Goal: Task Accomplishment & Management: Manage account settings

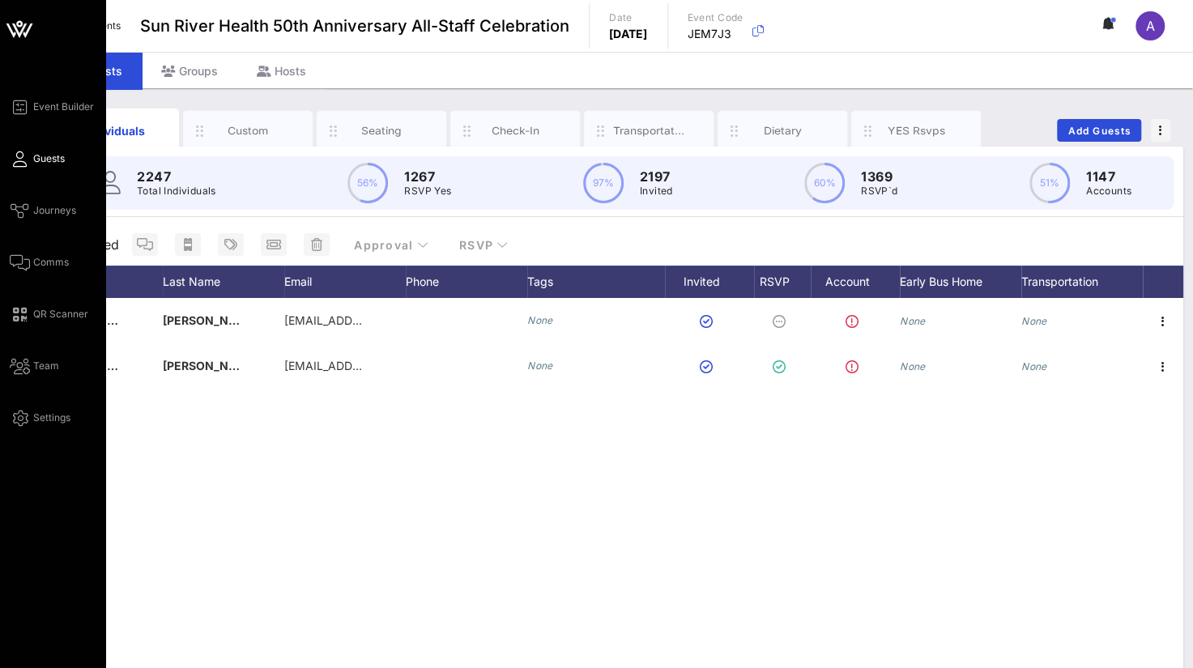
click at [34, 153] on span "Guests" at bounding box center [49, 158] width 32 height 15
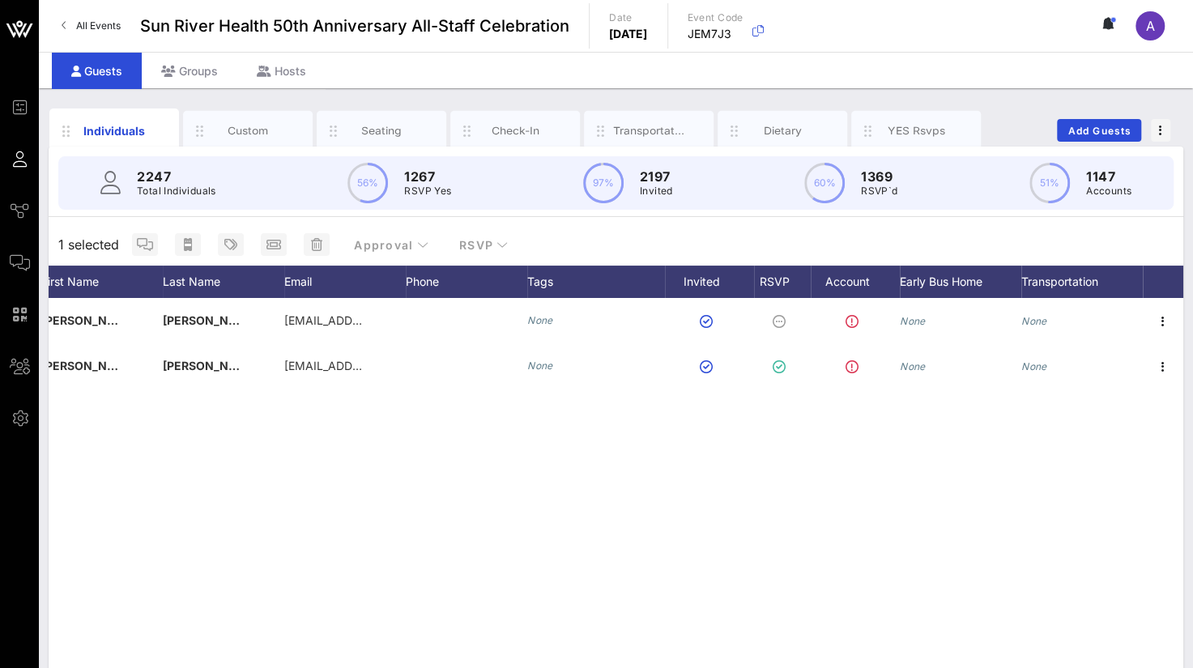
click at [404, 532] on div "A [PERSON_NAME] [EMAIL_ADDRESS][DOMAIN_NAME] None None None S [PERSON_NAME] [EM…" at bounding box center [616, 541] width 1135 height 486
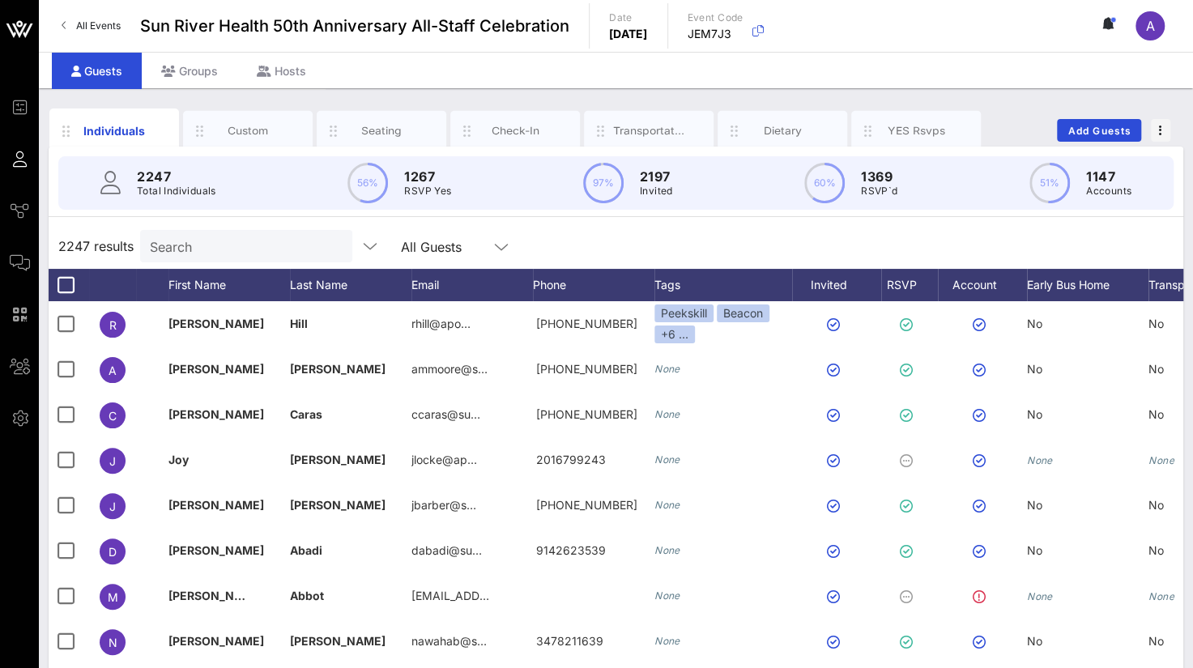
click at [211, 260] on div "Search" at bounding box center [245, 246] width 190 height 32
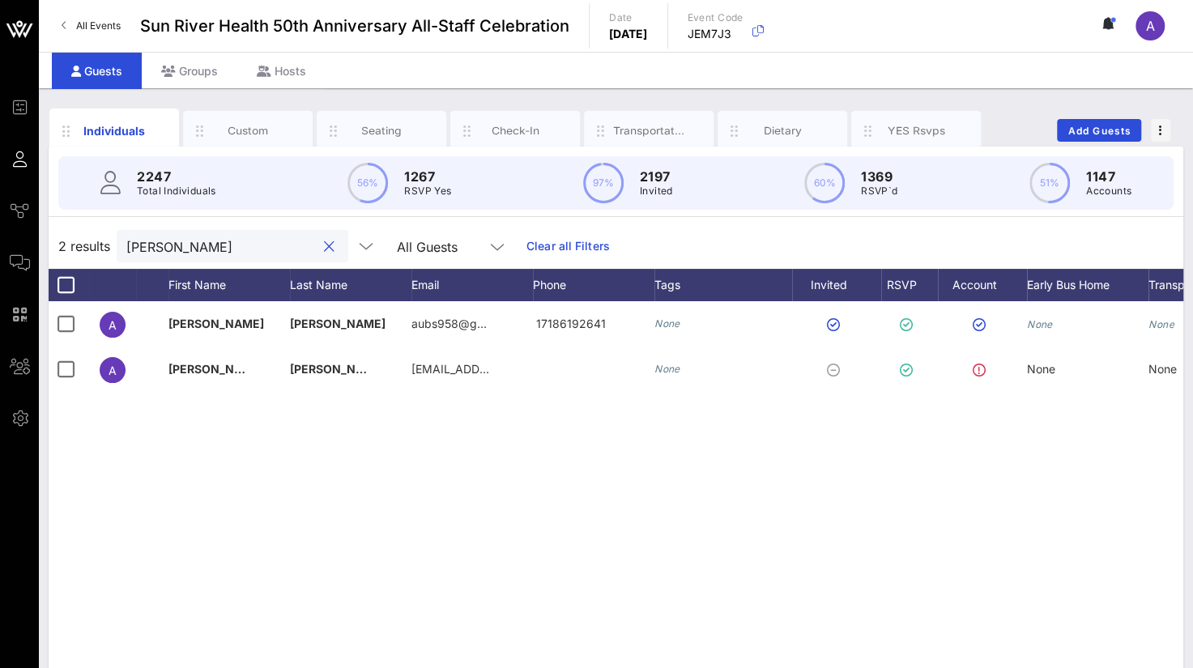
drag, startPoint x: 215, startPoint y: 237, endPoint x: 128, endPoint y: 237, distance: 87.5
click at [128, 237] on input "[PERSON_NAME]" at bounding box center [221, 246] width 190 height 21
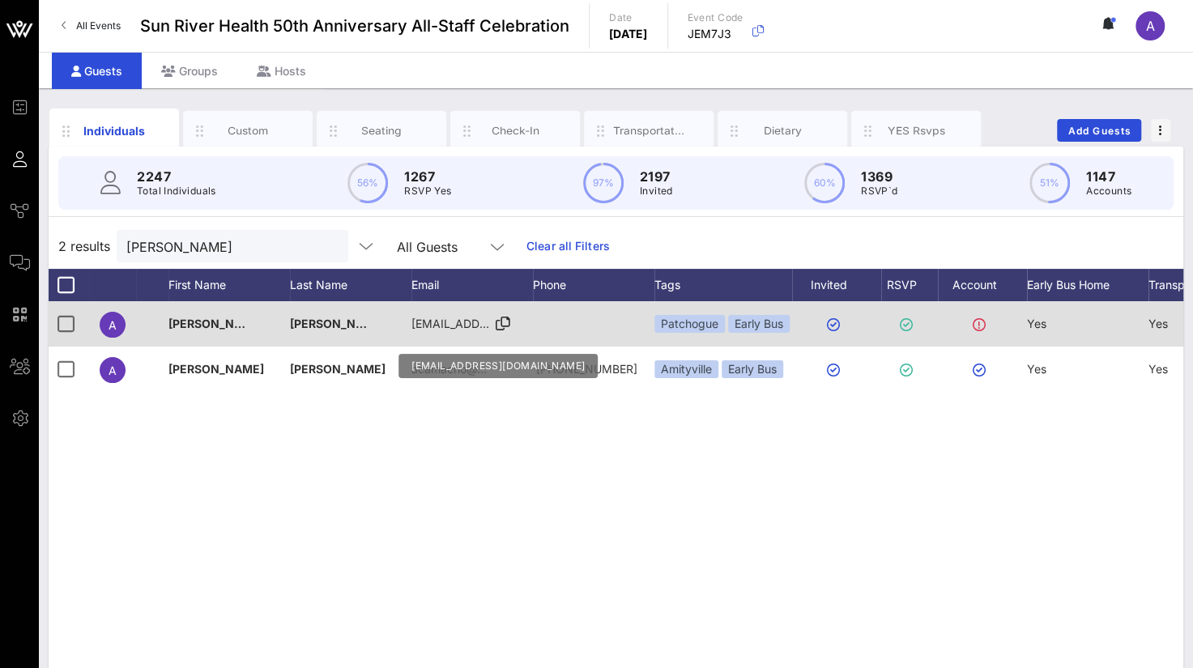
click at [500, 323] on icon at bounding box center [503, 324] width 15 height 2
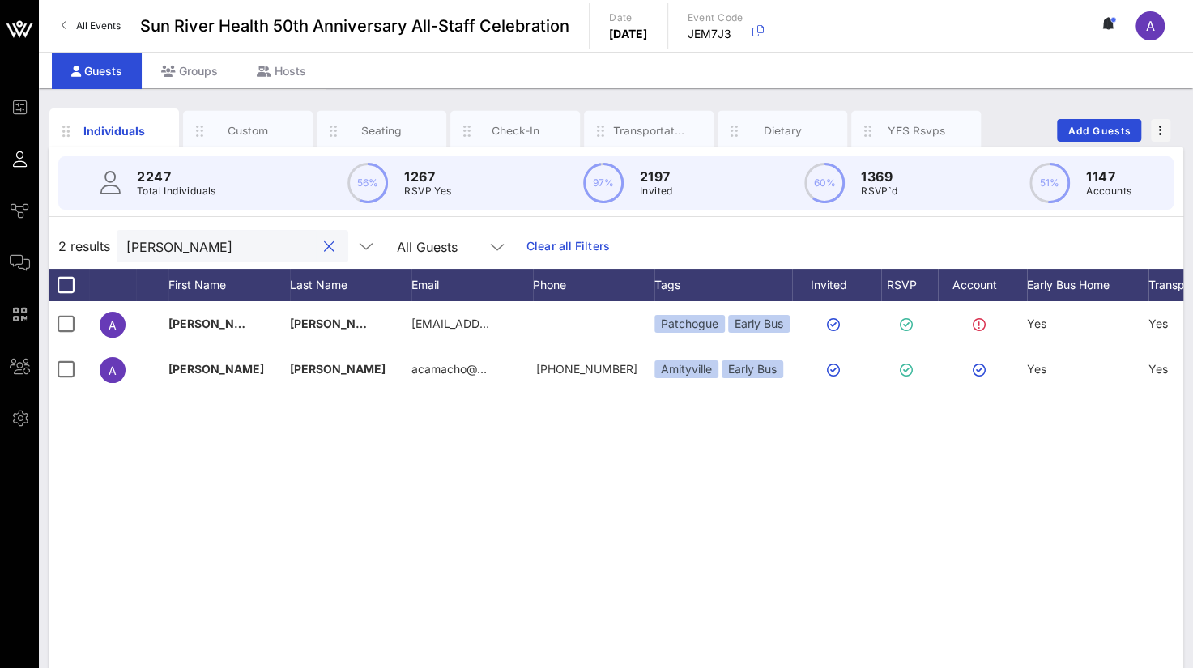
drag, startPoint x: 240, startPoint y: 238, endPoint x: -6, endPoint y: 241, distance: 246.2
click at [0, 241] on html "Event Builder Guests Journeys Comms QR Scanner Team Settings Sun River Health 5…" at bounding box center [596, 334] width 1193 height 668
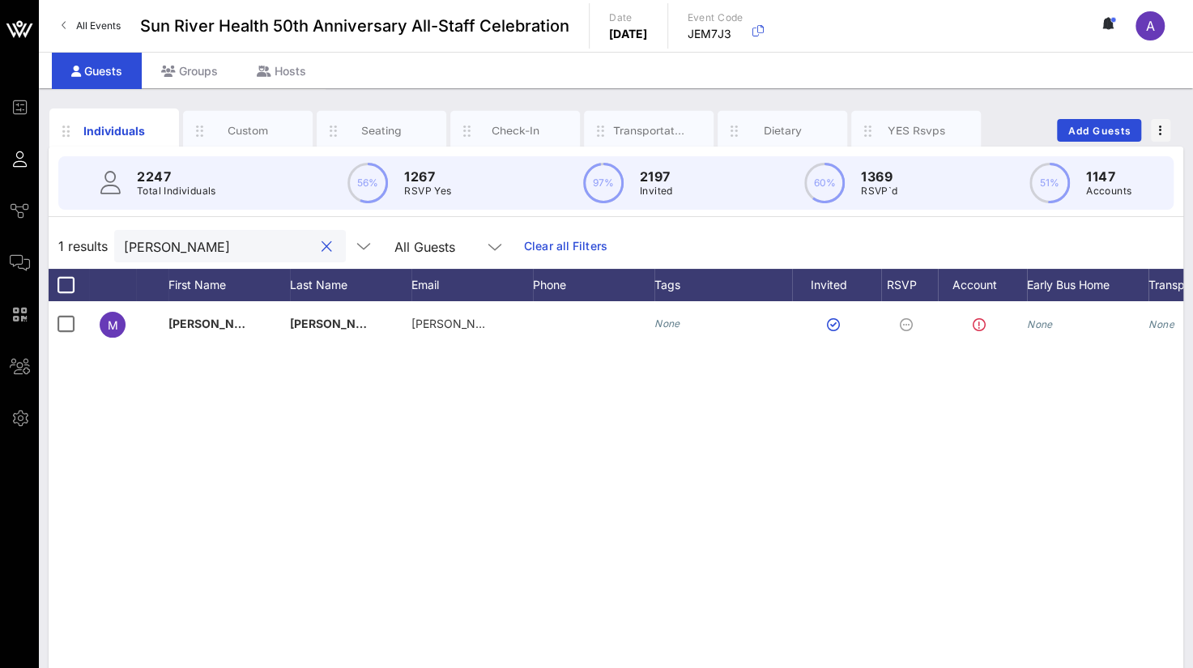
click at [394, 497] on div "M Martha Orantes [EMAIL_ADDRESS][DOMAIN_NAME] None None None" at bounding box center [616, 544] width 1135 height 486
drag, startPoint x: 204, startPoint y: 252, endPoint x: 113, endPoint y: 238, distance: 91.7
click at [113, 238] on div "1 results [PERSON_NAME] o All Guests Clear all Filters" at bounding box center [616, 246] width 1135 height 45
paste input "[PERSON_NAME]"
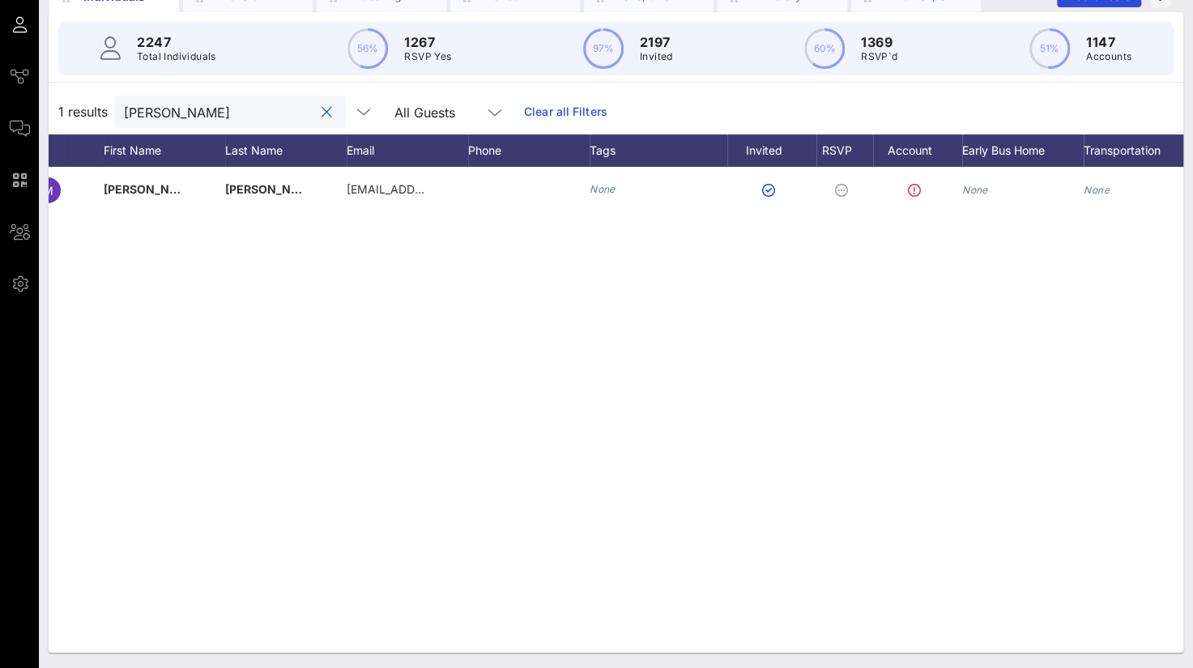
scroll to position [0, 127]
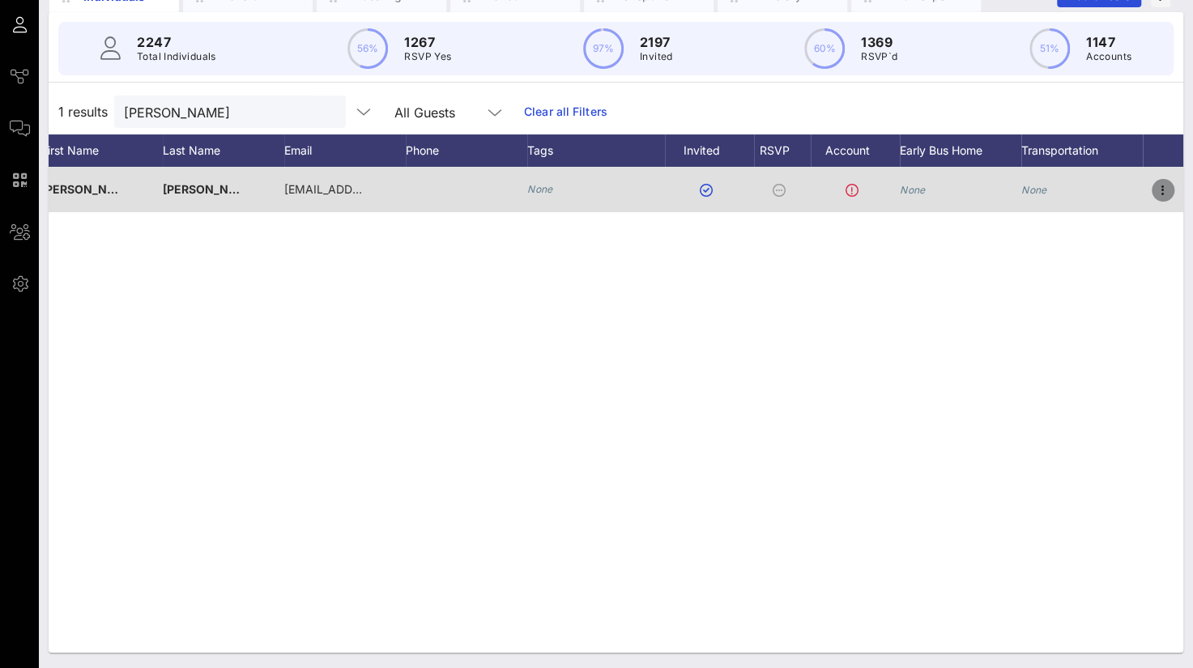
click at [1161, 184] on icon "button" at bounding box center [1162, 190] width 19 height 19
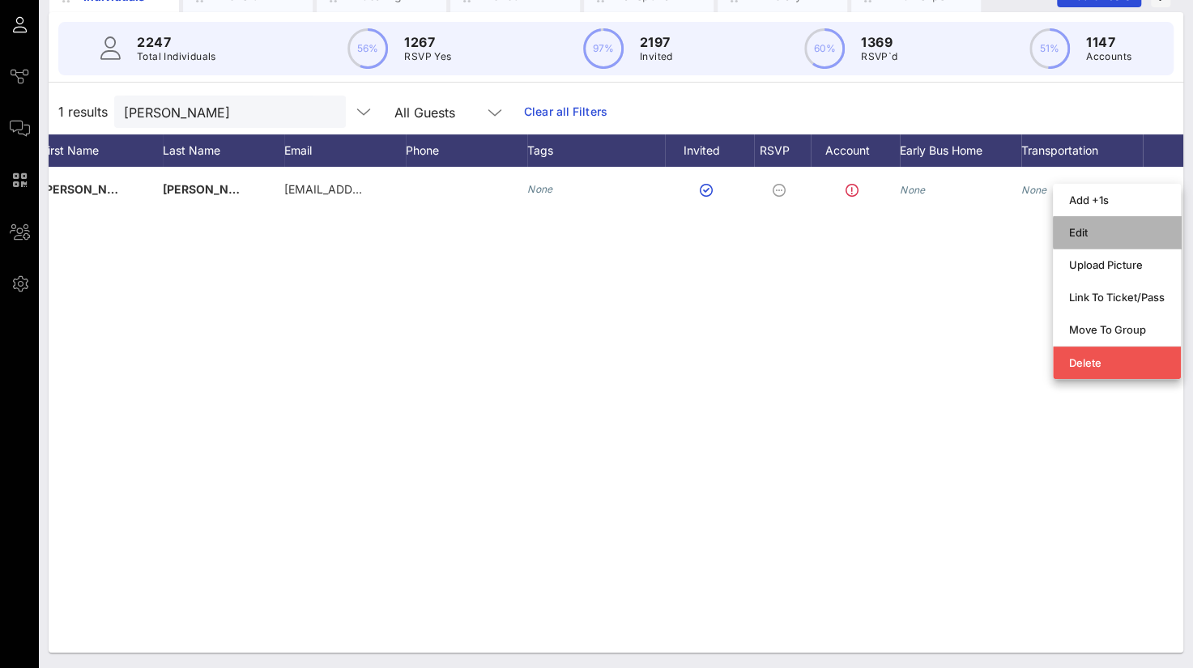
click at [1071, 226] on div "Edit" at bounding box center [1117, 232] width 96 height 13
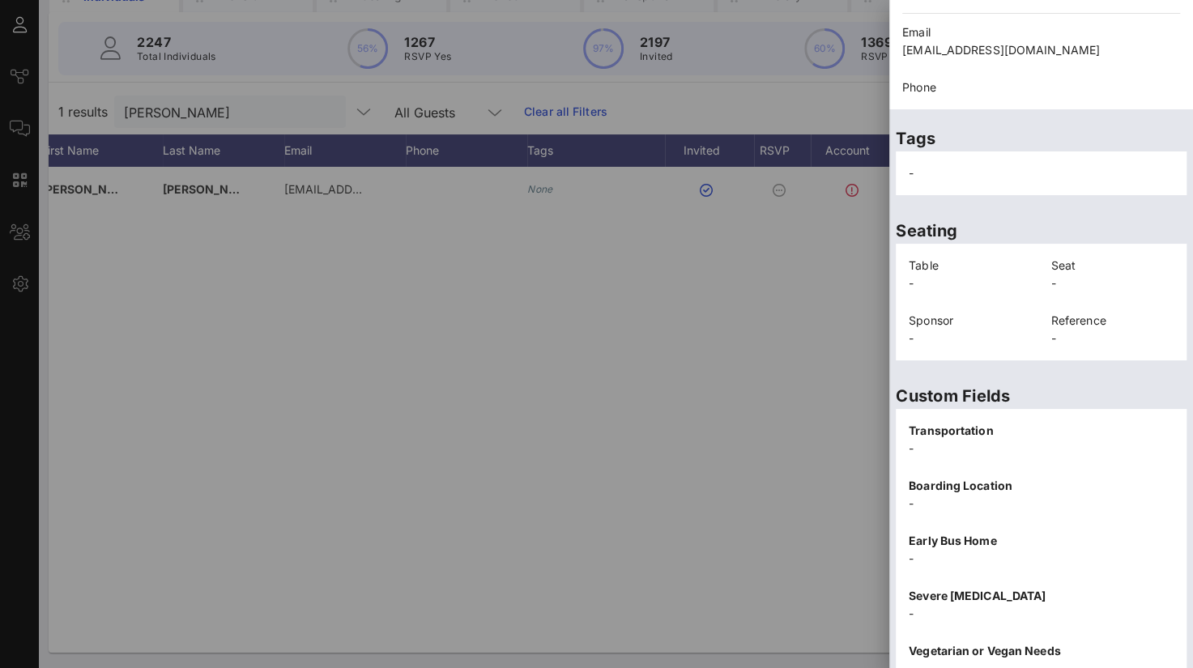
scroll to position [334, 0]
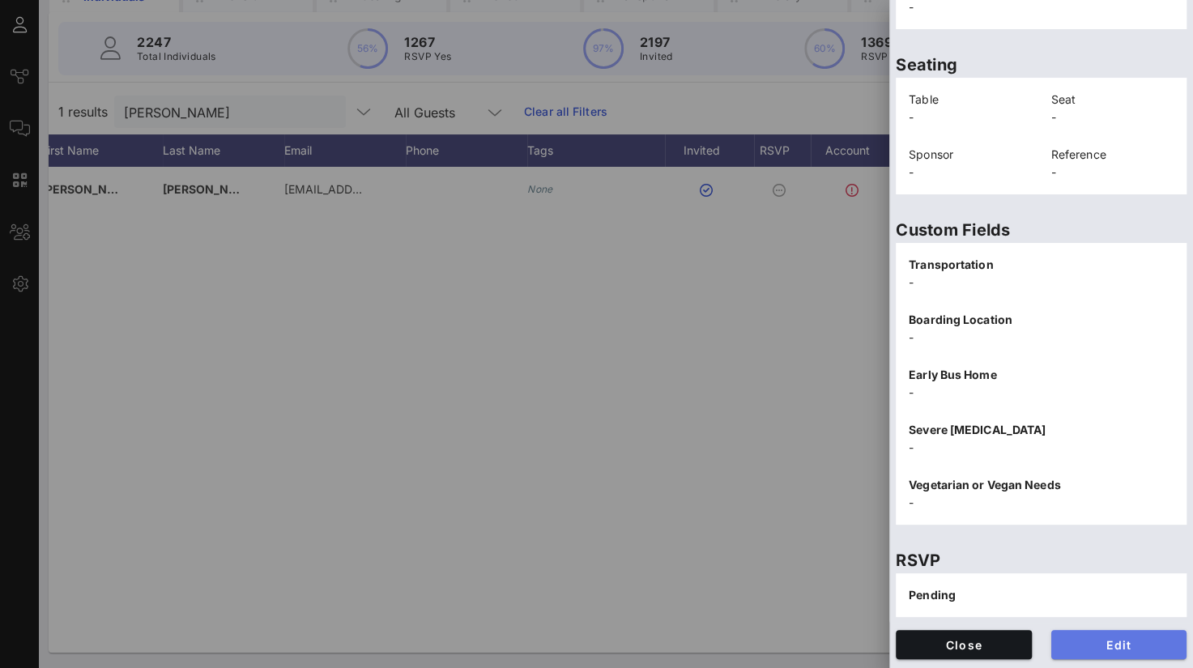
click at [1116, 642] on span "Edit" at bounding box center [1119, 645] width 110 height 14
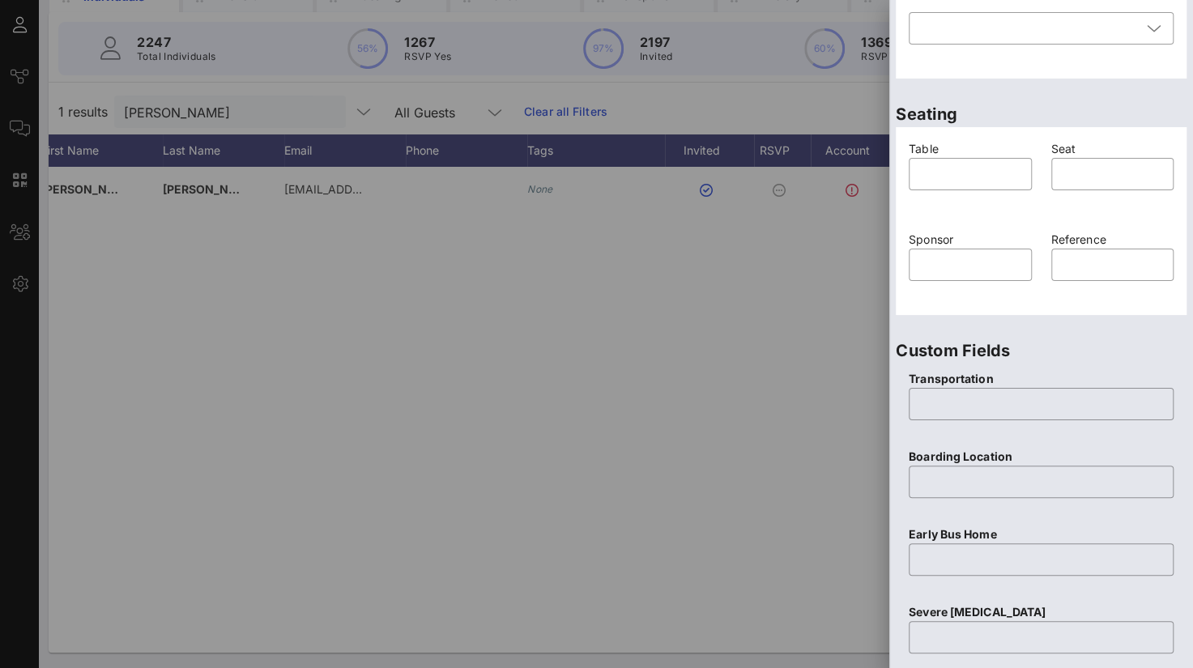
scroll to position [640, 0]
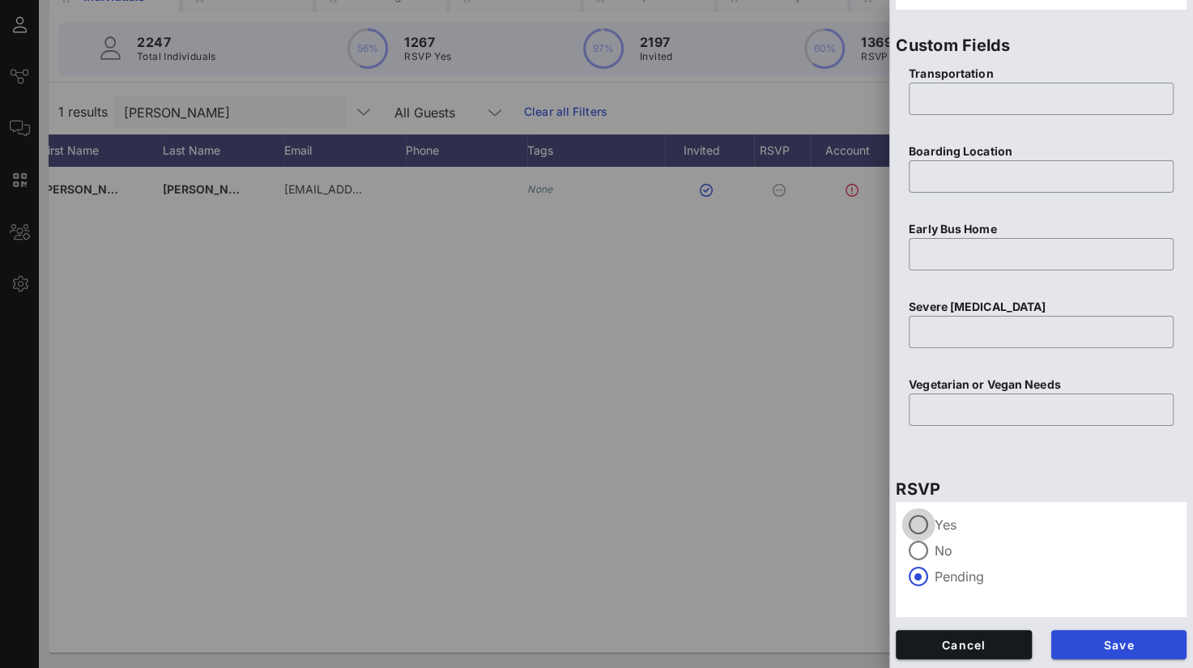
click at [918, 524] on div at bounding box center [919, 525] width 28 height 28
click at [1111, 641] on span "Save" at bounding box center [1119, 645] width 110 height 14
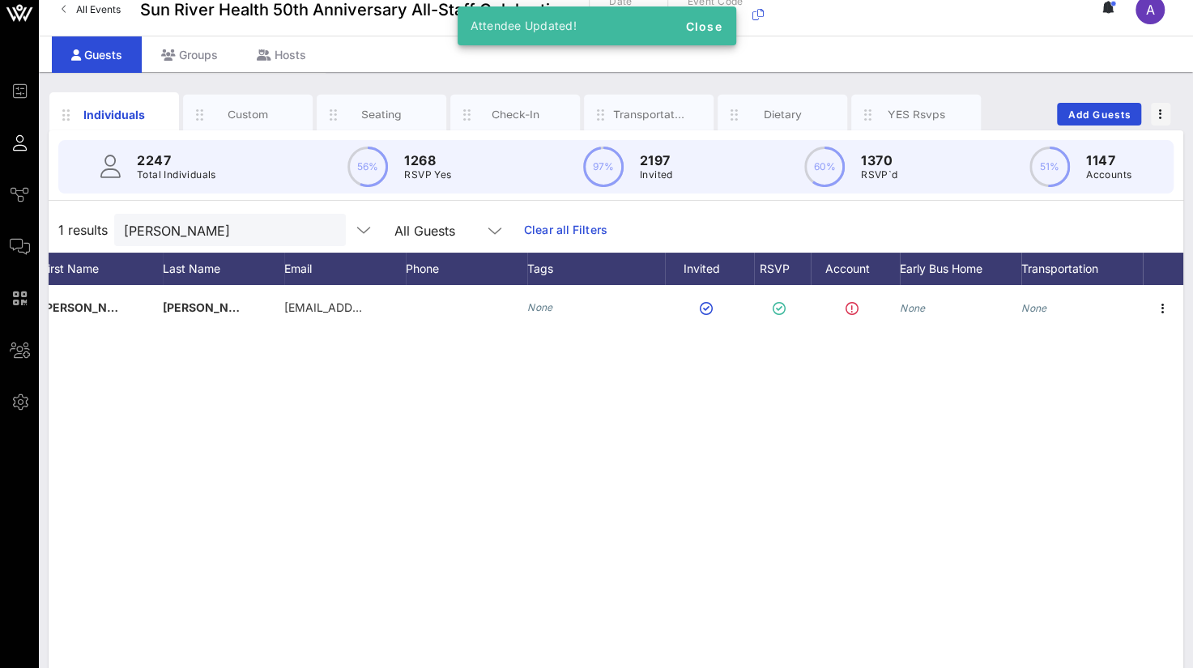
scroll to position [0, 0]
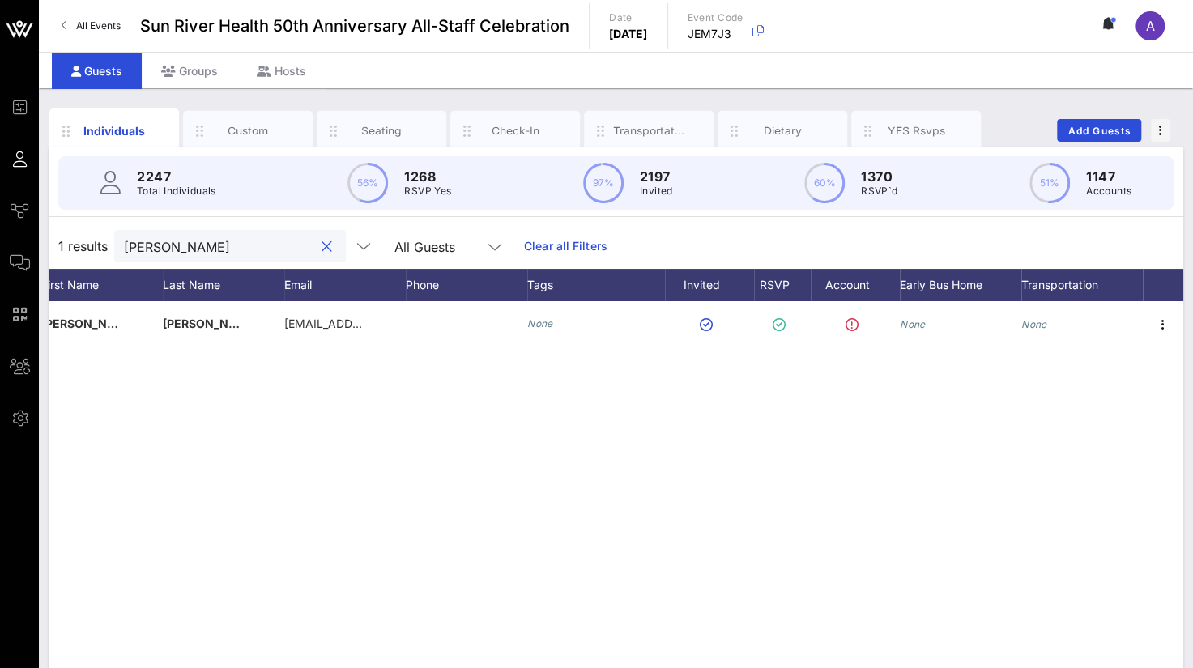
drag, startPoint x: 190, startPoint y: 239, endPoint x: 50, endPoint y: 242, distance: 139.3
click at [50, 242] on div "1 results [PERSON_NAME] All Guests Clear all Filters" at bounding box center [616, 246] width 1135 height 45
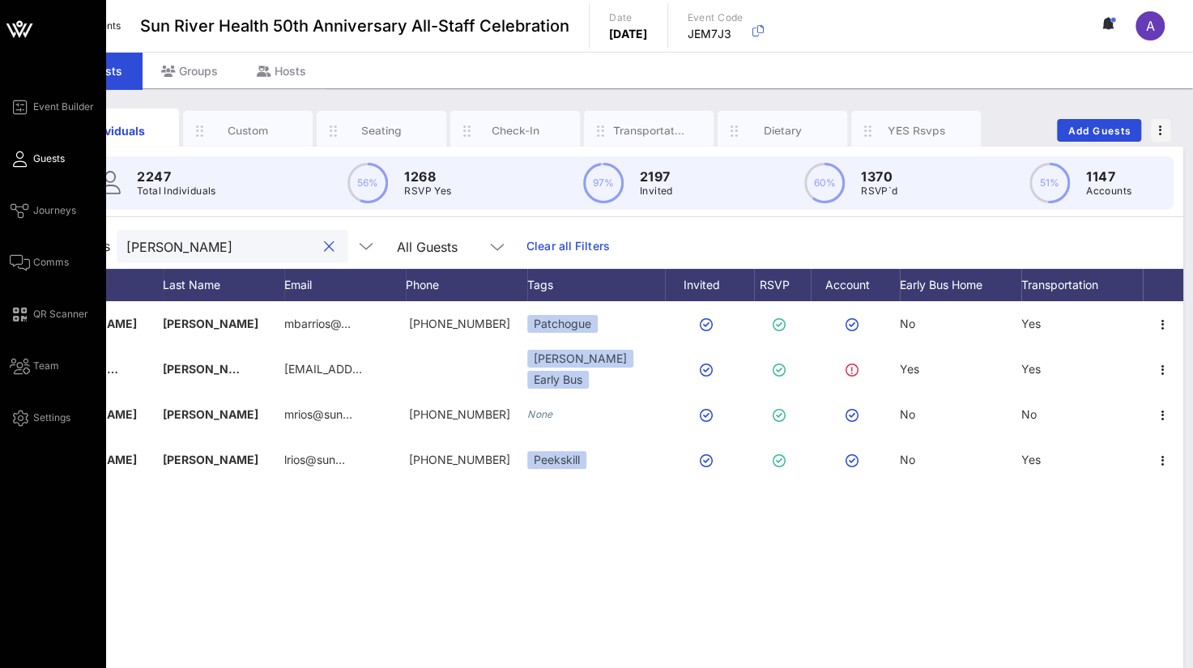
drag, startPoint x: 180, startPoint y: 244, endPoint x: 10, endPoint y: 232, distance: 170.5
click at [10, 232] on div "Event Builder Guests Journeys Comms QR Scanner Team Settings Sun River Health 5…" at bounding box center [596, 401] width 1193 height 803
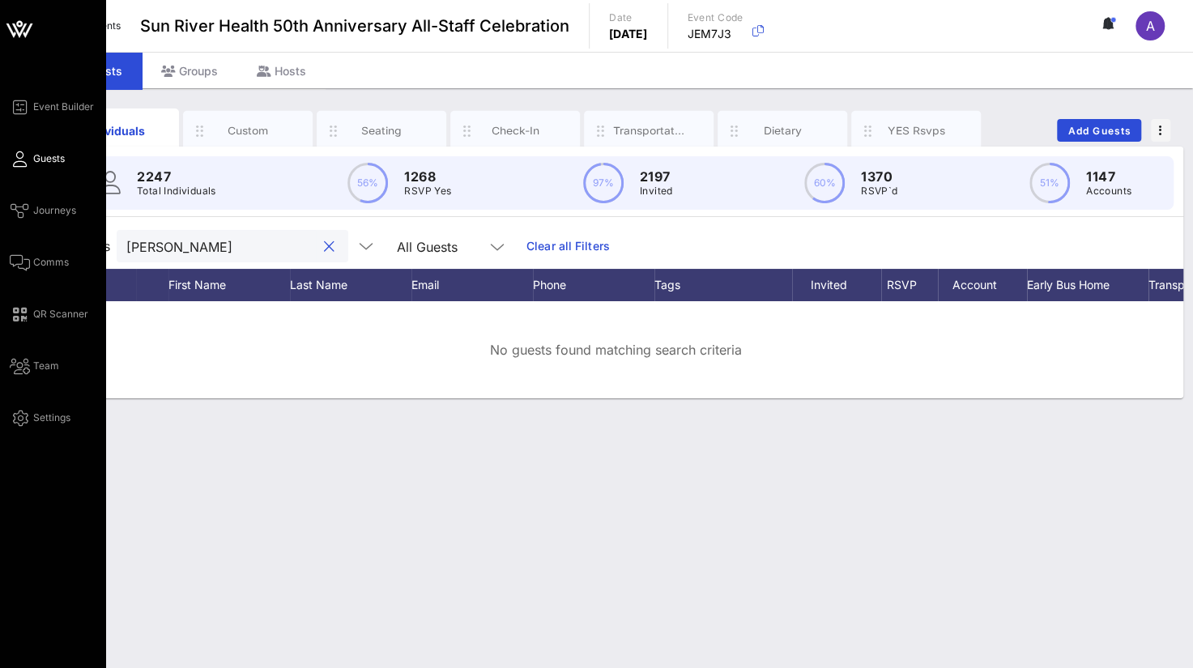
drag, startPoint x: 202, startPoint y: 245, endPoint x: 28, endPoint y: 249, distance: 174.2
click at [28, 249] on div "Event Builder Guests Journeys Comms QR Scanner Team Settings Sun River Health 5…" at bounding box center [596, 334] width 1193 height 668
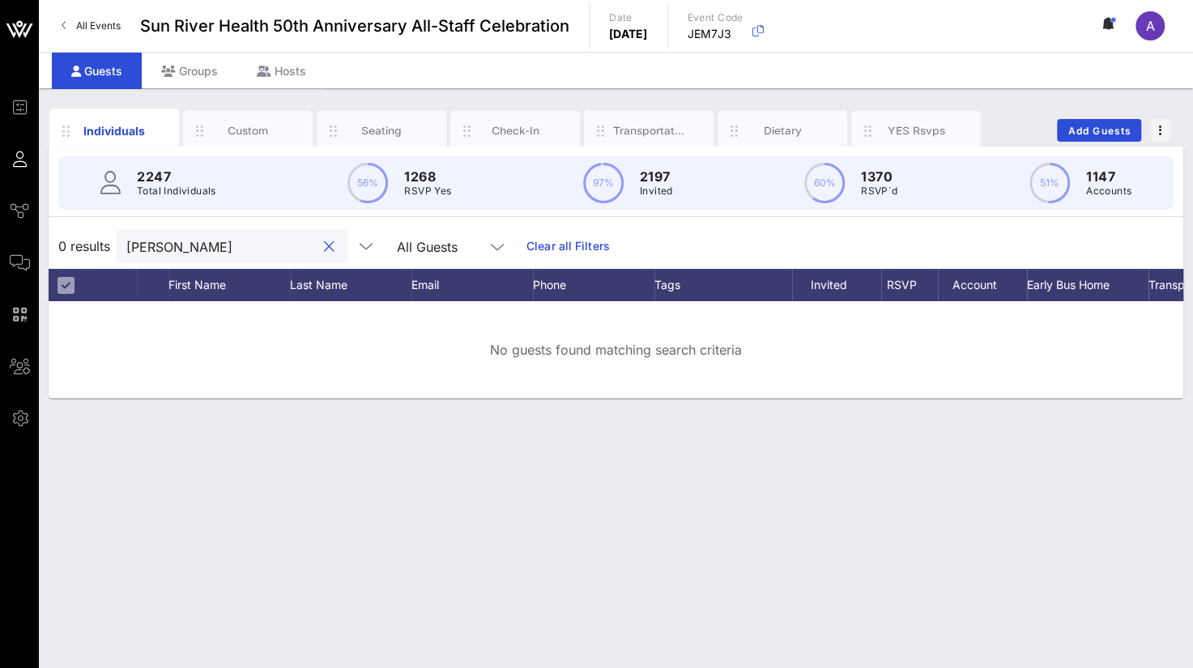
paste input "[EMAIL_ADDRESS][DOMAIN_NAME]"
type input "[EMAIL_ADDRESS][DOMAIN_NAME]"
click at [1080, 130] on span "Add Guests" at bounding box center [1099, 131] width 64 height 12
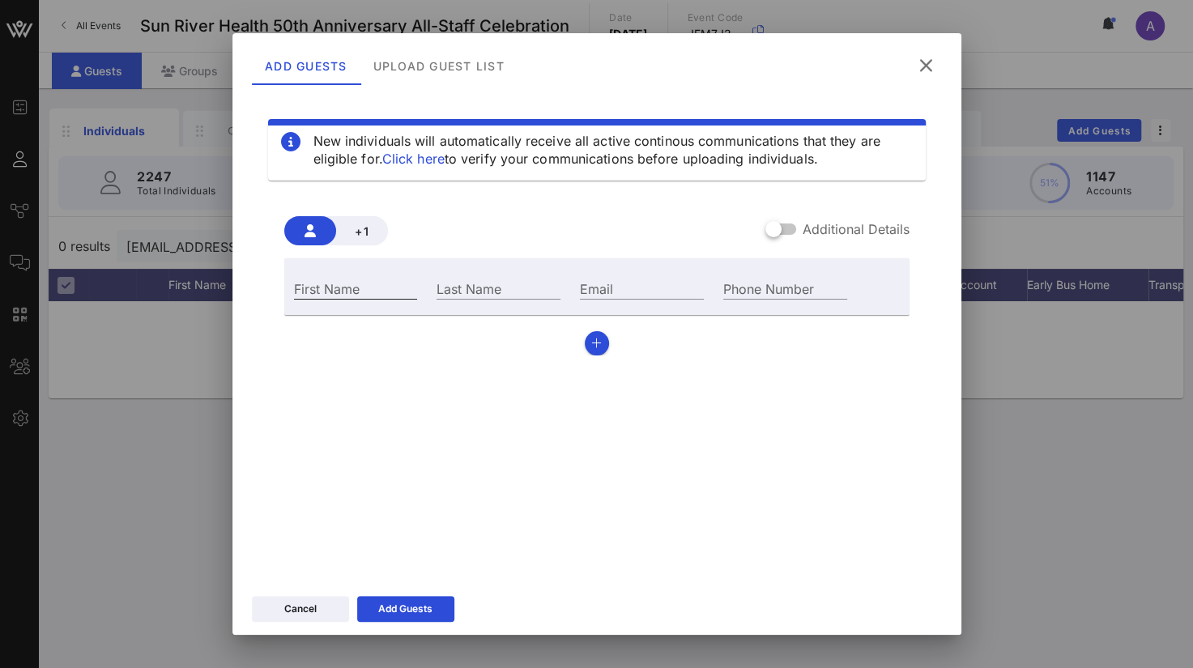
click at [349, 283] on div "First Name" at bounding box center [356, 288] width 124 height 21
type input "[PERSON_NAME]"
paste input "[EMAIL_ADDRESS][DOMAIN_NAME]"
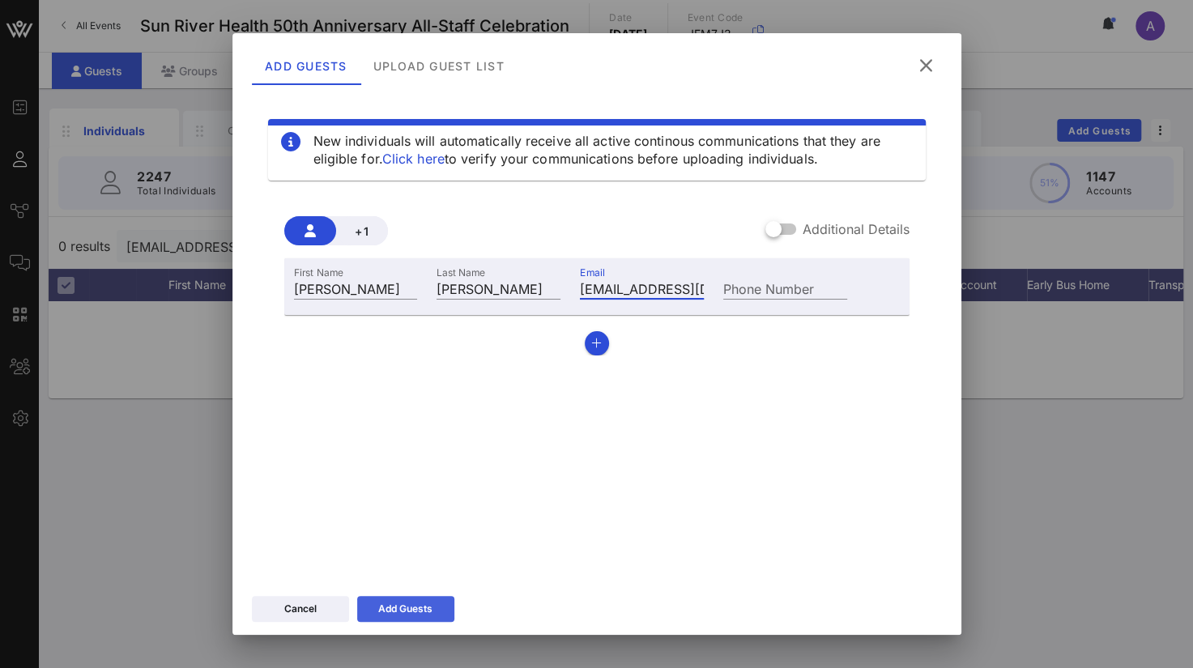
type input "[EMAIL_ADDRESS][DOMAIN_NAME]"
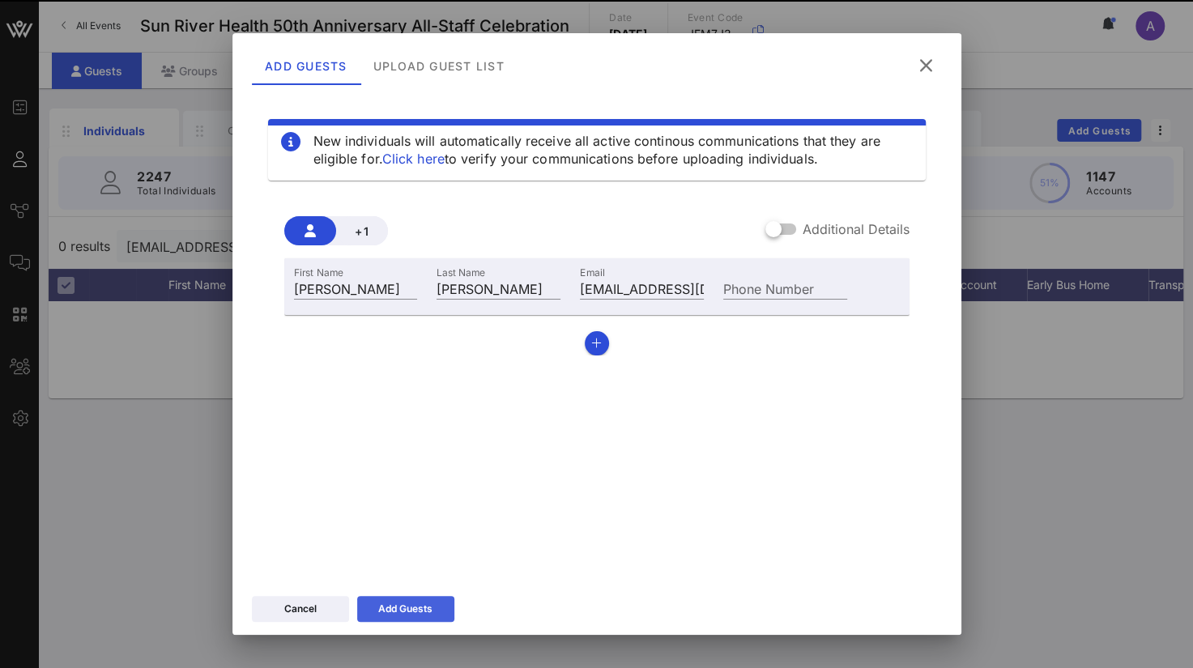
click at [415, 608] on div "Add Guests" at bounding box center [405, 609] width 54 height 16
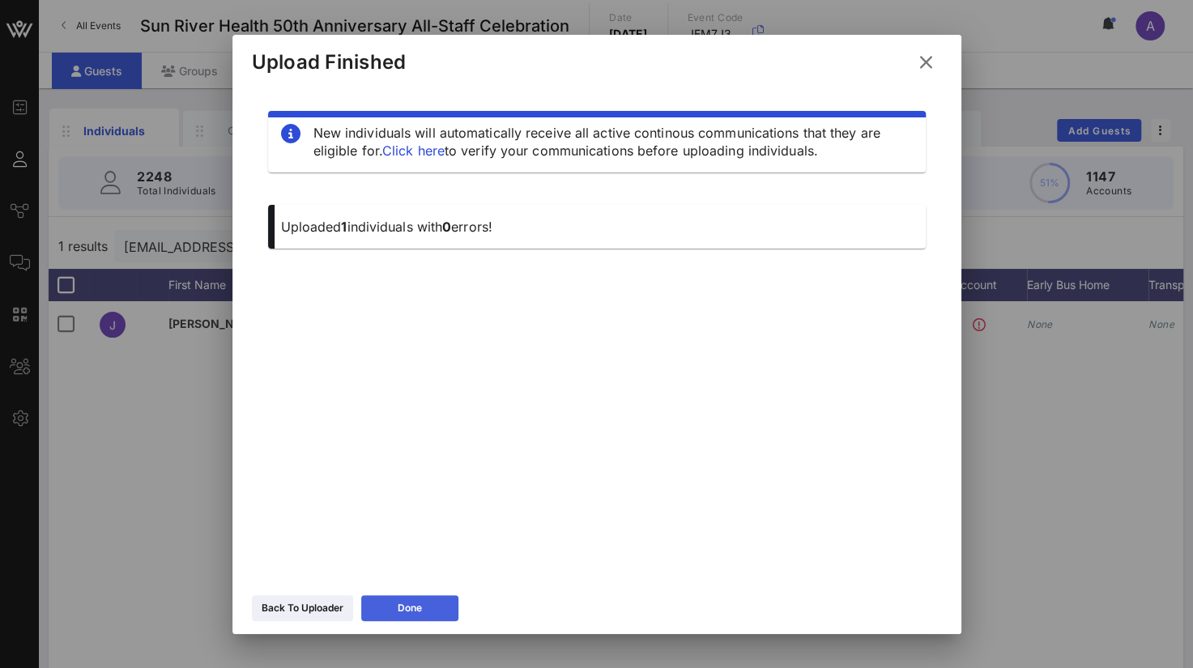
click at [402, 604] on div "Done" at bounding box center [410, 608] width 24 height 16
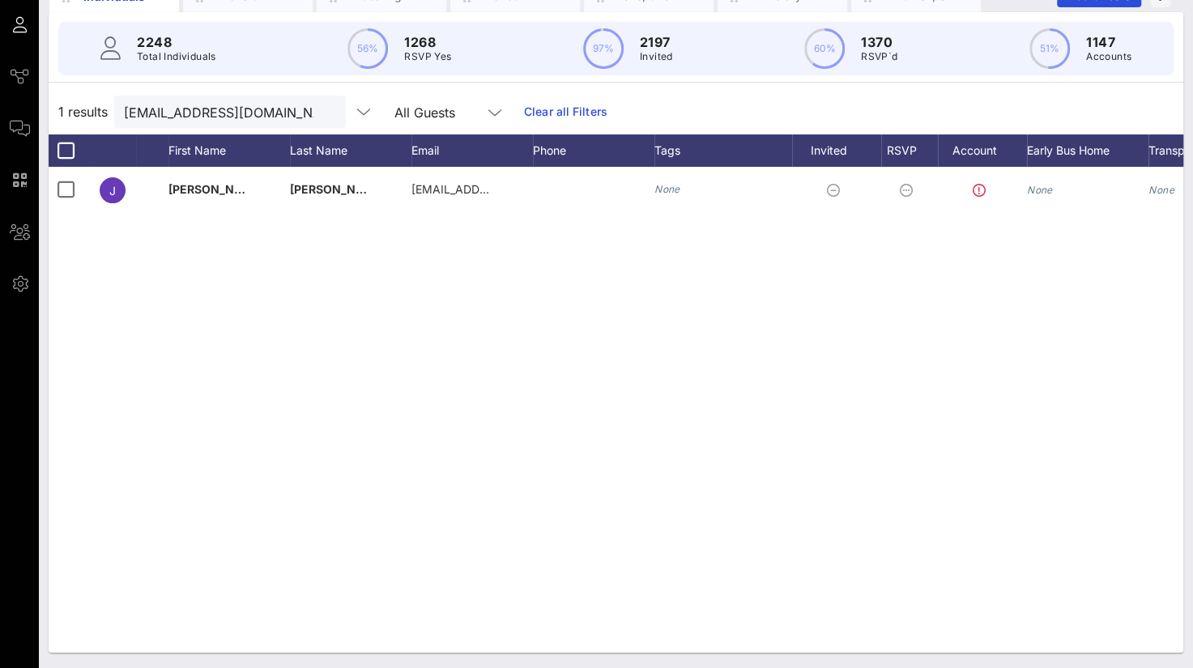
scroll to position [0, 127]
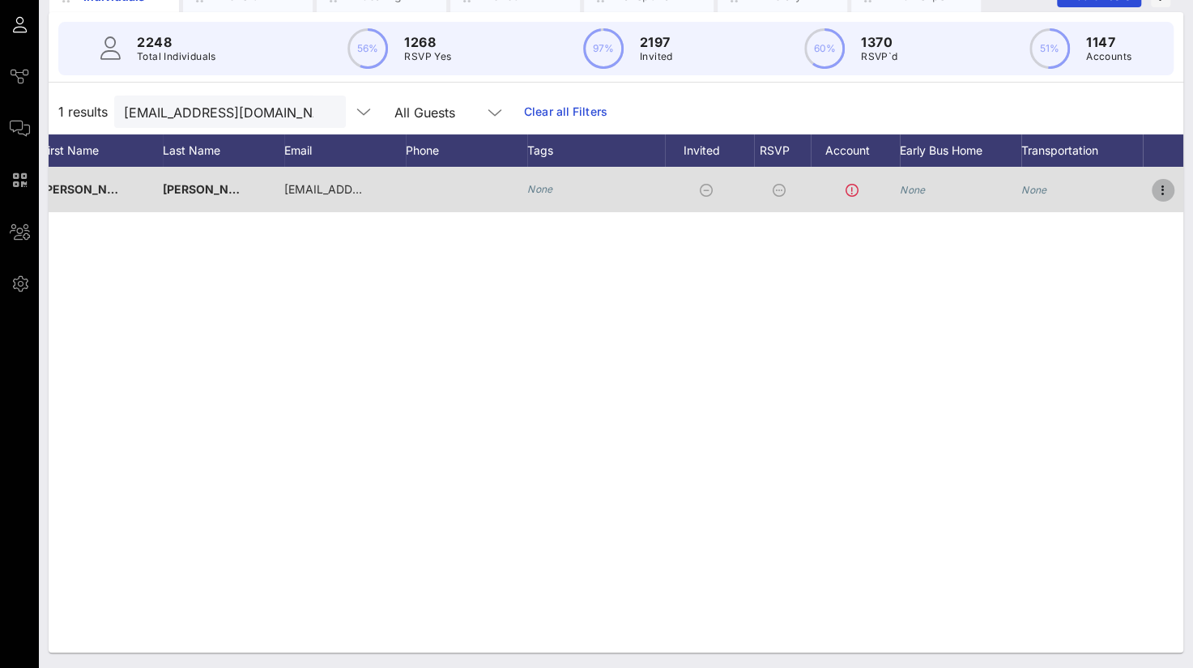
click at [1162, 188] on icon "button" at bounding box center [1162, 190] width 19 height 19
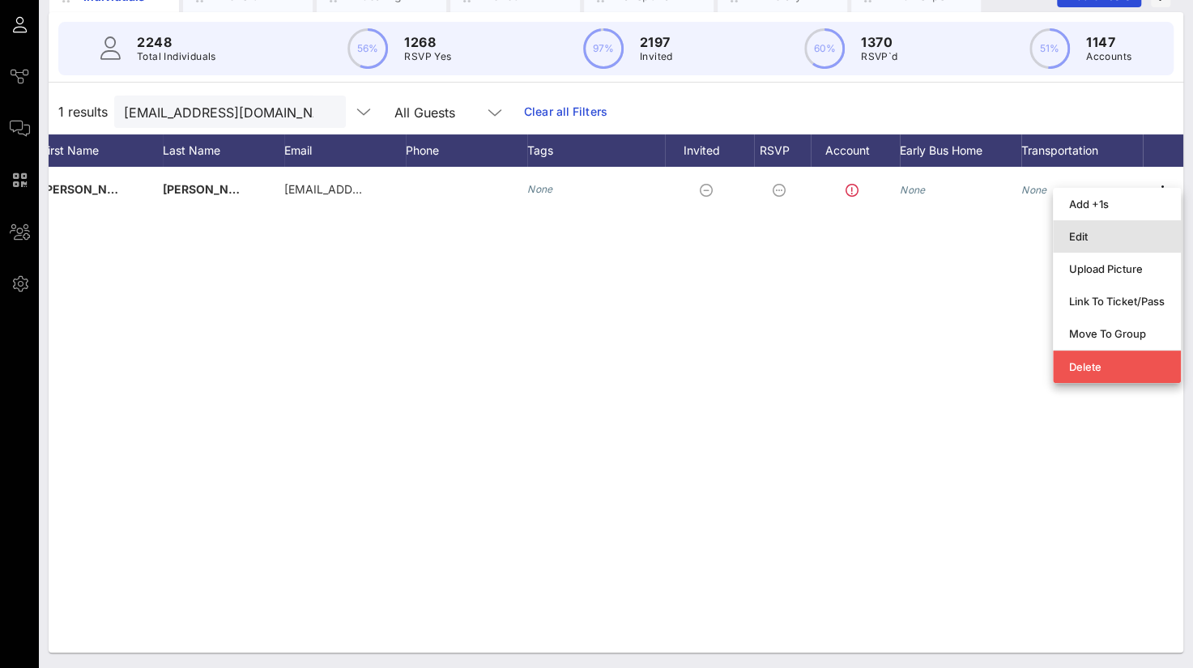
click at [1105, 241] on div "Edit" at bounding box center [1117, 236] width 96 height 13
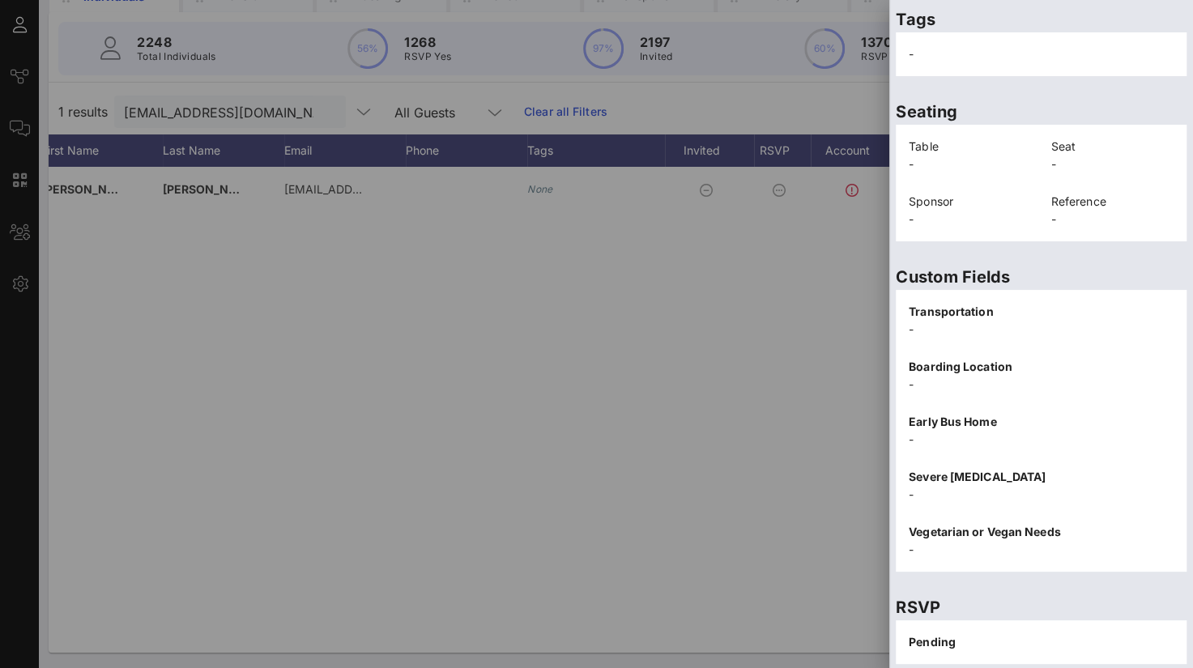
scroll to position [334, 0]
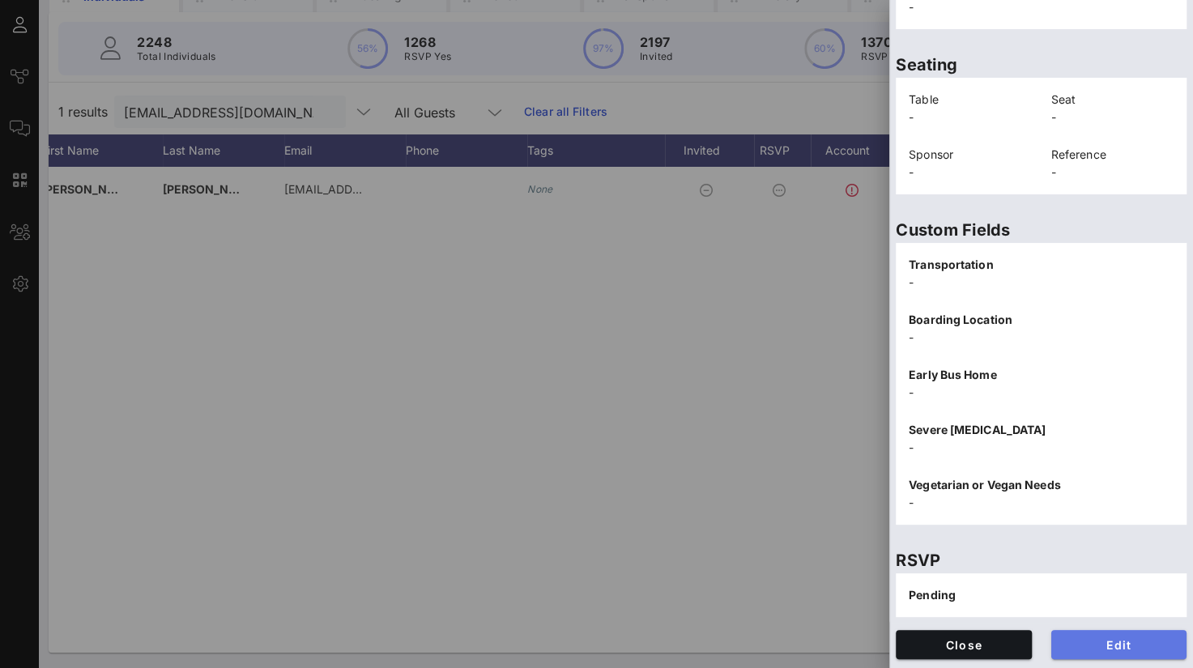
click at [1103, 645] on span "Edit" at bounding box center [1119, 645] width 110 height 14
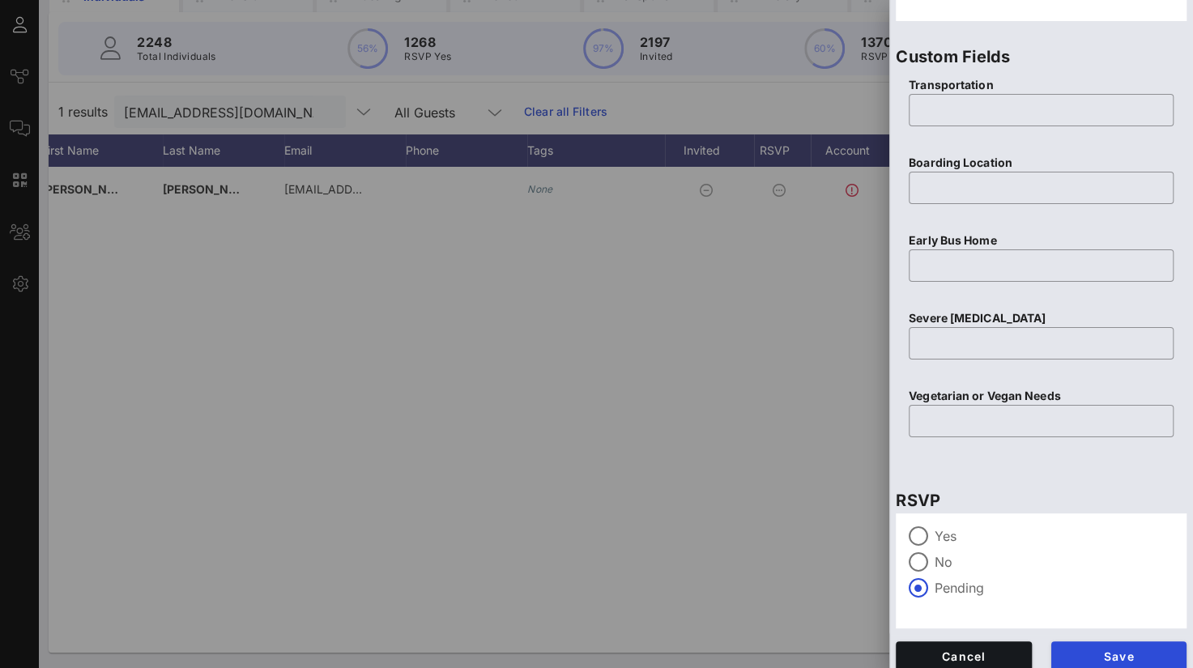
scroll to position [640, 0]
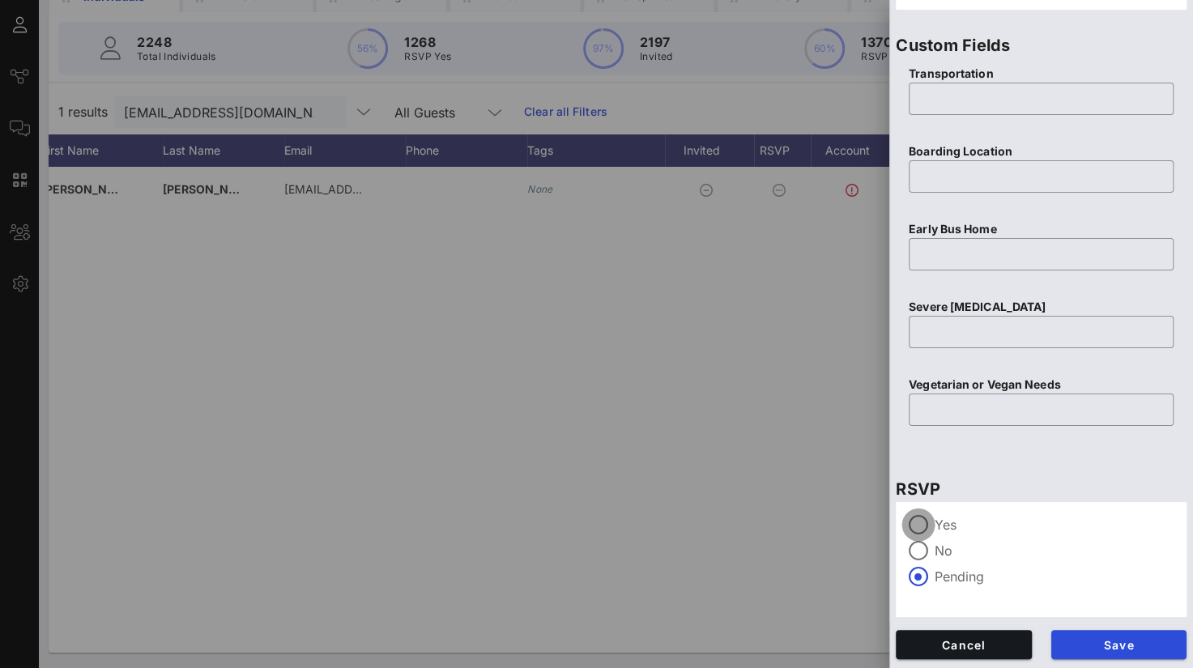
click at [930, 525] on div at bounding box center [919, 525] width 28 height 28
click at [1099, 646] on span "Save" at bounding box center [1119, 645] width 110 height 14
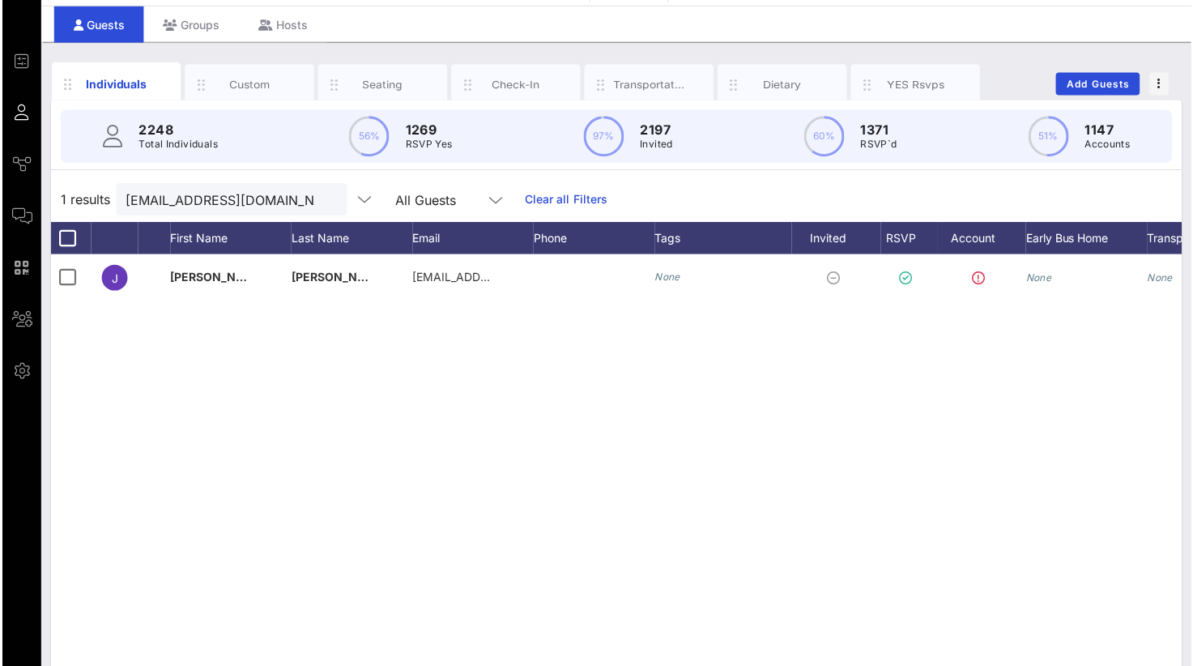
scroll to position [0, 0]
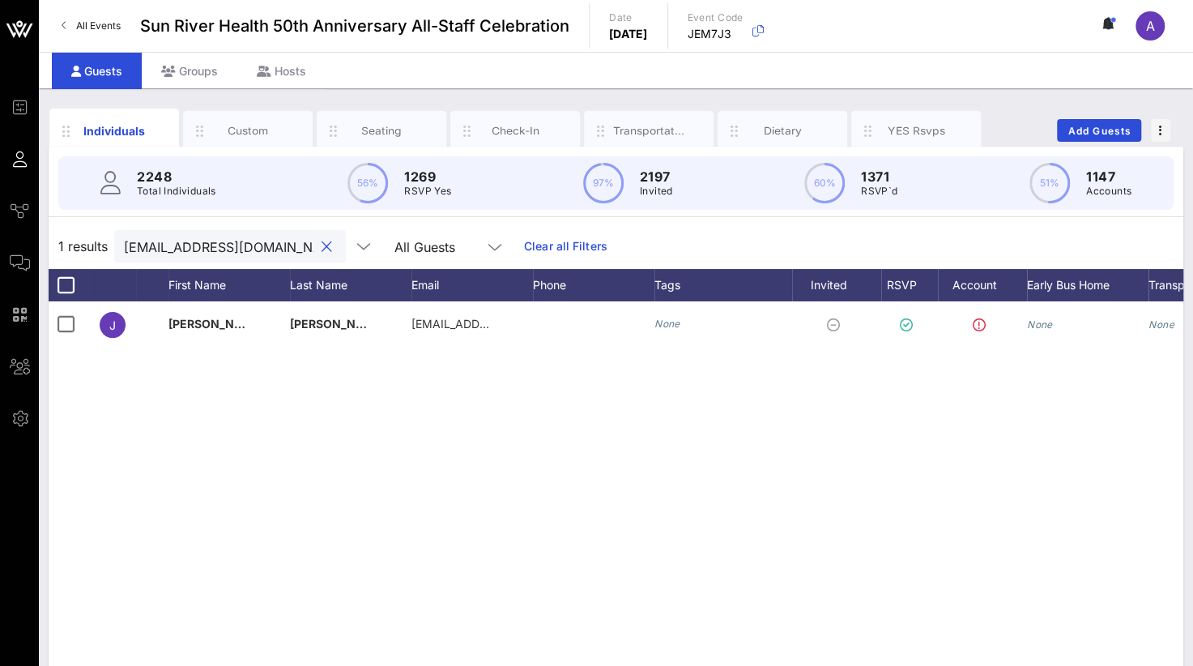
drag, startPoint x: 252, startPoint y: 242, endPoint x: -6, endPoint y: 243, distance: 258.4
click at [0, 243] on html "Event Builder Guests Journeys Comms QR Scanner Team Settings Sun River Health 5…" at bounding box center [596, 333] width 1193 height 666
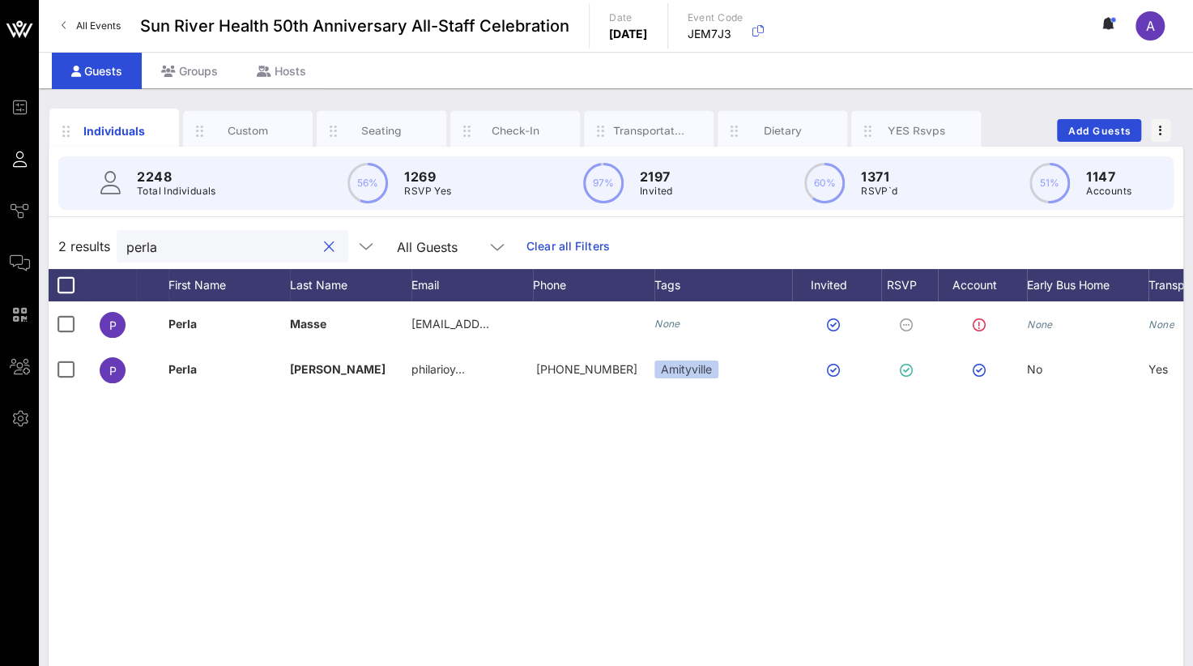
drag, startPoint x: 175, startPoint y: 242, endPoint x: -6, endPoint y: 244, distance: 181.4
click at [0, 244] on html "Event Builder Guests Journeys Comms QR Scanner Team Settings Sun River Health 5…" at bounding box center [596, 333] width 1193 height 666
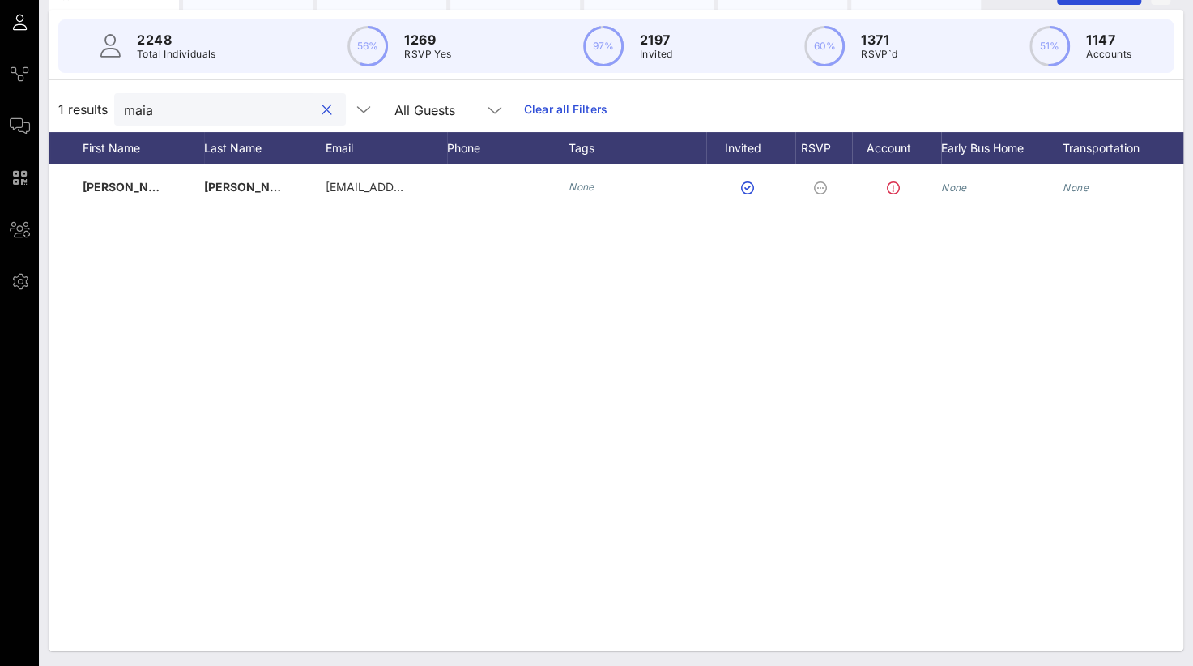
scroll to position [0, 127]
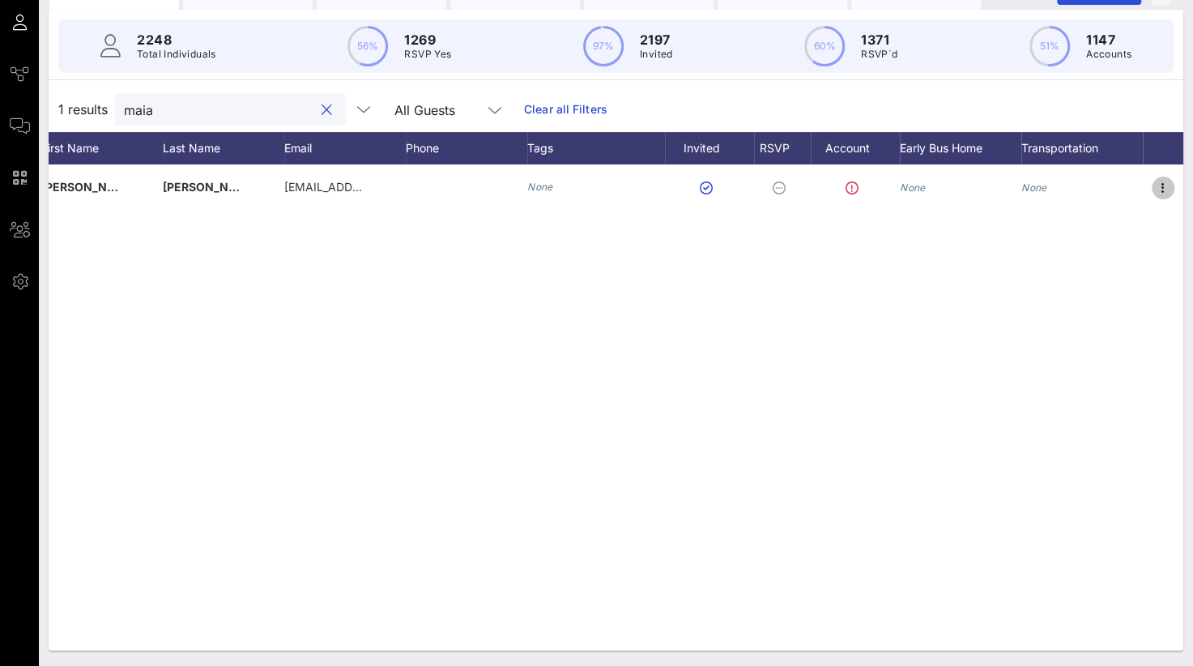
drag, startPoint x: 1169, startPoint y: 189, endPoint x: 1108, endPoint y: 283, distance: 111.9
click at [1169, 189] on icon "button" at bounding box center [1162, 187] width 19 height 19
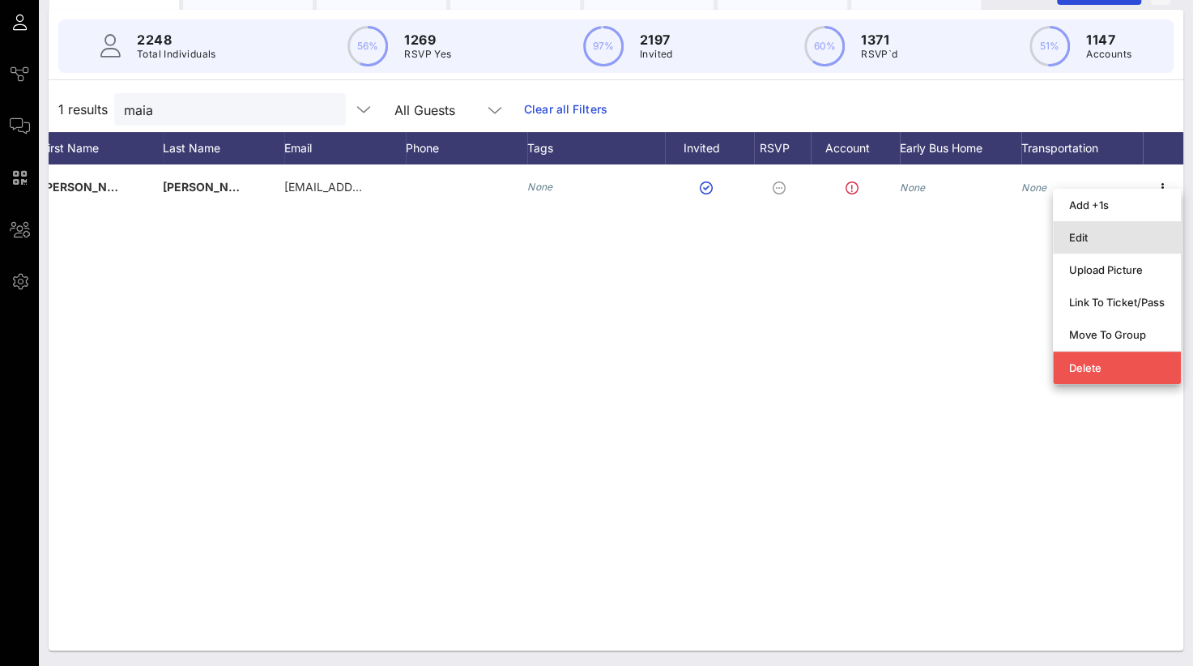
click at [1088, 236] on div "Edit" at bounding box center [1117, 237] width 96 height 13
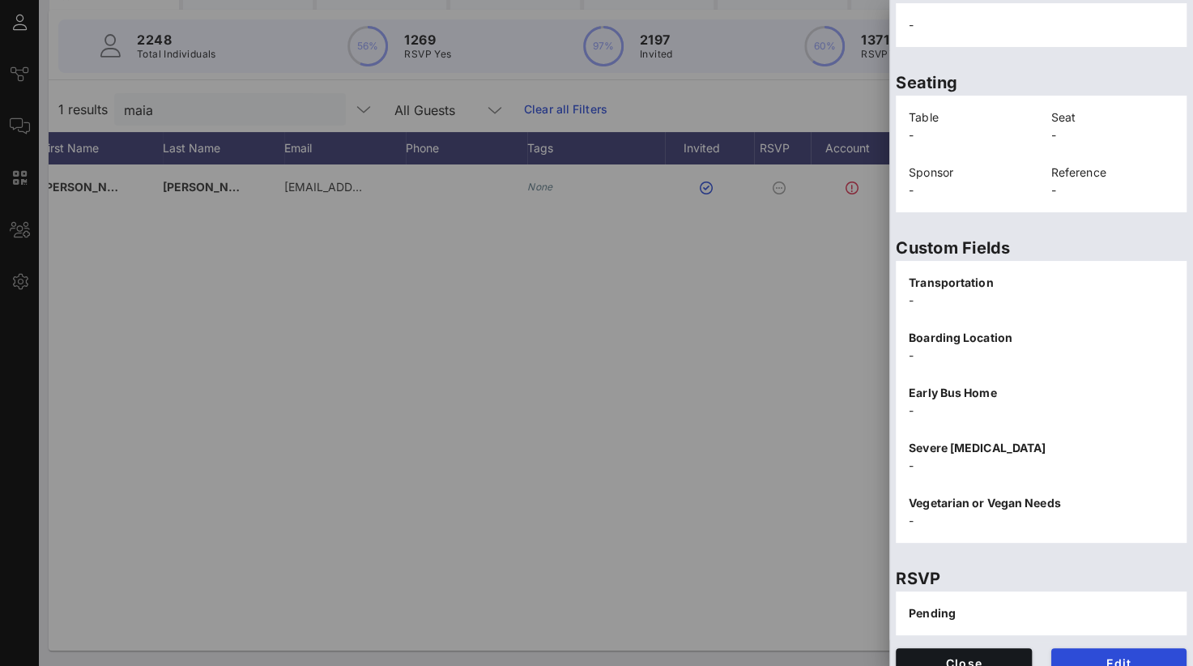
scroll to position [337, 0]
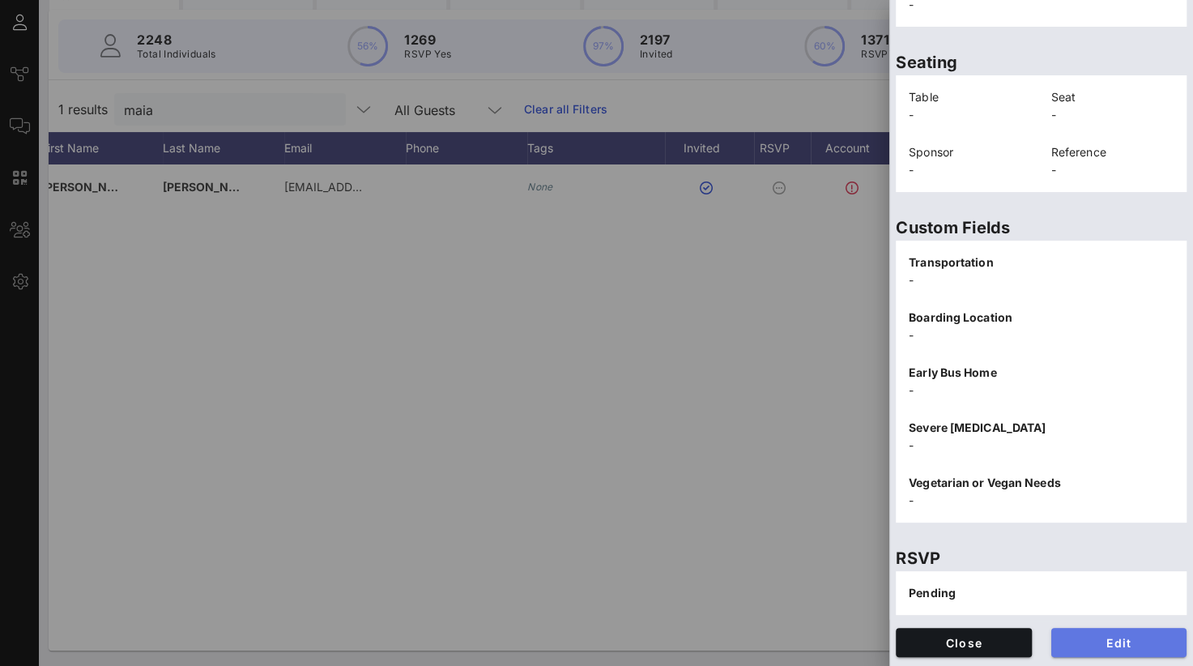
click at [1106, 637] on span "Edit" at bounding box center [1119, 643] width 110 height 14
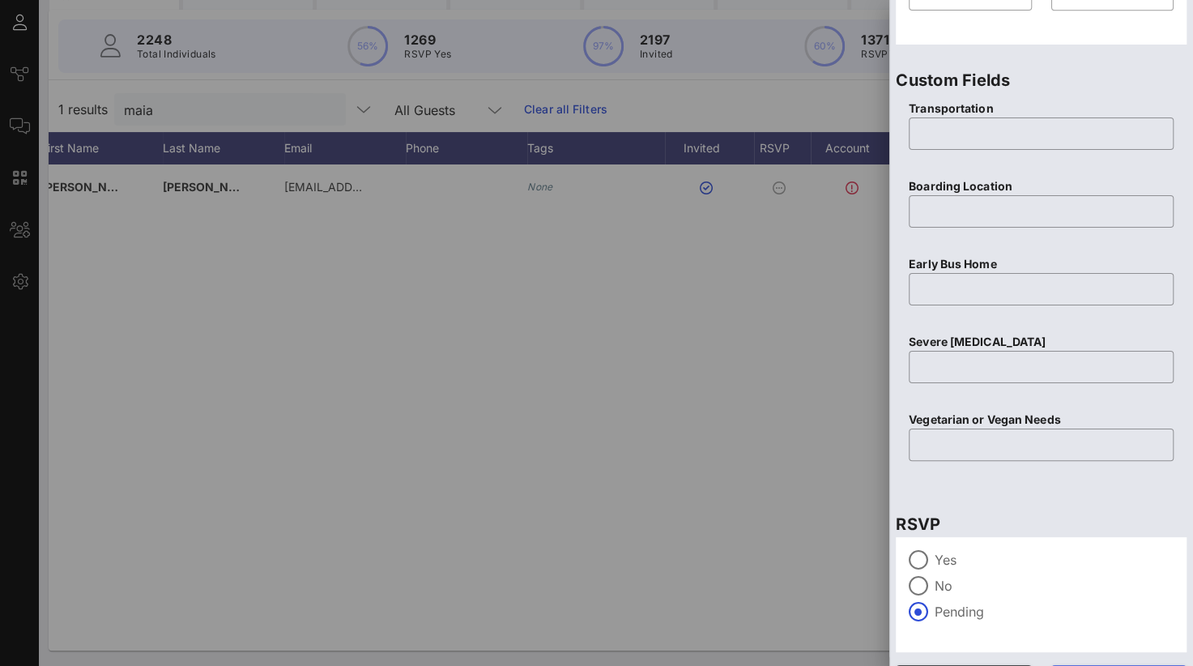
scroll to position [643, 0]
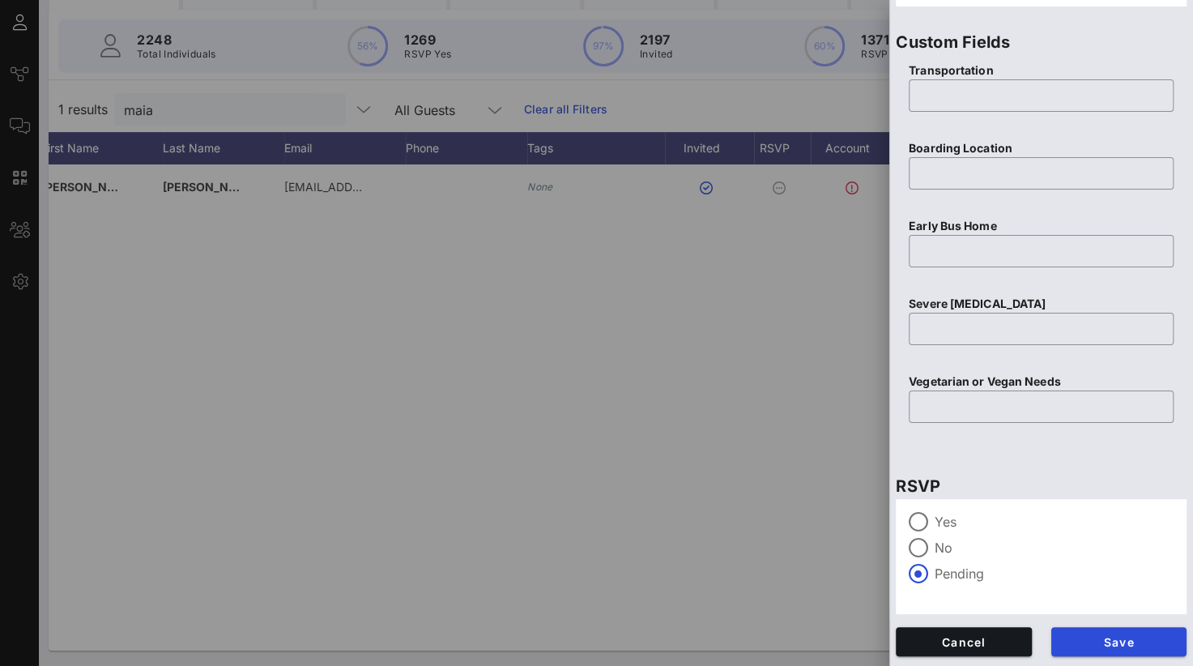
click at [931, 515] on div at bounding box center [919, 522] width 28 height 28
click at [1072, 641] on span "Save" at bounding box center [1119, 642] width 110 height 14
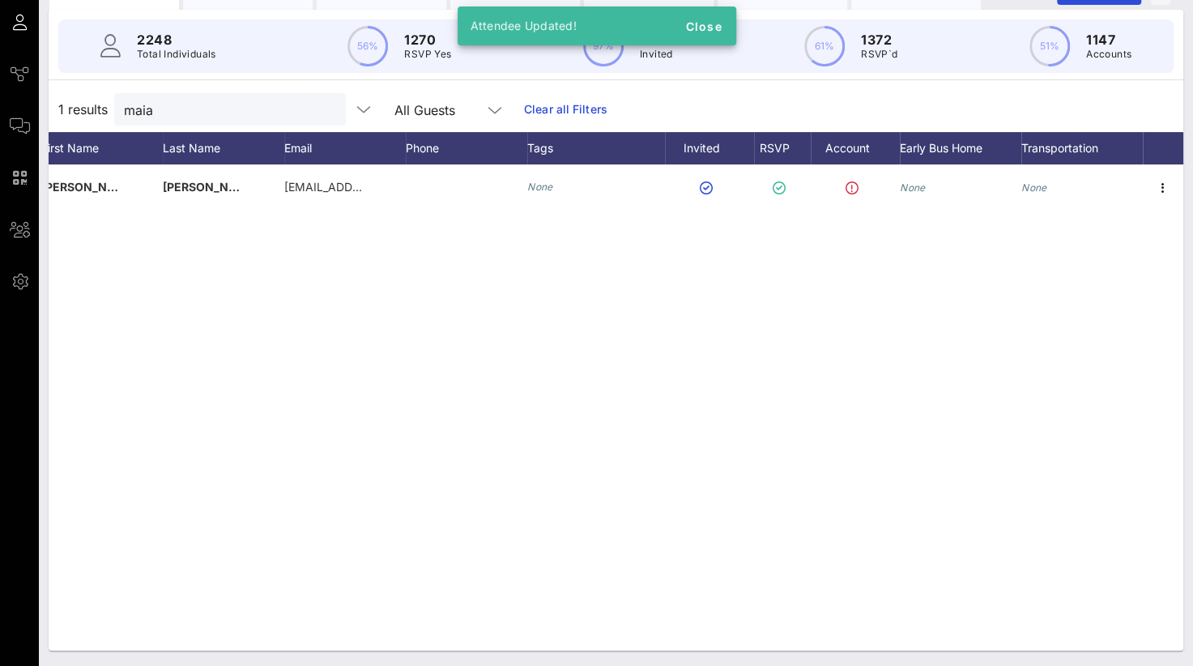
scroll to position [0, 0]
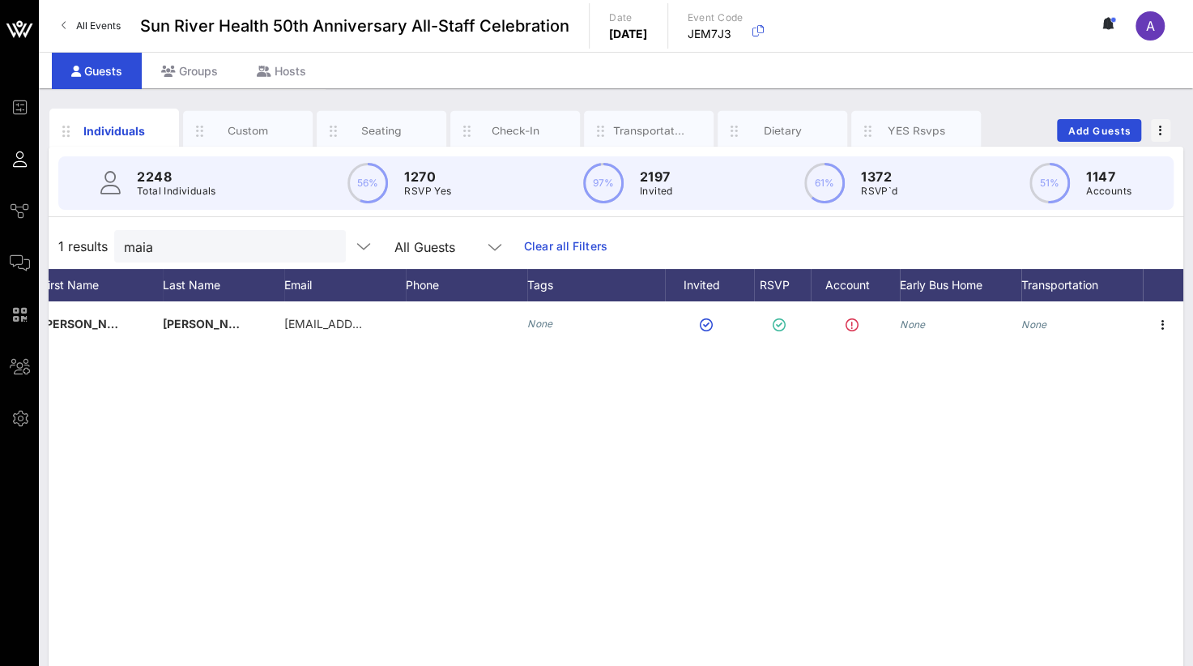
click at [674, 529] on div "M [PERSON_NAME] [EMAIL_ADDRESS][DOMAIN_NAME] None None None" at bounding box center [616, 544] width 1135 height 486
drag, startPoint x: 236, startPoint y: 245, endPoint x: -6, endPoint y: 226, distance: 243.7
click at [0, 226] on html "Event Builder Guests Journeys Comms QR Scanner Team Settings Sun River Health 5…" at bounding box center [596, 333] width 1193 height 666
type input "[PERSON_NAME]"
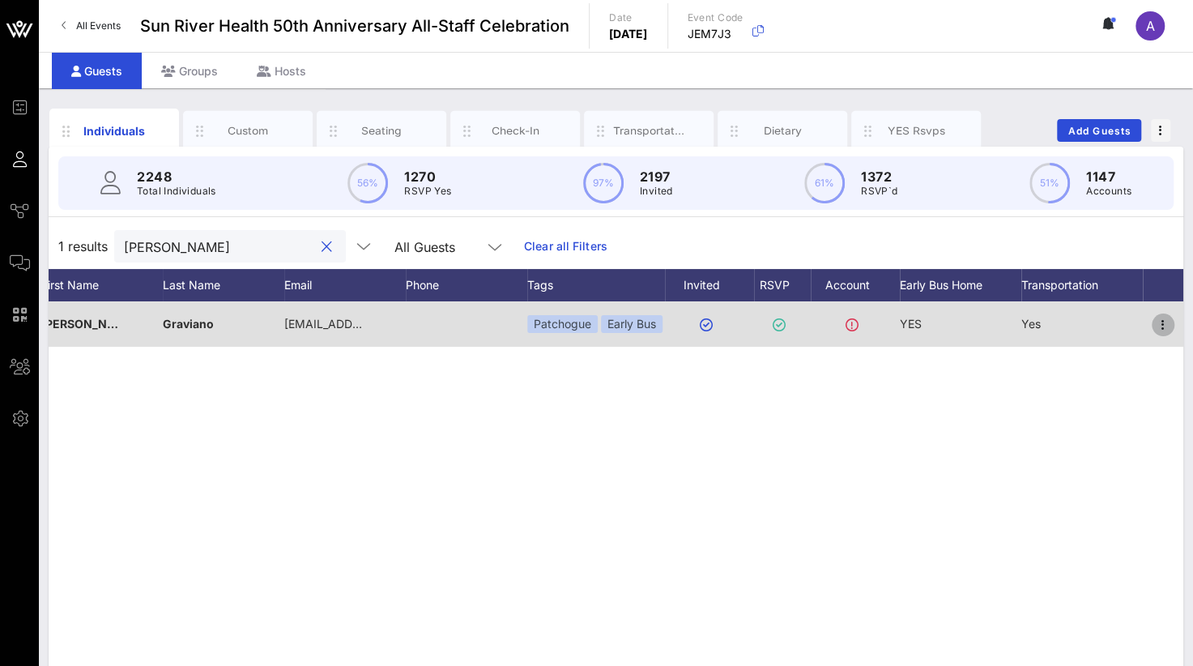
click at [1159, 322] on icon "button" at bounding box center [1162, 324] width 19 height 19
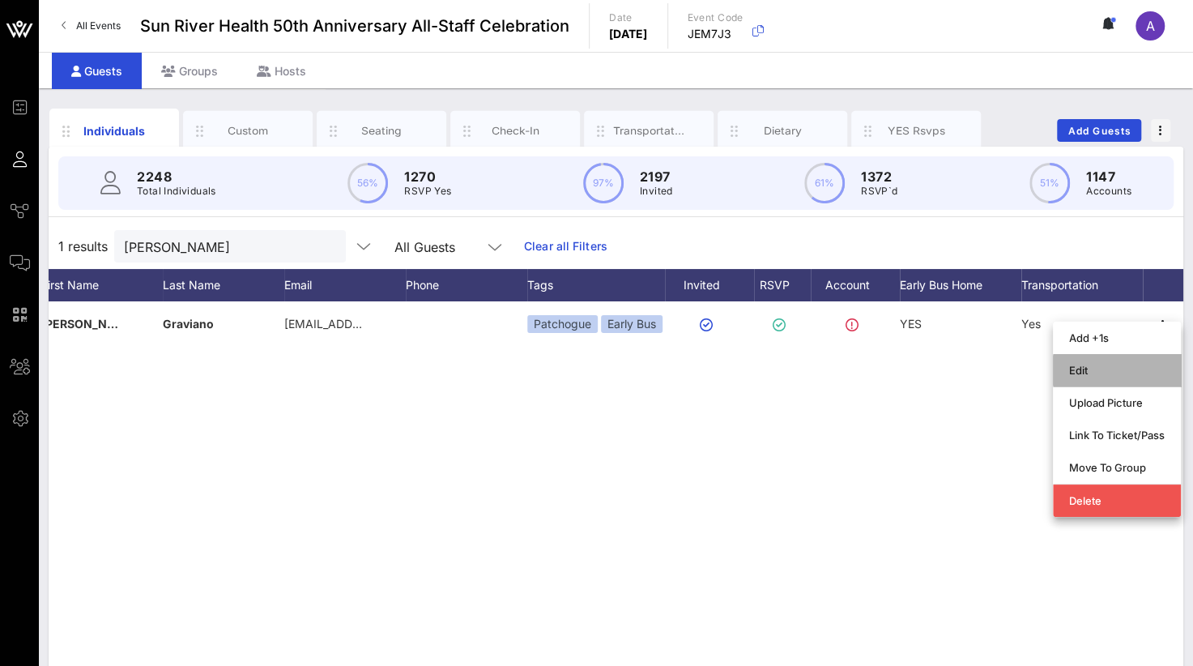
click at [1079, 368] on div "Edit" at bounding box center [1117, 370] width 96 height 13
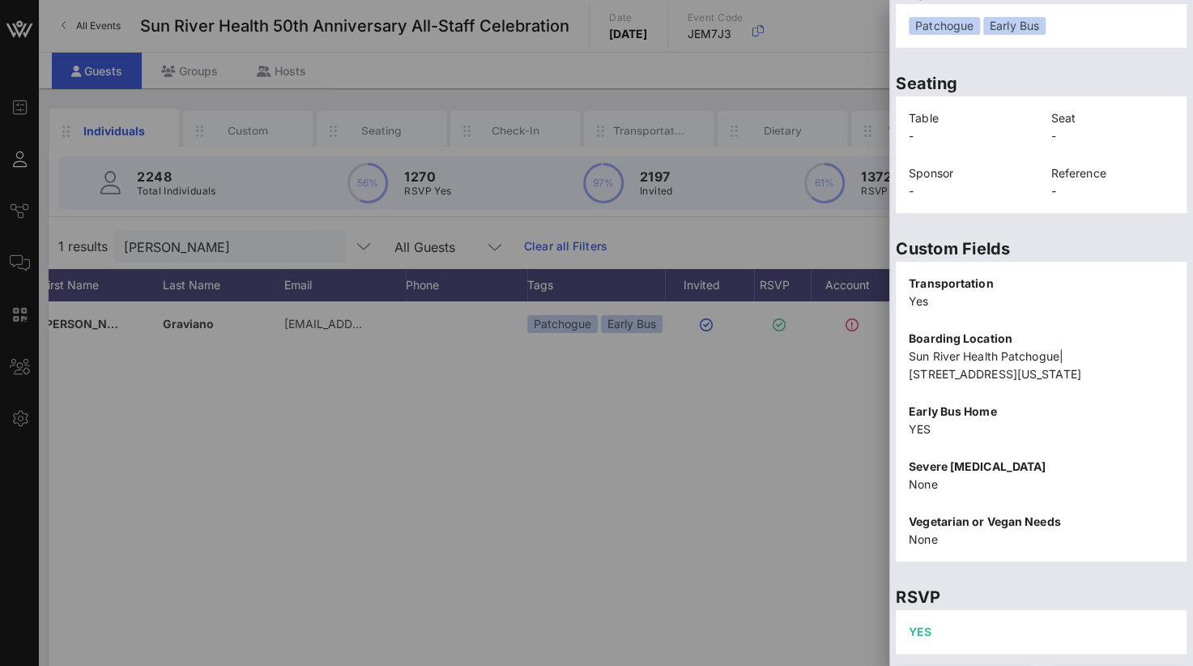
scroll to position [355, 0]
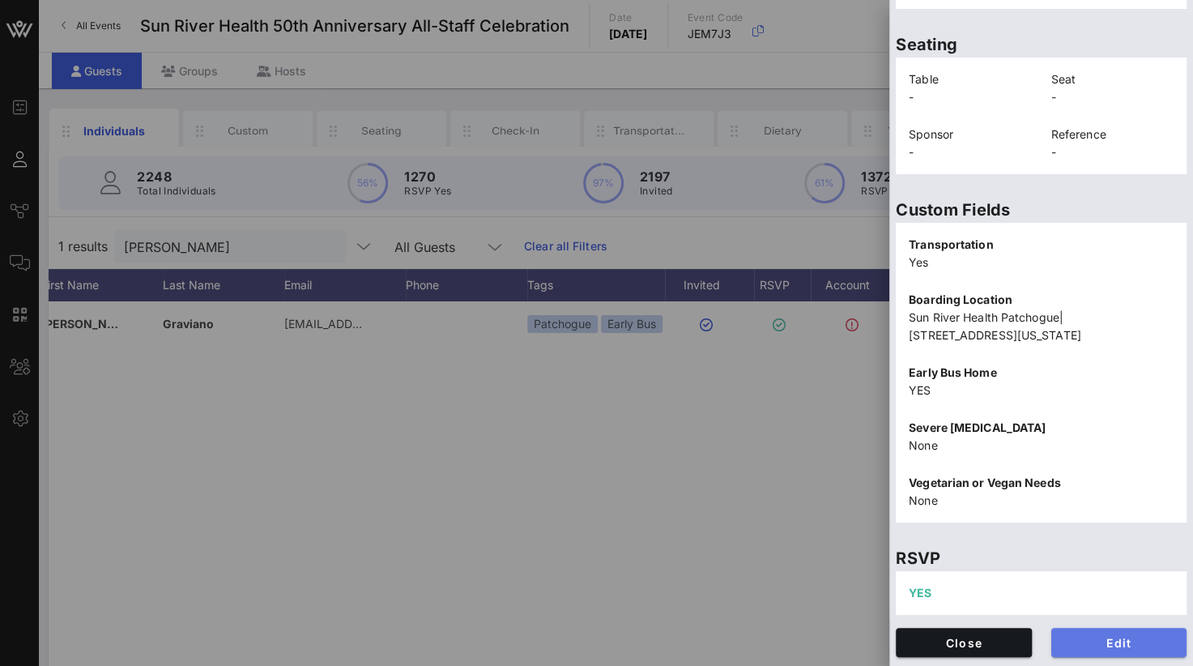
click at [1080, 641] on span "Edit" at bounding box center [1119, 643] width 110 height 14
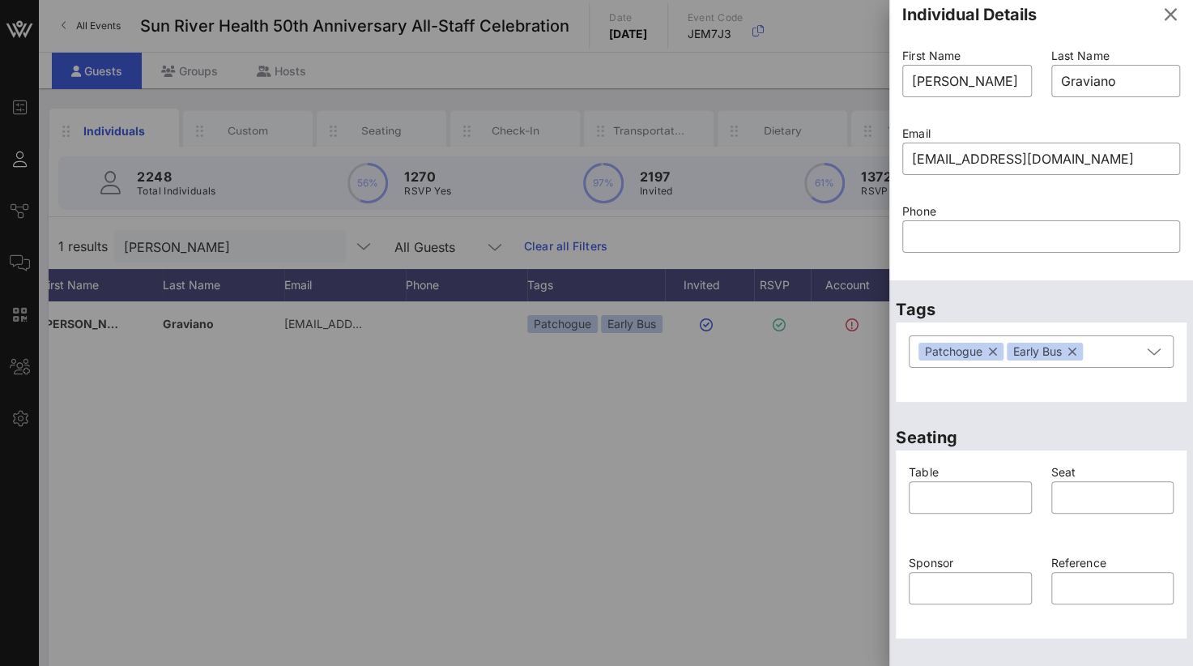
scroll to position [0, 0]
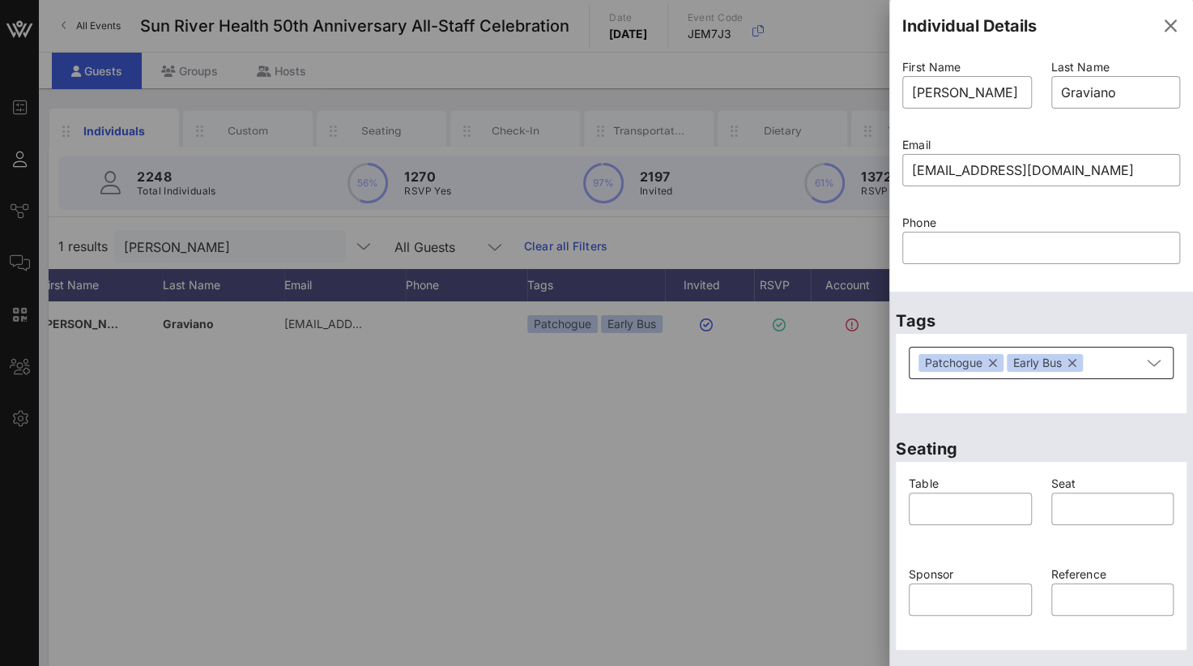
click at [1074, 366] on button "button" at bounding box center [1072, 363] width 8 height 18
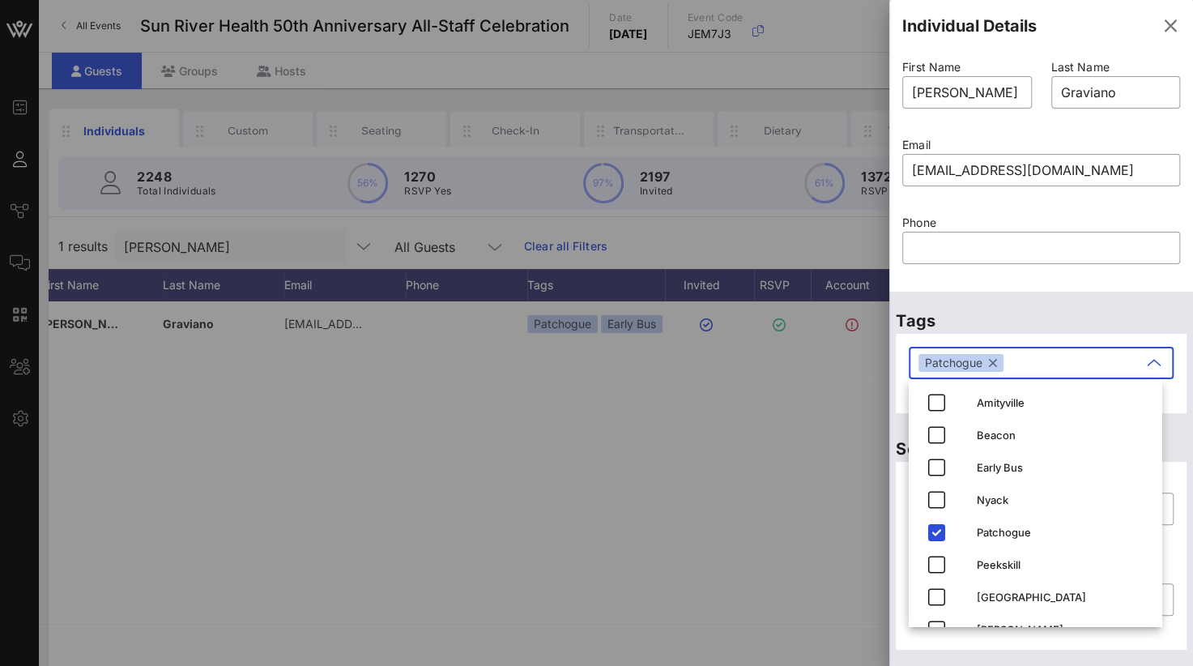
click at [997, 368] on div "Patchogue" at bounding box center [960, 363] width 85 height 18
click at [994, 363] on button "button" at bounding box center [993, 363] width 8 height 18
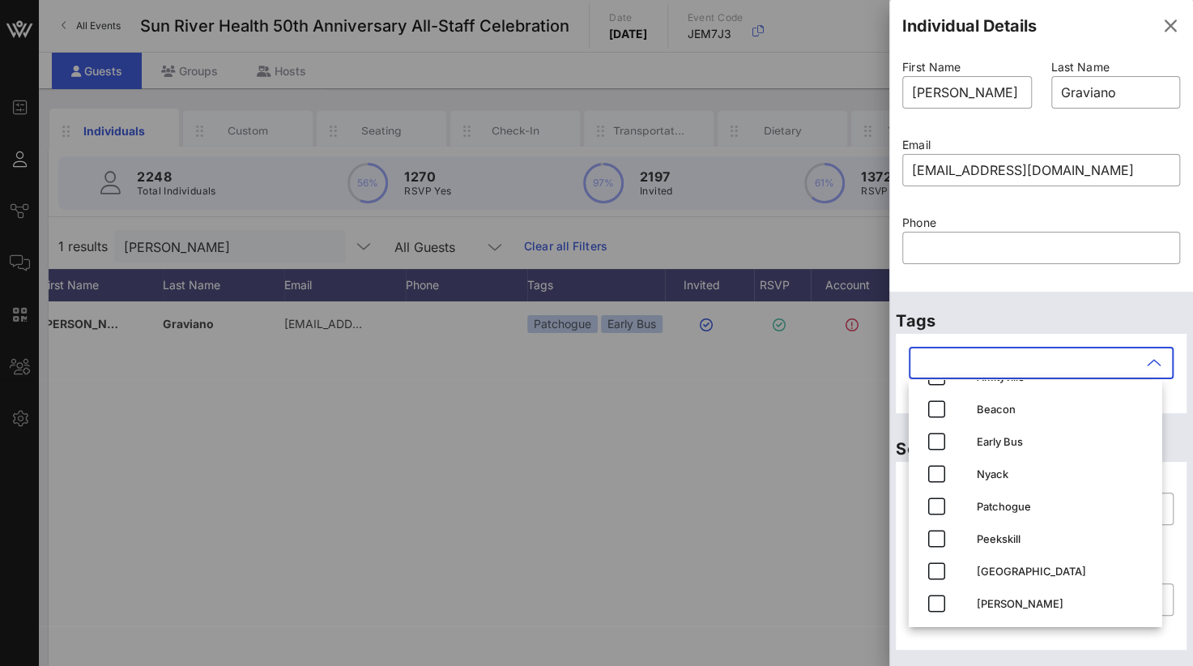
click at [1064, 297] on div "Tags ​" at bounding box center [1041, 356] width 304 height 128
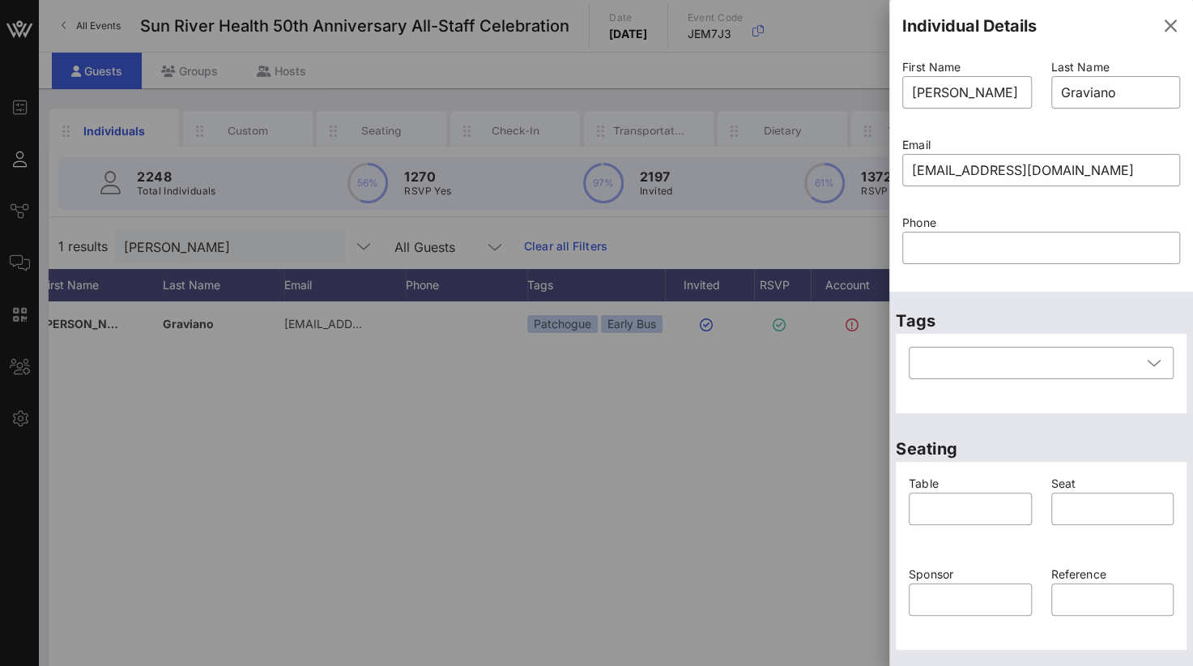
scroll to position [324, 0]
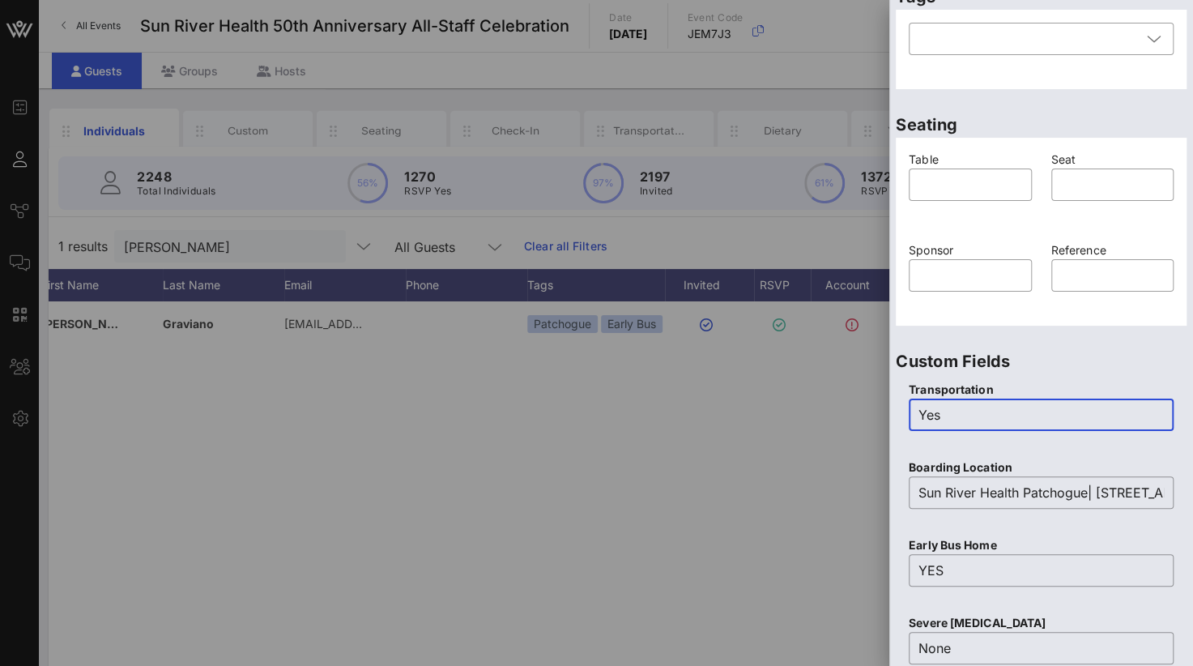
drag, startPoint x: 969, startPoint y: 419, endPoint x: 782, endPoint y: 428, distance: 186.5
click at [784, 428] on div "Event Builder Guests Journeys Comms QR Scanner Team Settings Sun River Health 5…" at bounding box center [596, 401] width 1193 height 803
type input "No"
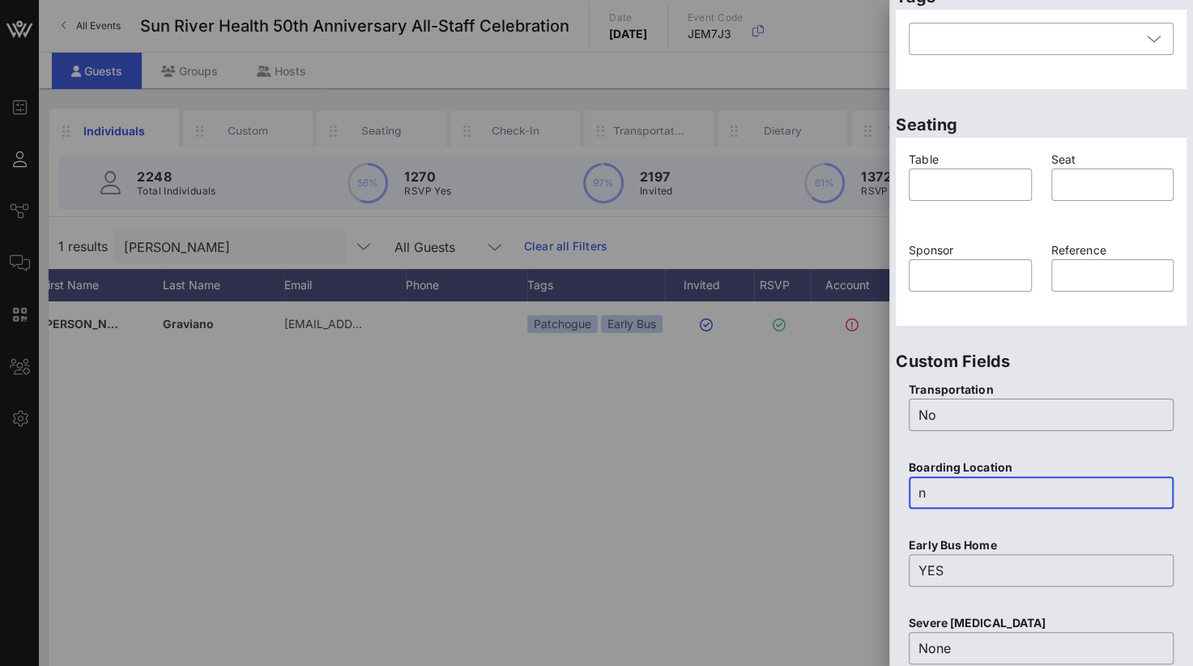
scroll to position [0, 0]
type input "no"
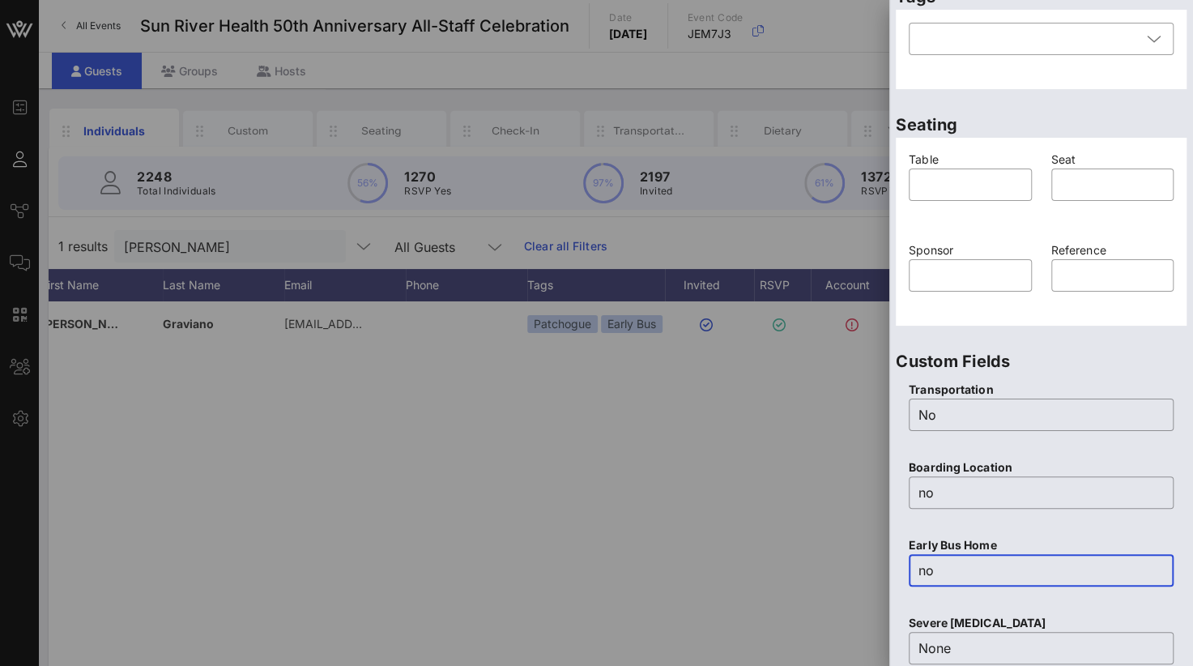
type input "no"
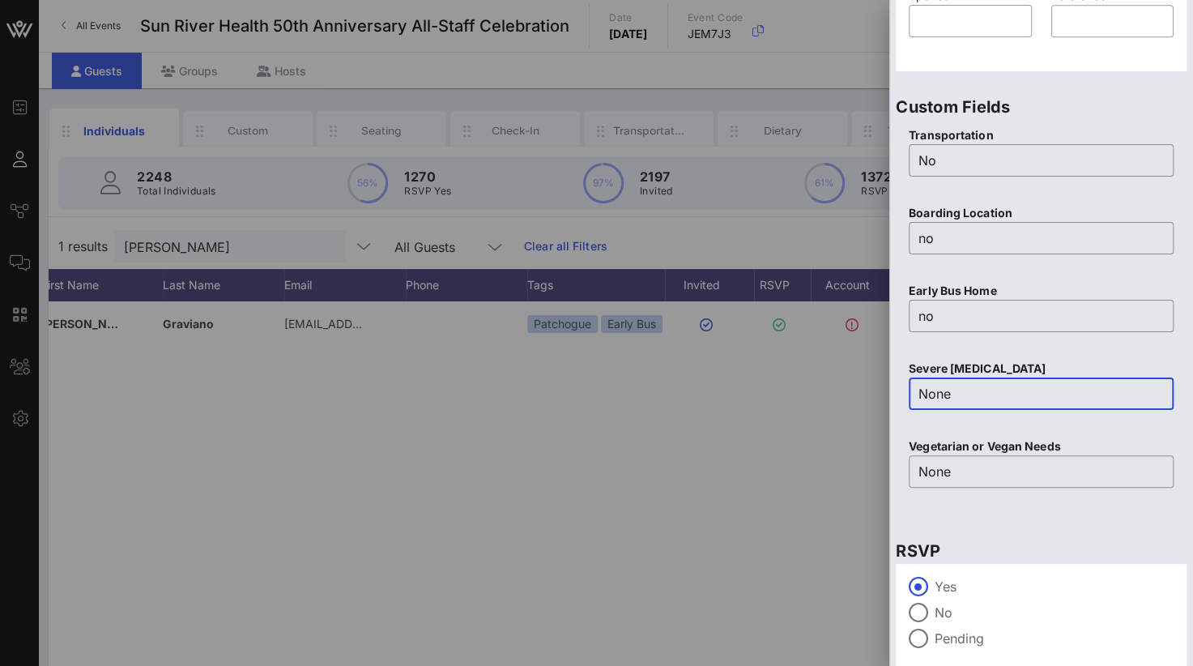
scroll to position [643, 0]
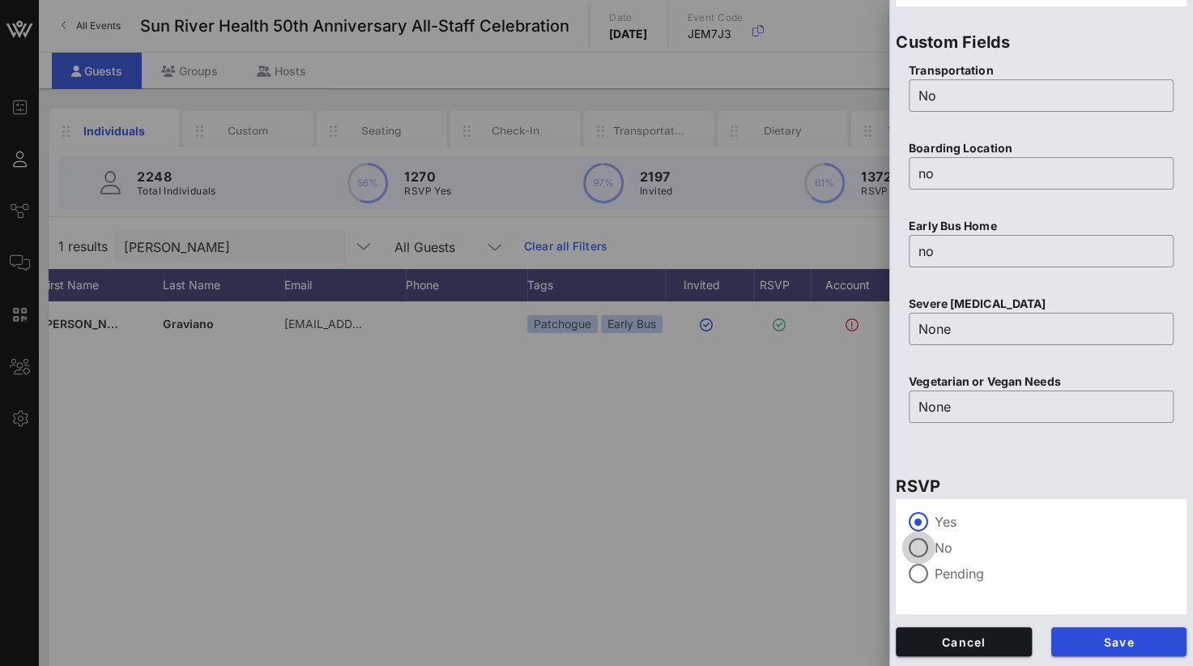
click at [929, 547] on div at bounding box center [919, 548] width 28 height 28
click at [1090, 645] on span "Save" at bounding box center [1119, 642] width 110 height 14
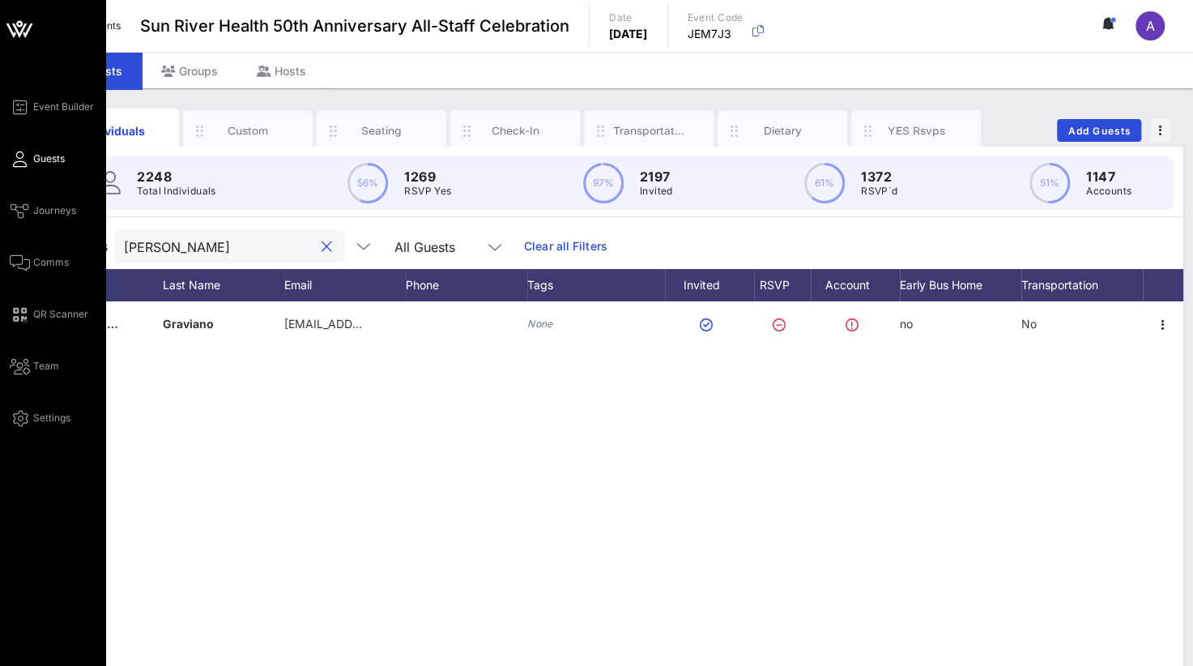
drag, startPoint x: 215, startPoint y: 248, endPoint x: 15, endPoint y: 237, distance: 200.3
click at [15, 237] on div "Event Builder Guests Journeys Comms QR Scanner Team Settings Sun River Health 5…" at bounding box center [596, 401] width 1193 height 803
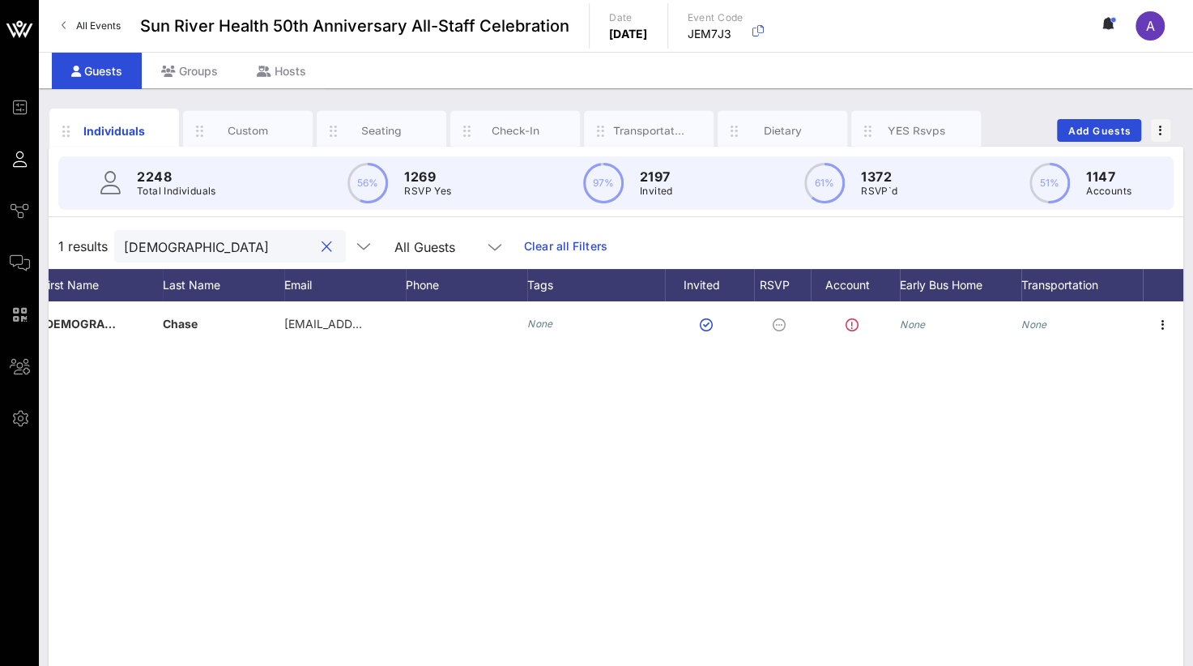
drag, startPoint x: 166, startPoint y: 246, endPoint x: 40, endPoint y: 250, distance: 126.4
click at [40, 250] on div "Individuals Custom Seating Check-In Transportation Dietary YES Rsvps Add Guests…" at bounding box center [616, 445] width 1154 height 715
drag, startPoint x: 172, startPoint y: 244, endPoint x: 104, endPoint y: 245, distance: 68.0
click at [104, 245] on div "2 results [PERSON_NAME] All Guests Clear all Filters" at bounding box center [616, 246] width 1135 height 45
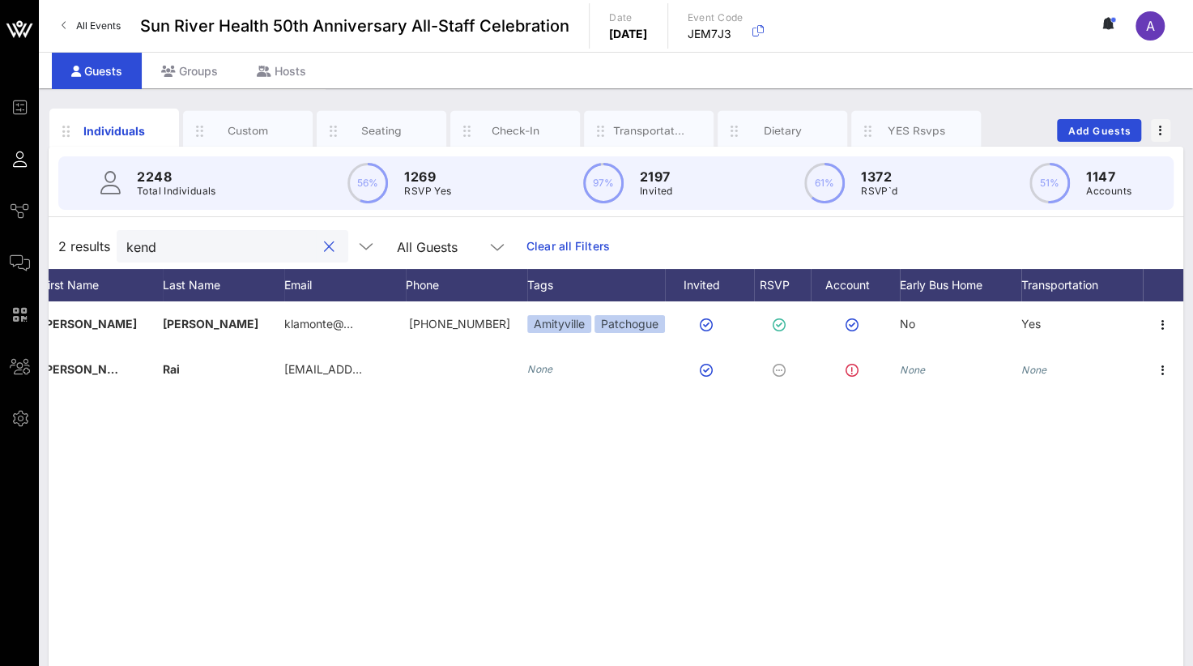
type input "kendr"
drag, startPoint x: 164, startPoint y: 252, endPoint x: 96, endPoint y: 251, distance: 68.0
click at [96, 251] on div "2 results kendr All Guests Clear all Filters" at bounding box center [616, 246] width 1135 height 45
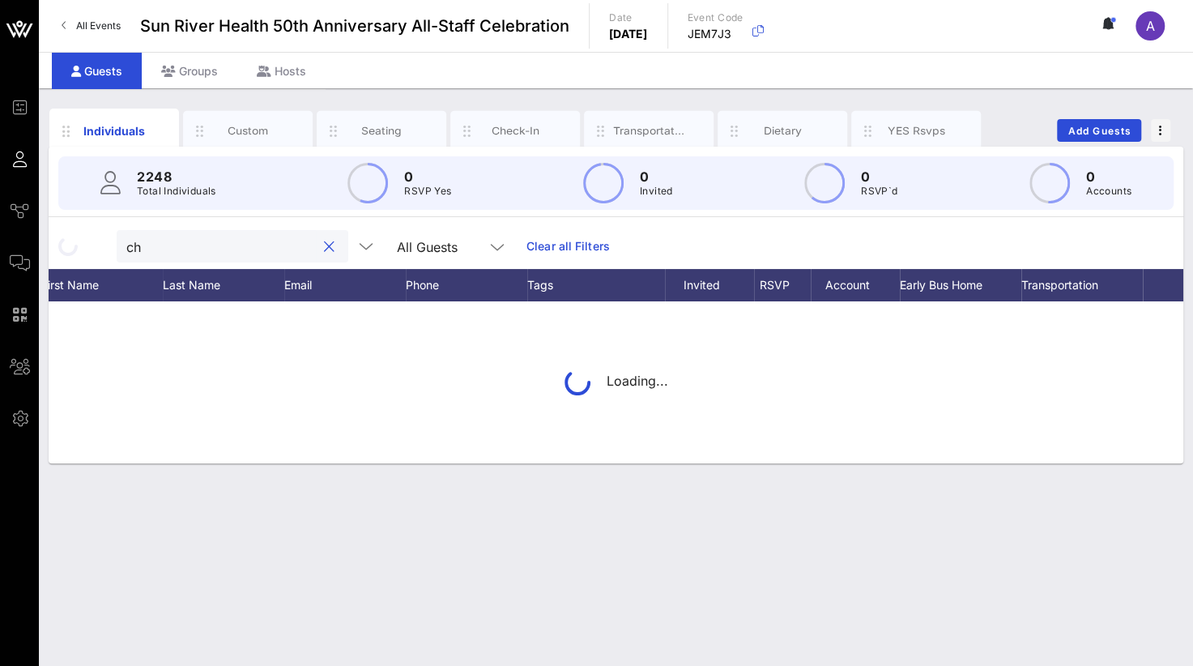
type input "c"
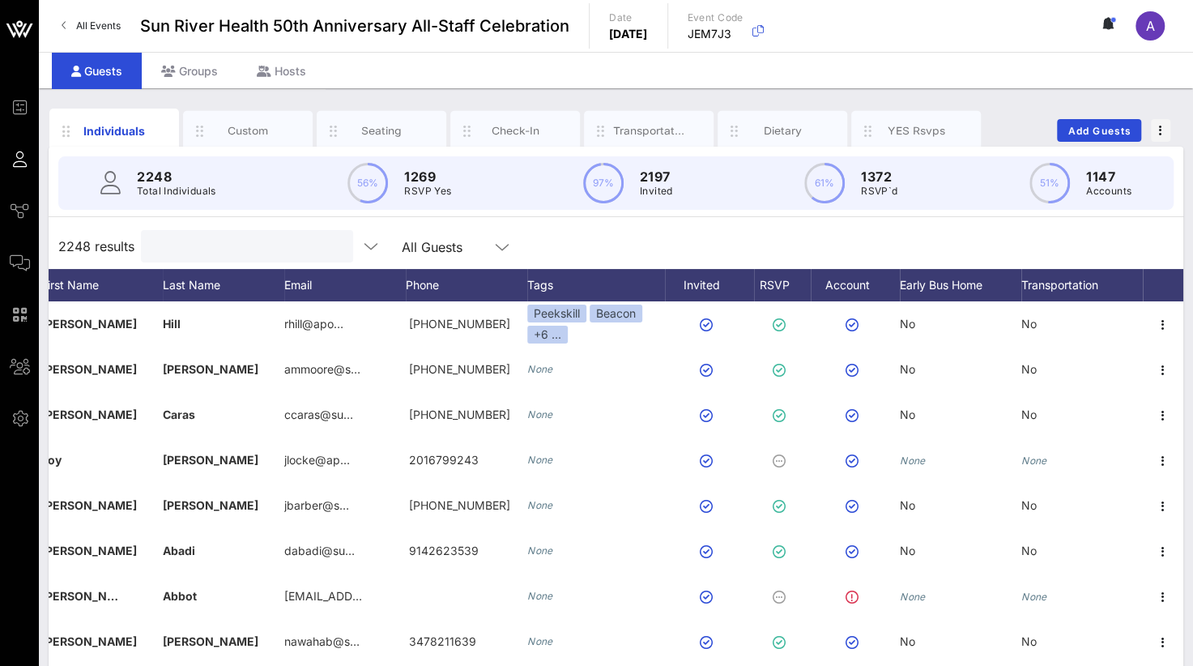
scroll to position [137, 0]
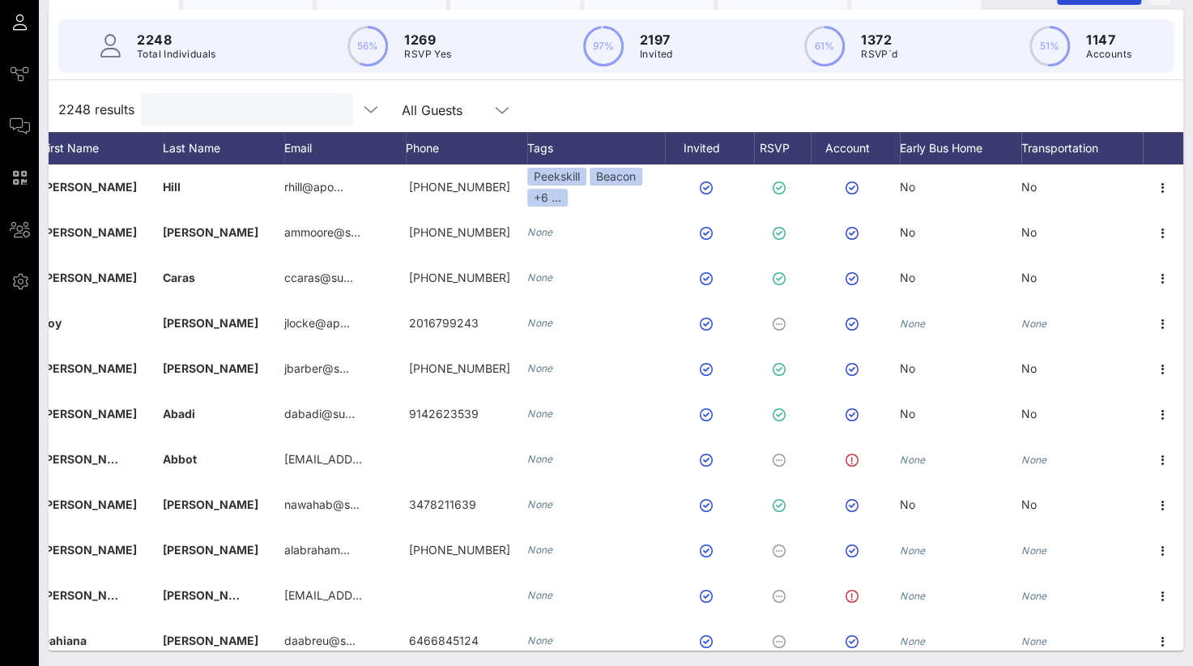
click at [162, 117] on input "text" at bounding box center [246, 109] width 190 height 21
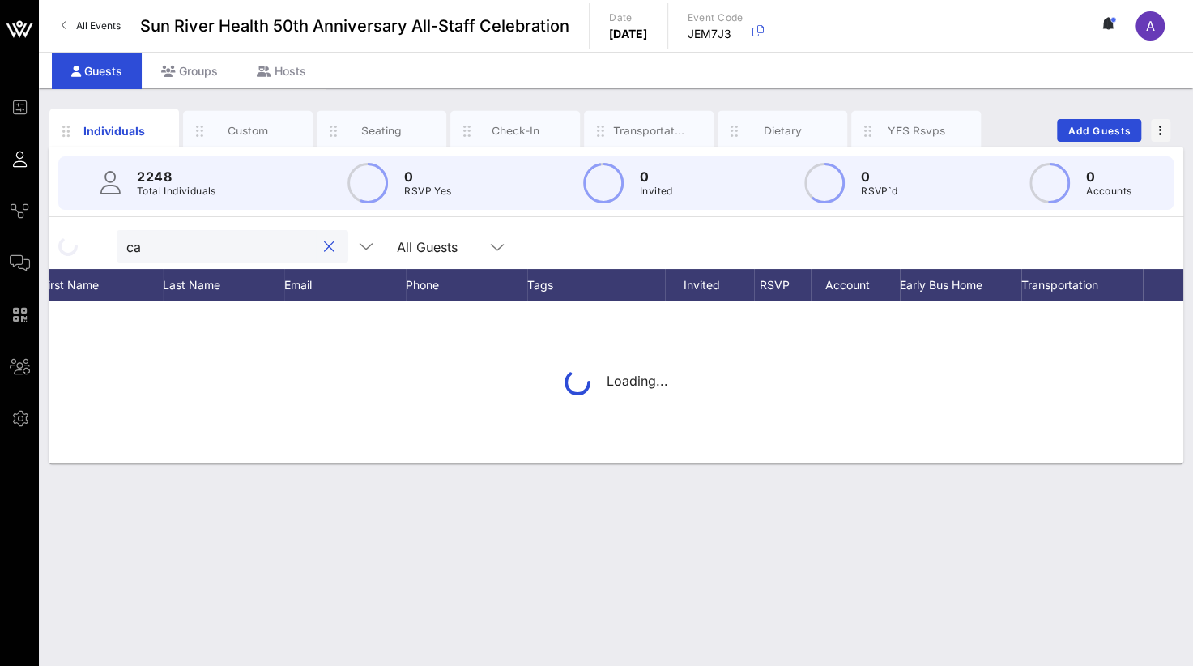
scroll to position [0, 0]
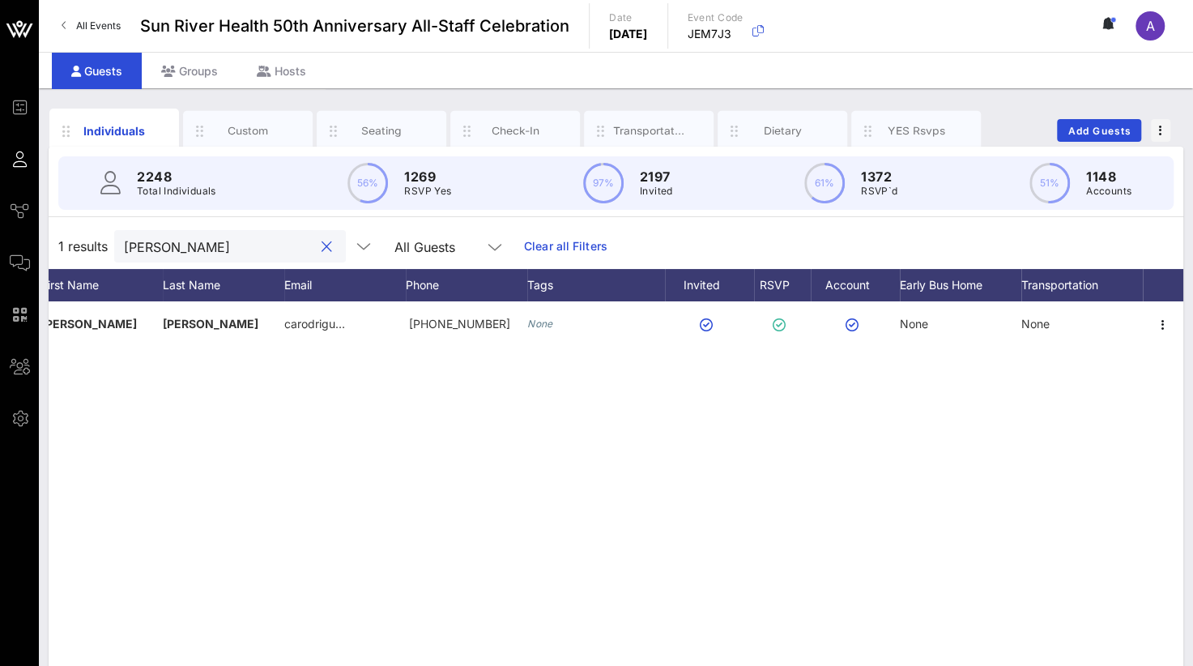
drag, startPoint x: 198, startPoint y: 250, endPoint x: 48, endPoint y: 257, distance: 150.8
click at [48, 257] on div "Individuals Custom Seating Check-In Transportation Dietary YES Rsvps Add Guests…" at bounding box center [616, 445] width 1154 height 715
drag, startPoint x: 177, startPoint y: 244, endPoint x: 49, endPoint y: 244, distance: 128.0
click at [49, 244] on div "1 results maia All Guests Clear all Filters" at bounding box center [616, 246] width 1135 height 45
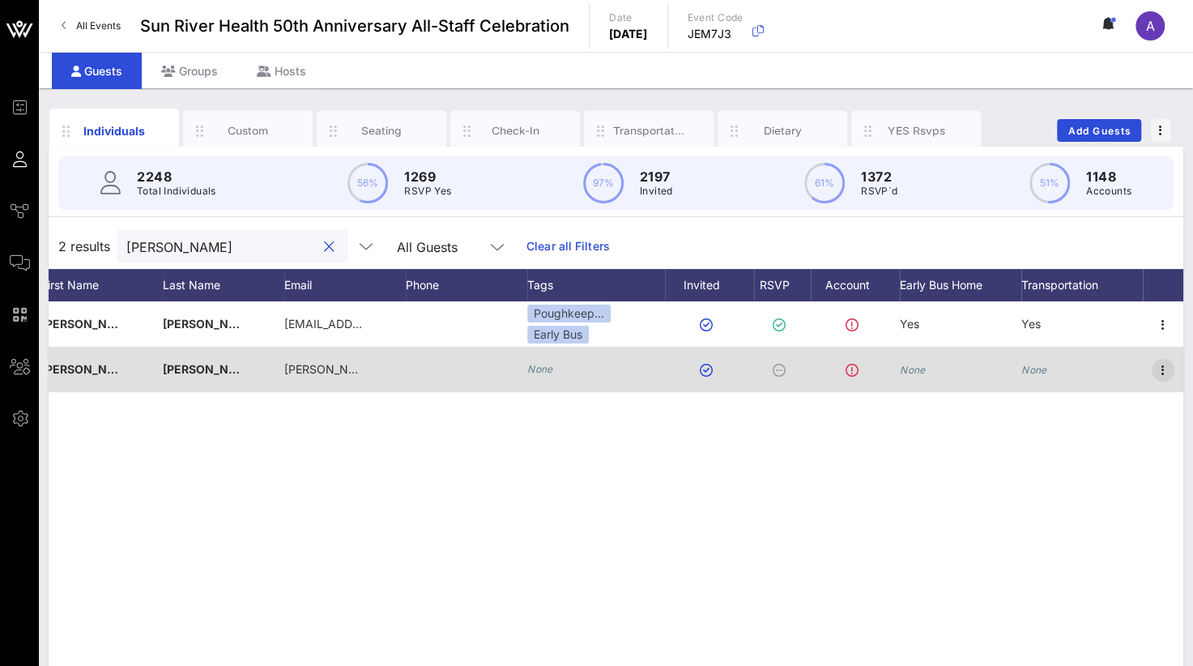
type input "[PERSON_NAME]"
click at [1165, 370] on icon "button" at bounding box center [1162, 369] width 19 height 19
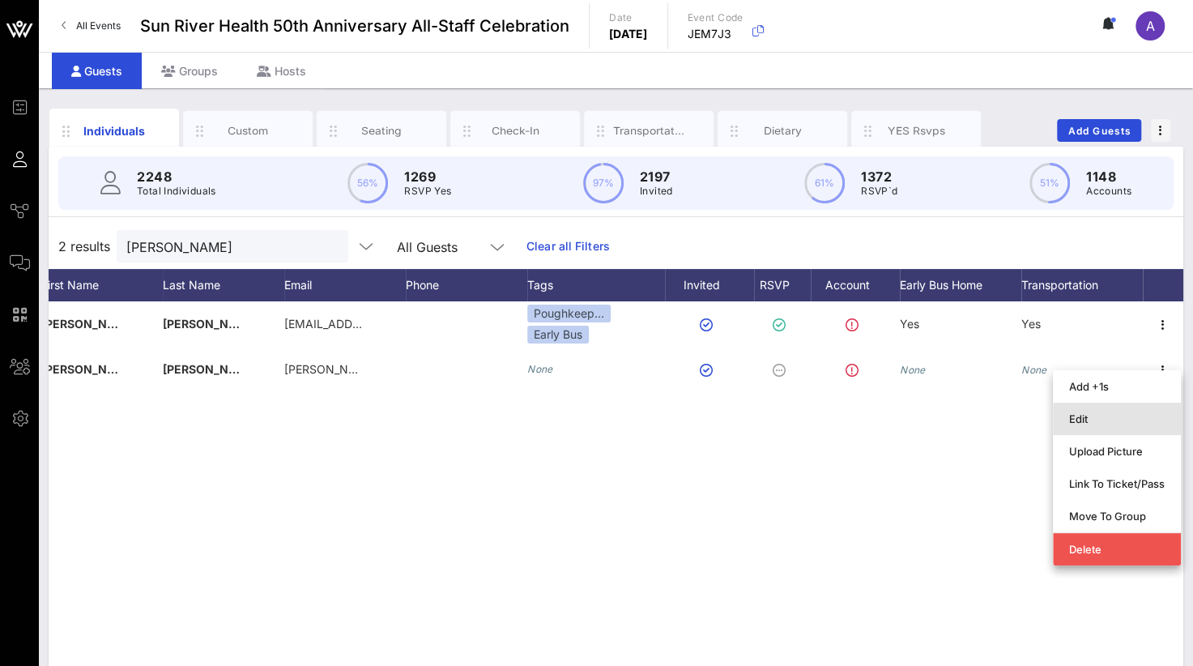
click at [1084, 426] on div "Edit" at bounding box center [1117, 419] width 96 height 26
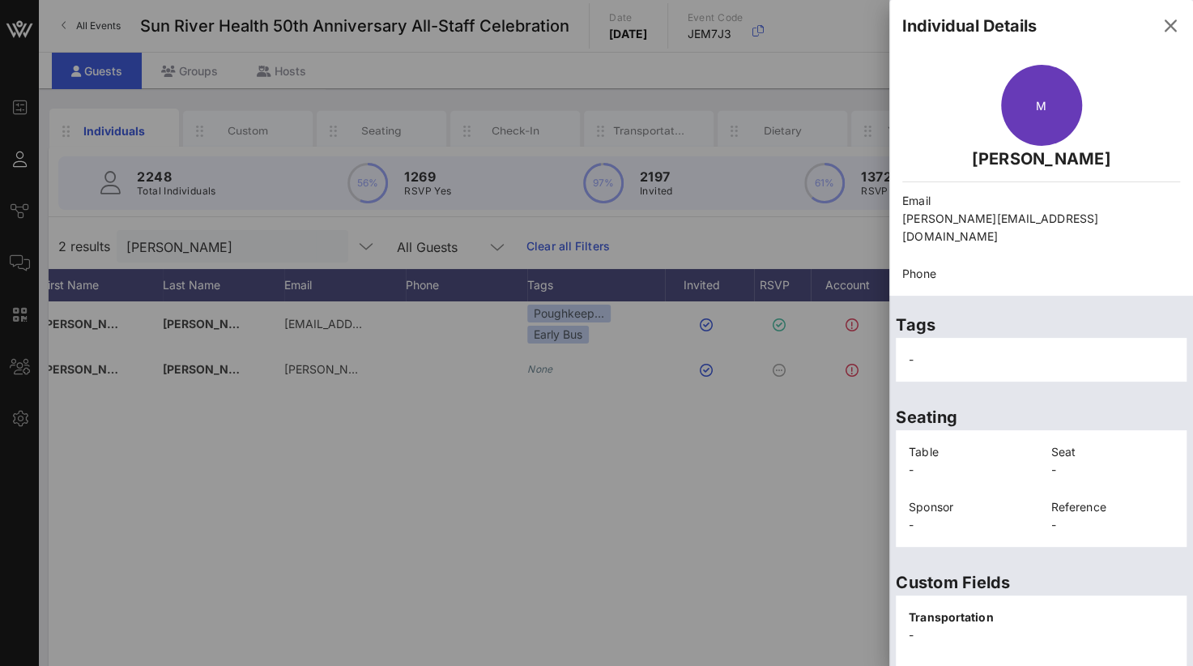
scroll to position [337, 0]
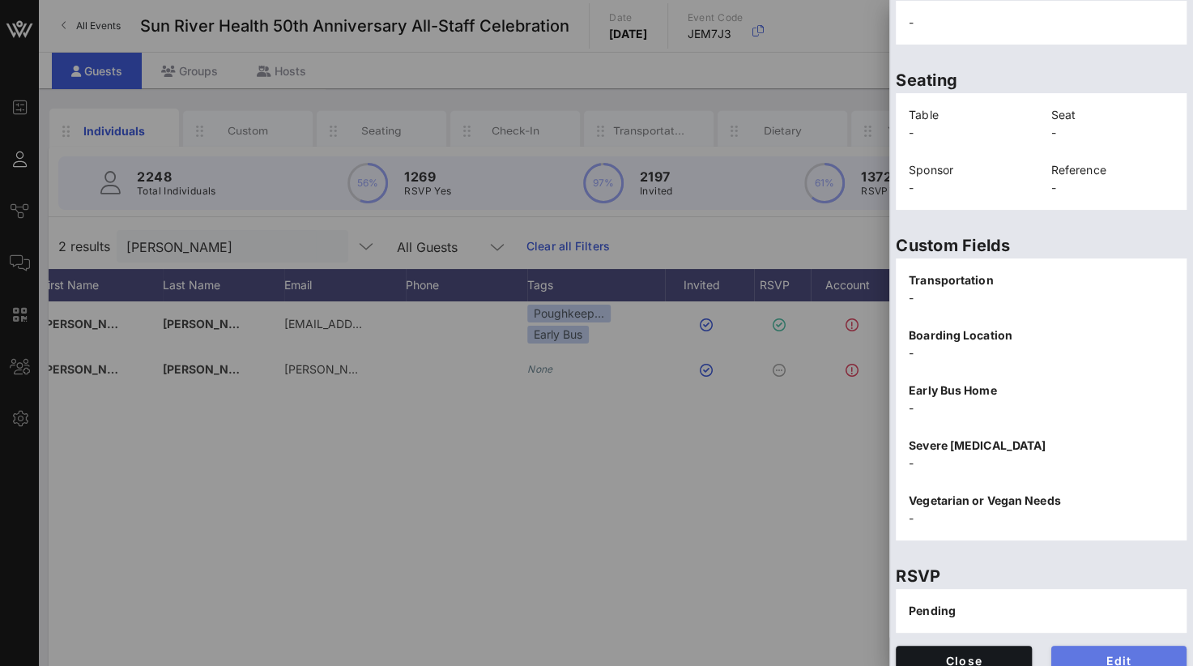
click at [1071, 654] on span "Edit" at bounding box center [1119, 661] width 110 height 14
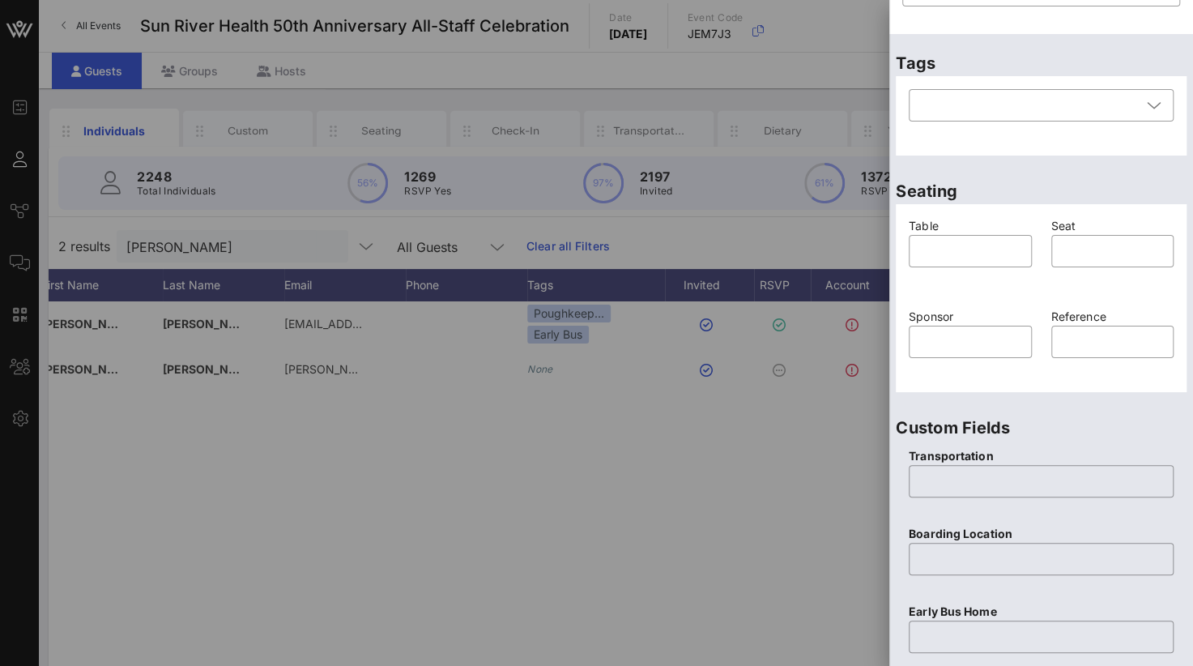
scroll to position [238, 0]
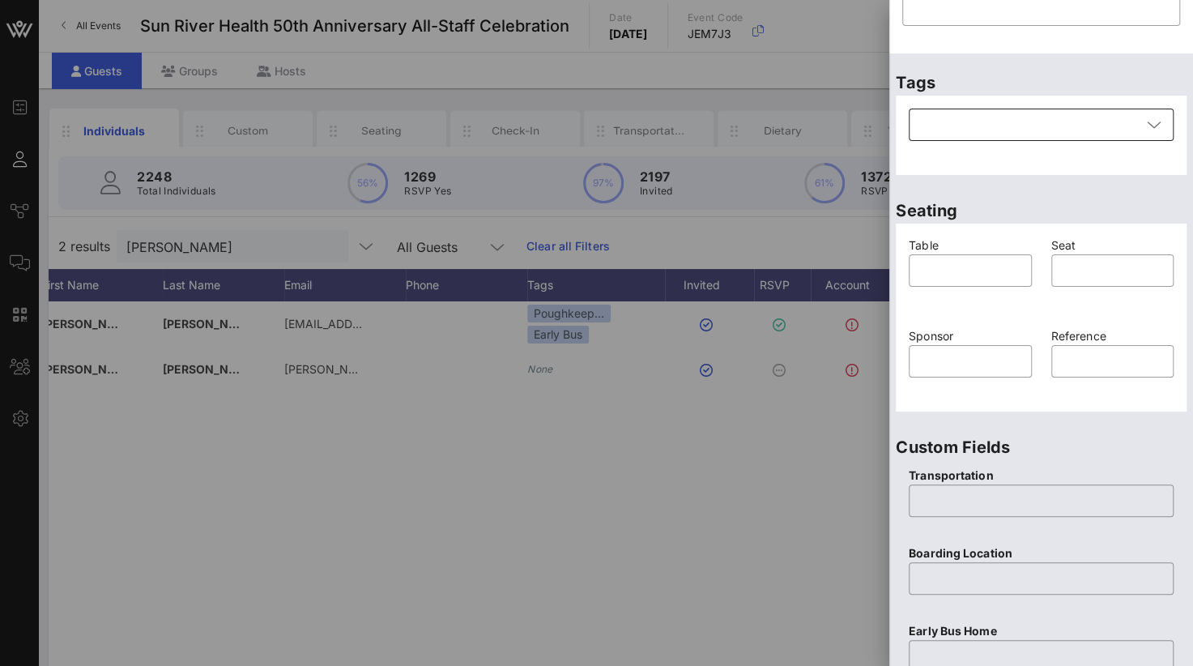
click at [982, 125] on div at bounding box center [1029, 125] width 223 height 32
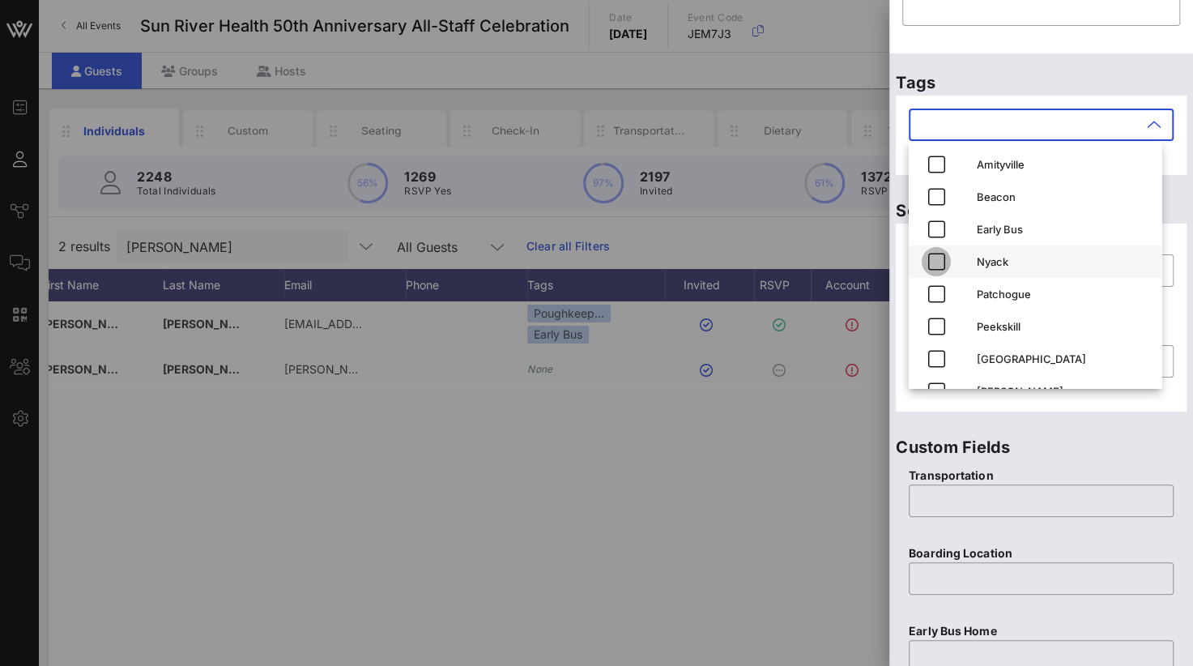
click at [935, 269] on icon "button" at bounding box center [936, 261] width 19 height 19
click at [948, 498] on input "text" at bounding box center [1040, 501] width 245 height 26
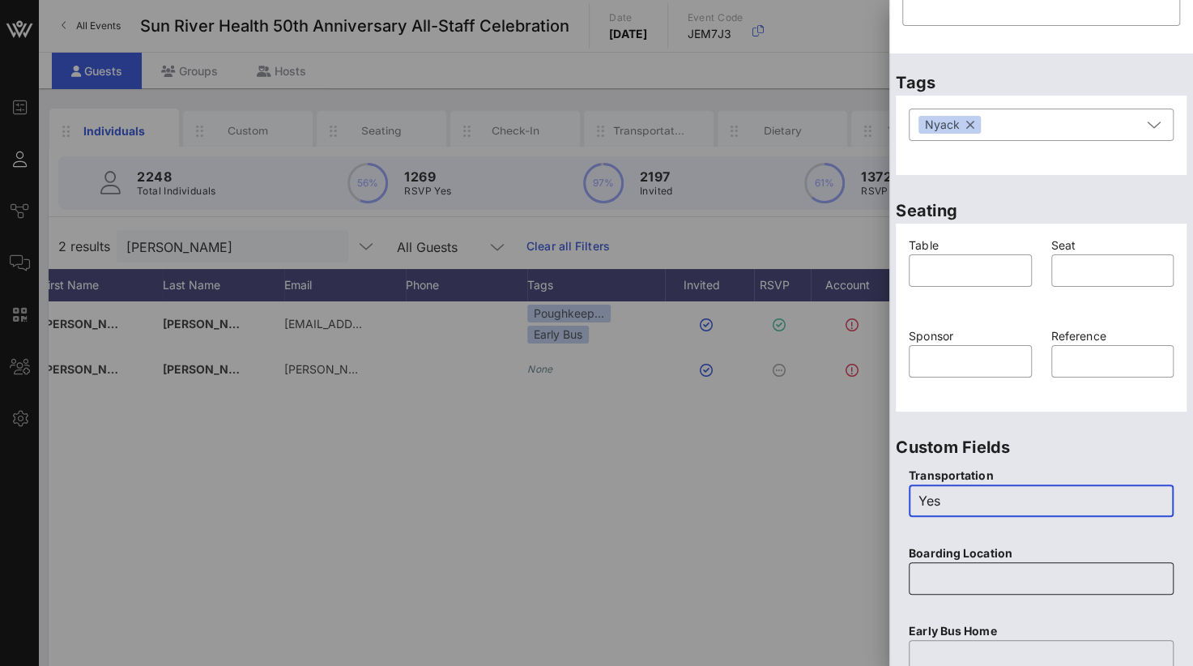
type input "Yes"
drag, startPoint x: 933, startPoint y: 577, endPoint x: 709, endPoint y: 654, distance: 236.4
click at [933, 577] on input "text" at bounding box center [1040, 578] width 245 height 26
click at [948, 581] on input "text" at bounding box center [1040, 578] width 245 height 26
paste input "Sun River Health Nyack [STREET_ADDRESS]"
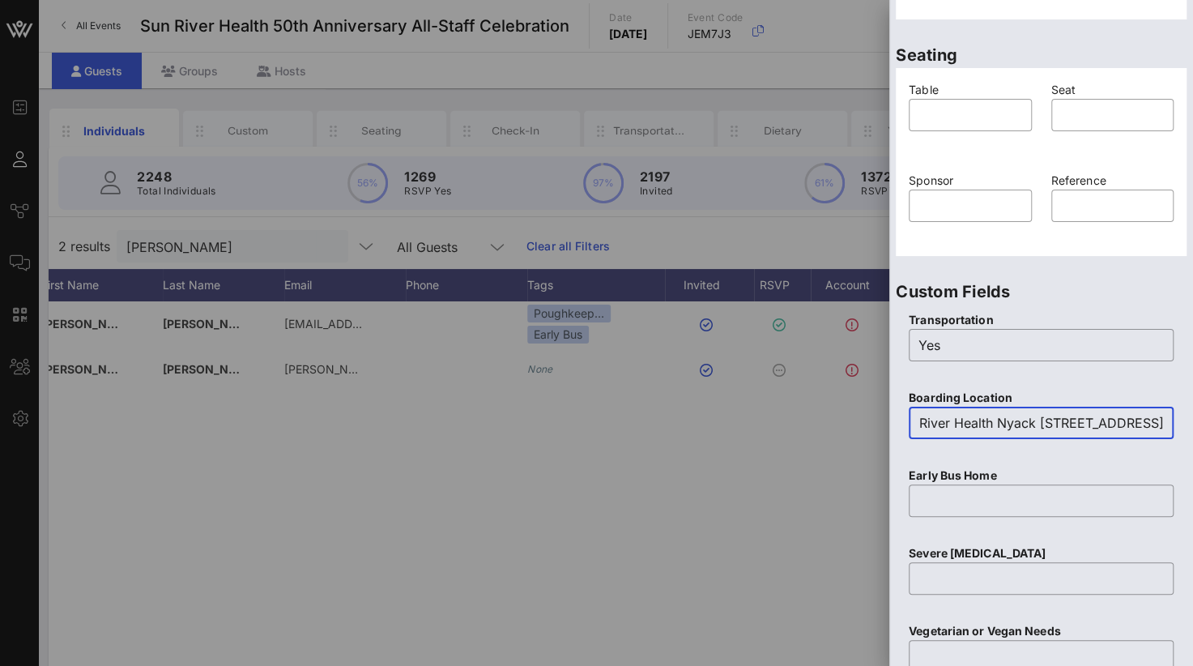
scroll to position [481, 0]
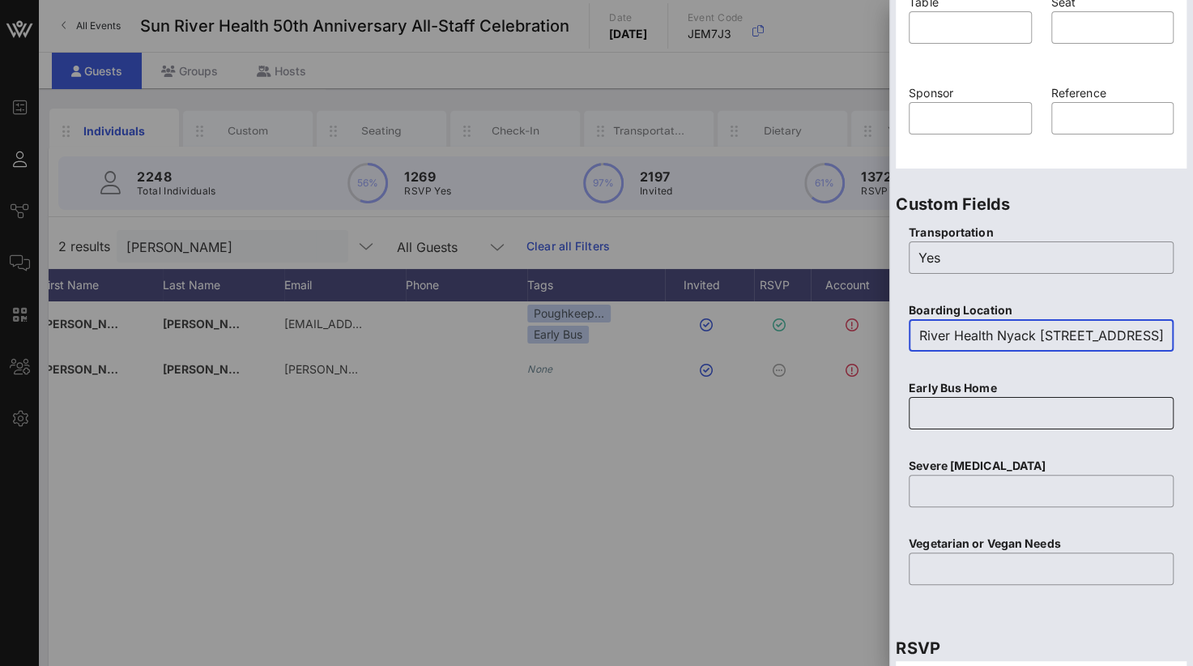
type input "Sun River Health Nyack [STREET_ADDRESS]"
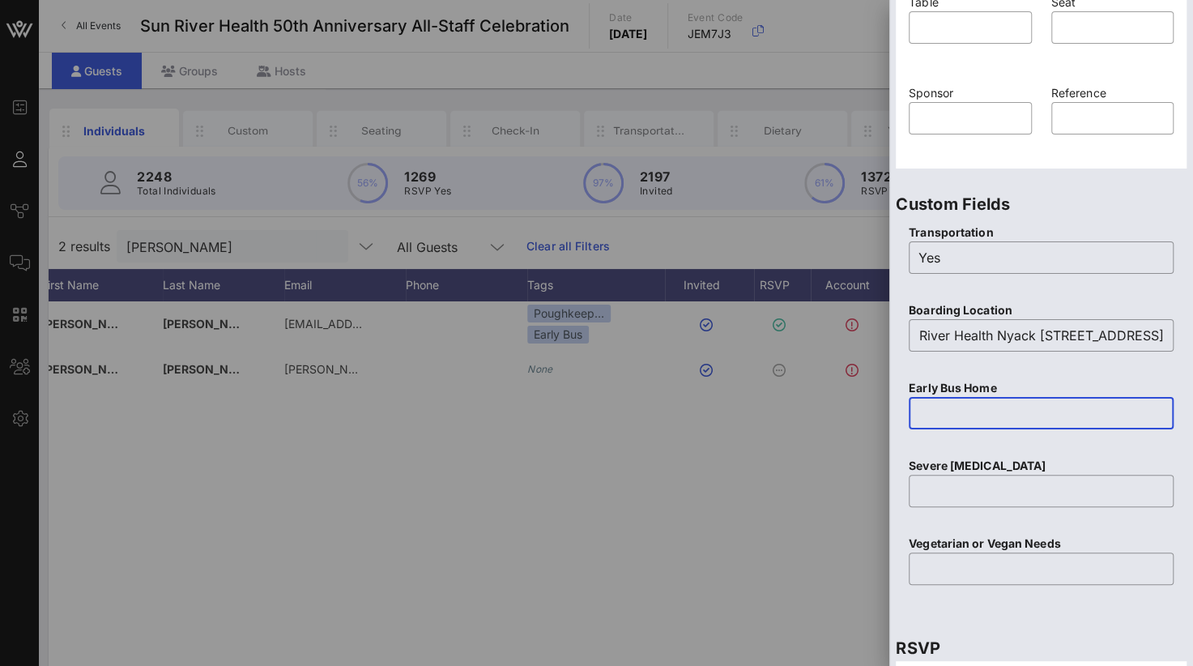
click at [945, 412] on input "text" at bounding box center [1040, 413] width 245 height 26
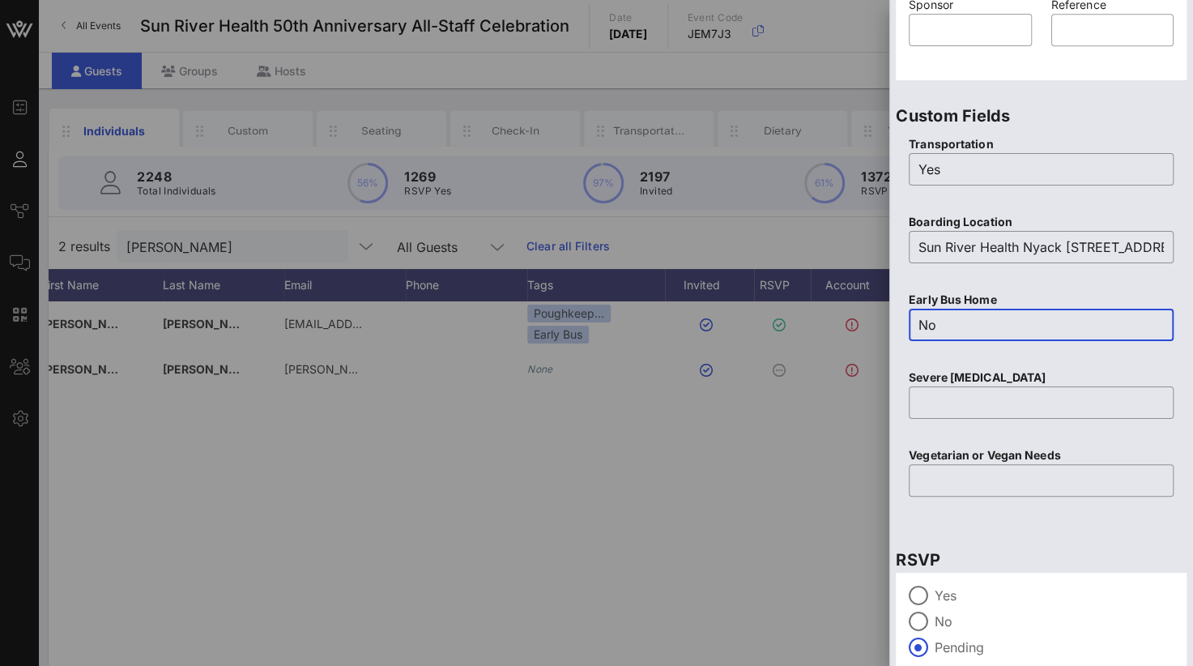
scroll to position [643, 0]
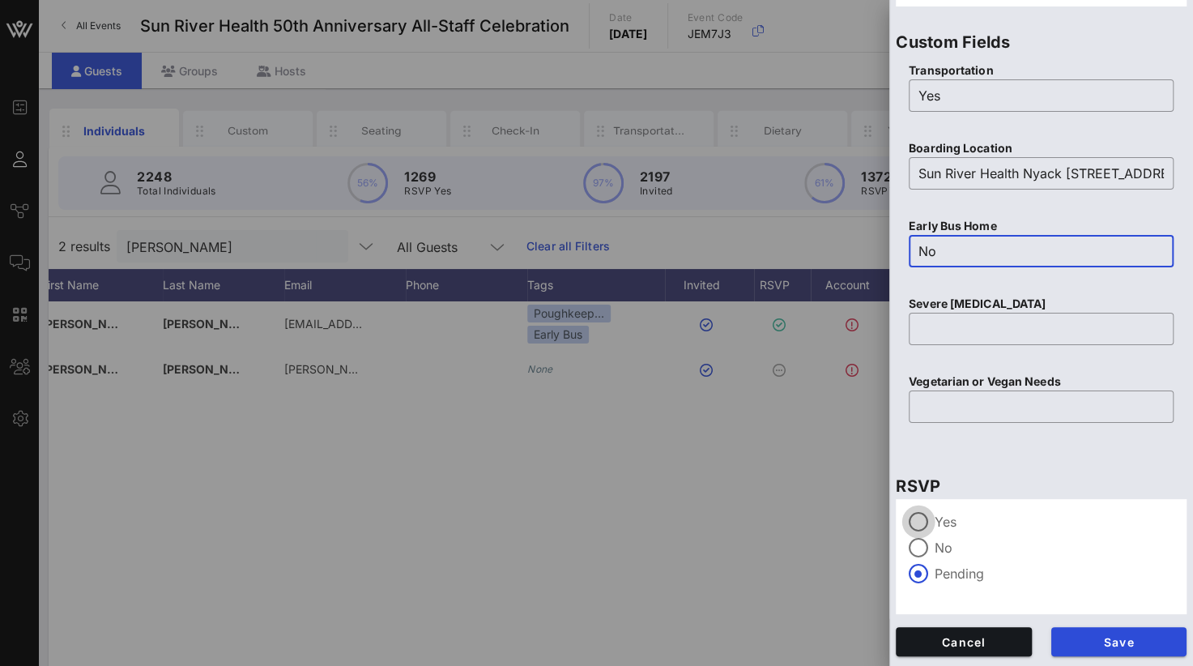
type input "No"
click at [924, 520] on div at bounding box center [919, 522] width 28 height 28
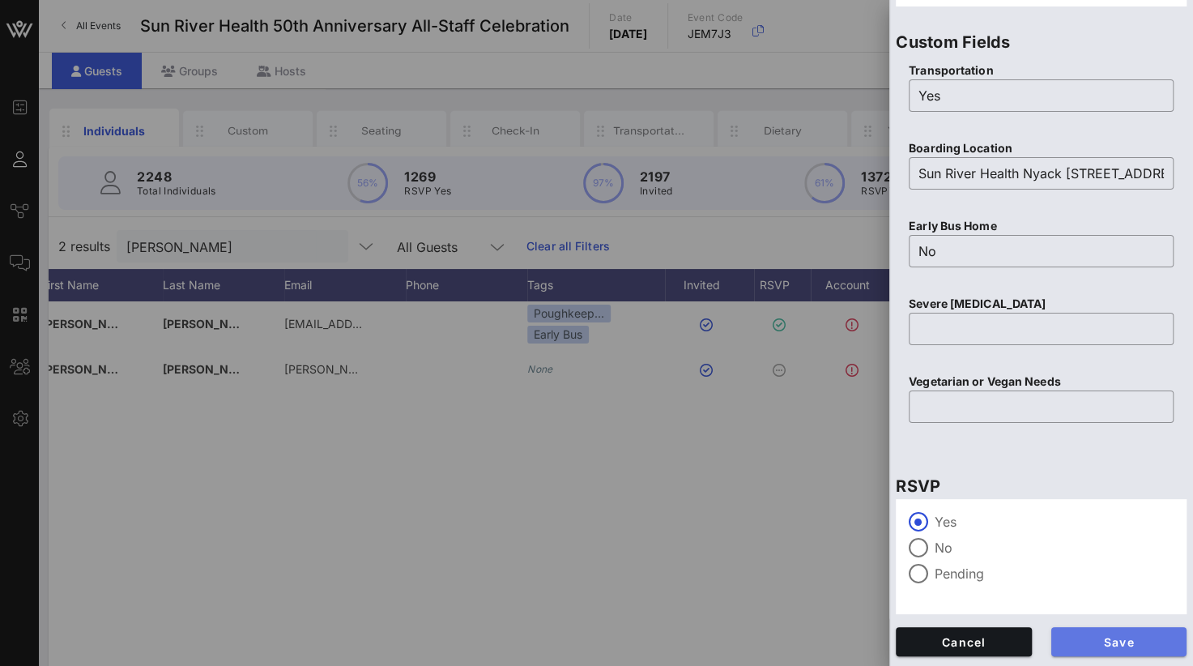
click at [1064, 637] on span "Save" at bounding box center [1119, 642] width 110 height 14
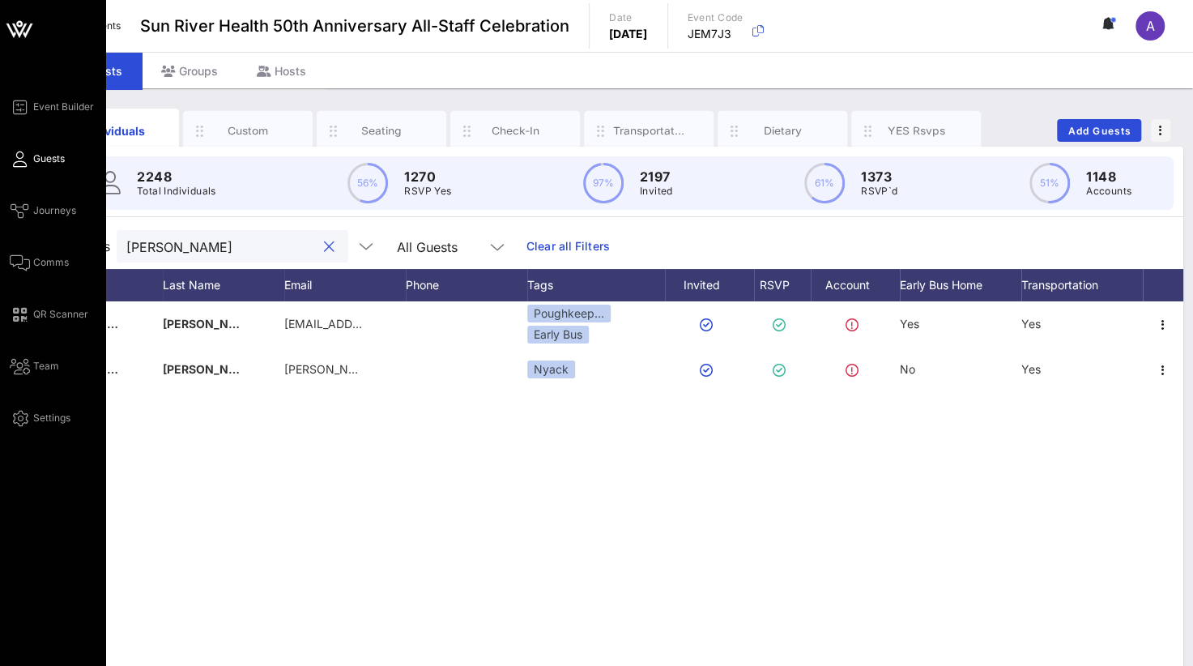
drag, startPoint x: 83, startPoint y: 249, endPoint x: 7, endPoint y: 247, distance: 76.2
click at [7, 247] on div "Event Builder Guests Journeys Comms QR Scanner Team Settings Sun River Health 5…" at bounding box center [596, 401] width 1193 height 803
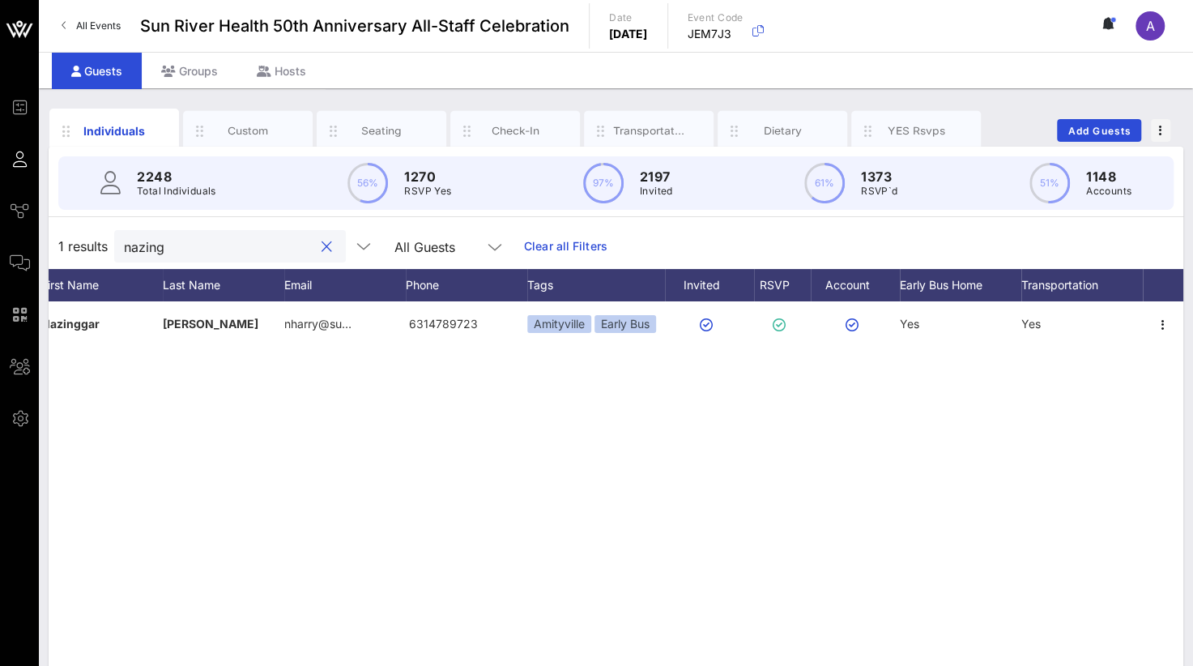
drag, startPoint x: 162, startPoint y: 246, endPoint x: 83, endPoint y: 241, distance: 79.6
click at [83, 241] on div "1 results nazing All Guests Clear all Filters" at bounding box center [616, 246] width 1135 height 45
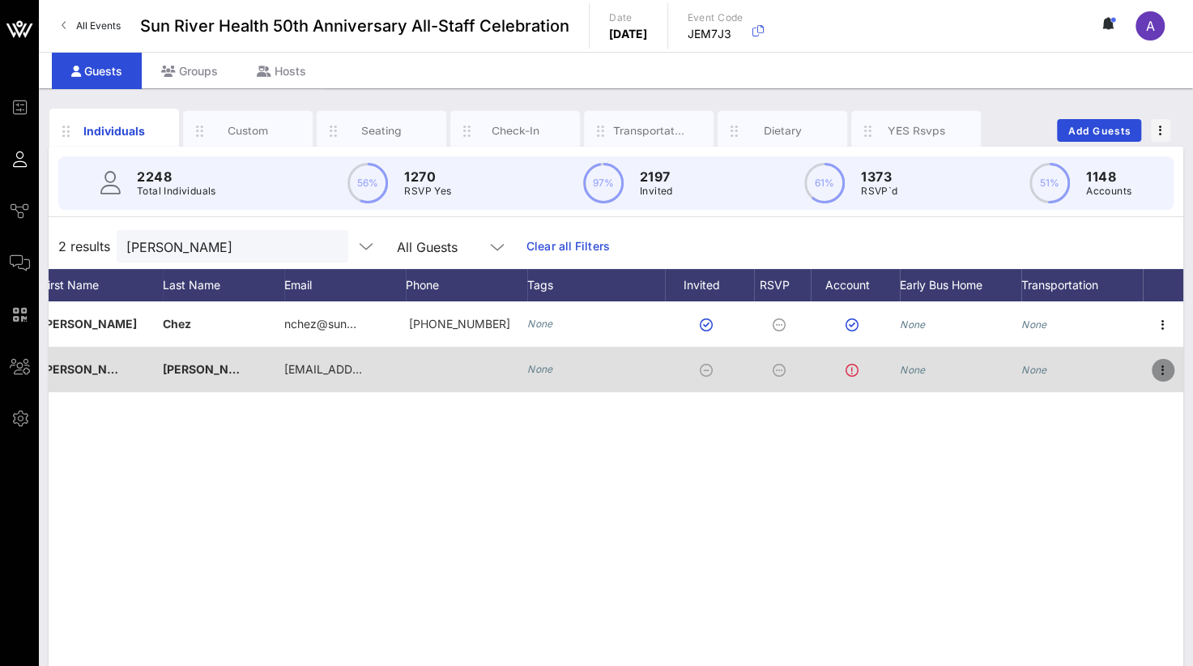
click at [1162, 372] on icon "button" at bounding box center [1162, 369] width 19 height 19
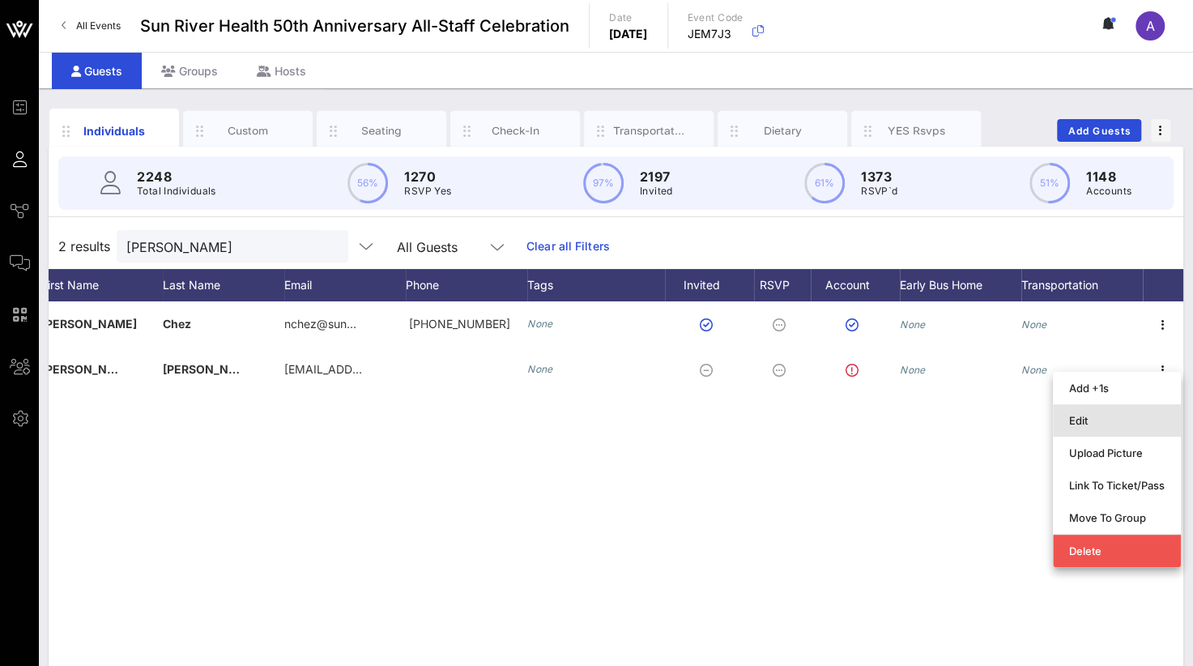
click at [1115, 427] on div "Edit" at bounding box center [1117, 420] width 96 height 13
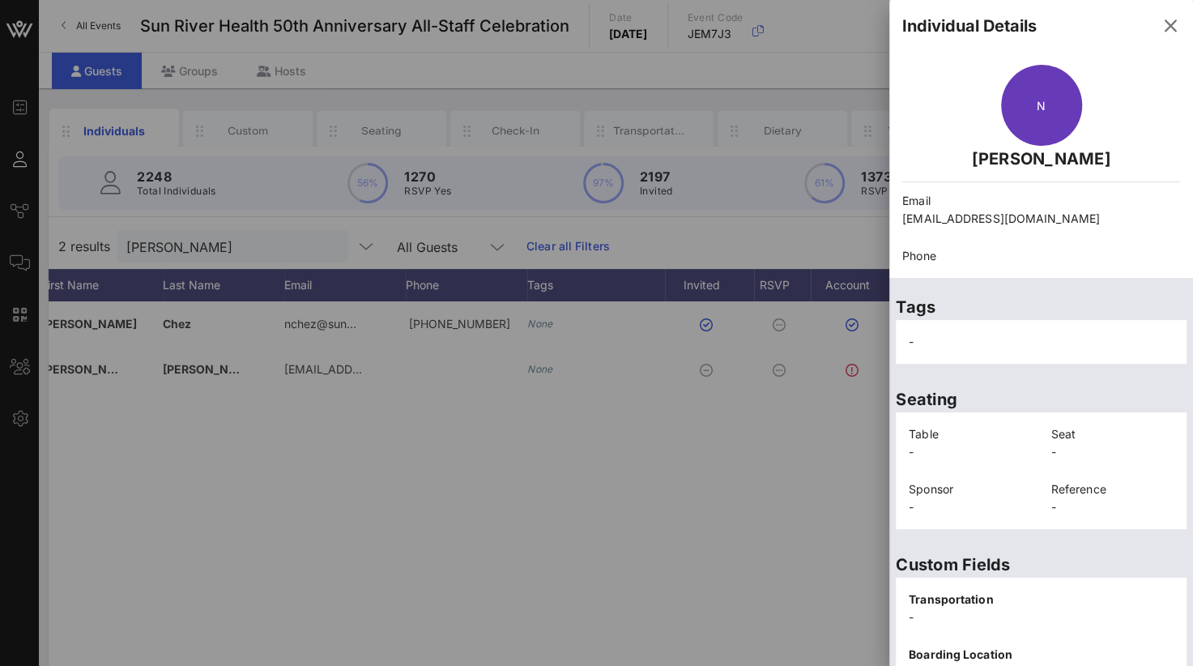
scroll to position [337, 0]
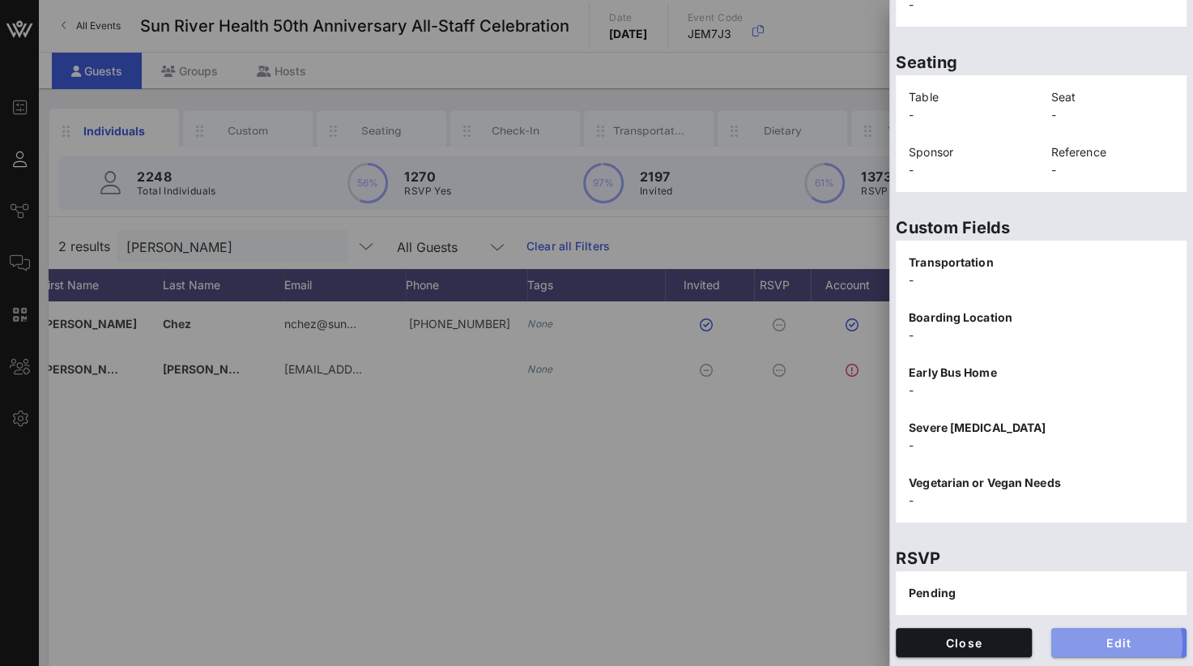
click at [1085, 636] on span "Edit" at bounding box center [1119, 643] width 110 height 14
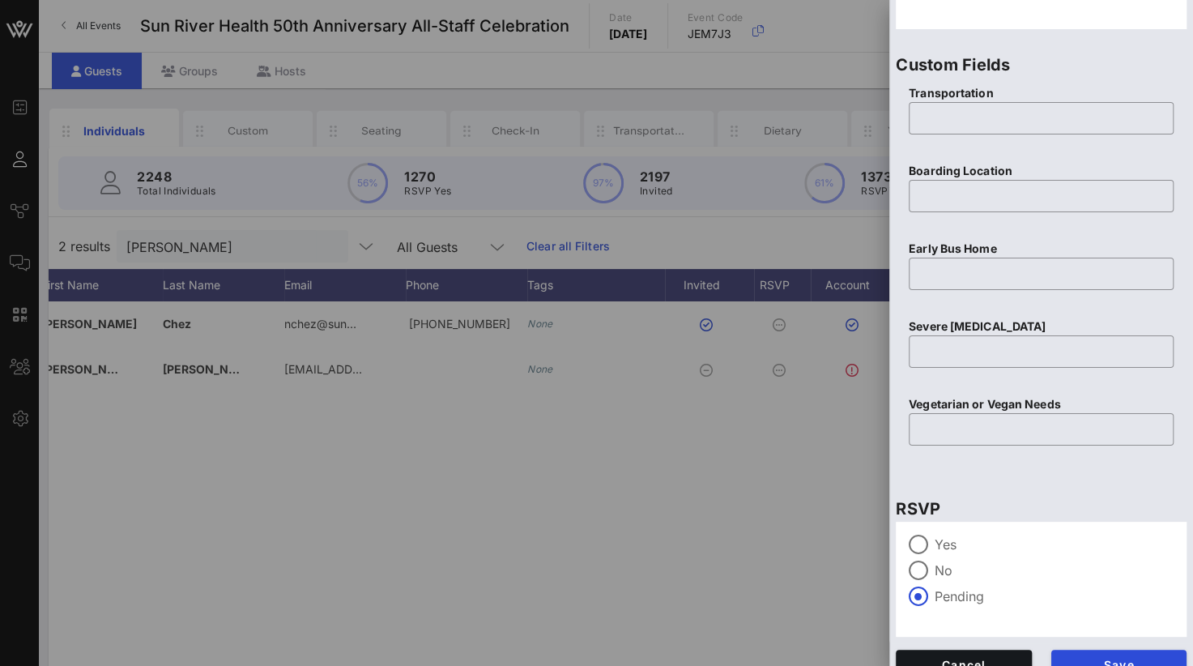
scroll to position [643, 0]
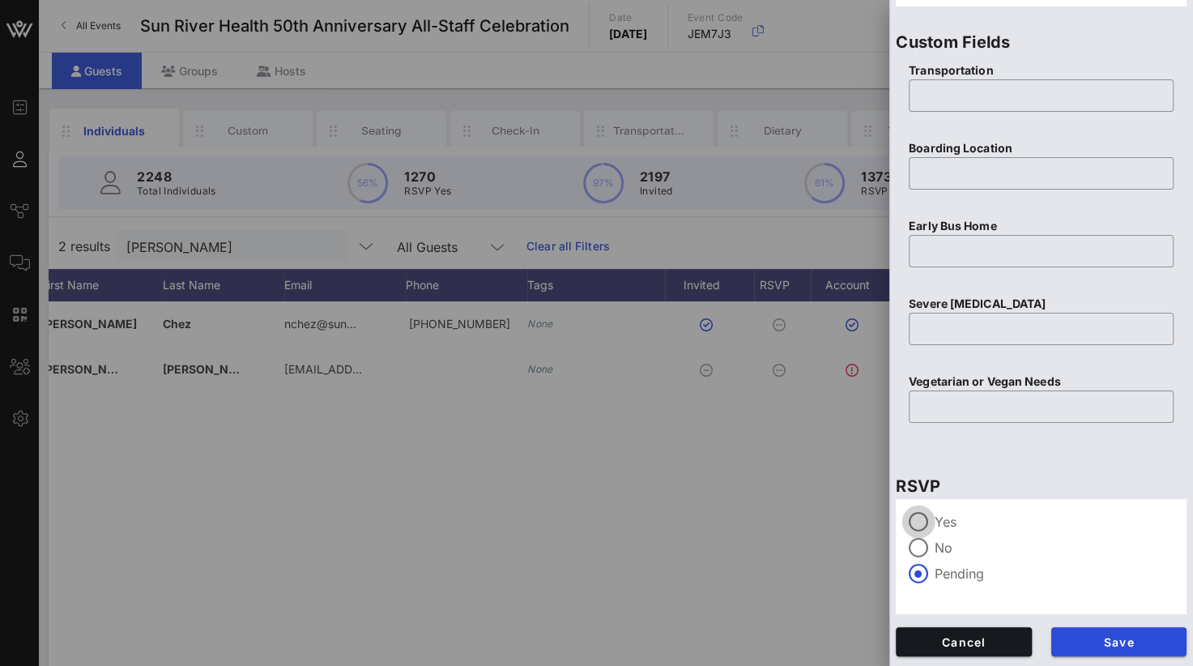
click at [920, 527] on div at bounding box center [919, 522] width 28 height 28
click at [1084, 645] on span "Save" at bounding box center [1119, 642] width 110 height 14
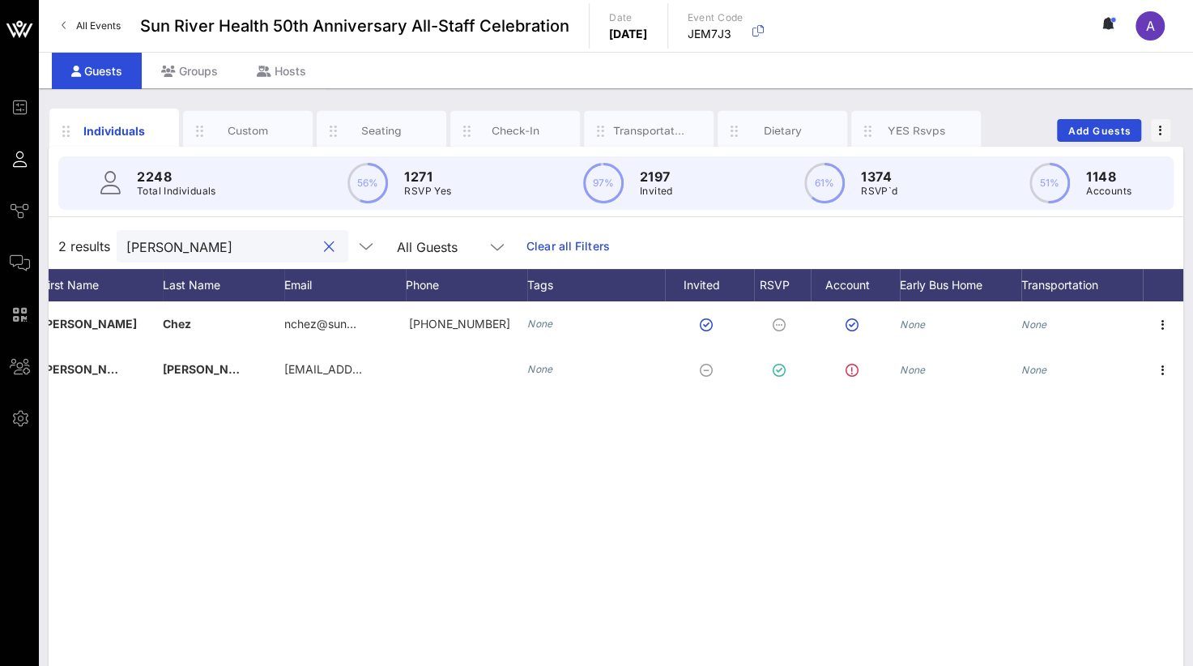
drag, startPoint x: 199, startPoint y: 254, endPoint x: 76, endPoint y: 247, distance: 123.3
click at [76, 247] on div "2 results [PERSON_NAME] All Guests Clear all Filters" at bounding box center [616, 246] width 1135 height 45
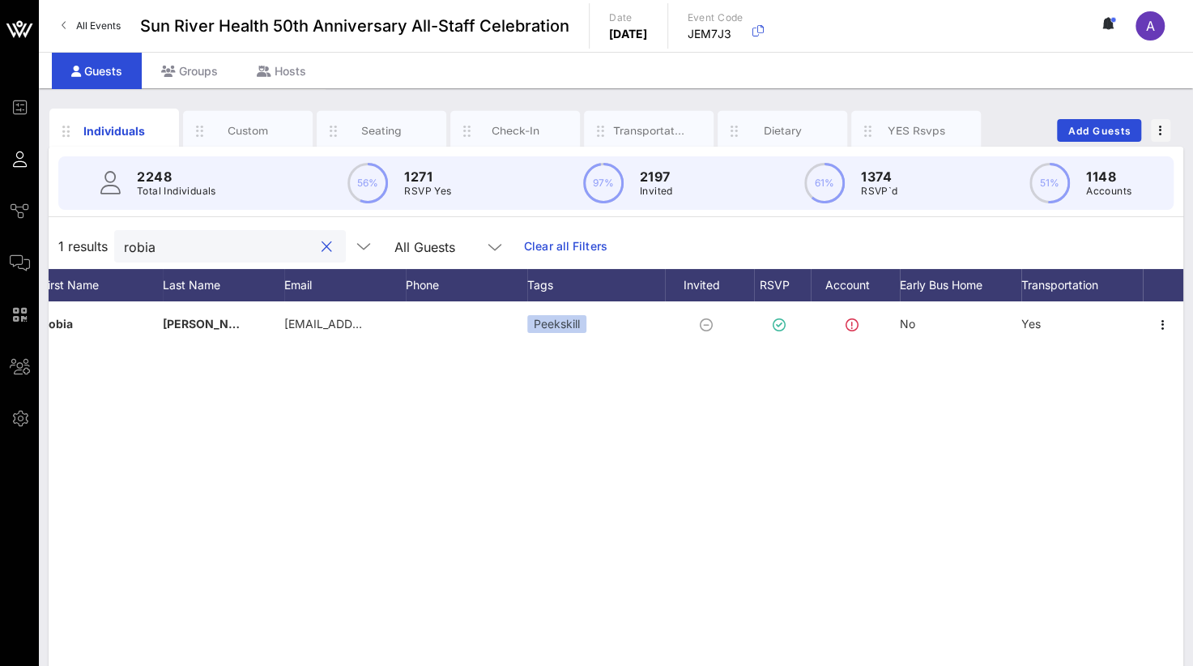
drag, startPoint x: 167, startPoint y: 257, endPoint x: 50, endPoint y: 242, distance: 117.5
click at [50, 242] on div "1 results robia All Guests Clear all Filters" at bounding box center [616, 246] width 1135 height 45
drag, startPoint x: 124, startPoint y: 244, endPoint x: 79, endPoint y: 245, distance: 45.4
click at [79, 245] on div "1 results robia All Guests Clear all Filters" at bounding box center [616, 246] width 1135 height 45
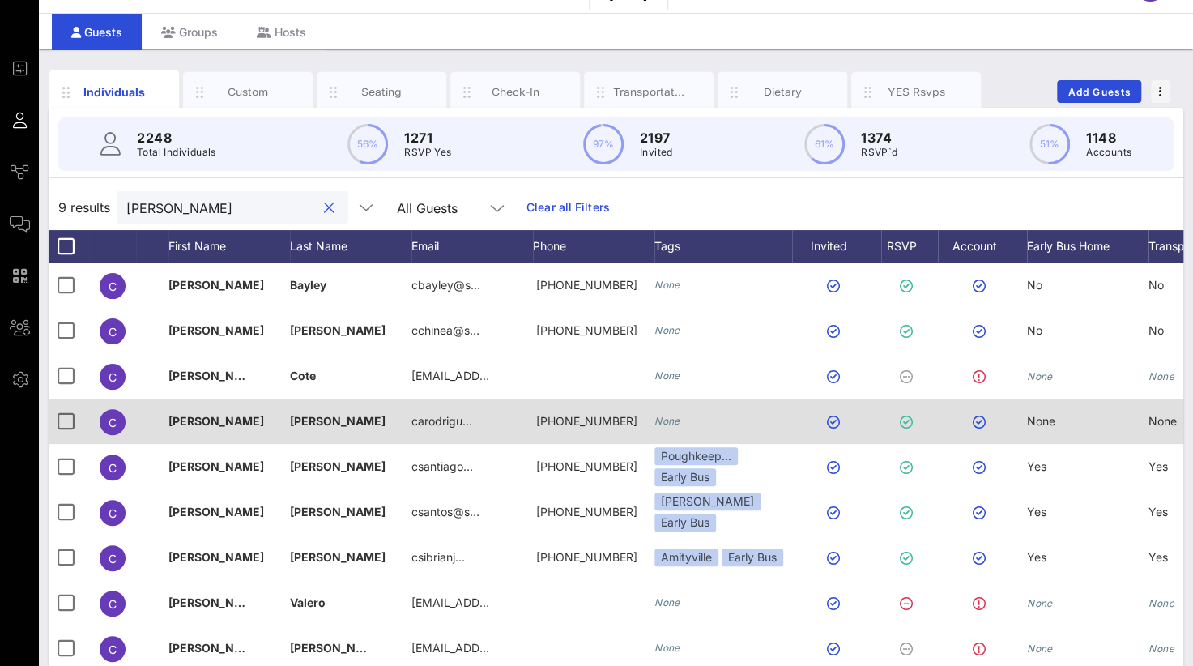
scroll to position [0, 0]
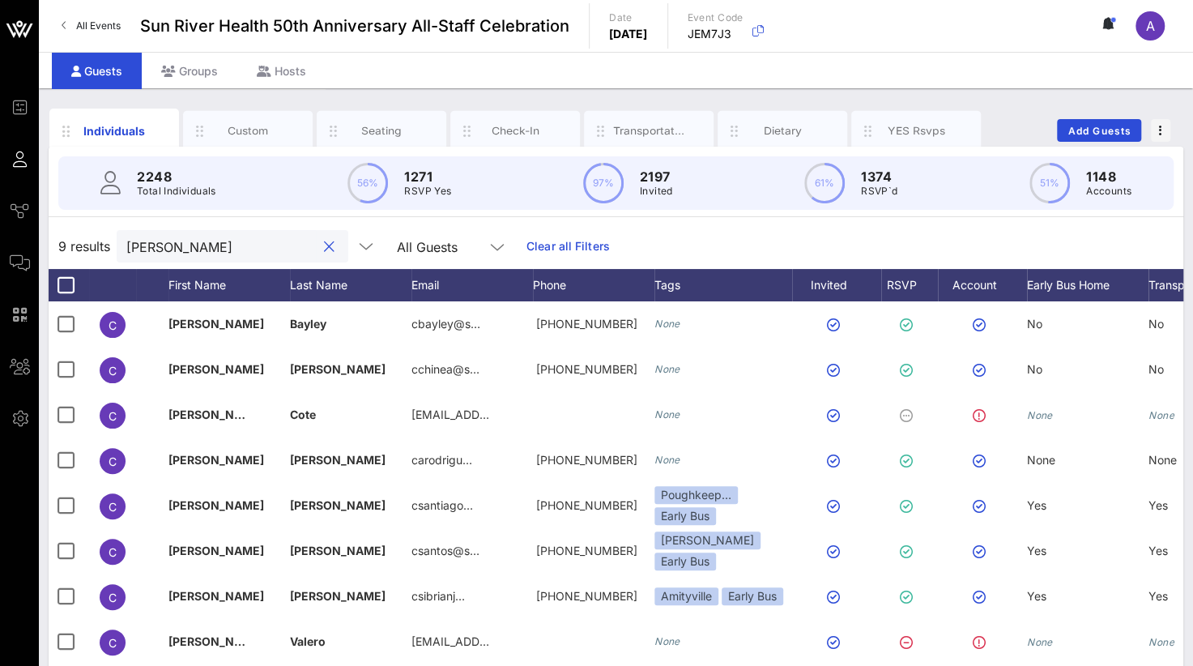
drag, startPoint x: 183, startPoint y: 237, endPoint x: 79, endPoint y: 237, distance: 103.7
click at [79, 237] on div "9 results [PERSON_NAME] All Guests Clear all Filters" at bounding box center [616, 246] width 1135 height 45
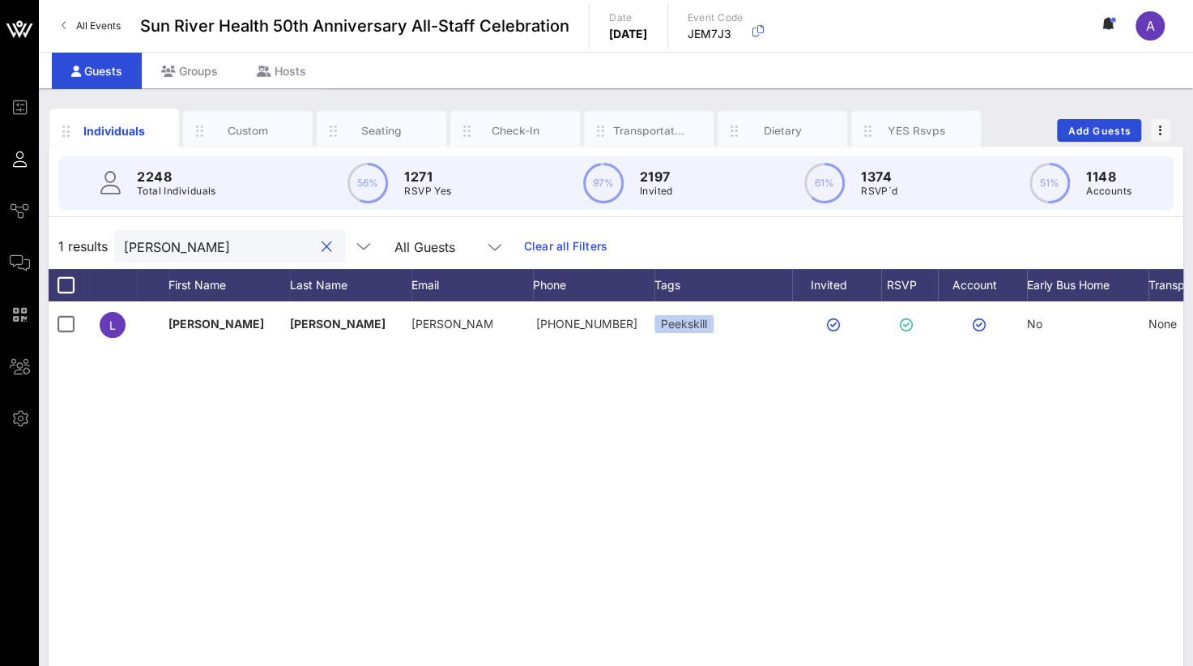
drag, startPoint x: 190, startPoint y: 244, endPoint x: 72, endPoint y: 237, distance: 117.6
click at [72, 237] on div "1 results [PERSON_NAME] eg All Guests Clear all Filters" at bounding box center [616, 246] width 1135 height 45
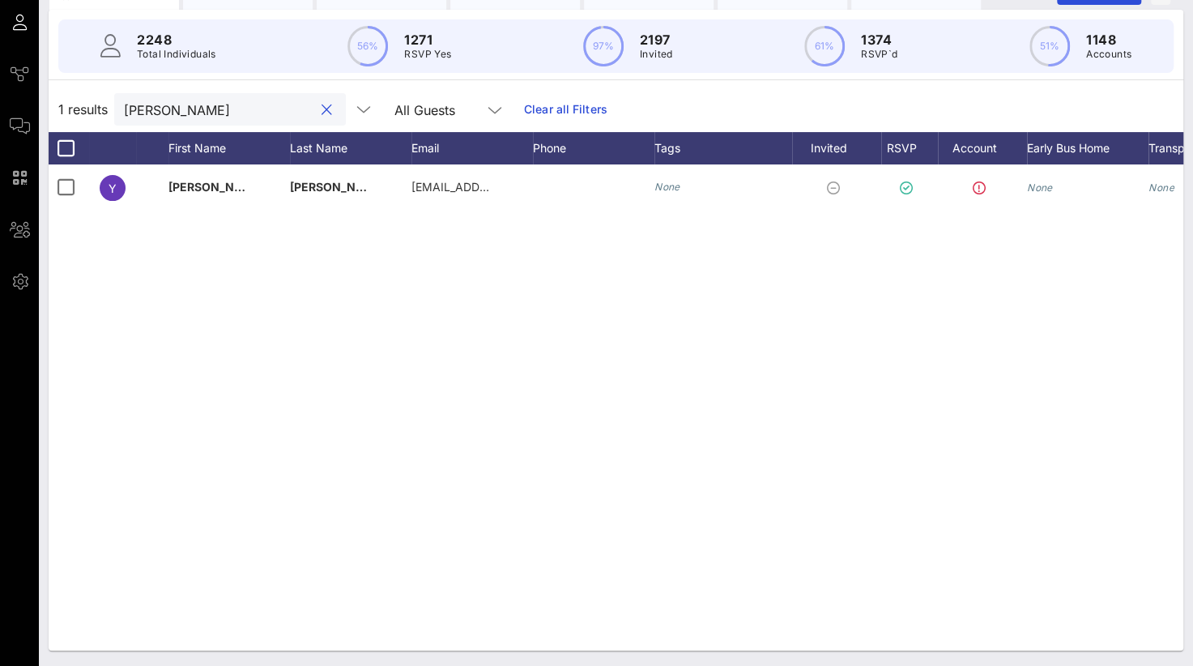
scroll to position [0, 127]
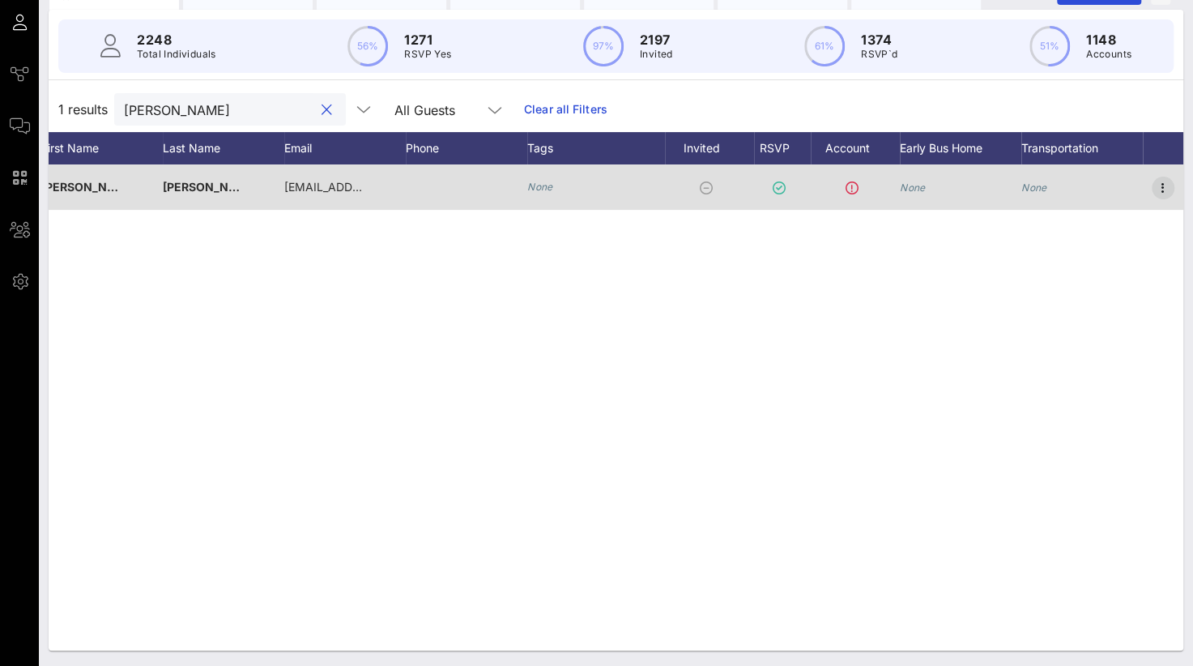
type input "[PERSON_NAME]"
click at [1165, 182] on icon "button" at bounding box center [1162, 187] width 19 height 19
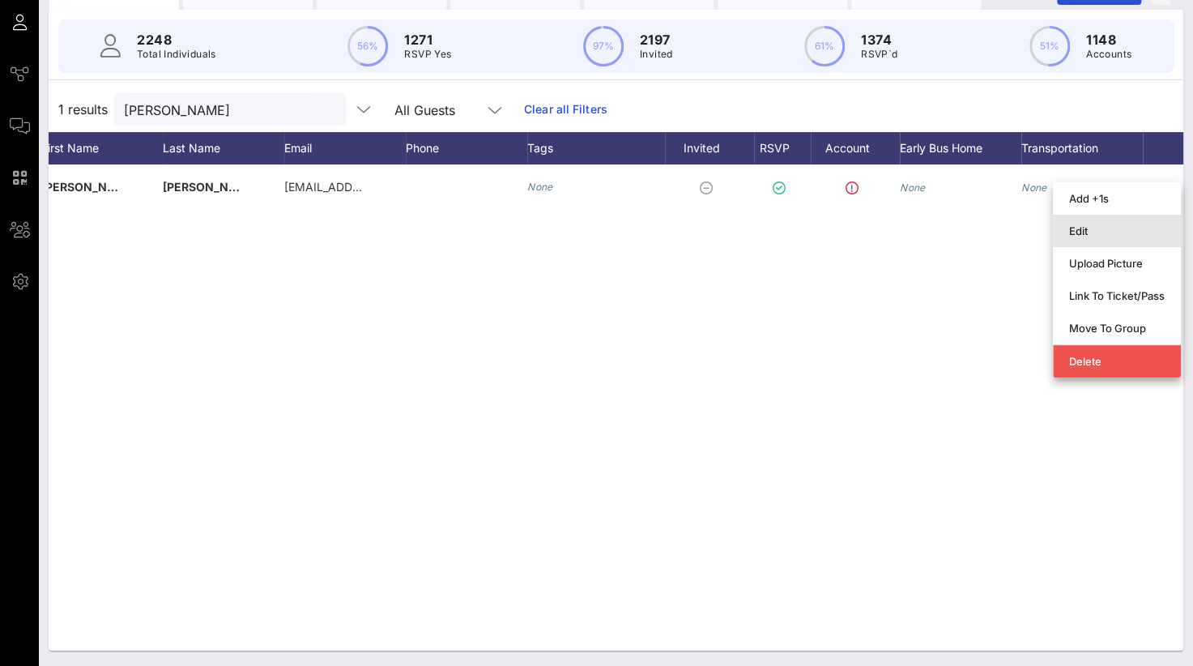
click at [1103, 228] on div "Edit" at bounding box center [1117, 230] width 96 height 13
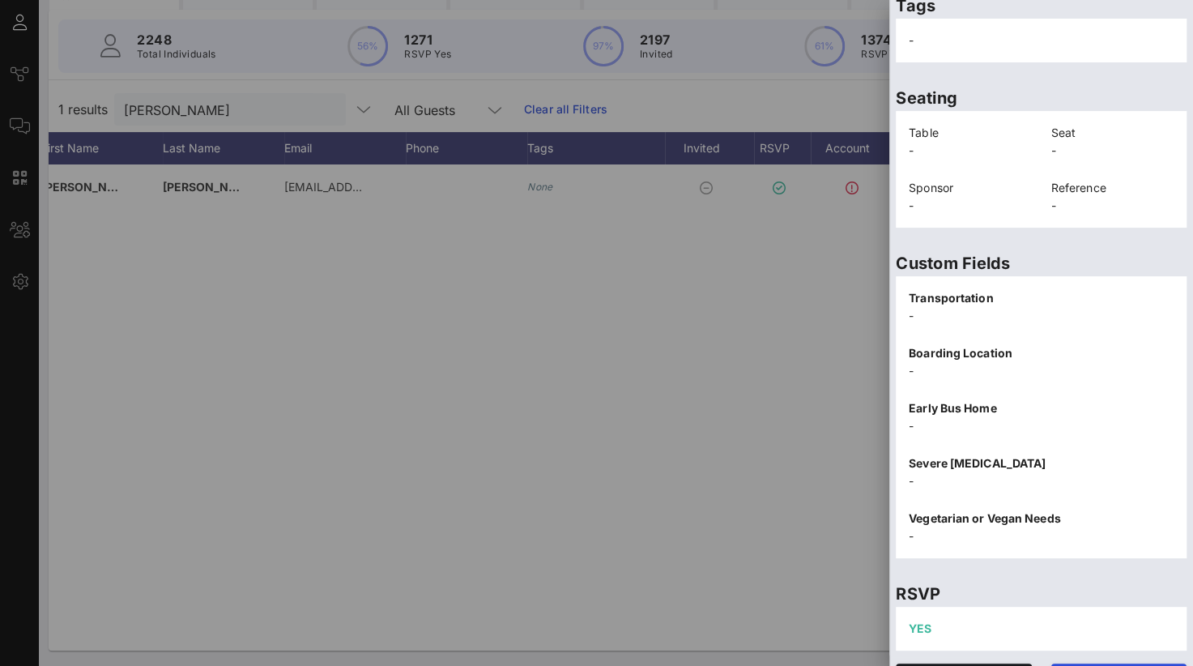
scroll to position [337, 0]
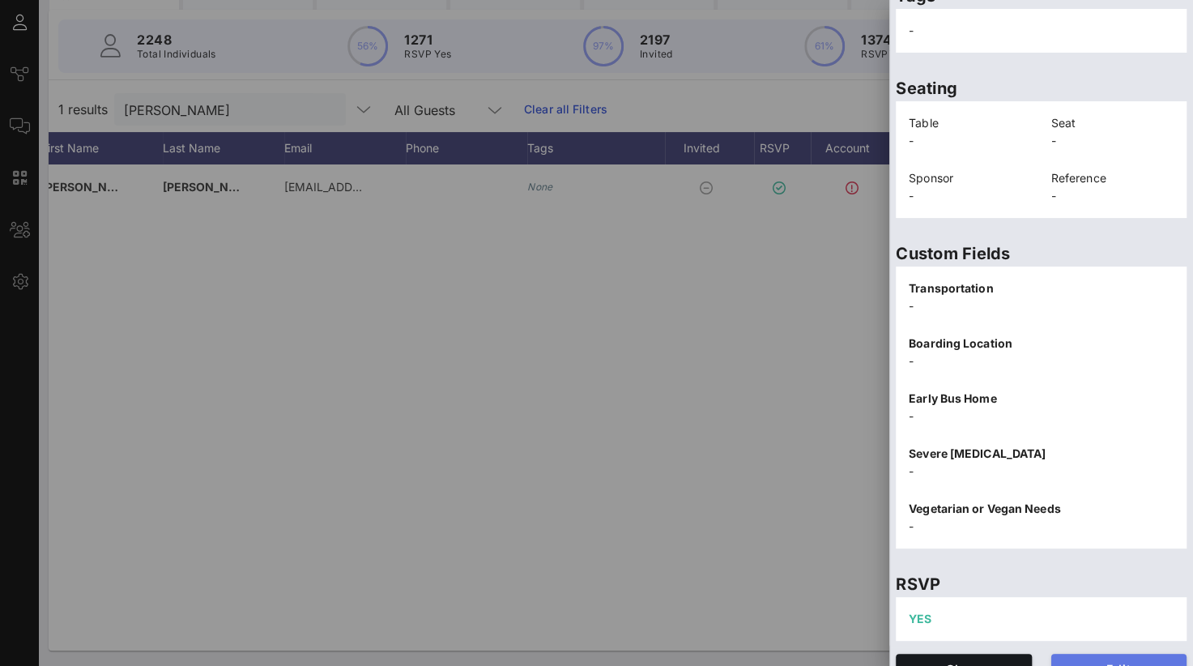
click at [1095, 662] on span "Edit" at bounding box center [1119, 669] width 110 height 14
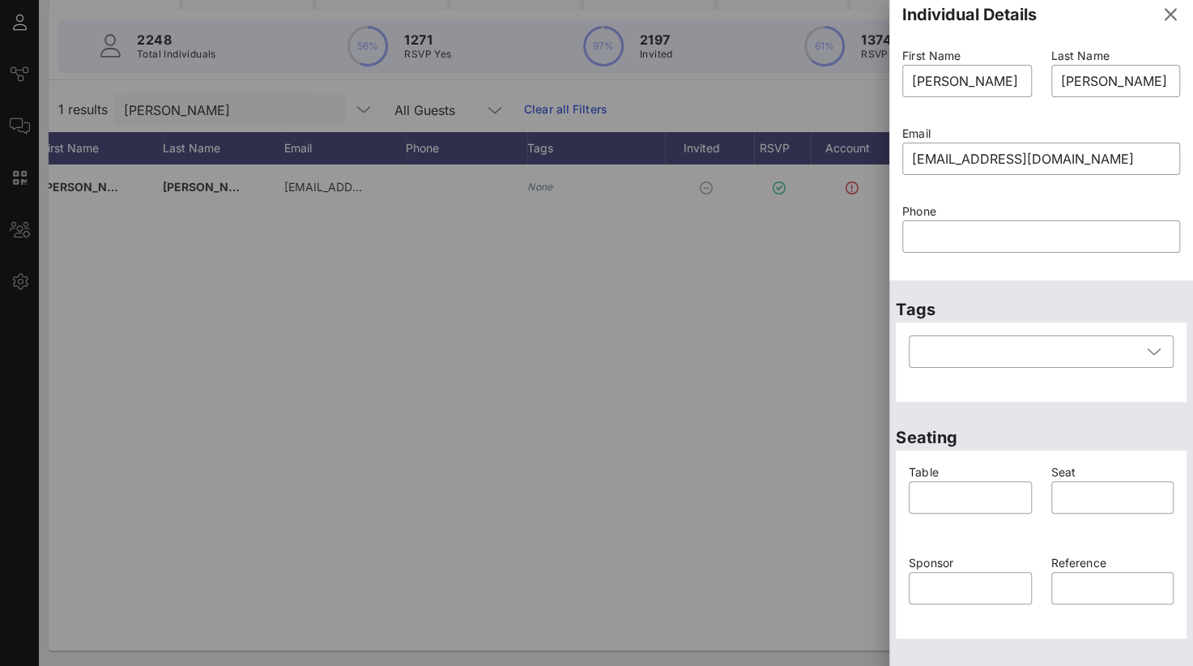
scroll to position [0, 0]
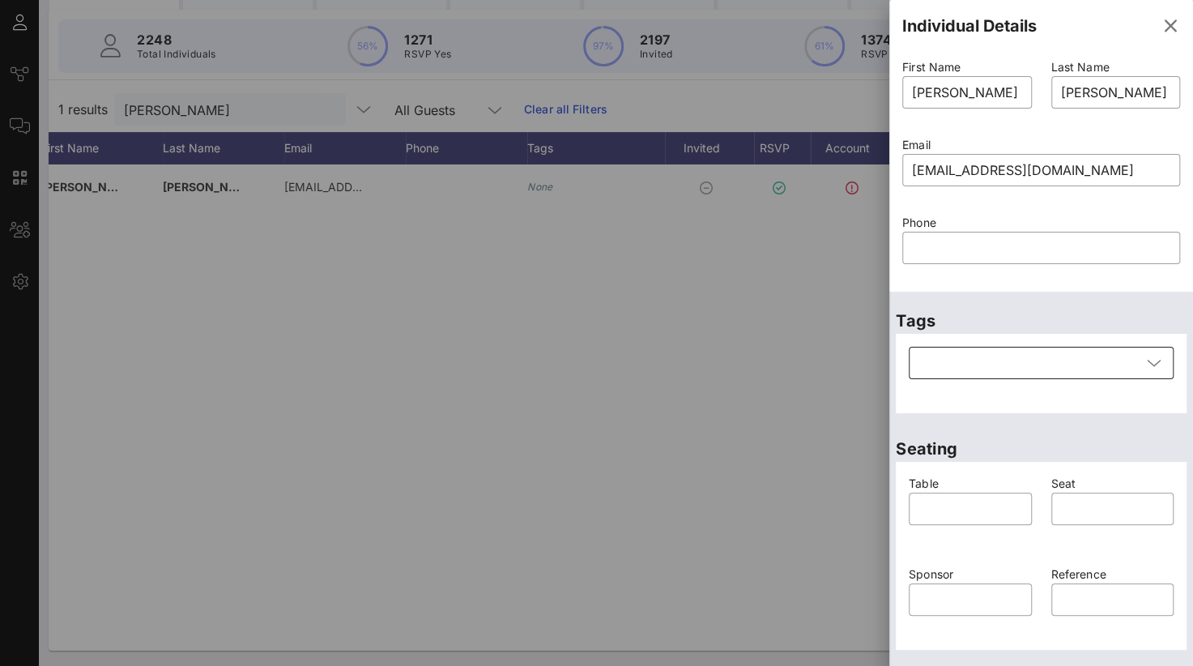
click at [1060, 373] on div at bounding box center [1029, 363] width 223 height 32
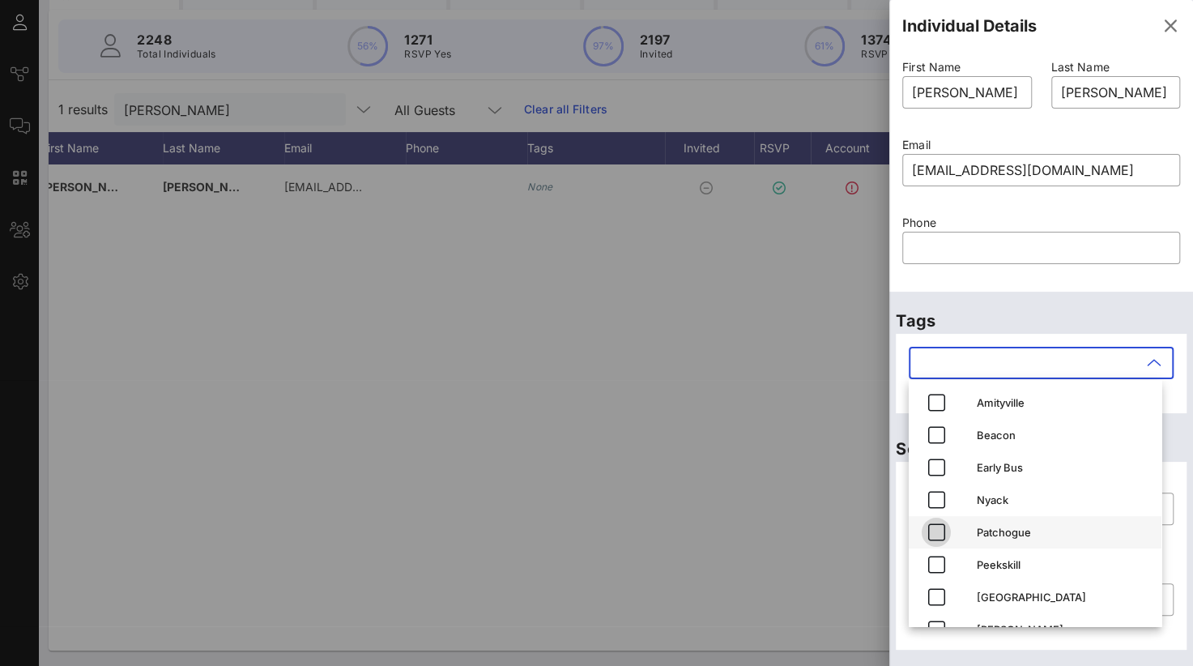
click at [941, 534] on icon "button" at bounding box center [936, 531] width 19 height 19
click at [1106, 279] on div "​" at bounding box center [1041, 258] width 278 height 53
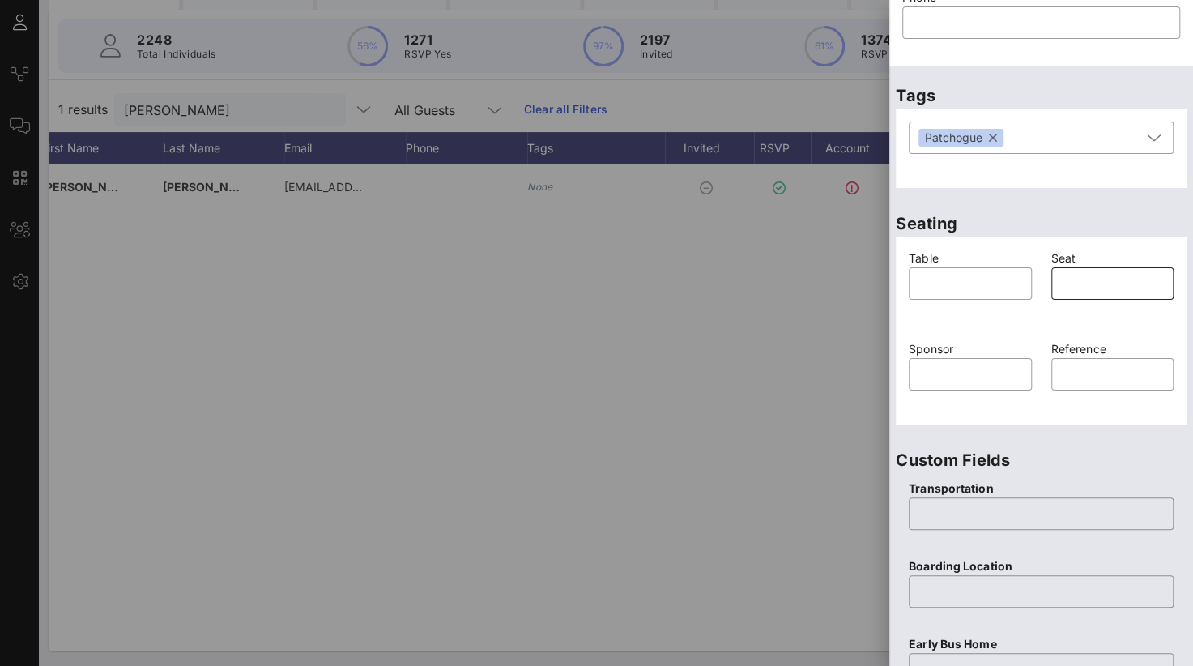
scroll to position [243, 0]
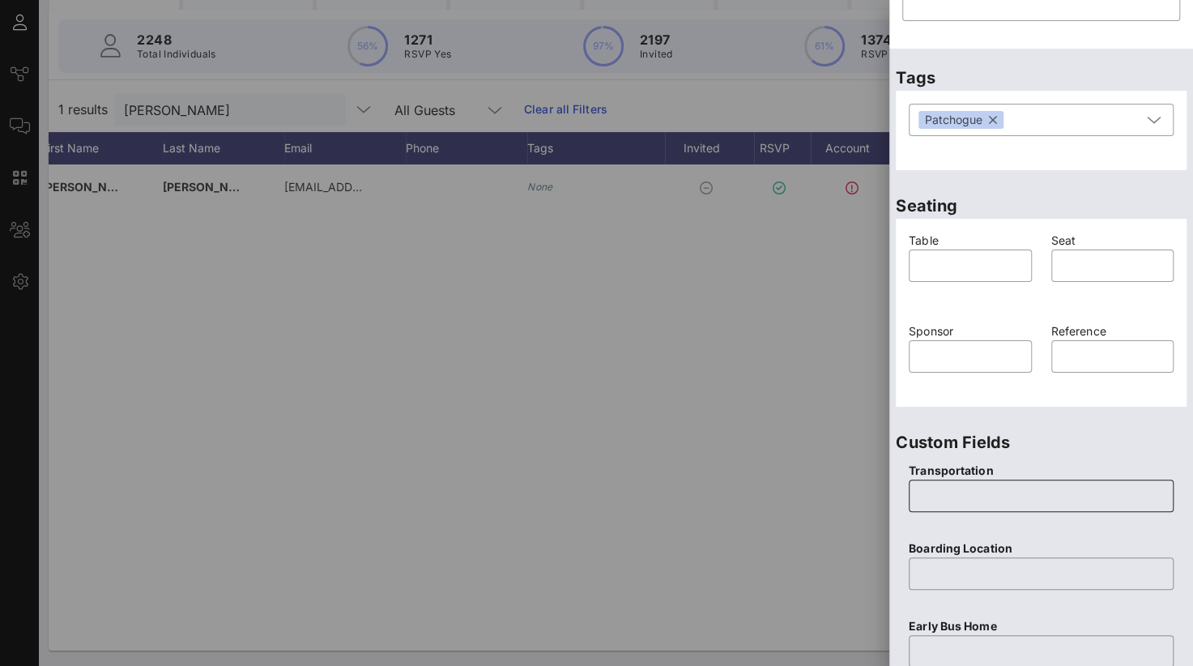
click at [970, 503] on input "text" at bounding box center [1040, 496] width 245 height 26
type input "Yes"
click at [951, 564] on input "text" at bounding box center [1040, 573] width 245 height 26
paste input "Sun River Health Patchogue [STREET_ADDRESS]"
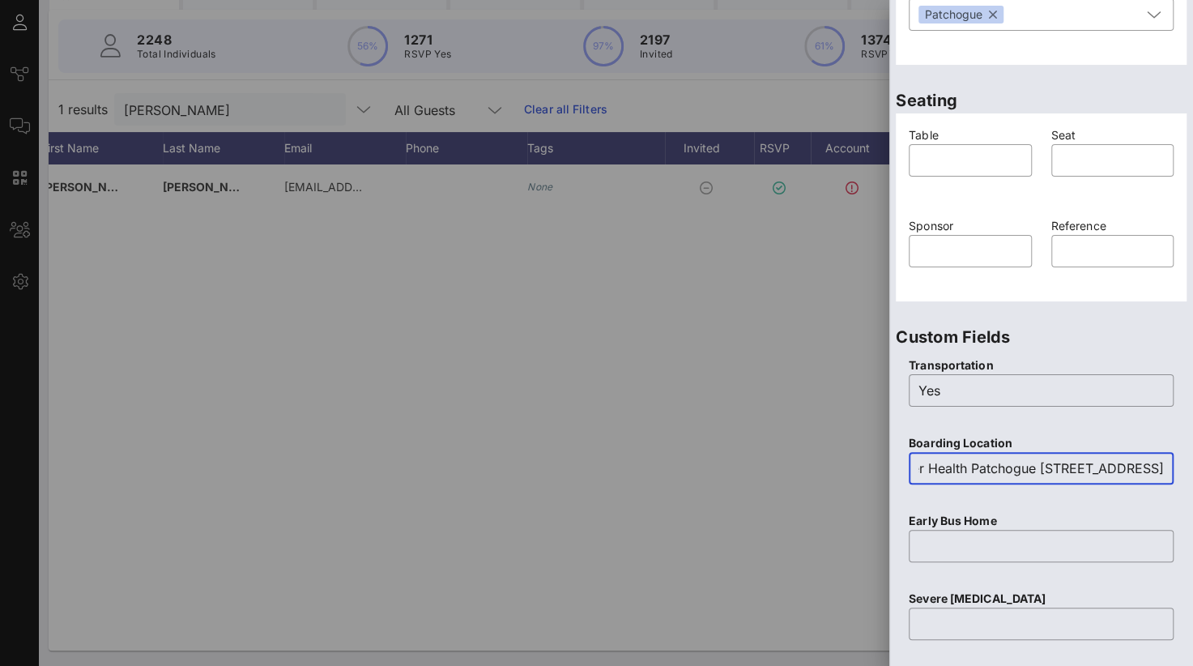
scroll to position [486, 0]
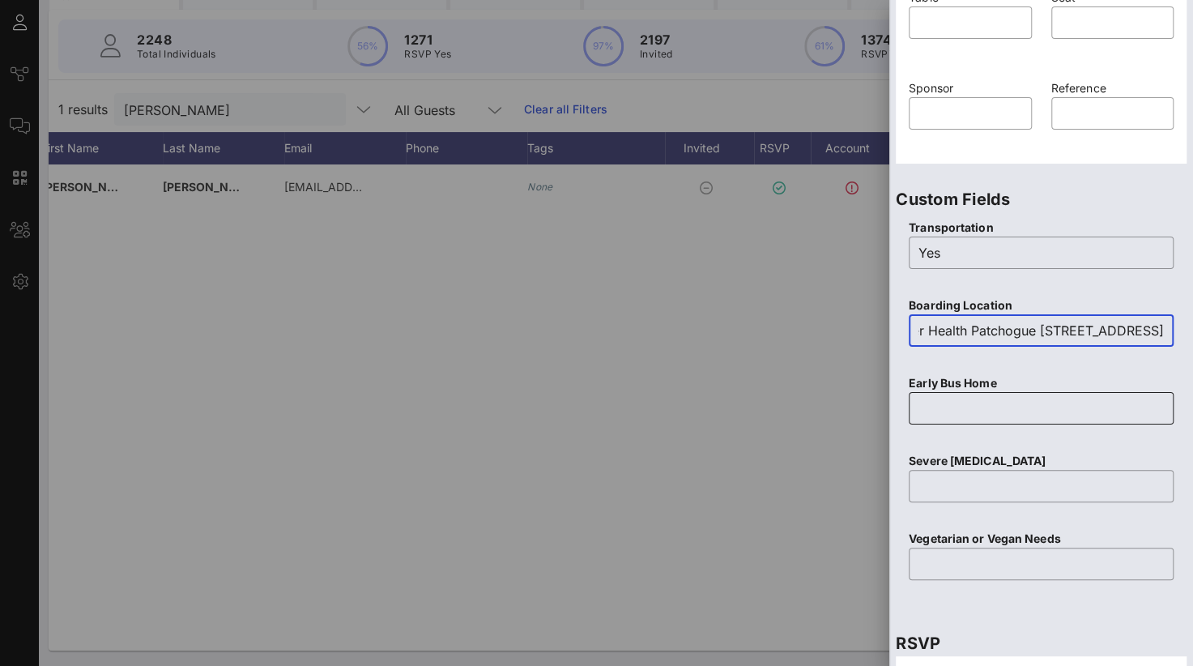
type input "Sun River Health Patchogue [STREET_ADDRESS]"
click at [922, 403] on input "text" at bounding box center [1040, 408] width 245 height 26
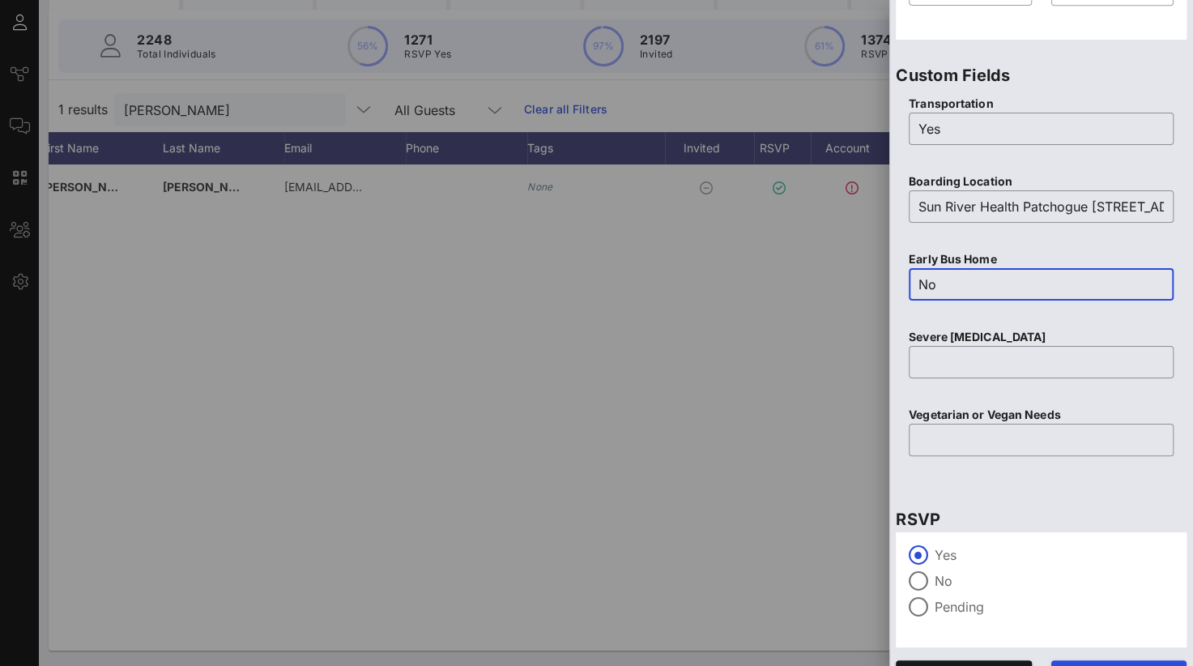
scroll to position [643, 0]
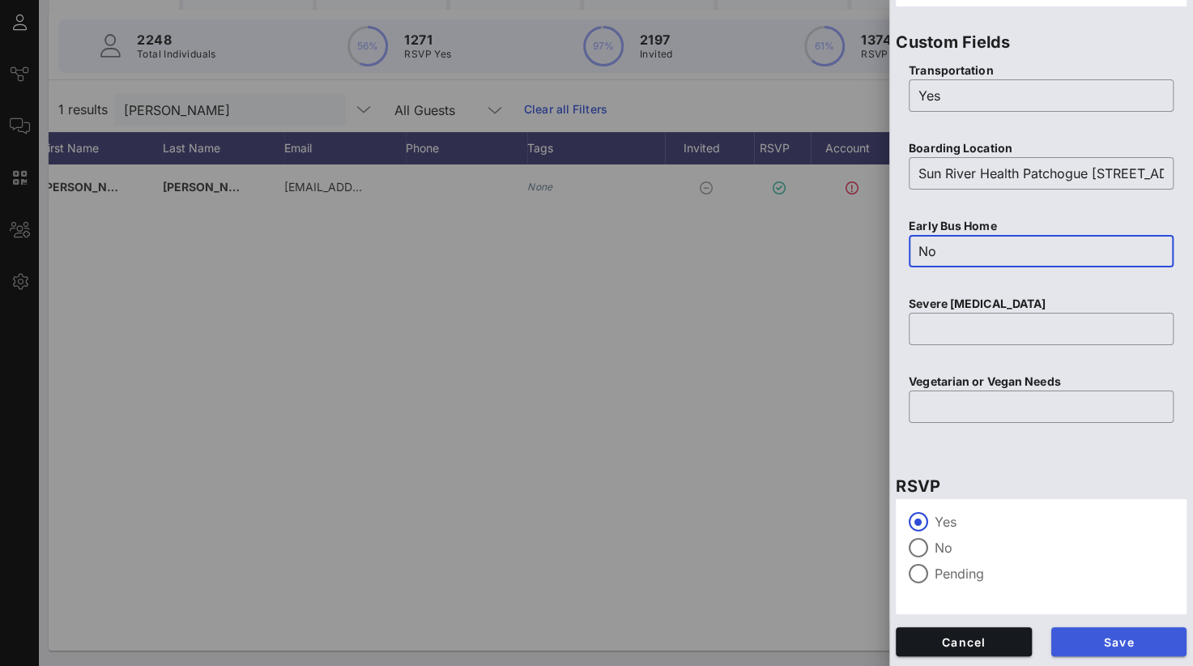
type input "No"
click at [1078, 639] on span "Save" at bounding box center [1119, 642] width 110 height 14
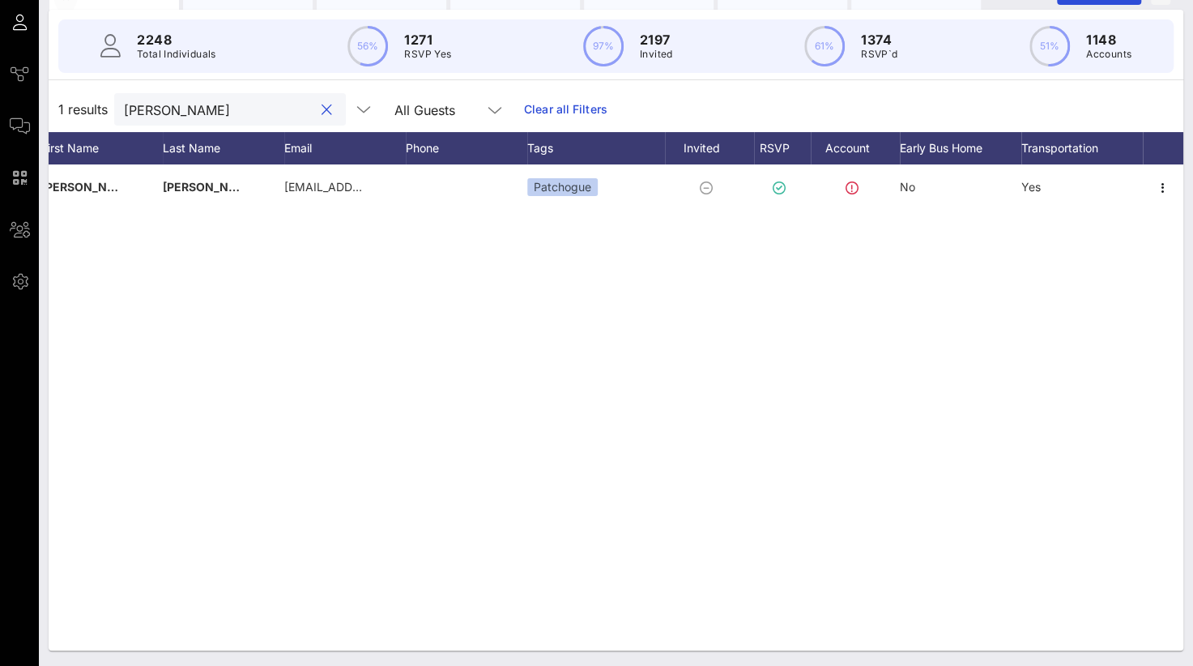
drag, startPoint x: 139, startPoint y: 117, endPoint x: 71, endPoint y: 113, distance: 68.2
click at [76, 113] on div "1 results [PERSON_NAME] All Guests Clear all Filters" at bounding box center [616, 109] width 1135 height 45
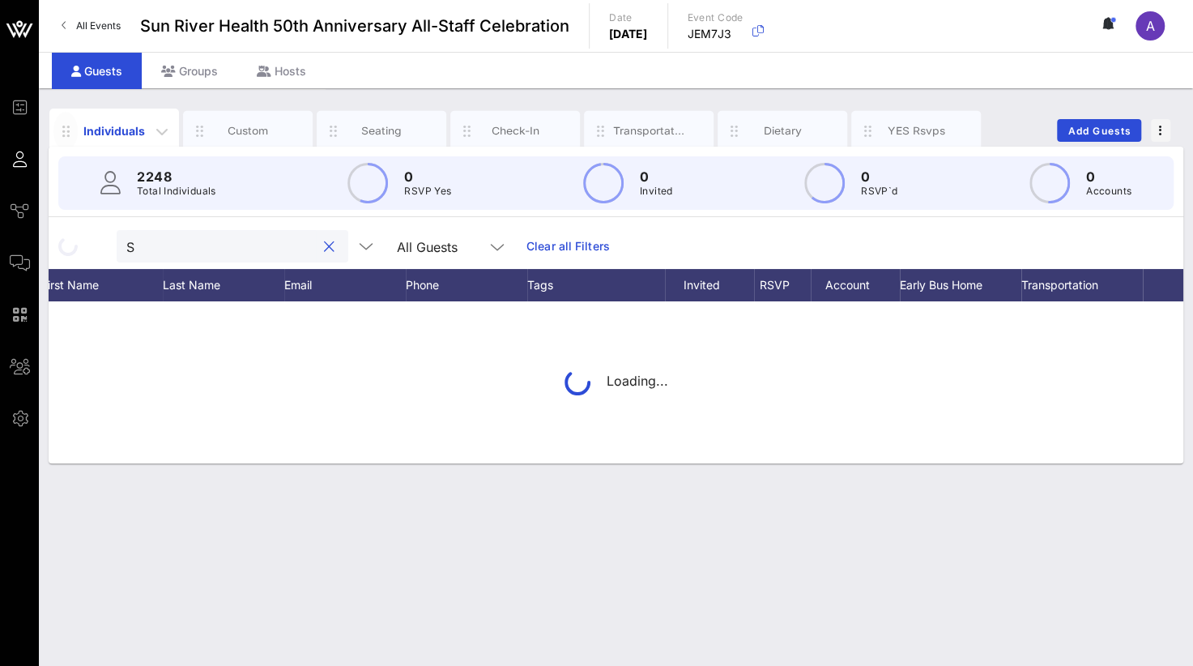
scroll to position [0, 0]
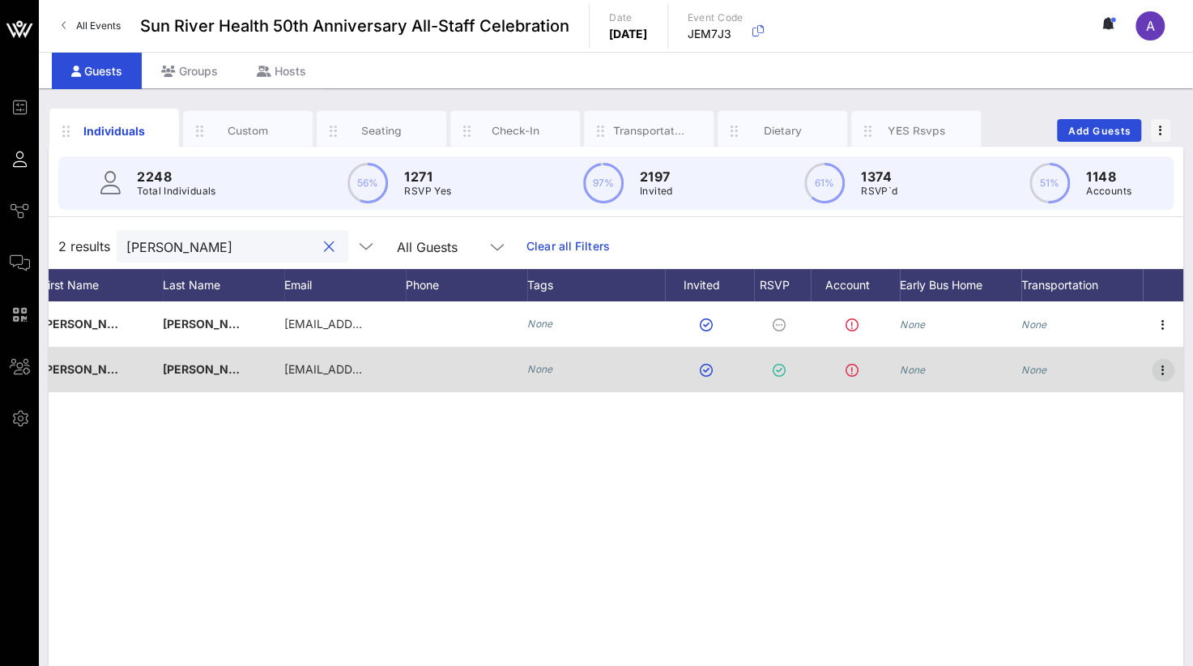
type input "[PERSON_NAME]"
click at [1164, 371] on icon "button" at bounding box center [1162, 369] width 19 height 19
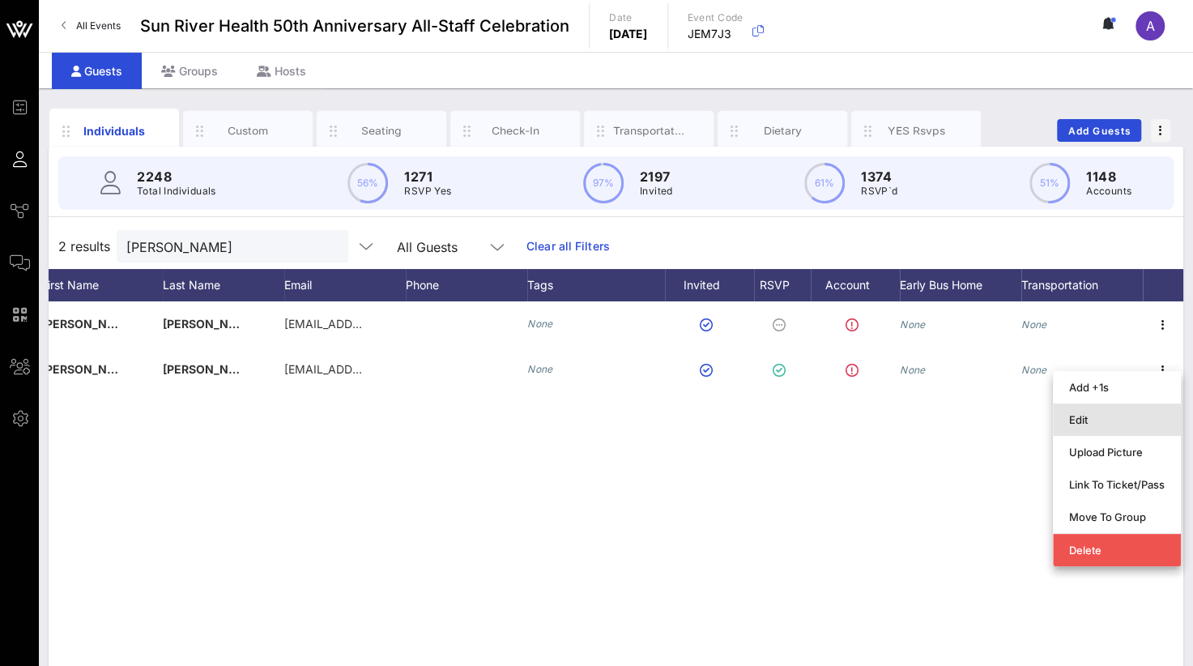
click at [1074, 419] on div "Edit" at bounding box center [1117, 419] width 96 height 13
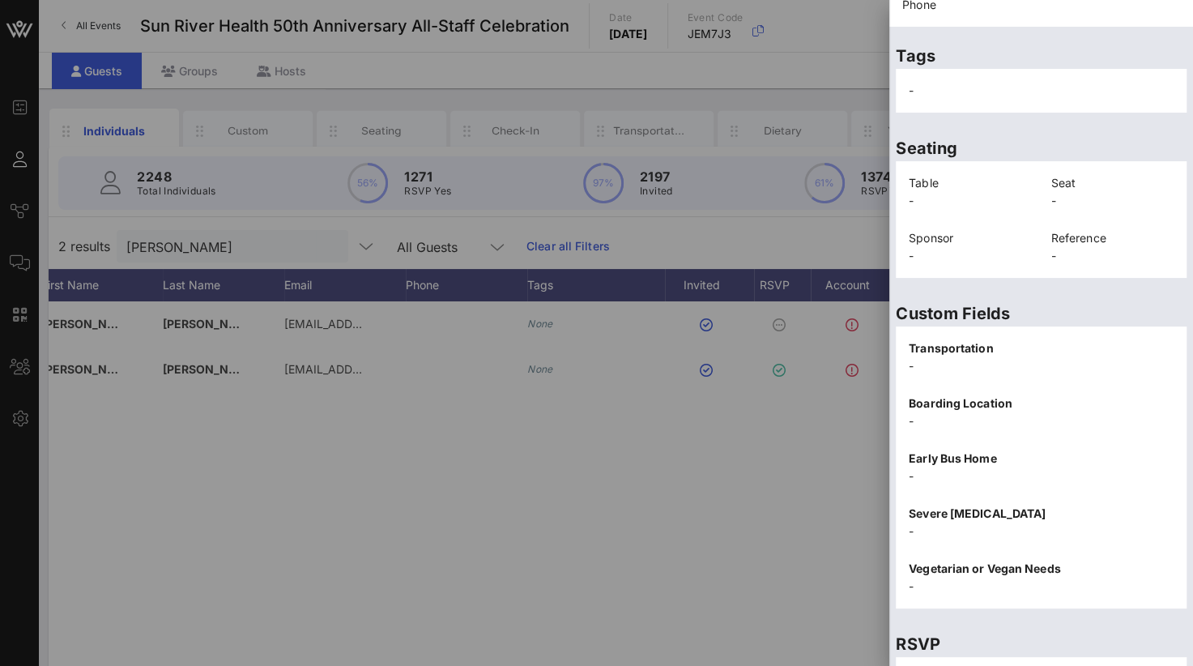
scroll to position [337, 0]
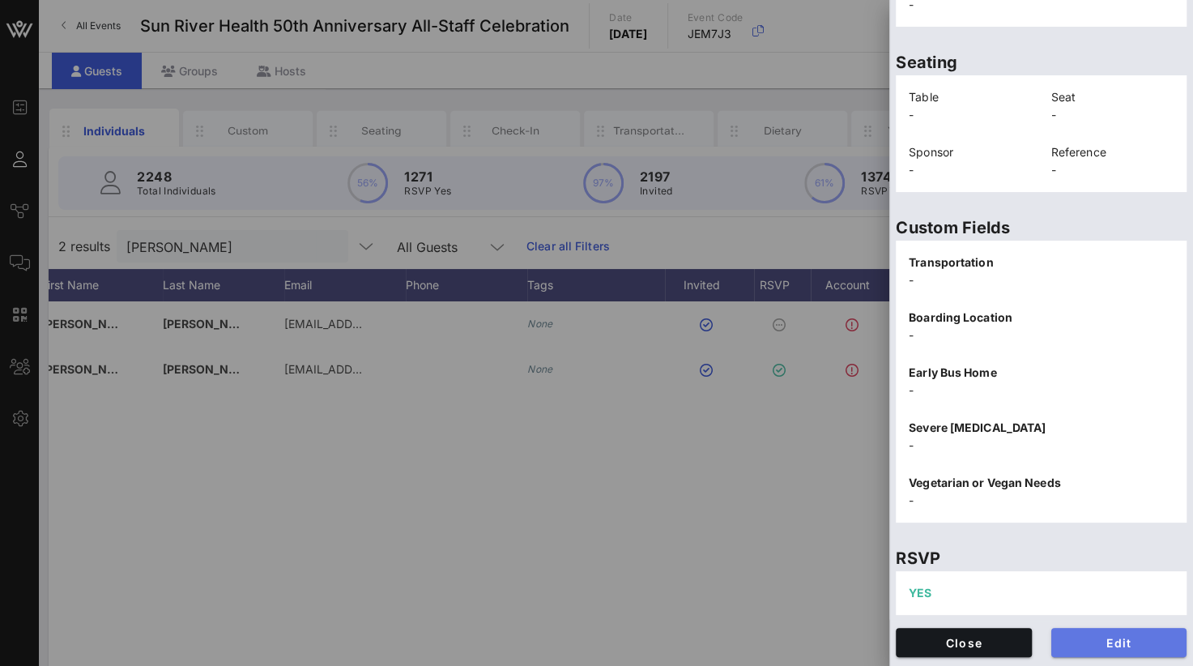
click at [1094, 632] on button "Edit" at bounding box center [1119, 642] width 136 height 29
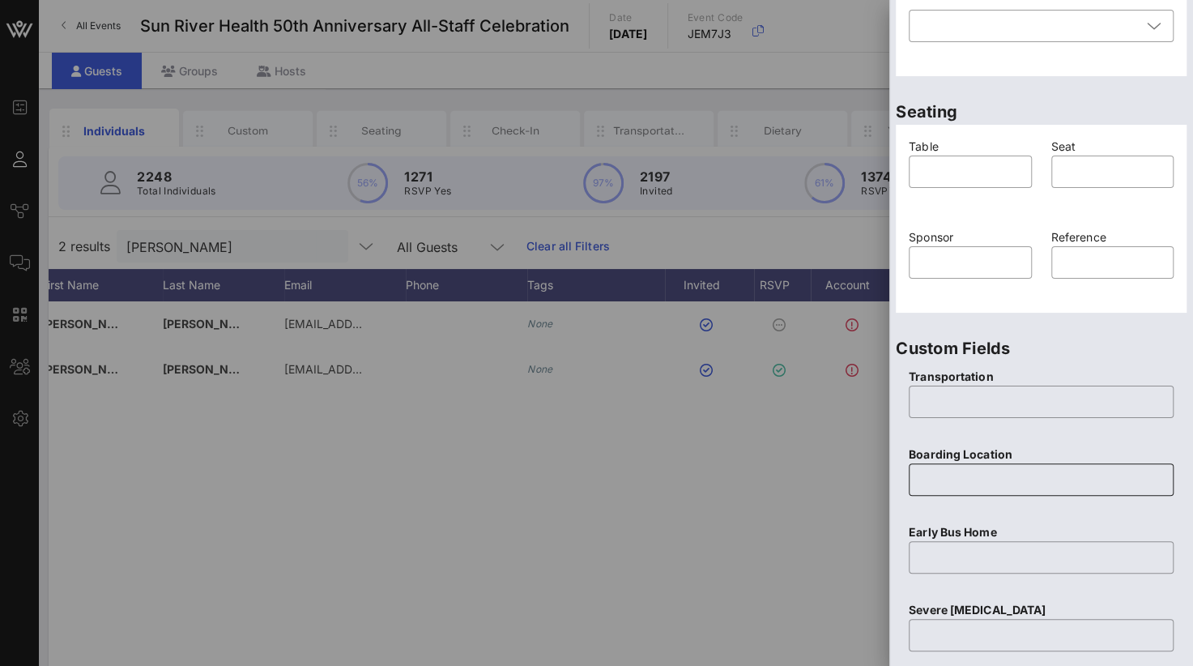
click at [959, 479] on input "text" at bounding box center [1040, 479] width 245 height 26
paste input "Sun River Health Patchogue [STREET_ADDRESS]"
type input "Sun River Health Patchogue [STREET_ADDRESS]"
click at [933, 400] on input "text" at bounding box center [1040, 402] width 245 height 26
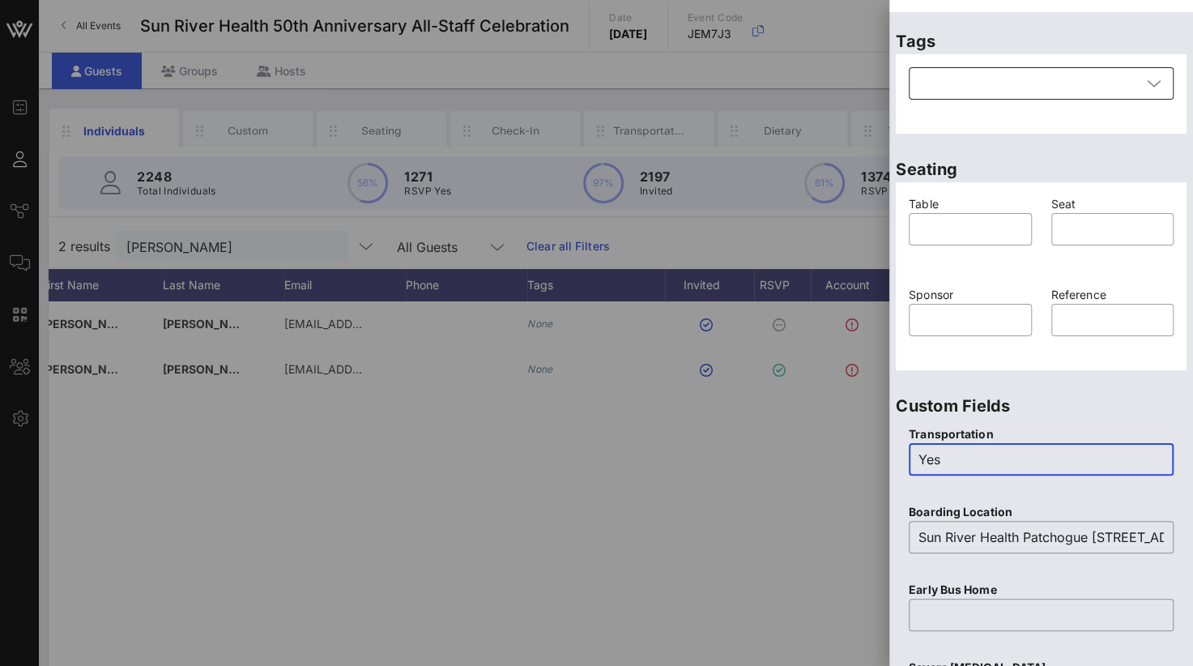
scroll to position [256, 0]
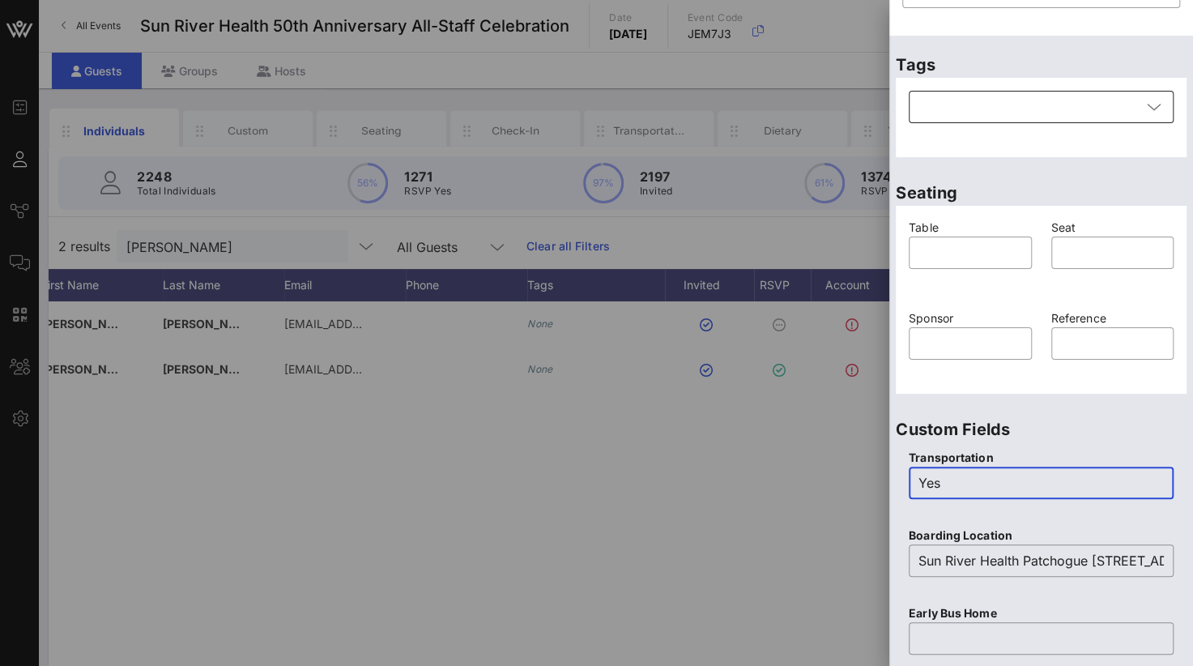
type input "Yes"
click at [994, 110] on div at bounding box center [1029, 107] width 223 height 32
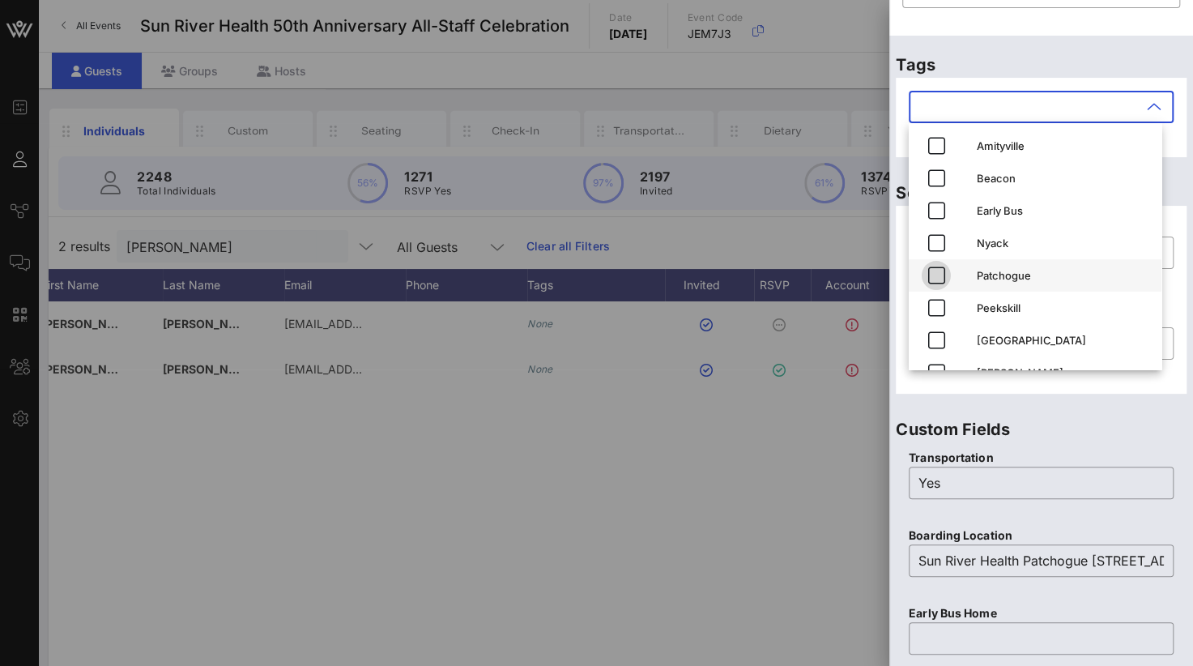
click at [942, 273] on icon "button" at bounding box center [936, 275] width 19 height 19
click at [1056, 597] on div "​ Sun River Health Patchogue [STREET_ADDRESS]" at bounding box center [1041, 570] width 265 height 53
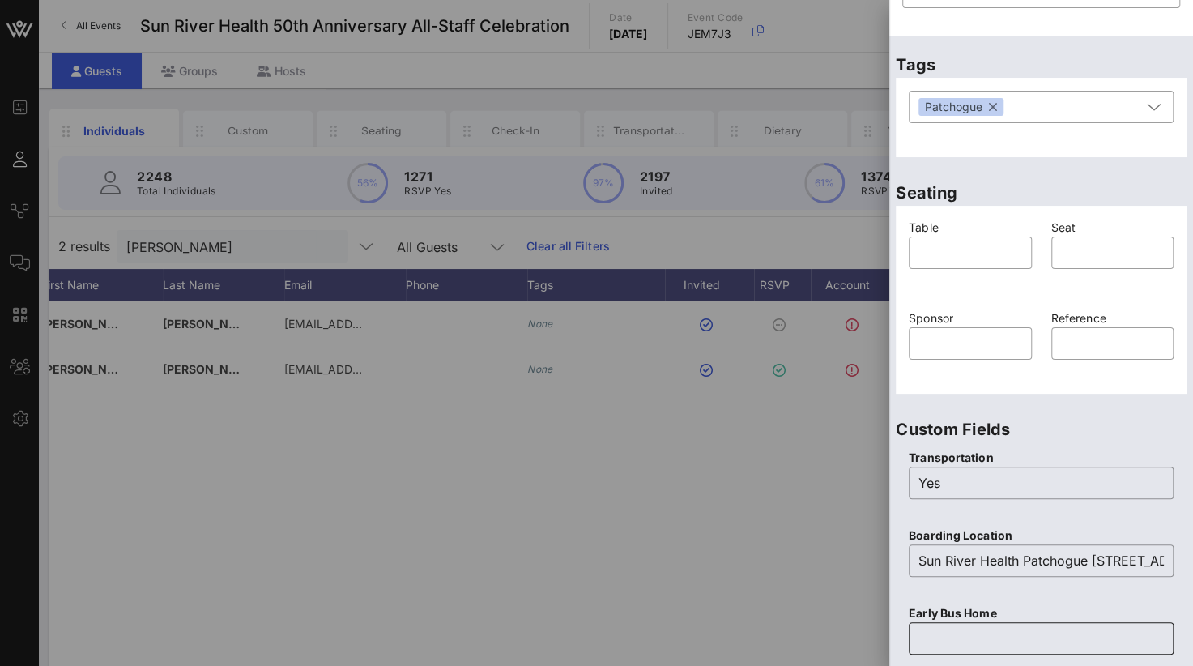
click at [931, 633] on input "text" at bounding box center [1040, 638] width 245 height 26
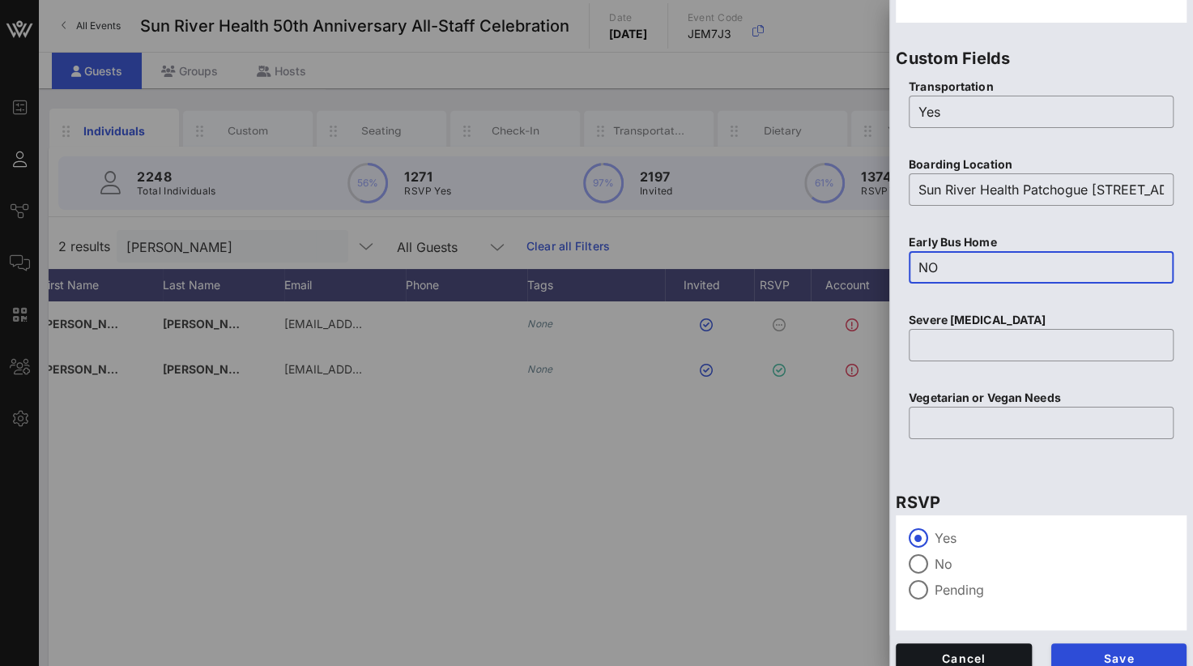
scroll to position [643, 0]
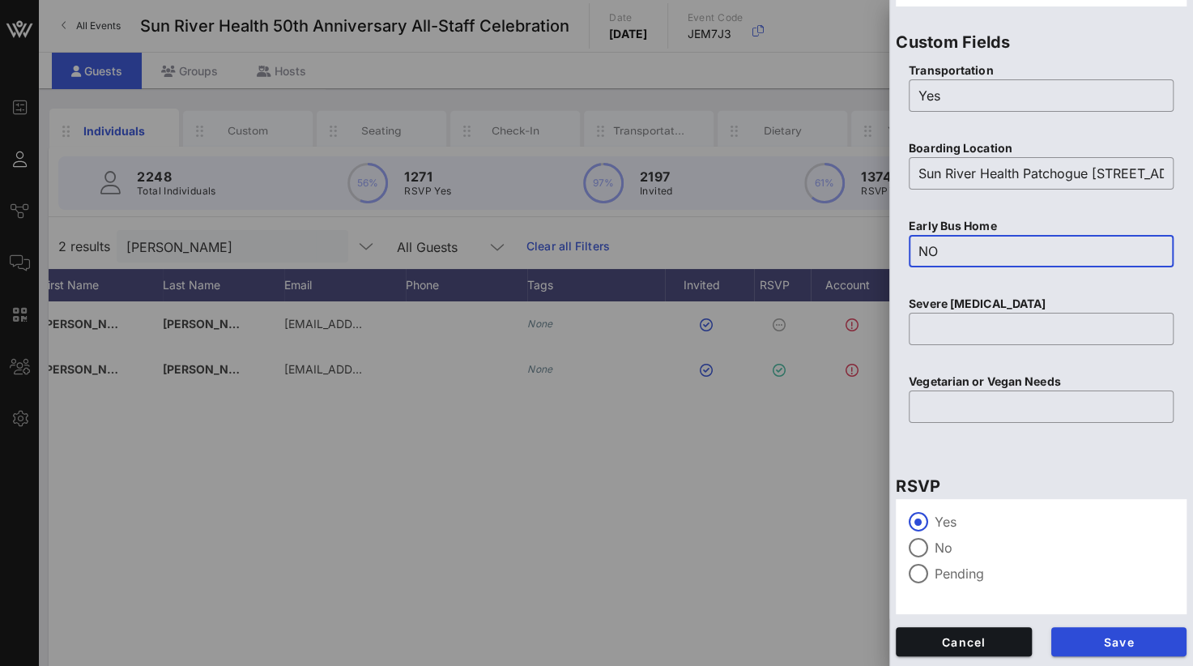
click at [960, 249] on input "NO" at bounding box center [1040, 251] width 245 height 26
type input "No"
click at [1100, 638] on span "Save" at bounding box center [1119, 642] width 110 height 14
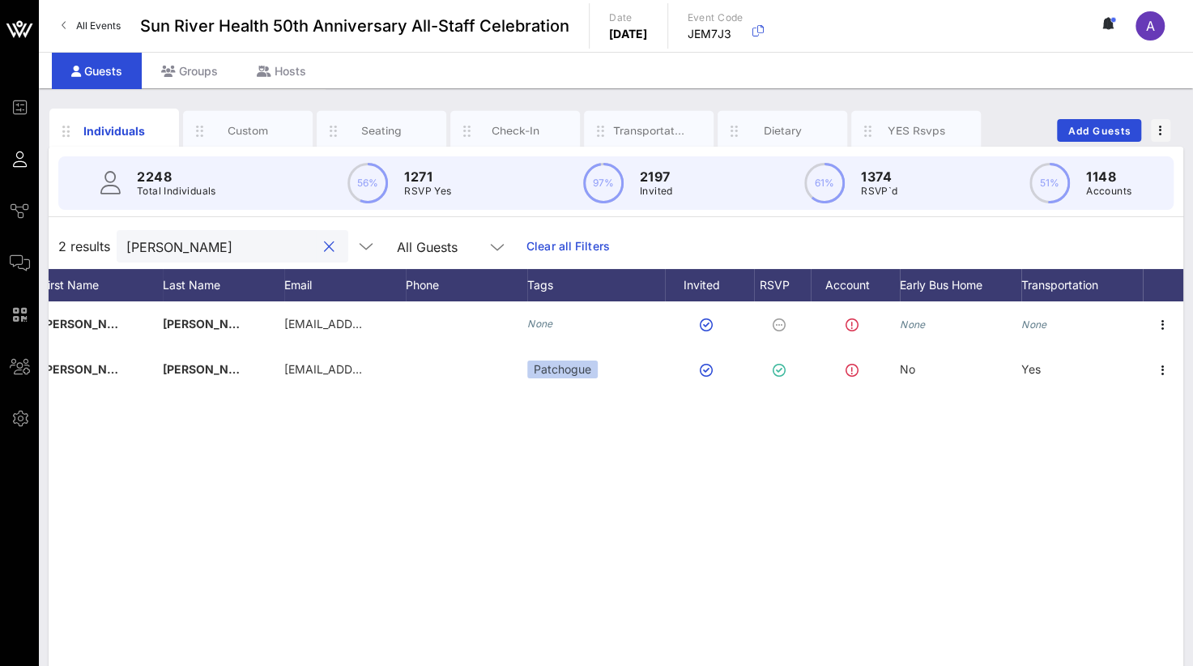
drag, startPoint x: 143, startPoint y: 232, endPoint x: 58, endPoint y: 218, distance: 86.3
click at [58, 218] on div "2248 Total Individuals 56% 1271 RSVP Yes 97% 2197 Invited 61% 1374 RSVP`d 51% 1…" at bounding box center [616, 467] width 1135 height 641
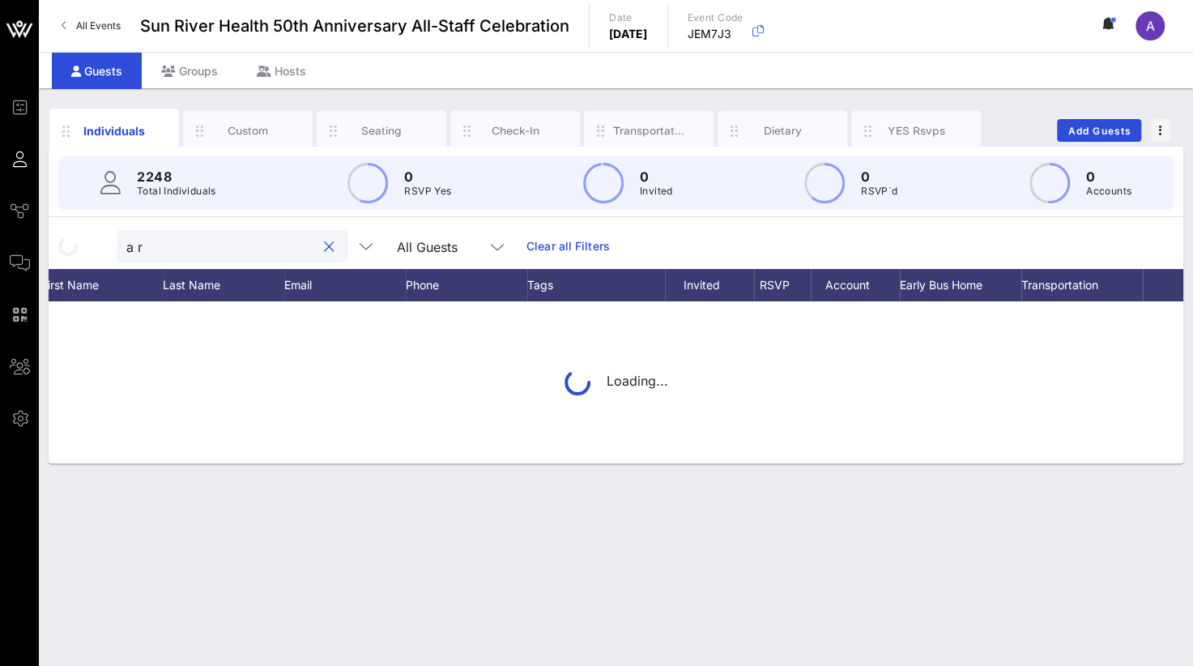
type input "r"
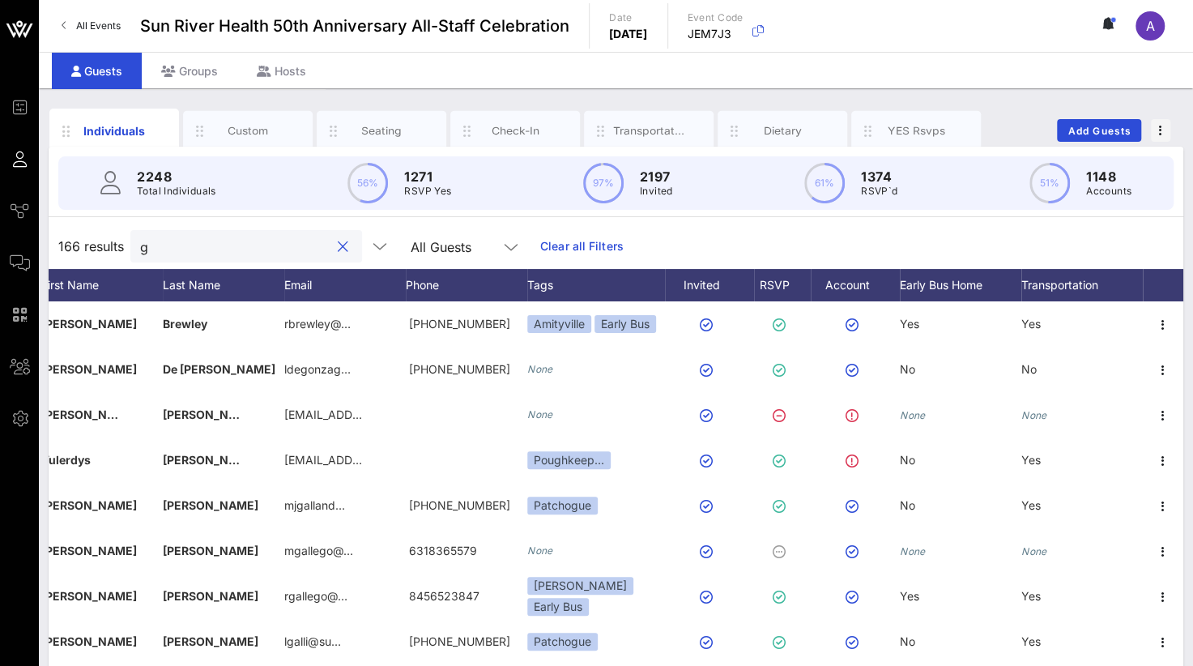
drag, startPoint x: 159, startPoint y: 250, endPoint x: 117, endPoint y: 247, distance: 42.2
click at [117, 247] on div "166 results g All Guests Clear all Filters" at bounding box center [616, 246] width 1135 height 45
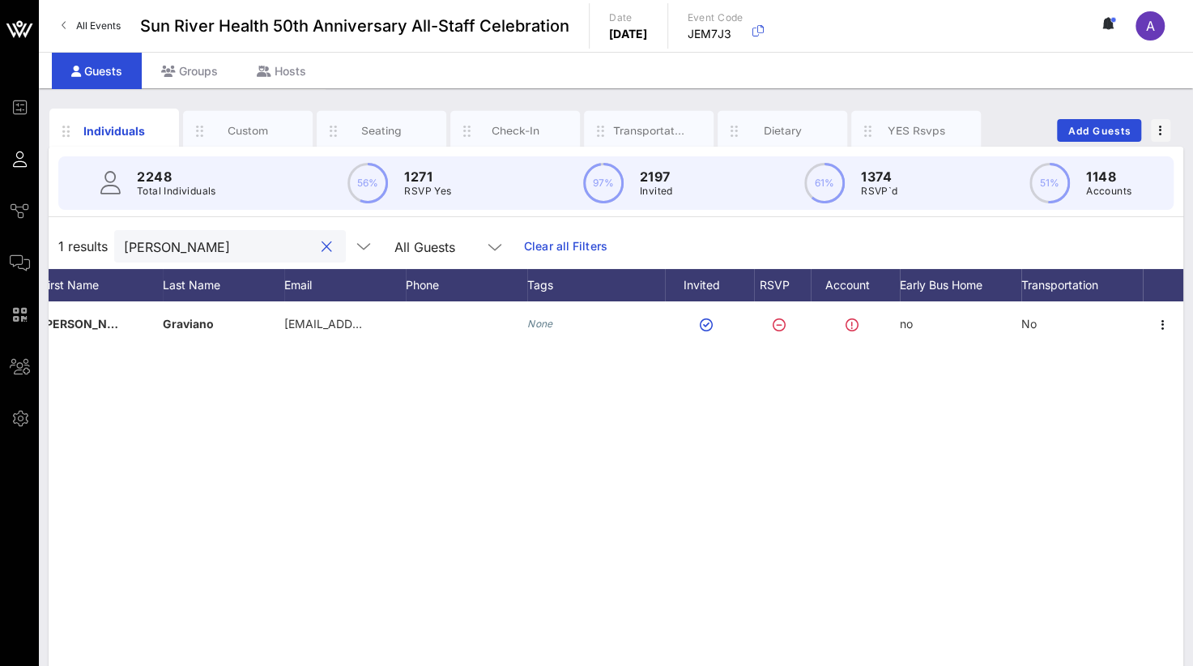
drag, startPoint x: 175, startPoint y: 241, endPoint x: 71, endPoint y: 241, distance: 103.7
click at [71, 241] on div "1 results [PERSON_NAME] All Guests Clear all Filters" at bounding box center [616, 246] width 1135 height 45
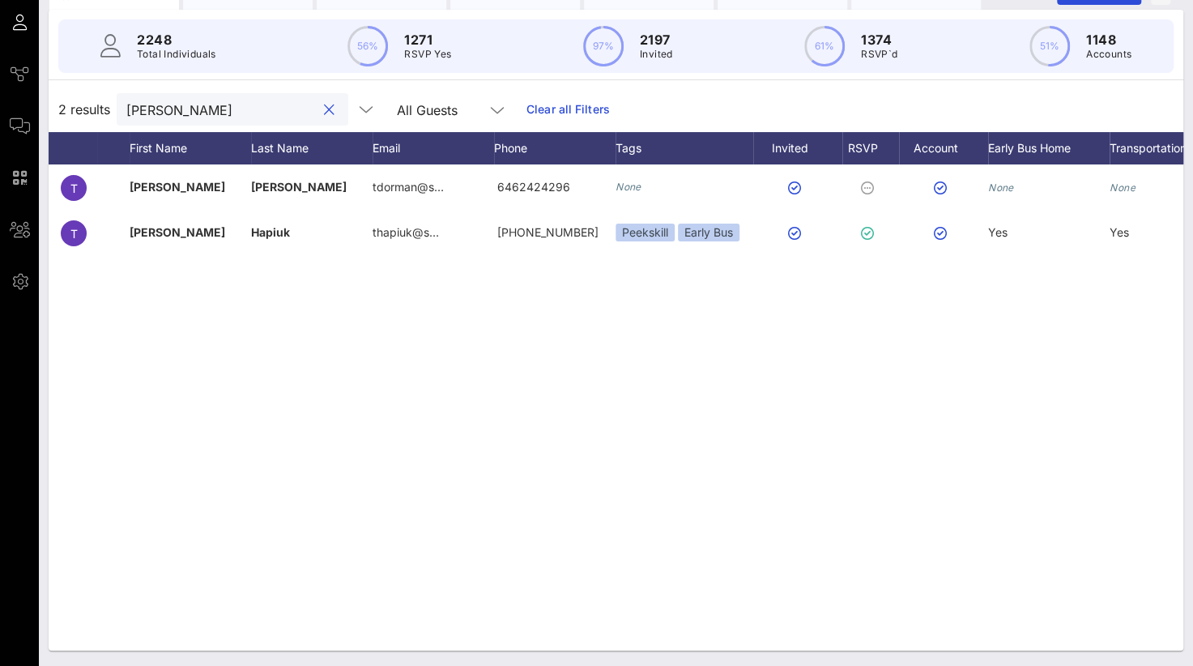
scroll to position [0, 40]
drag, startPoint x: 246, startPoint y: 109, endPoint x: 83, endPoint y: 100, distance: 163.8
click at [83, 100] on div "2 results [PERSON_NAME] All Guests Clear all Filters" at bounding box center [616, 109] width 1135 height 45
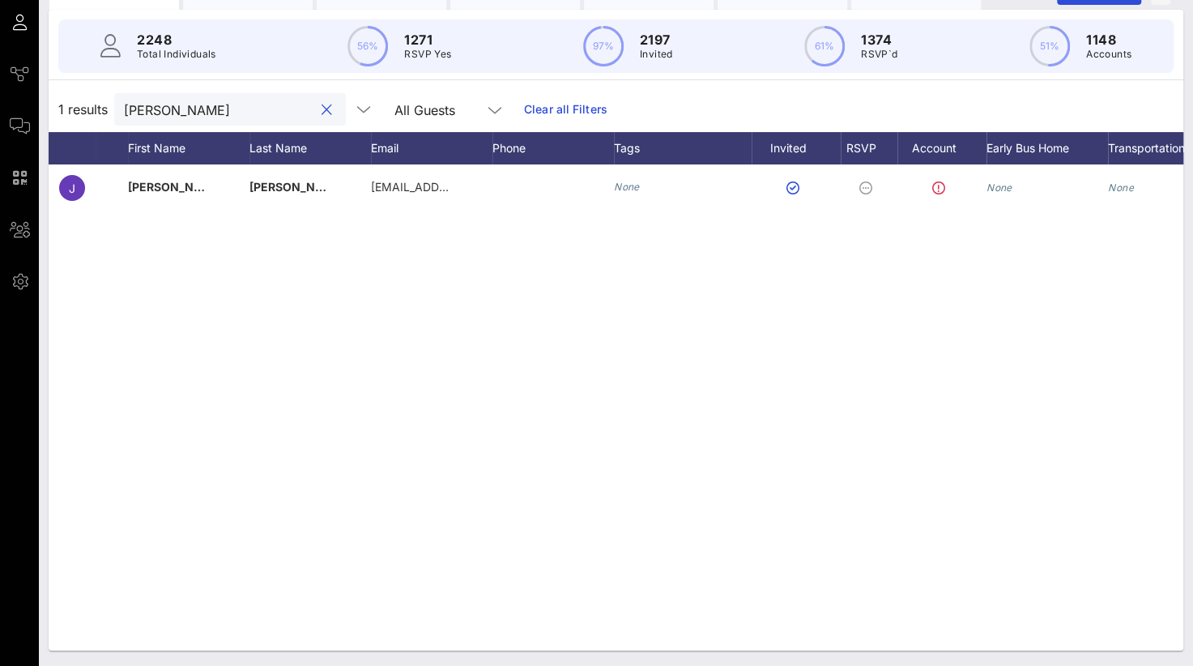
scroll to position [0, 127]
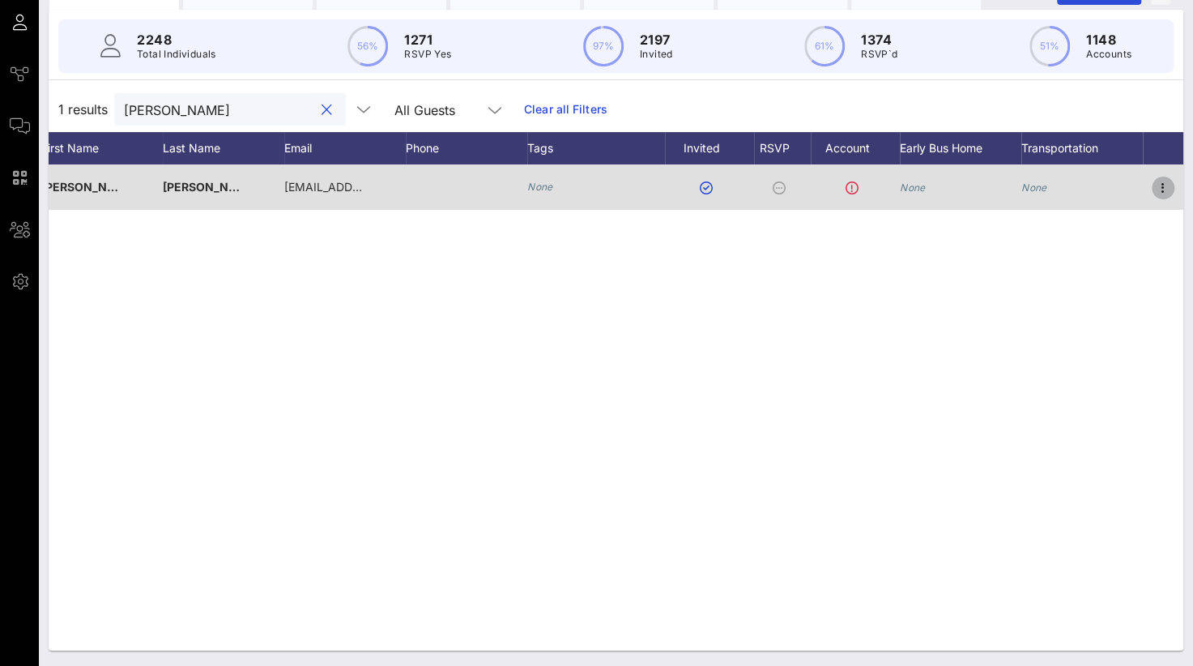
click at [1161, 181] on icon "button" at bounding box center [1162, 187] width 19 height 19
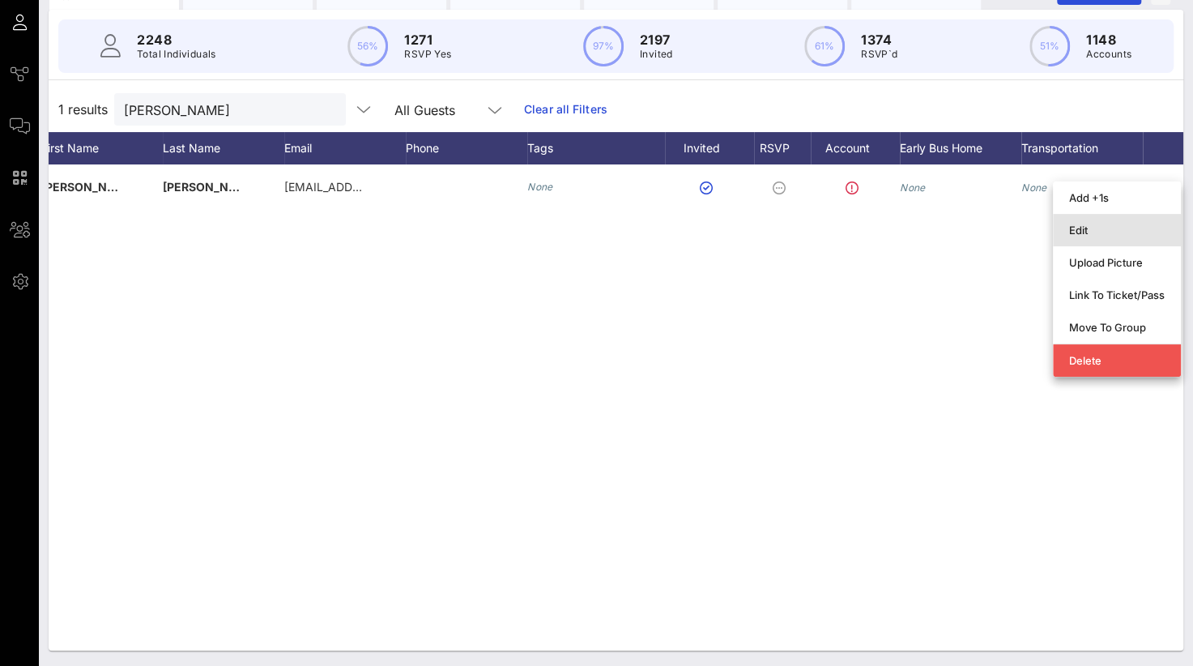
click at [1114, 234] on div "Edit" at bounding box center [1117, 230] width 96 height 13
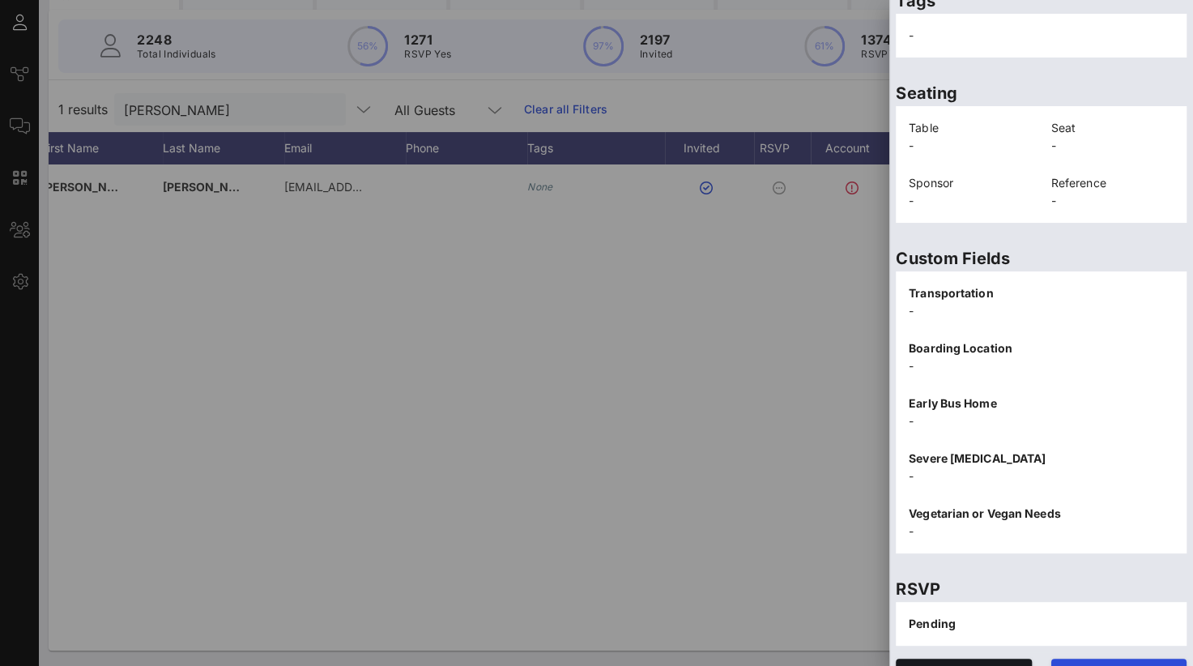
scroll to position [337, 0]
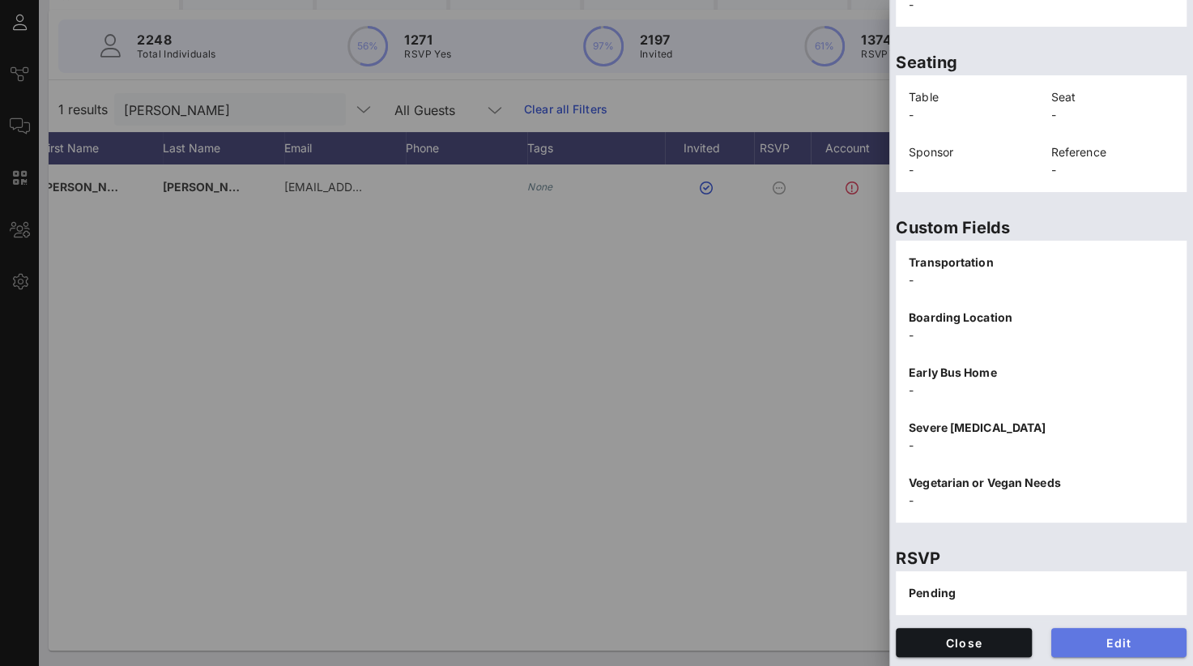
click at [1084, 641] on span "Edit" at bounding box center [1119, 643] width 110 height 14
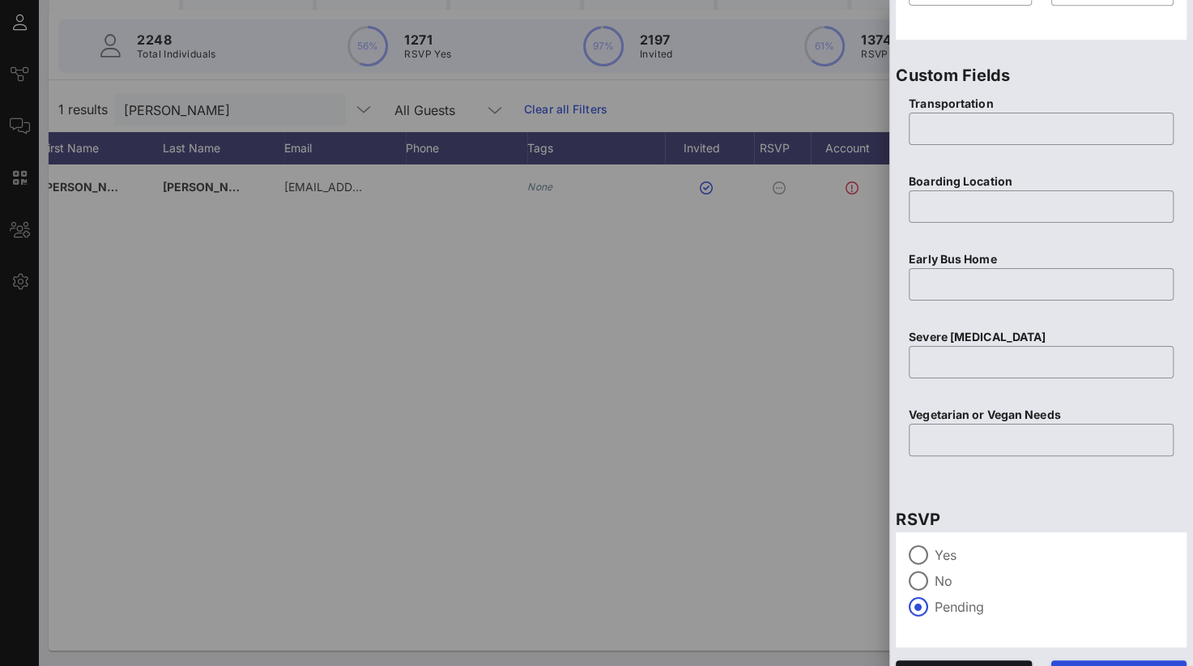
scroll to position [643, 0]
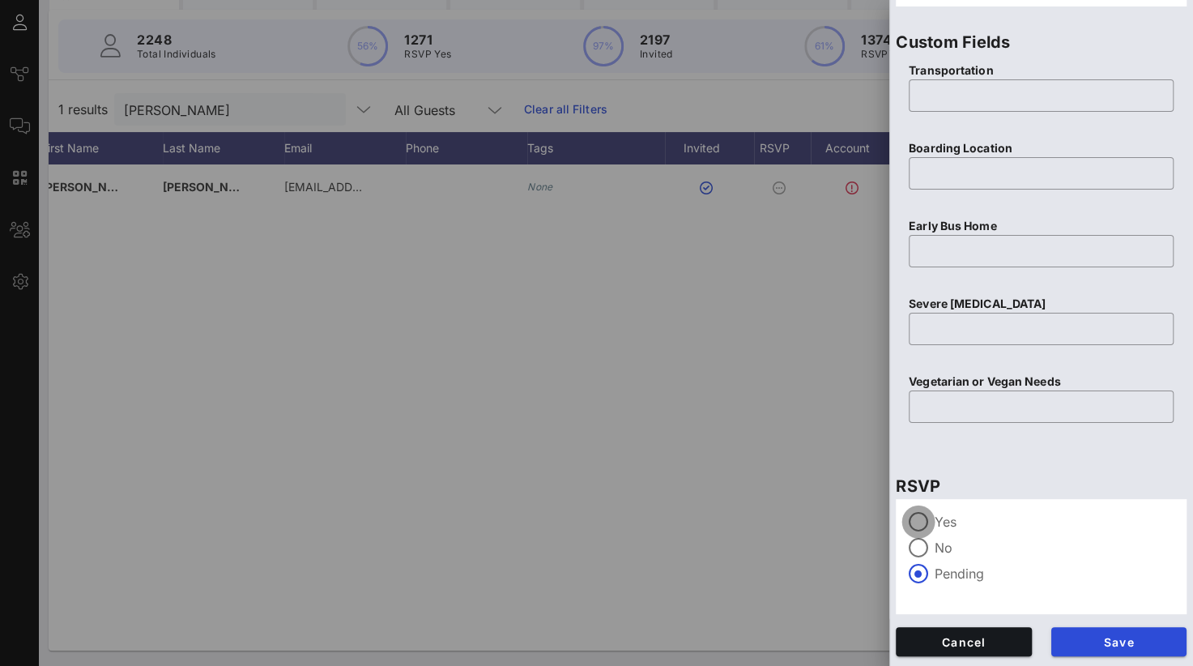
click at [921, 518] on div at bounding box center [919, 522] width 28 height 28
click at [1098, 648] on button "Save" at bounding box center [1119, 641] width 136 height 29
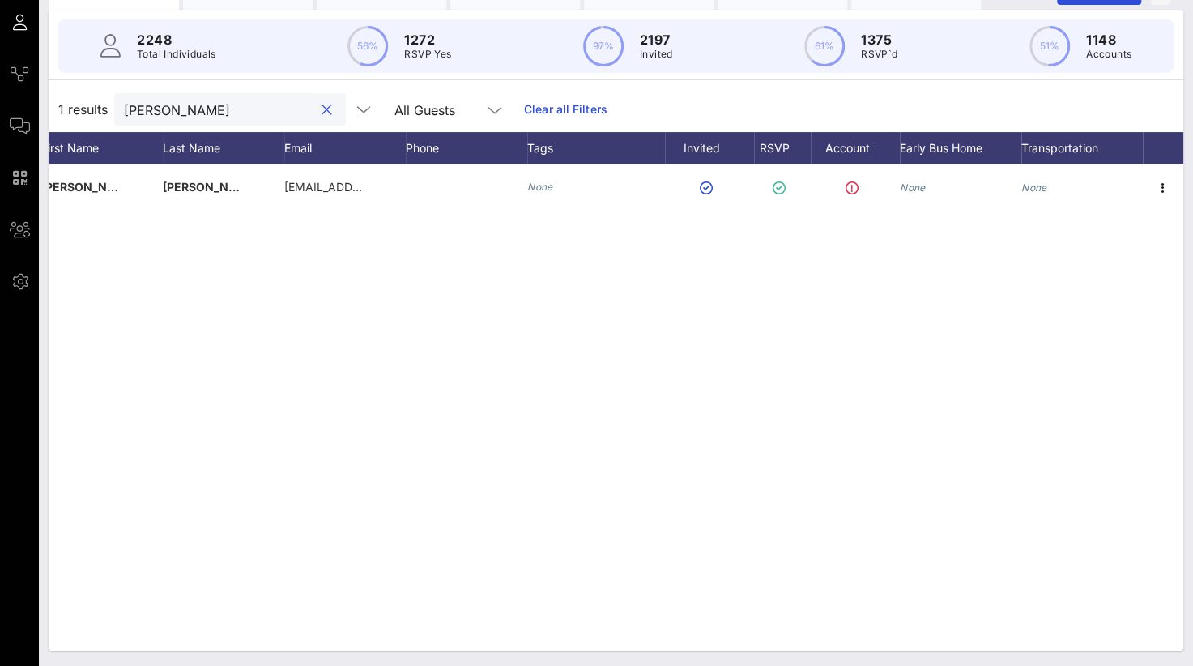
drag, startPoint x: 207, startPoint y: 117, endPoint x: 74, endPoint y: 96, distance: 135.3
click at [74, 96] on div "1 results [PERSON_NAME] m All Guests Clear all Filters" at bounding box center [616, 109] width 1135 height 45
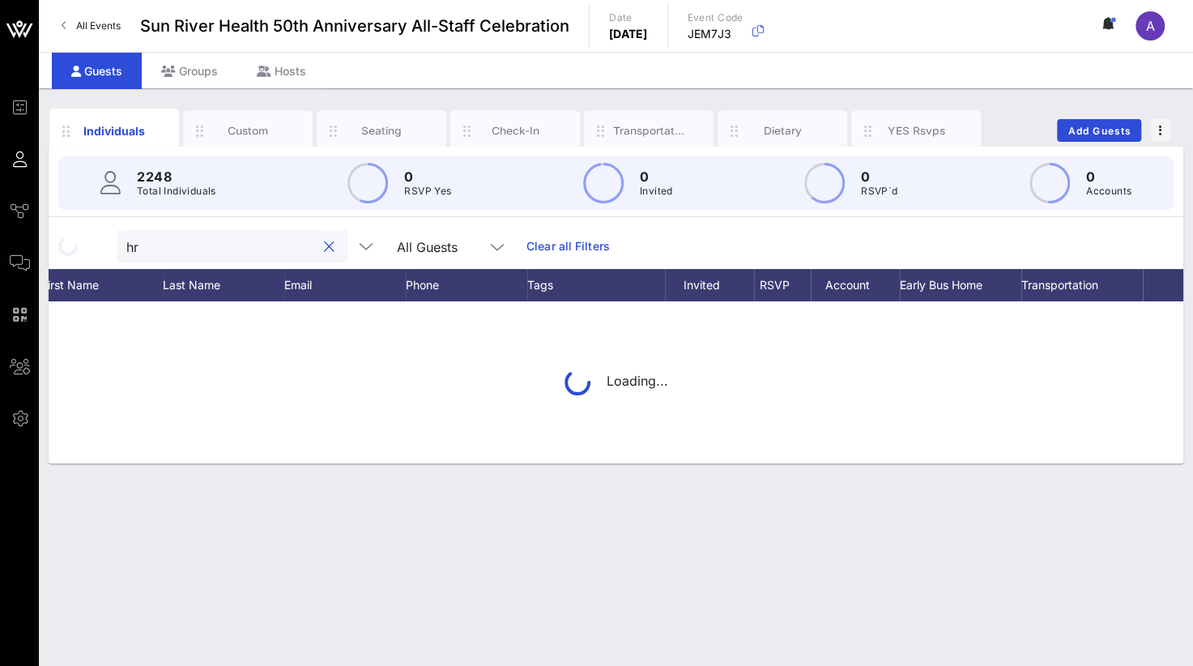
scroll to position [0, 0]
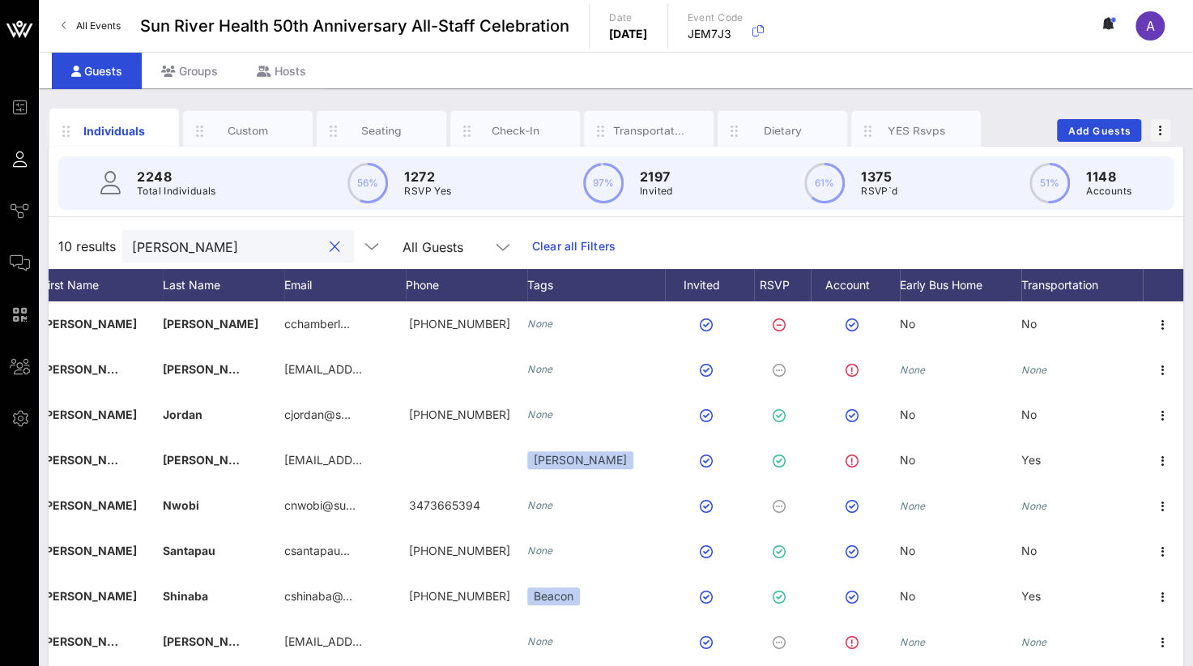
click at [210, 247] on input "[PERSON_NAME]" at bounding box center [227, 246] width 190 height 21
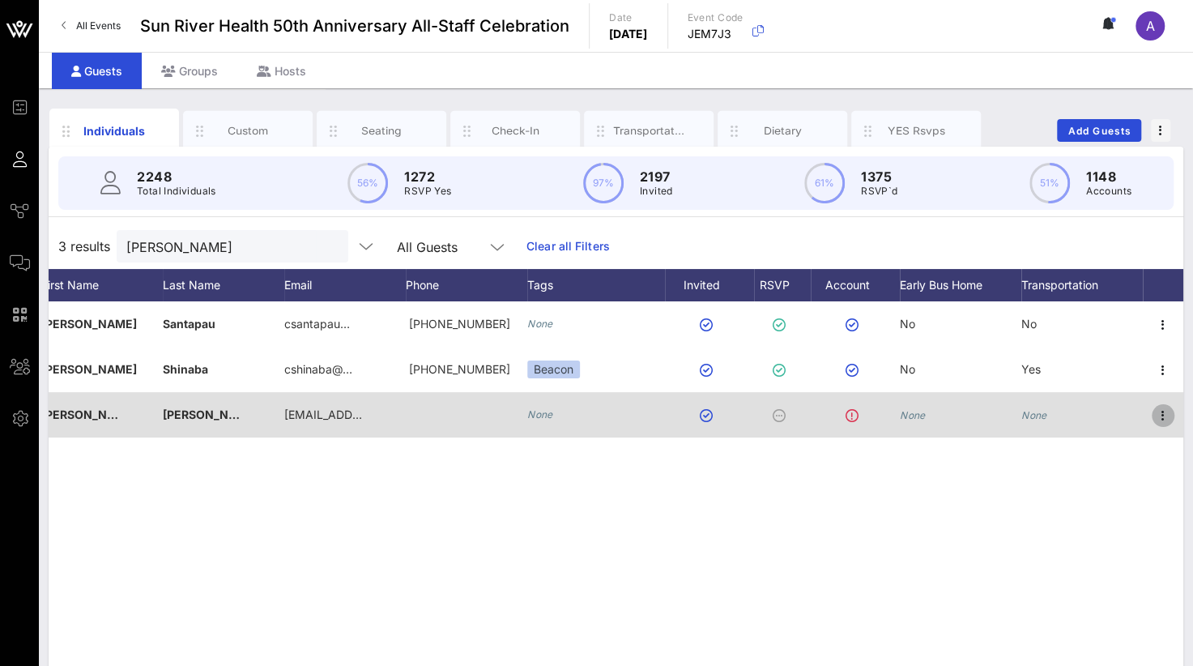
click at [1163, 417] on icon "button" at bounding box center [1162, 415] width 19 height 19
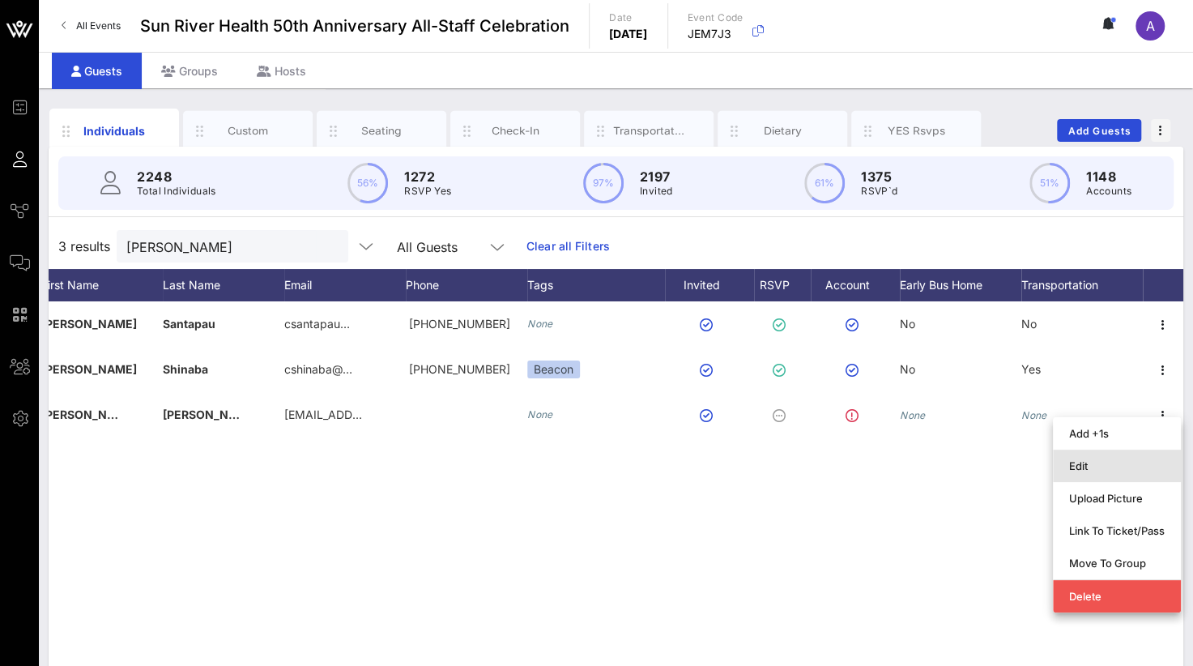
click at [1100, 462] on div "Edit" at bounding box center [1117, 465] width 96 height 13
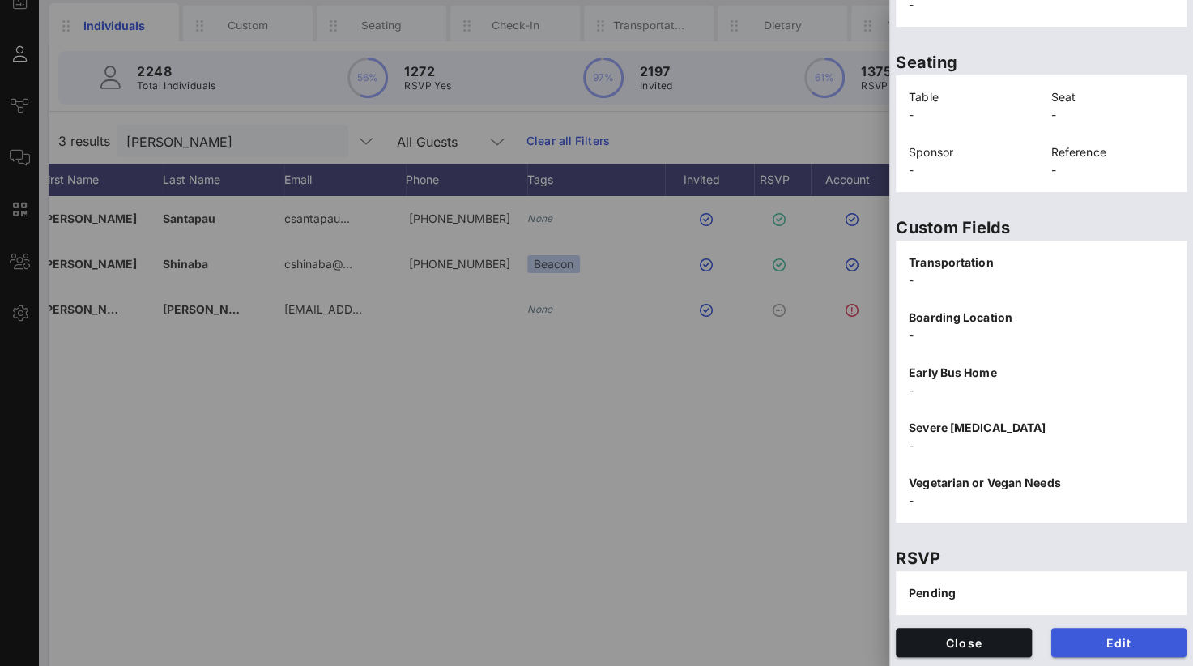
scroll to position [137, 0]
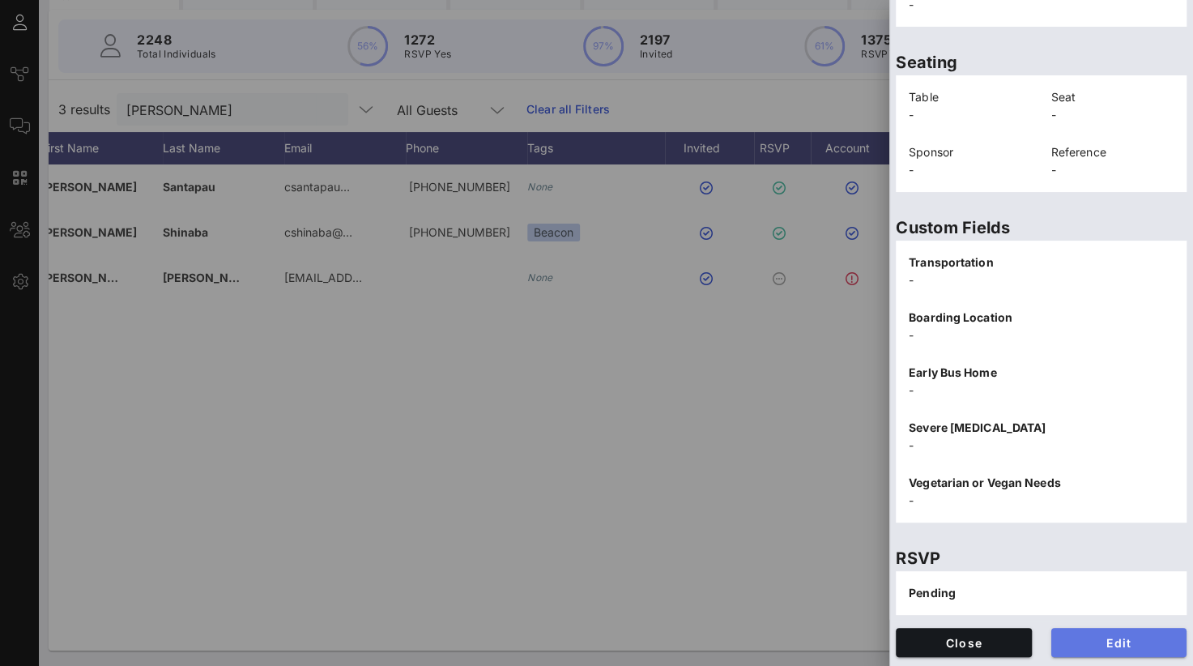
click at [1099, 641] on span "Edit" at bounding box center [1119, 643] width 110 height 14
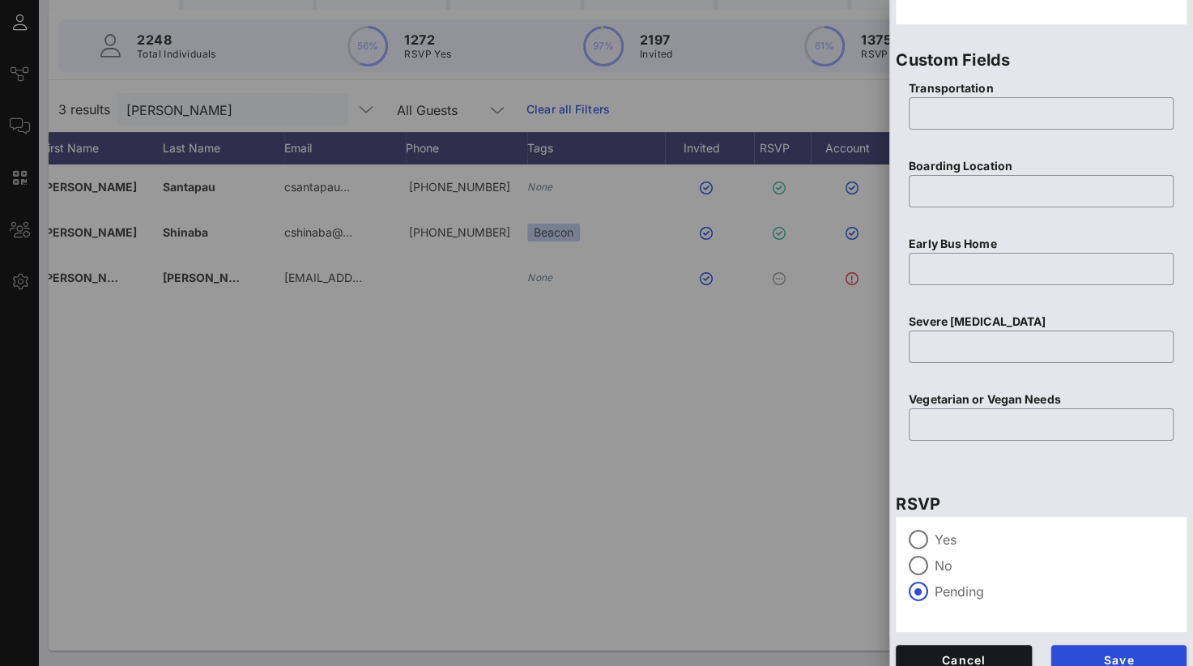
scroll to position [643, 0]
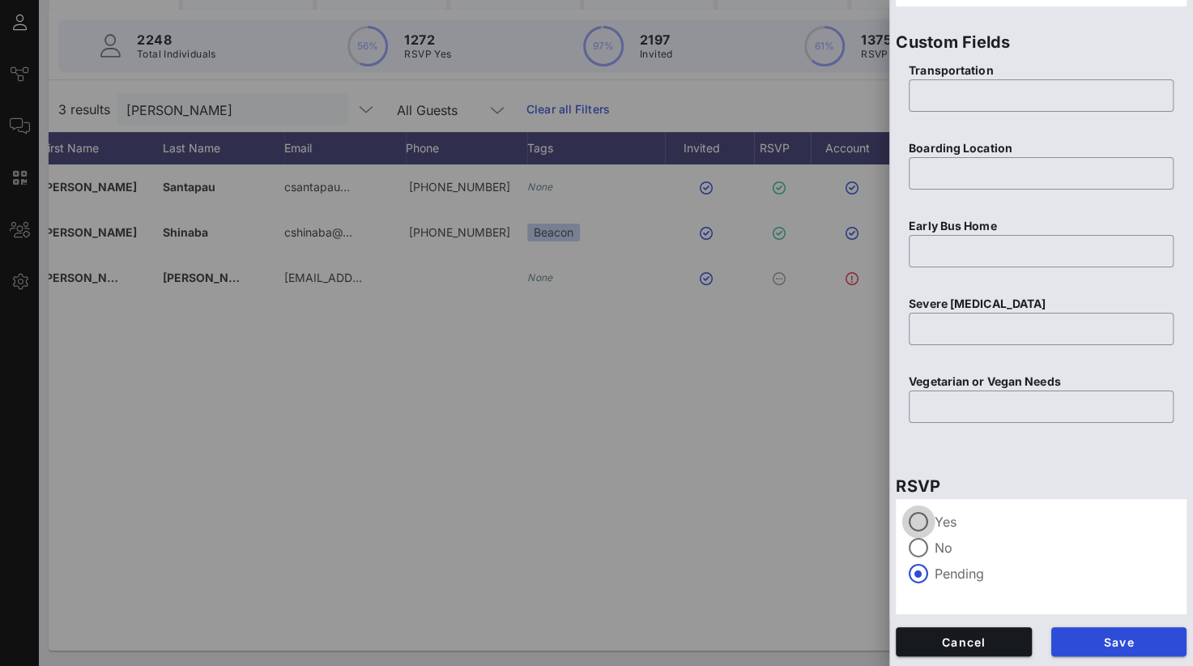
click at [930, 523] on div at bounding box center [919, 522] width 28 height 28
click at [1094, 636] on span "Save" at bounding box center [1119, 642] width 110 height 14
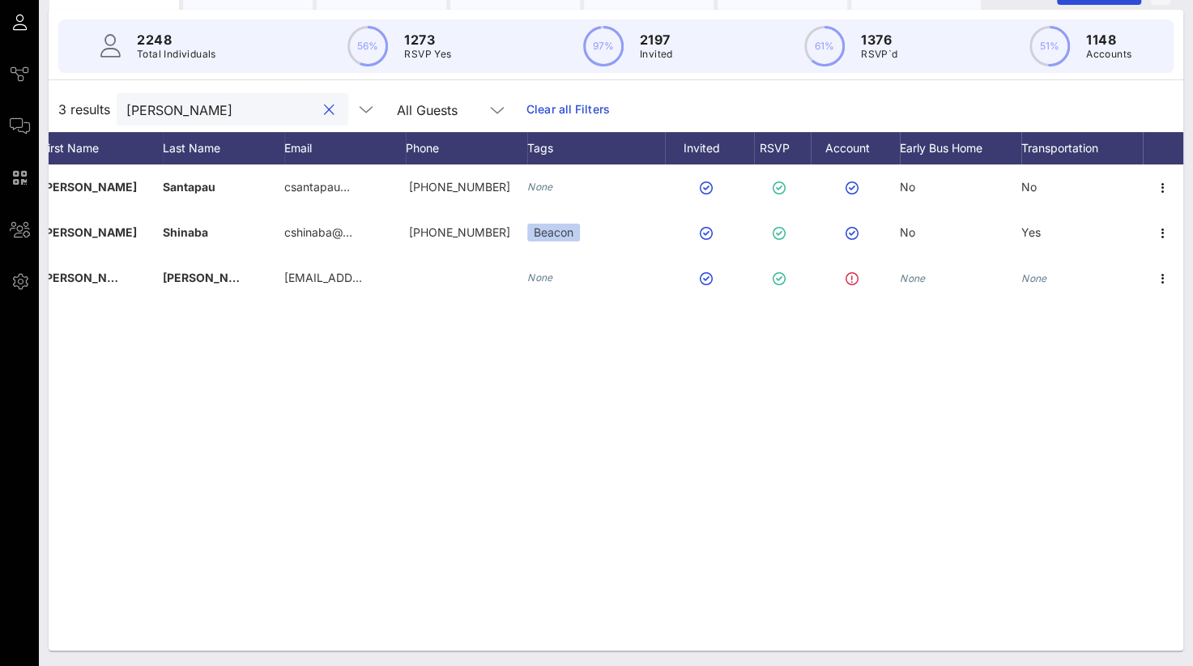
drag, startPoint x: 217, startPoint y: 113, endPoint x: -6, endPoint y: 126, distance: 223.9
click at [0, 126] on html "Event Builder Guests Journeys Comms QR Scanner Team Settings Sun River Health 5…" at bounding box center [596, 196] width 1193 height 666
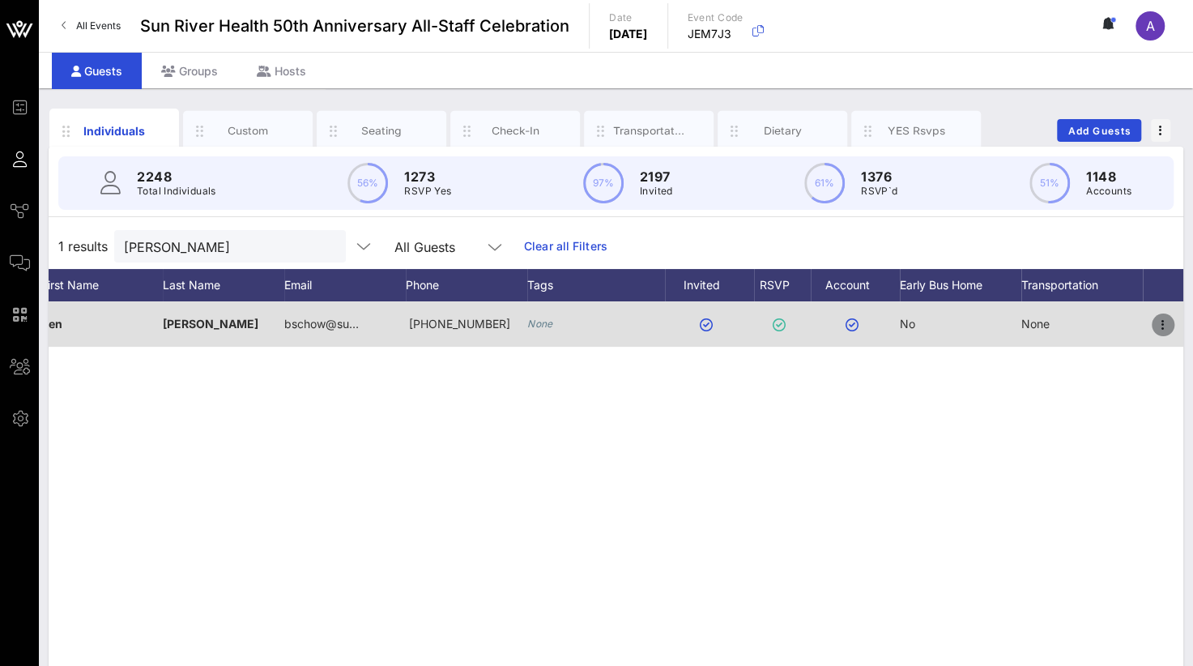
click at [1163, 320] on icon "button" at bounding box center [1162, 324] width 19 height 19
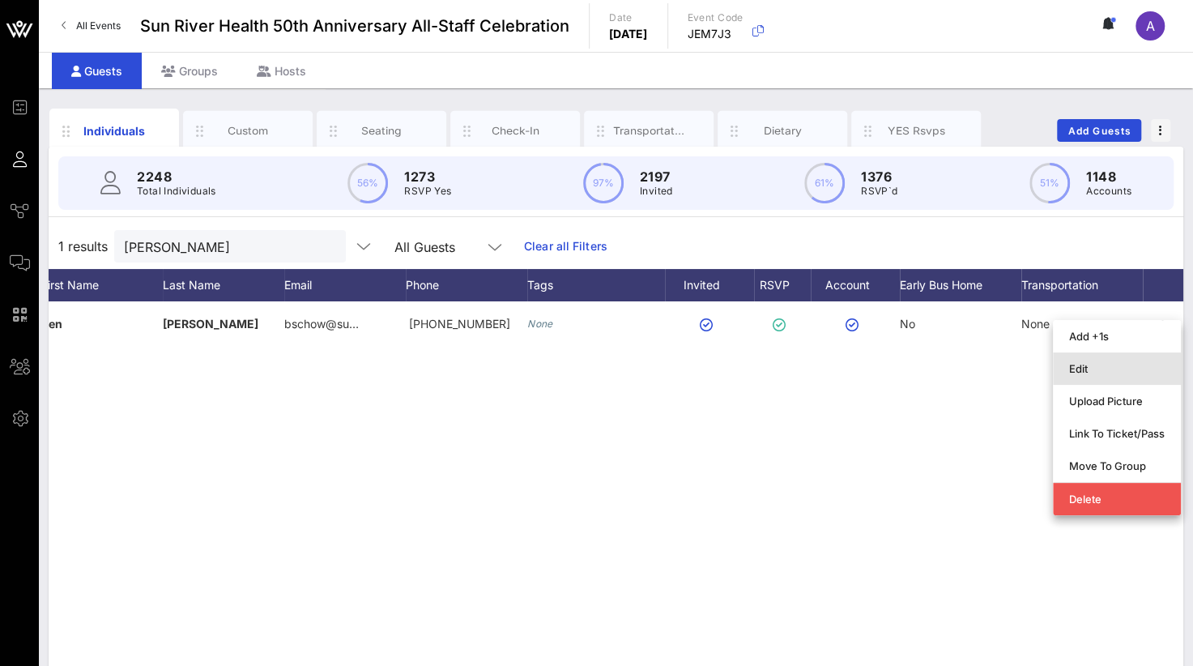
click at [1084, 377] on div "Edit" at bounding box center [1117, 369] width 96 height 26
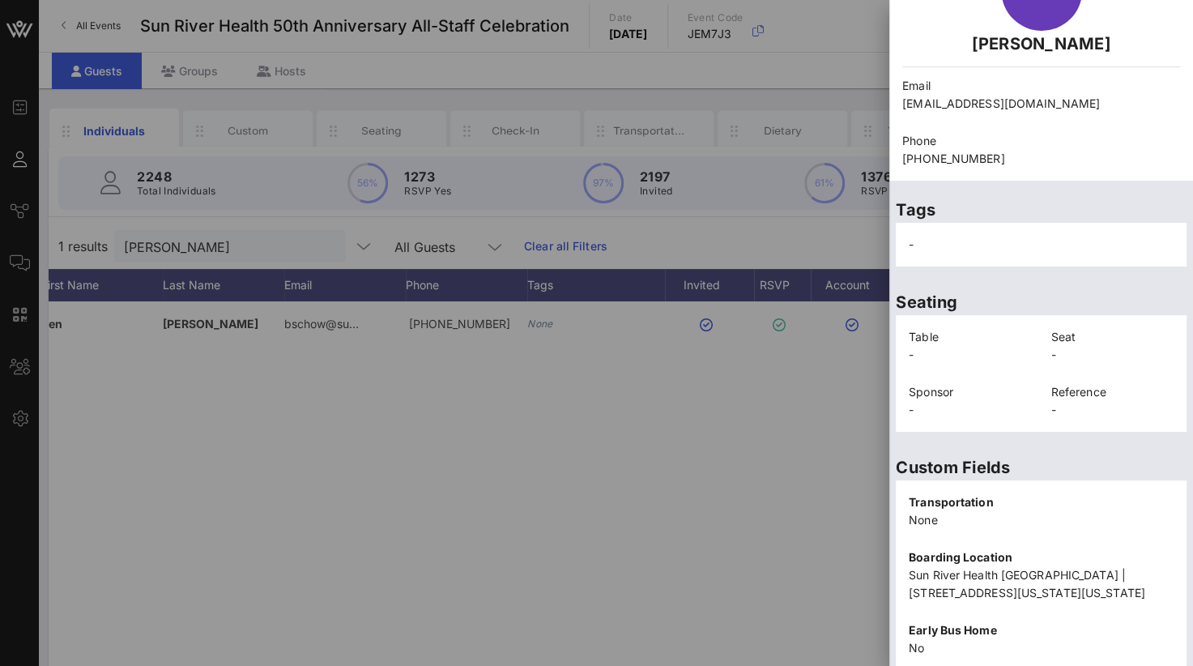
scroll to position [390, 0]
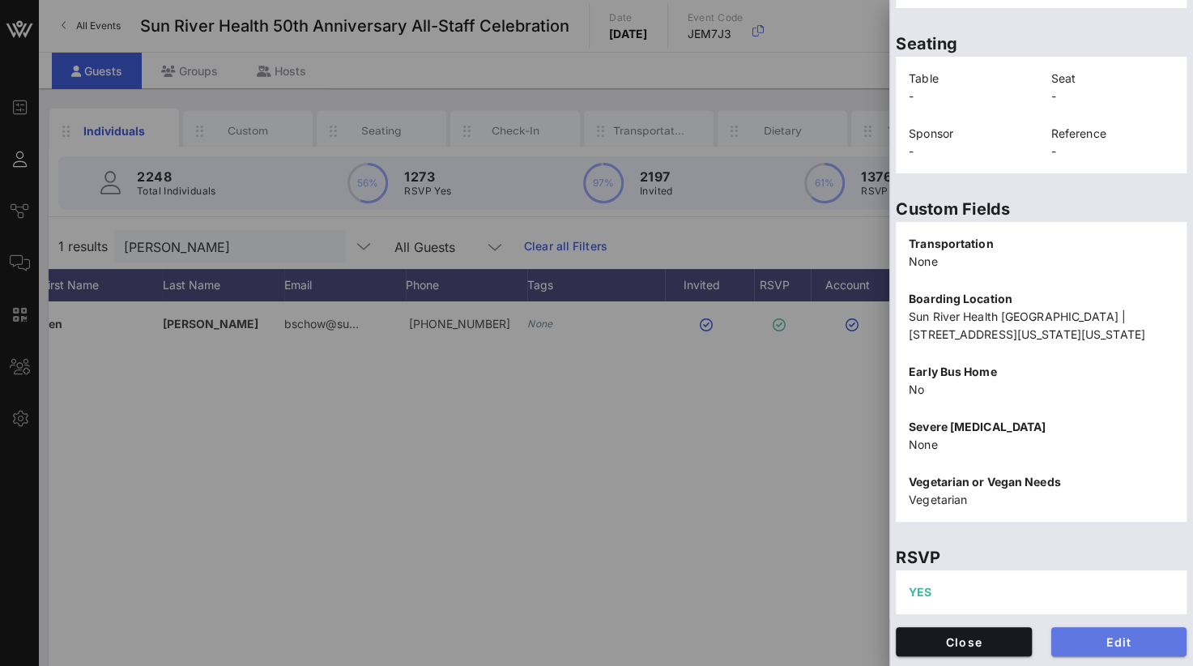
click at [1098, 646] on span "Edit" at bounding box center [1119, 642] width 110 height 14
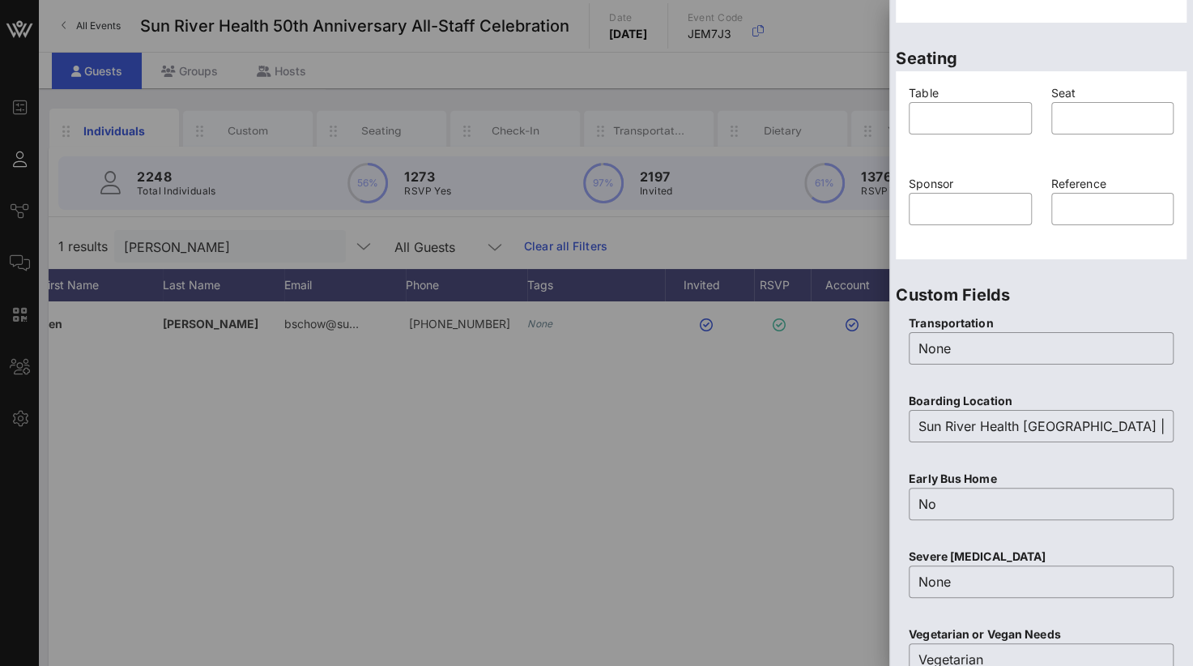
scroll to position [0, 0]
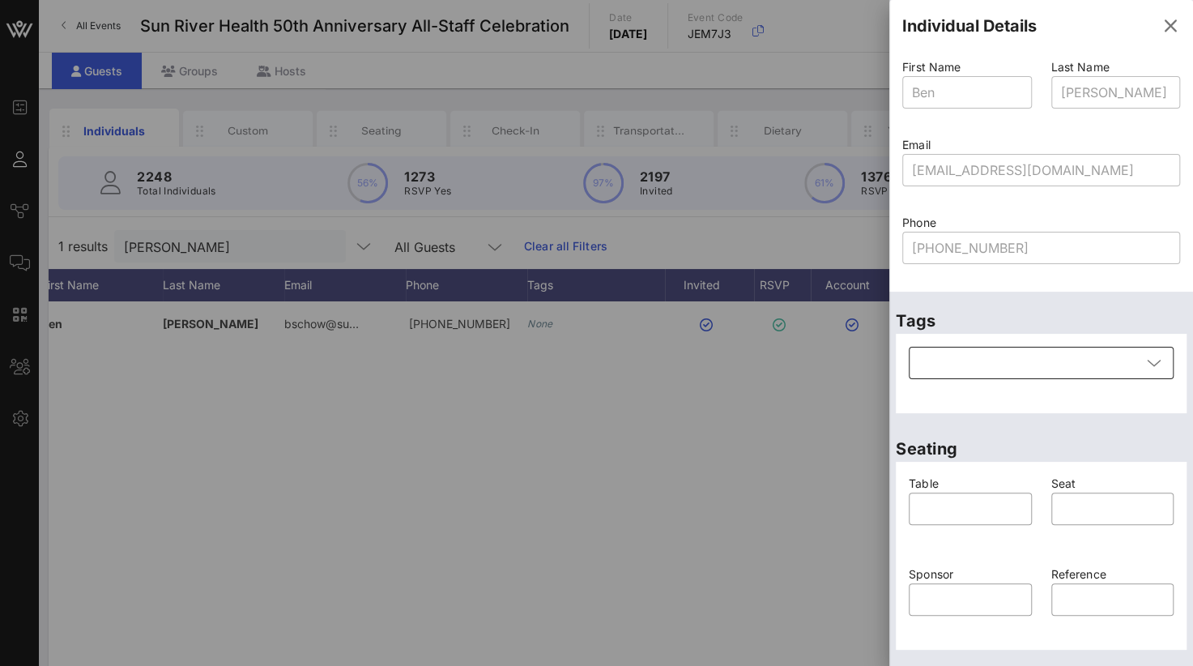
click at [1077, 370] on div at bounding box center [1029, 363] width 223 height 32
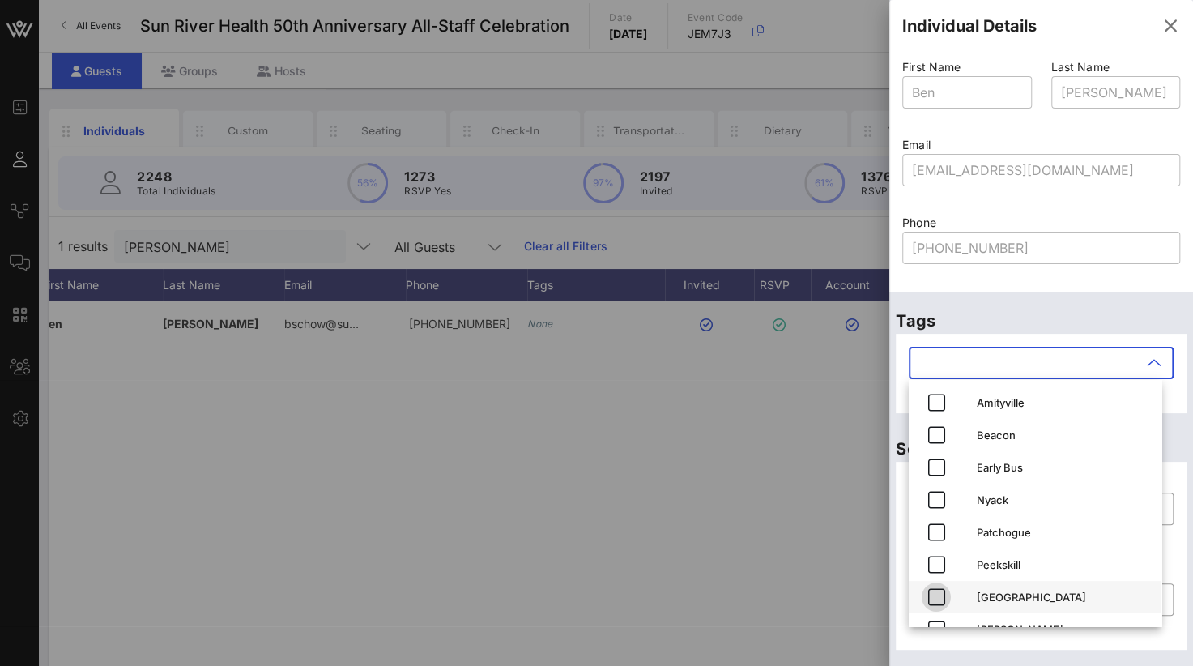
click at [938, 593] on icon "button" at bounding box center [936, 596] width 19 height 19
click at [1098, 286] on div "Phone ​ [PHONE_NUMBER]" at bounding box center [1040, 250] width 297 height 78
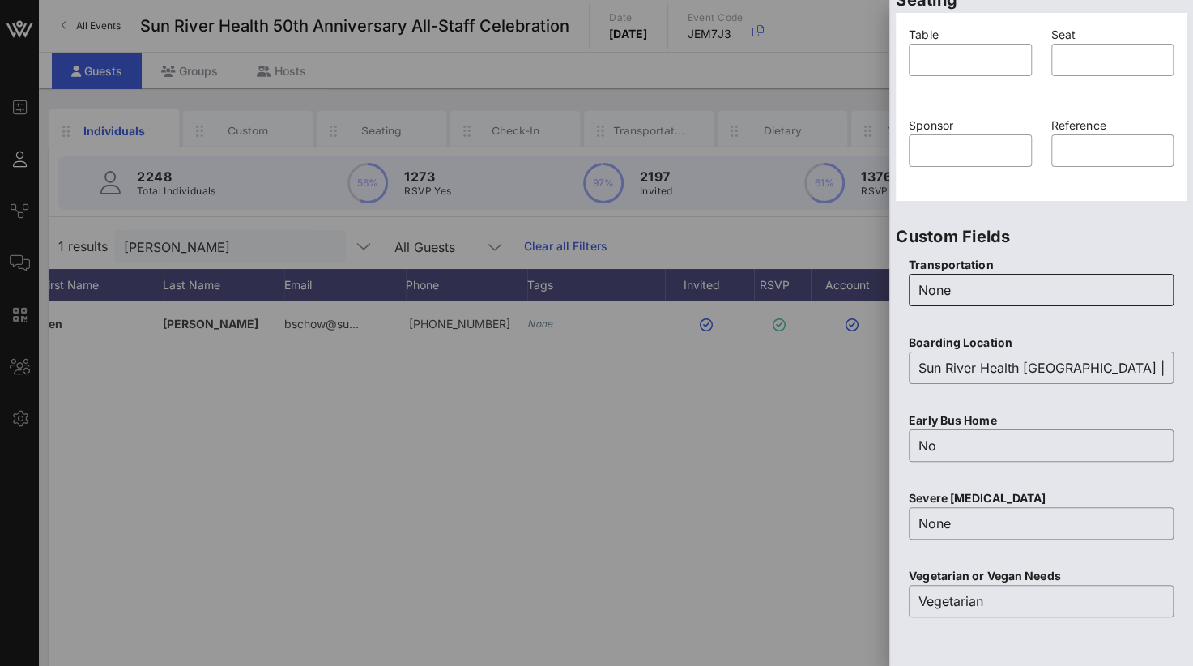
scroll to position [643, 0]
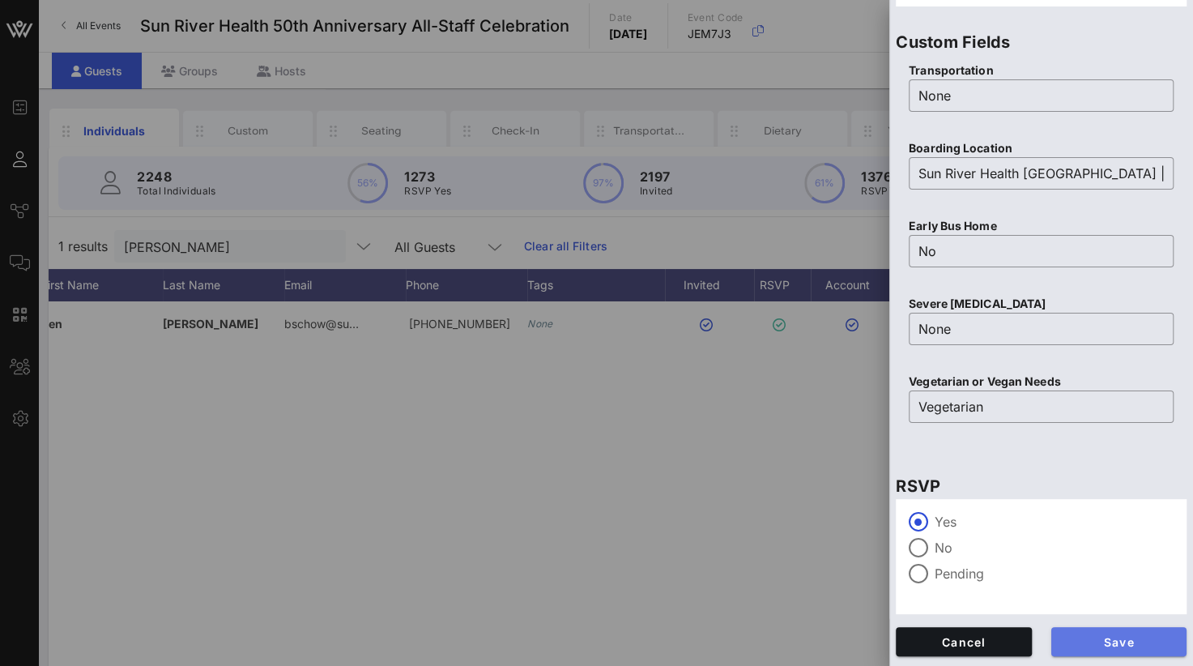
click at [1110, 633] on button "Save" at bounding box center [1119, 641] width 136 height 29
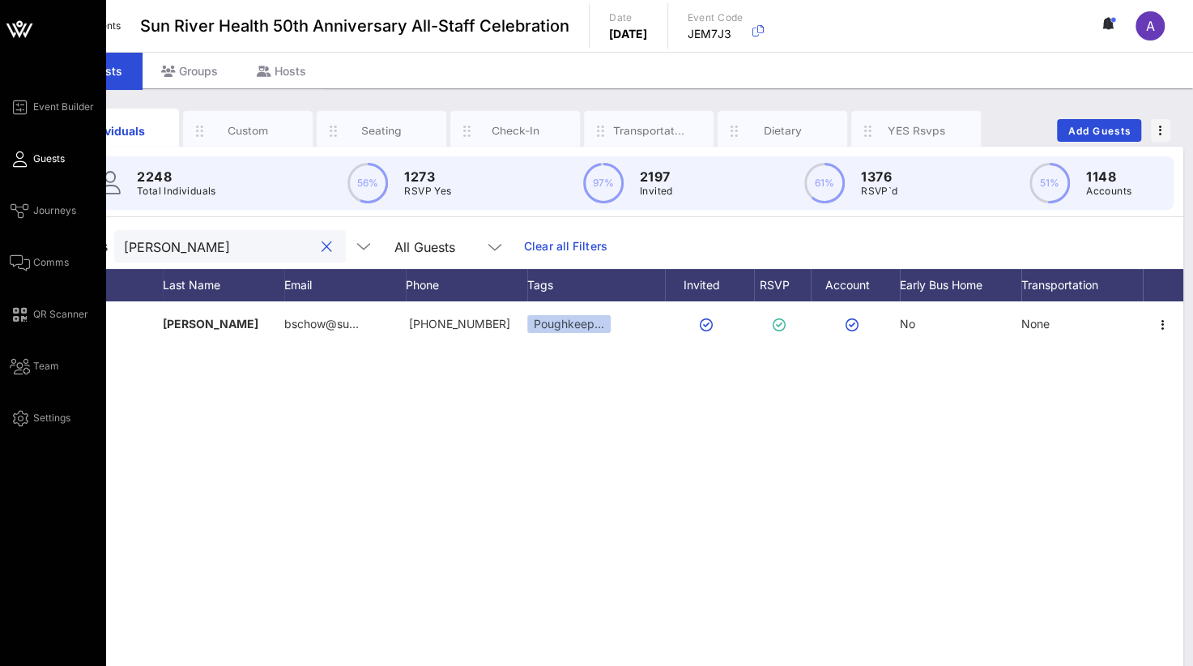
drag, startPoint x: 198, startPoint y: 249, endPoint x: 36, endPoint y: 250, distance: 162.8
click at [36, 249] on div "Event Builder Guests Journeys Comms QR Scanner Team Settings Sun River Health 5…" at bounding box center [596, 401] width 1193 height 803
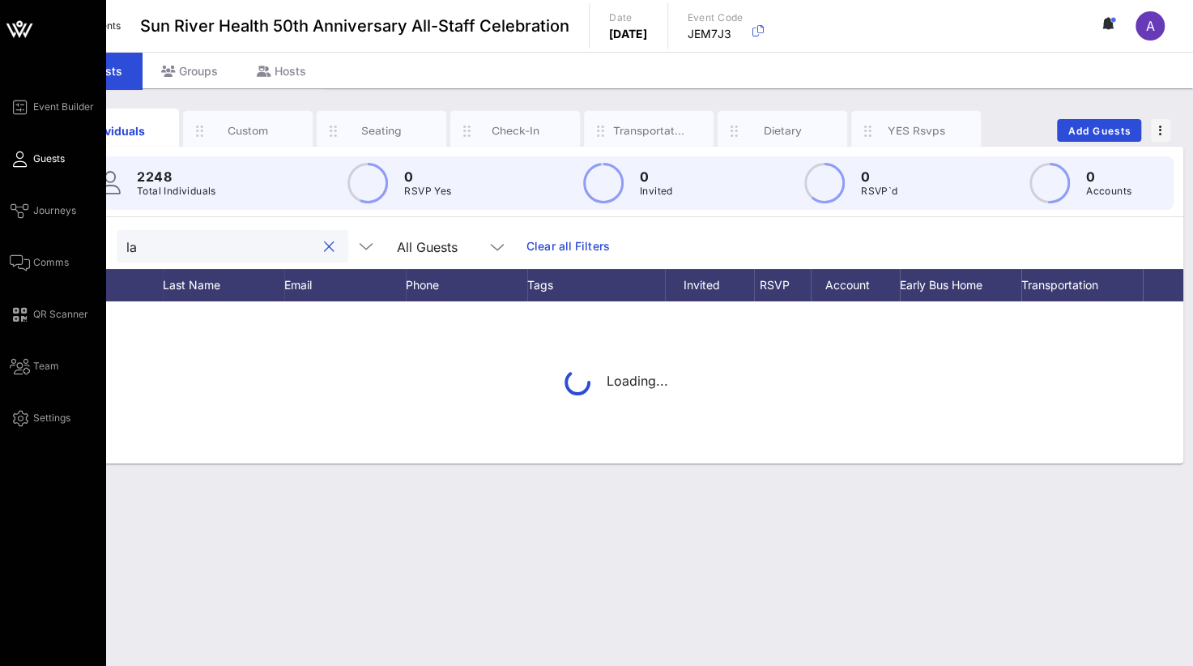
type input "l"
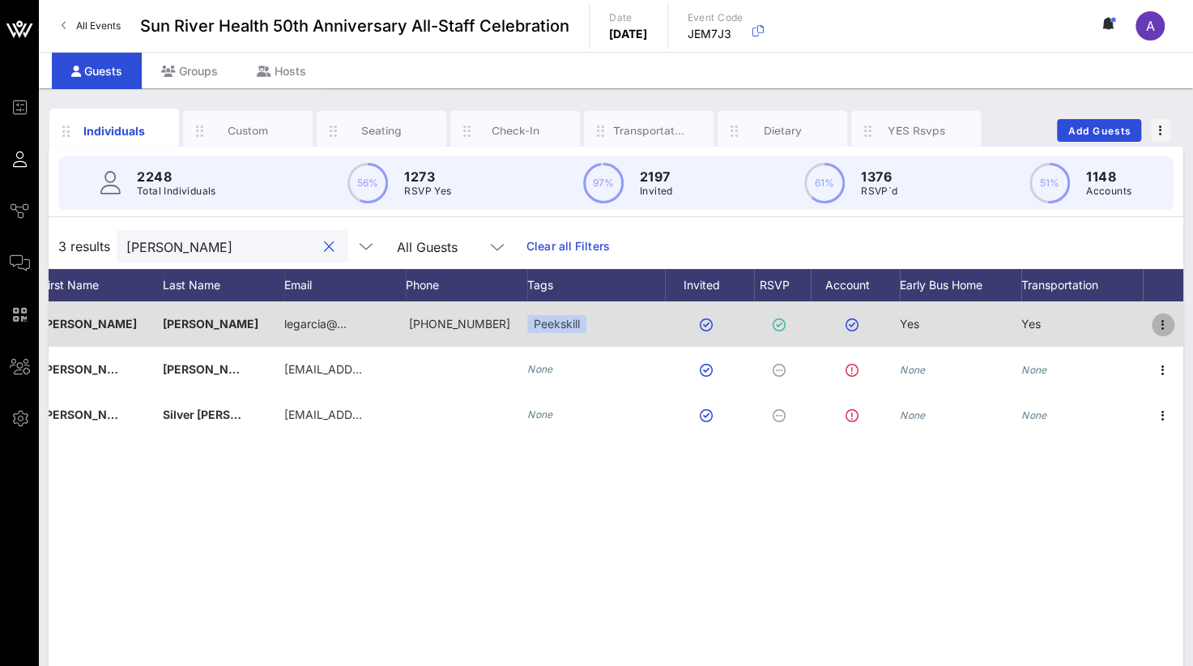
click at [1166, 322] on icon "button" at bounding box center [1162, 324] width 19 height 19
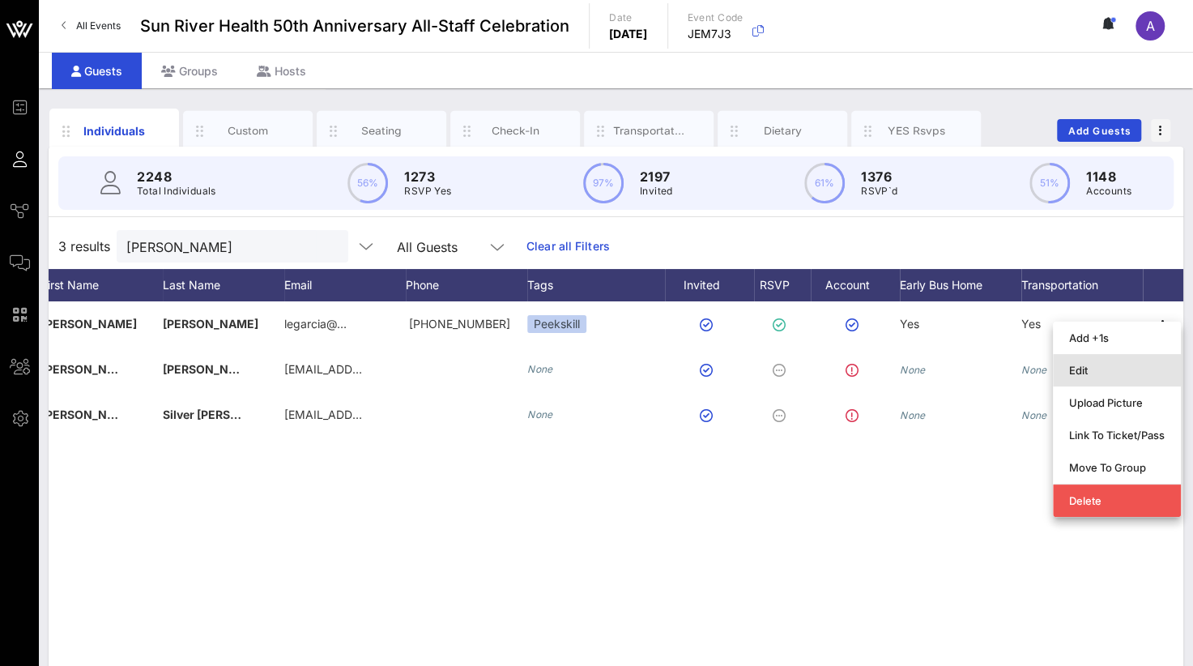
click at [1092, 371] on div "Edit" at bounding box center [1117, 370] width 96 height 13
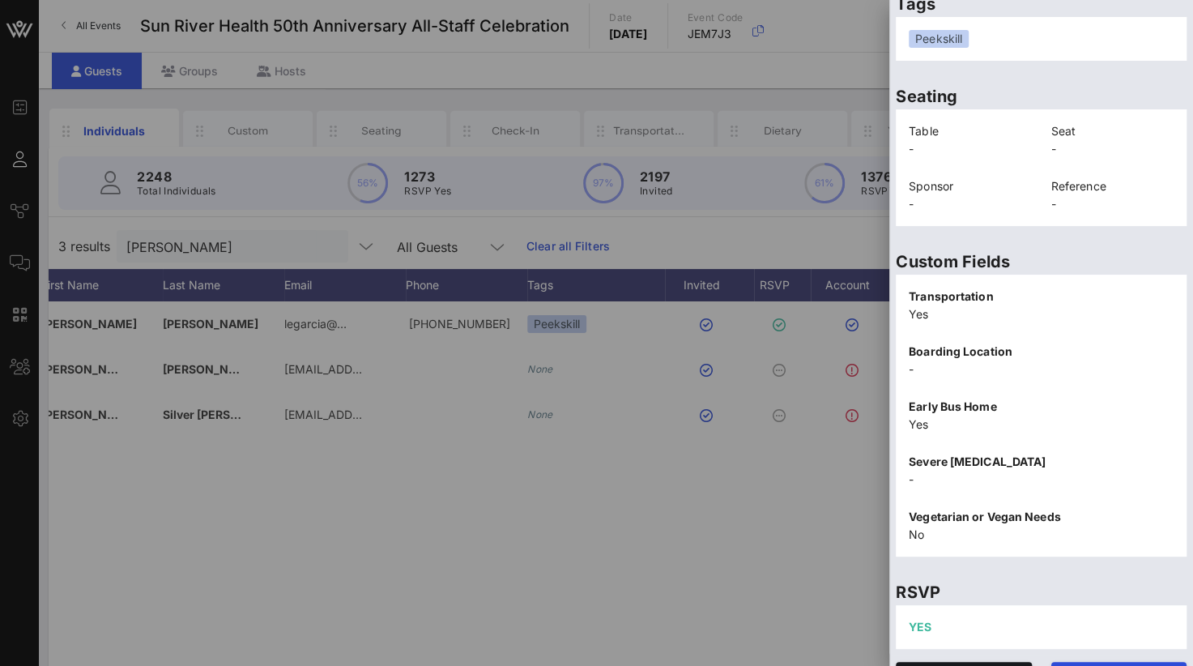
scroll to position [355, 0]
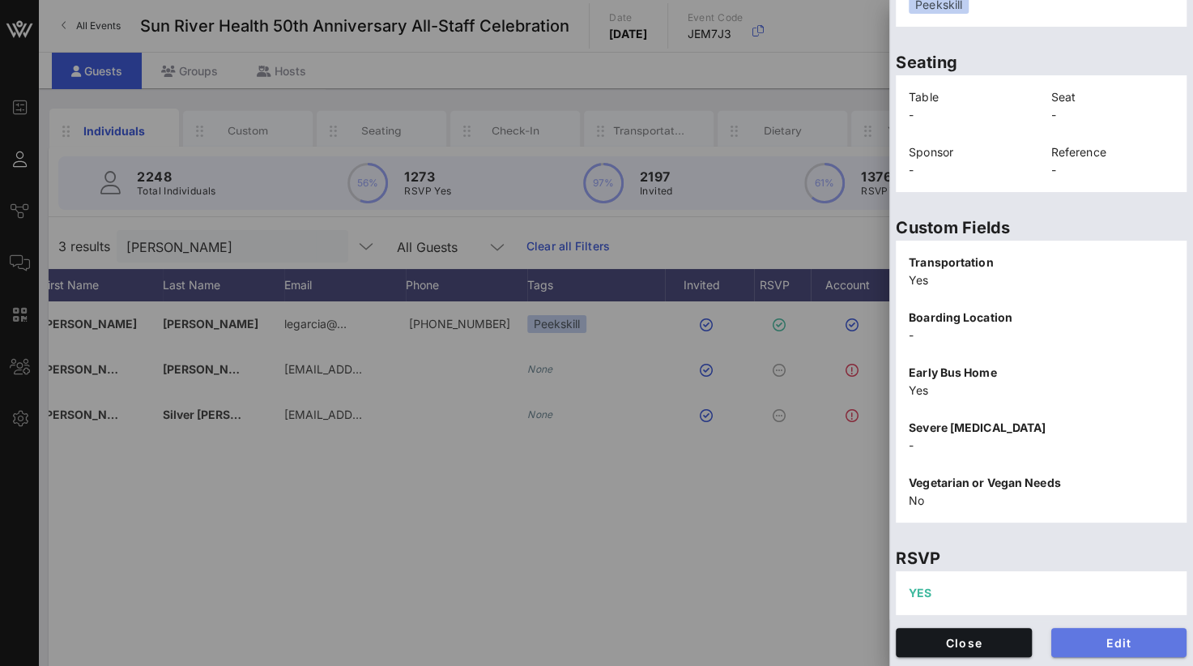
click at [1097, 645] on span "Edit" at bounding box center [1119, 643] width 110 height 14
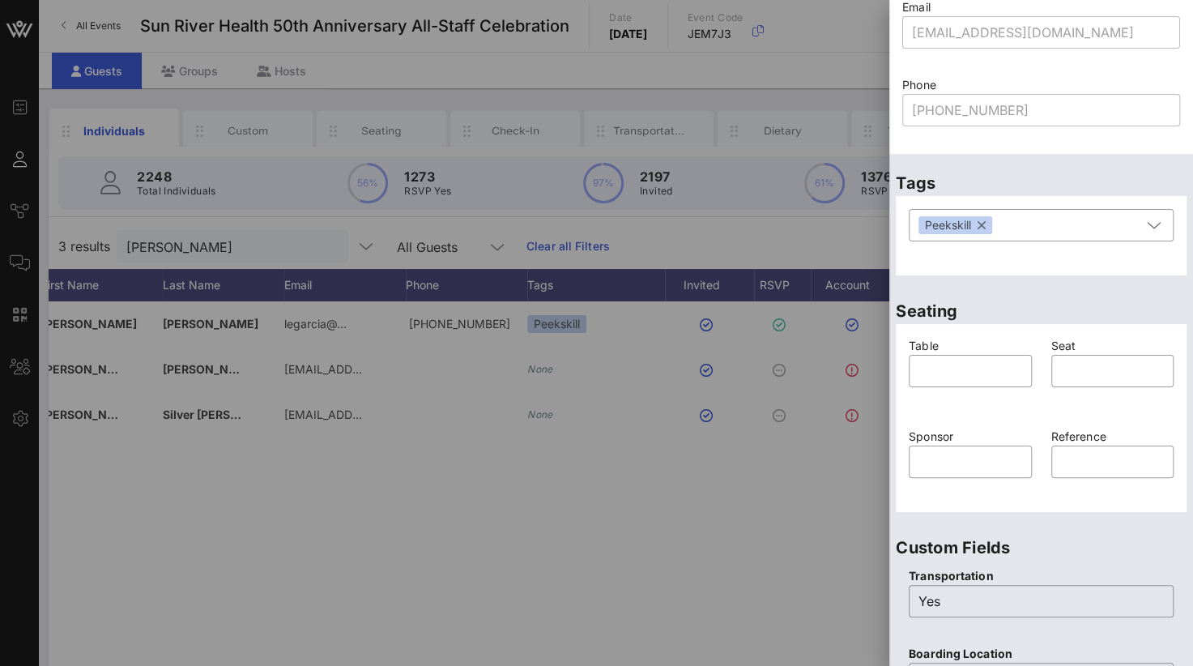
scroll to position [31, 0]
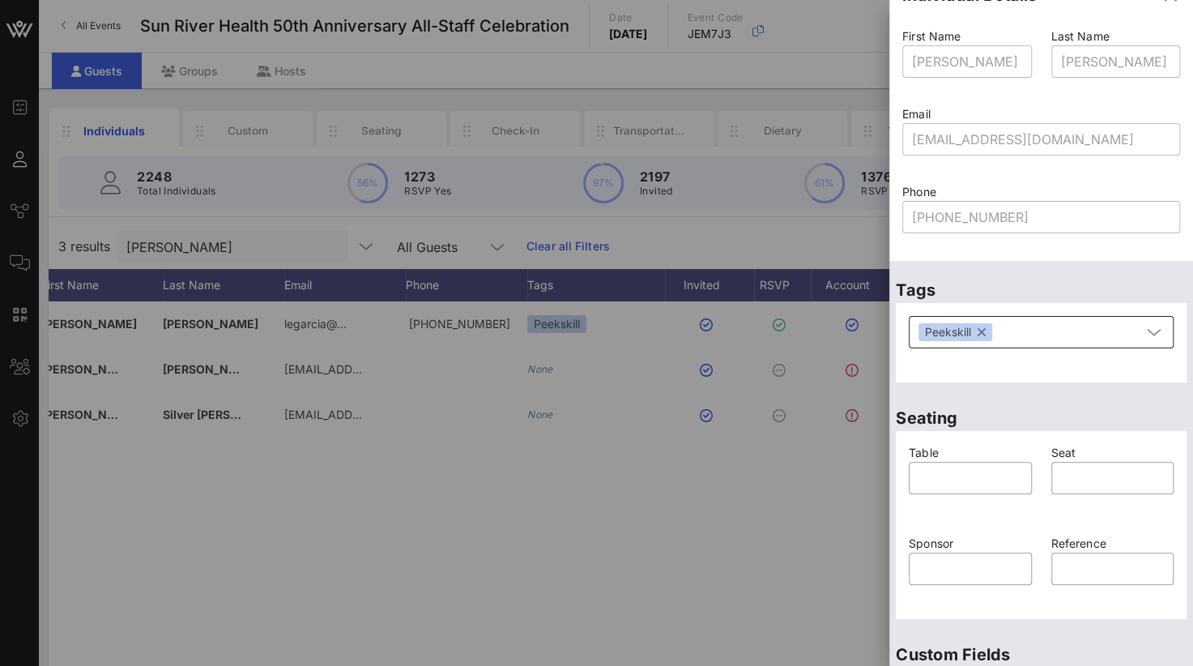
click at [1152, 334] on div "​ Peekskill" at bounding box center [1041, 332] width 265 height 32
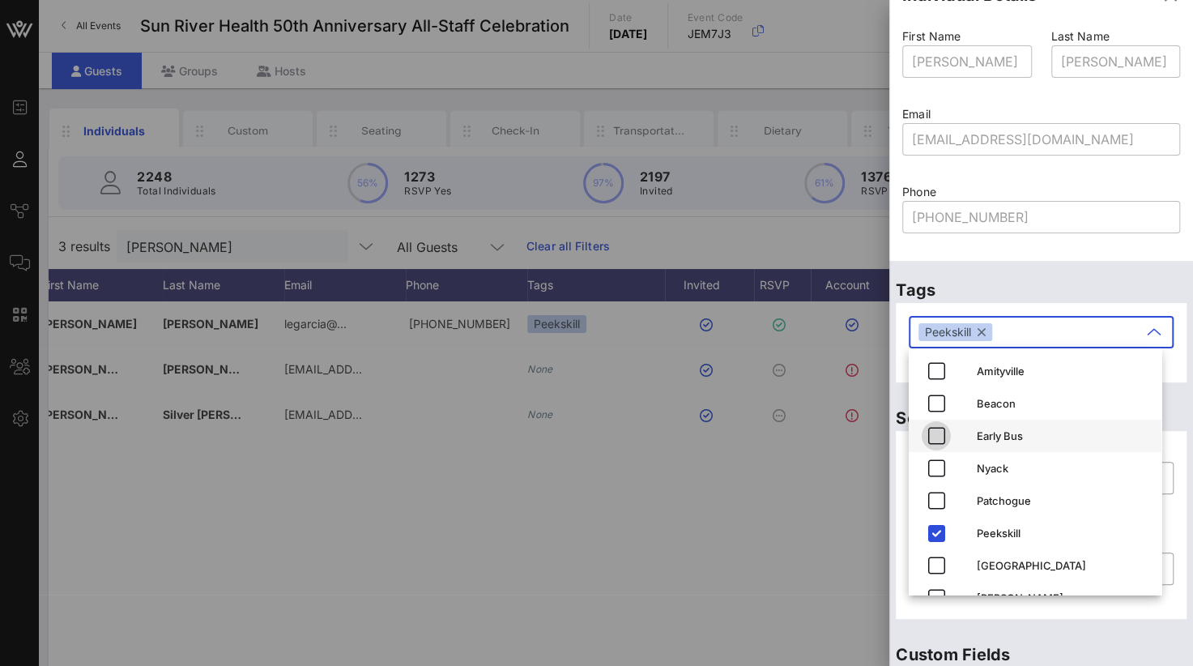
click at [945, 438] on span "button" at bounding box center [936, 435] width 29 height 19
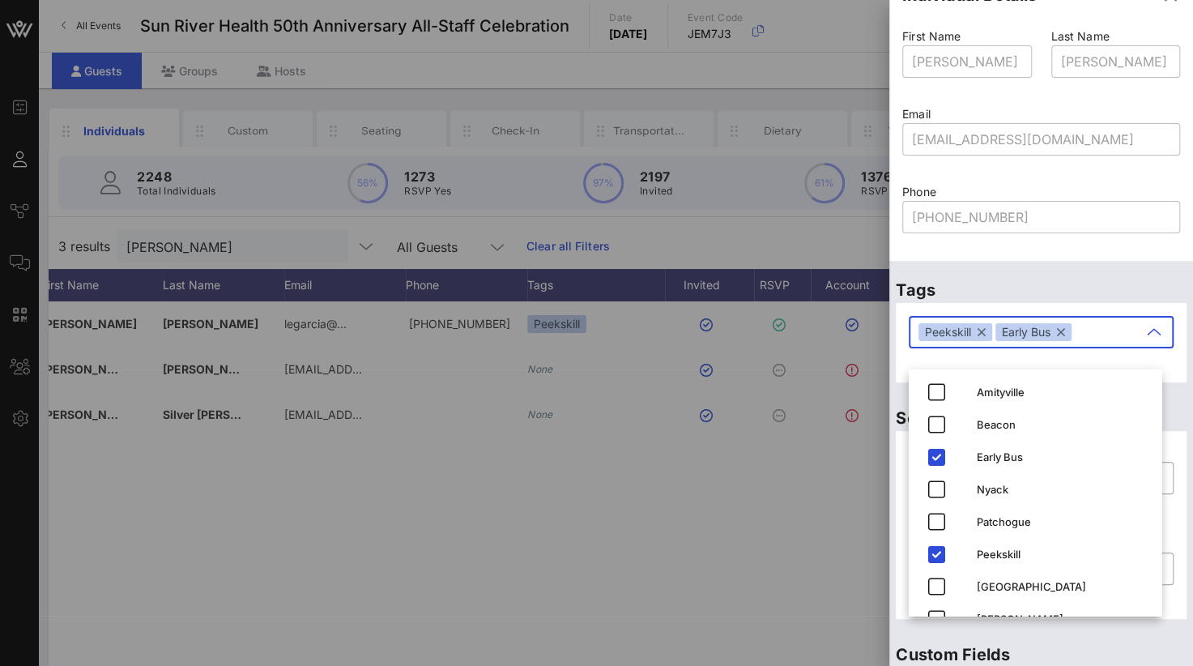
click at [1113, 250] on div "​ [PHONE_NUMBER]" at bounding box center [1041, 227] width 278 height 53
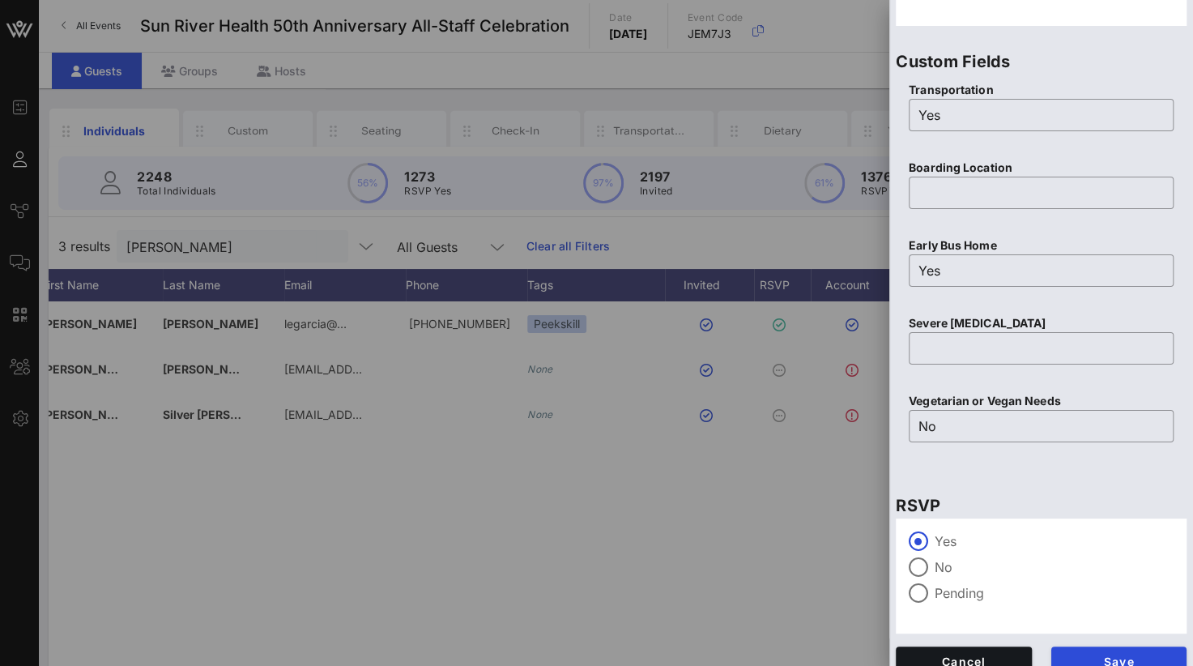
scroll to position [643, 0]
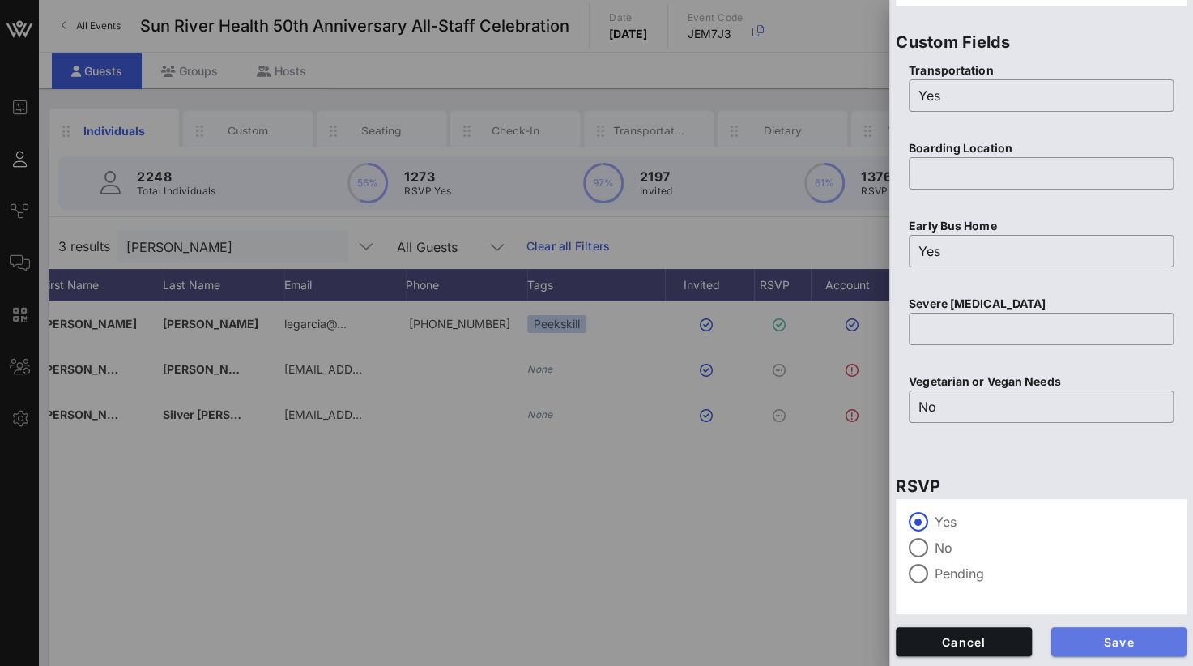
click at [1081, 637] on span "Save" at bounding box center [1119, 642] width 110 height 14
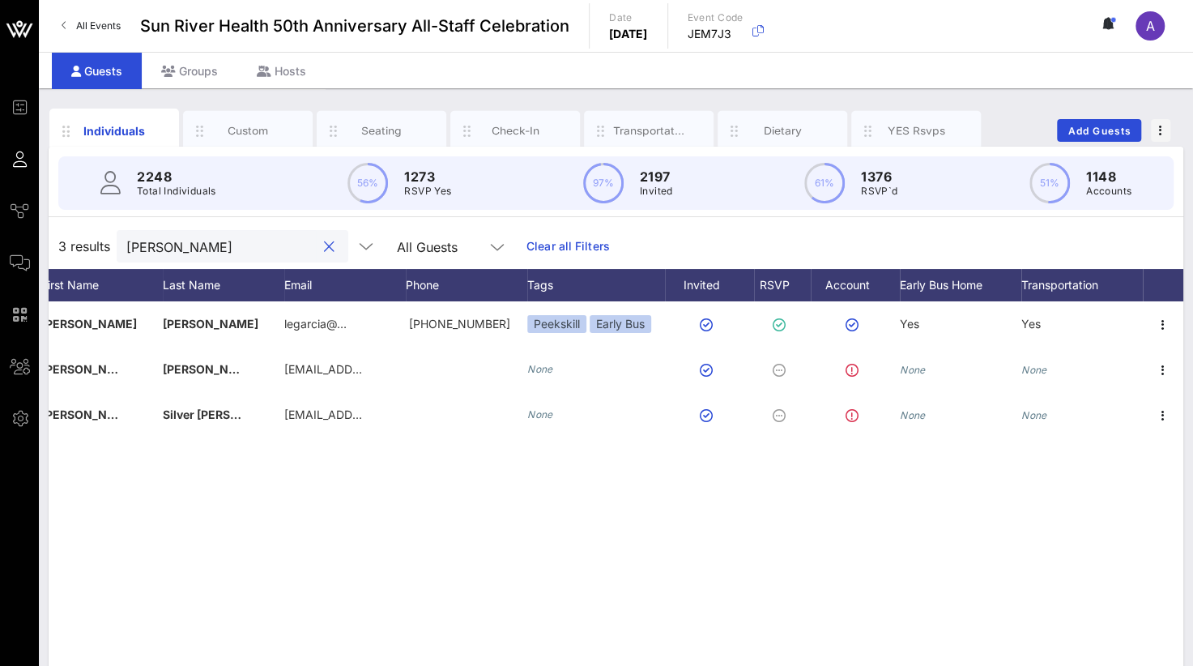
drag, startPoint x: 120, startPoint y: 237, endPoint x: 40, endPoint y: 232, distance: 79.6
click at [40, 232] on div "Individuals Custom Seating Check-In Transportation Dietary YES Rsvps Add Guests…" at bounding box center [616, 445] width 1154 height 715
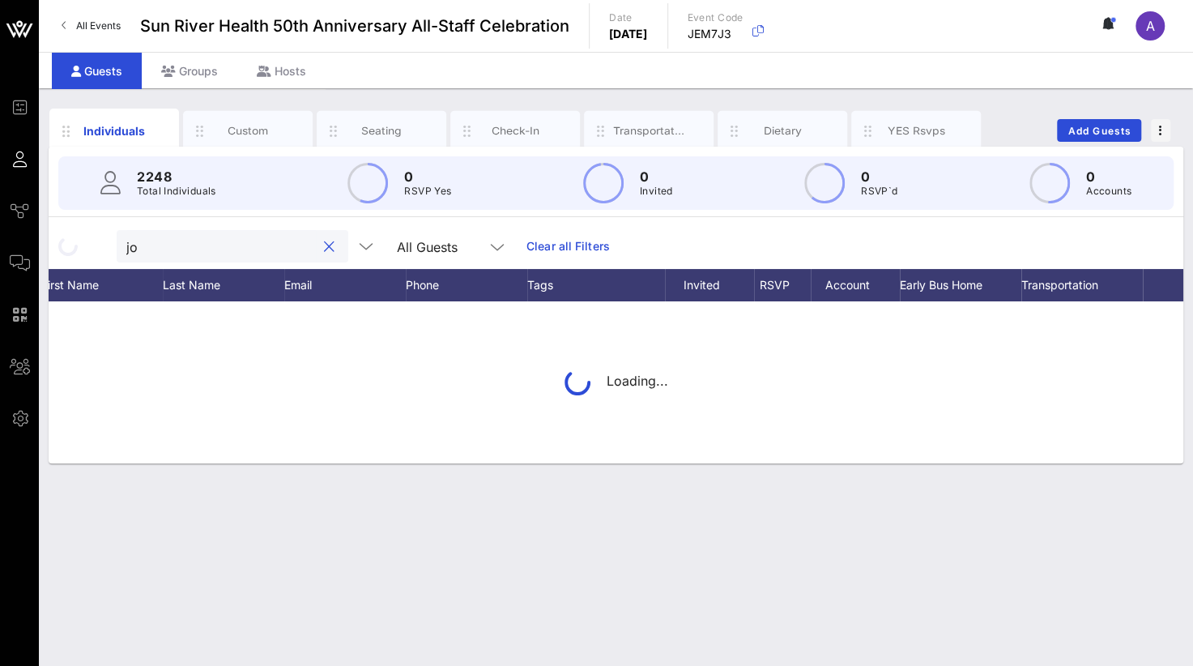
type input "j"
type input "t"
type input "l"
type input "d"
type input "a"
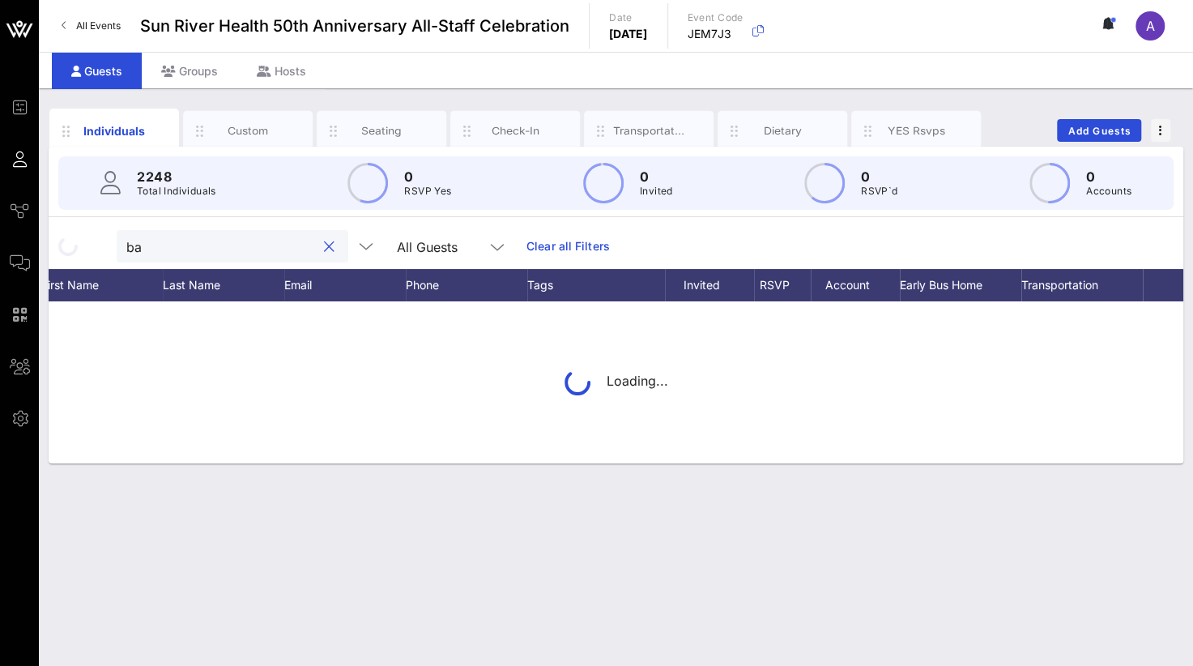
type input "b"
type input "m"
type input "y"
type input "d"
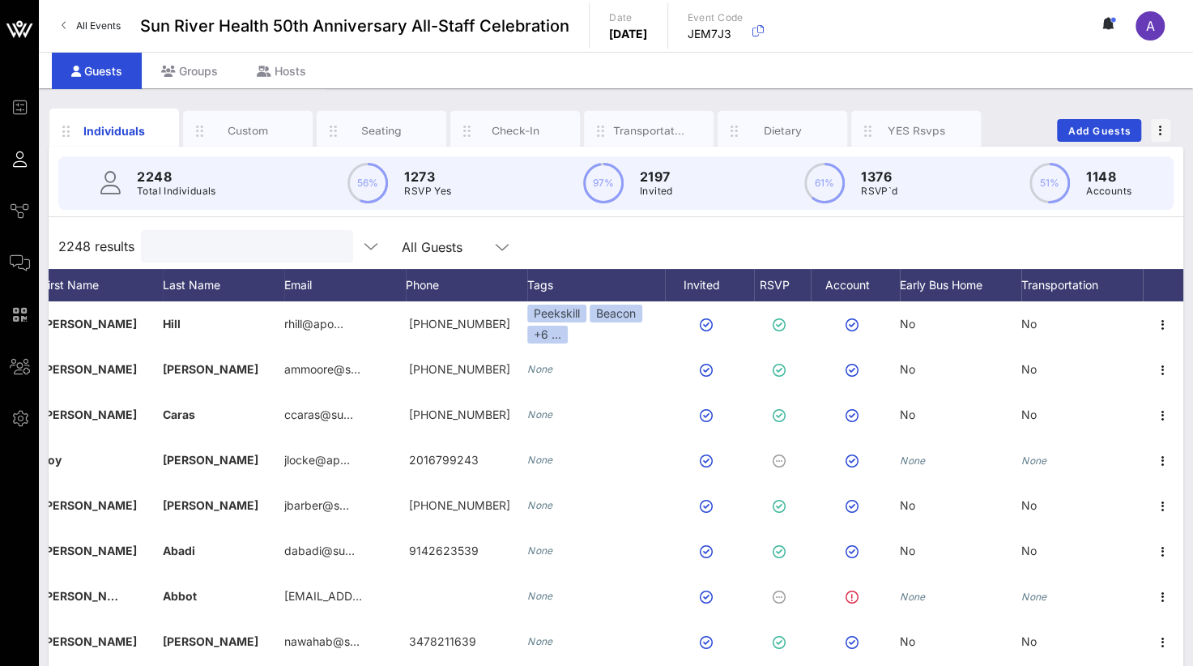
type input "a"
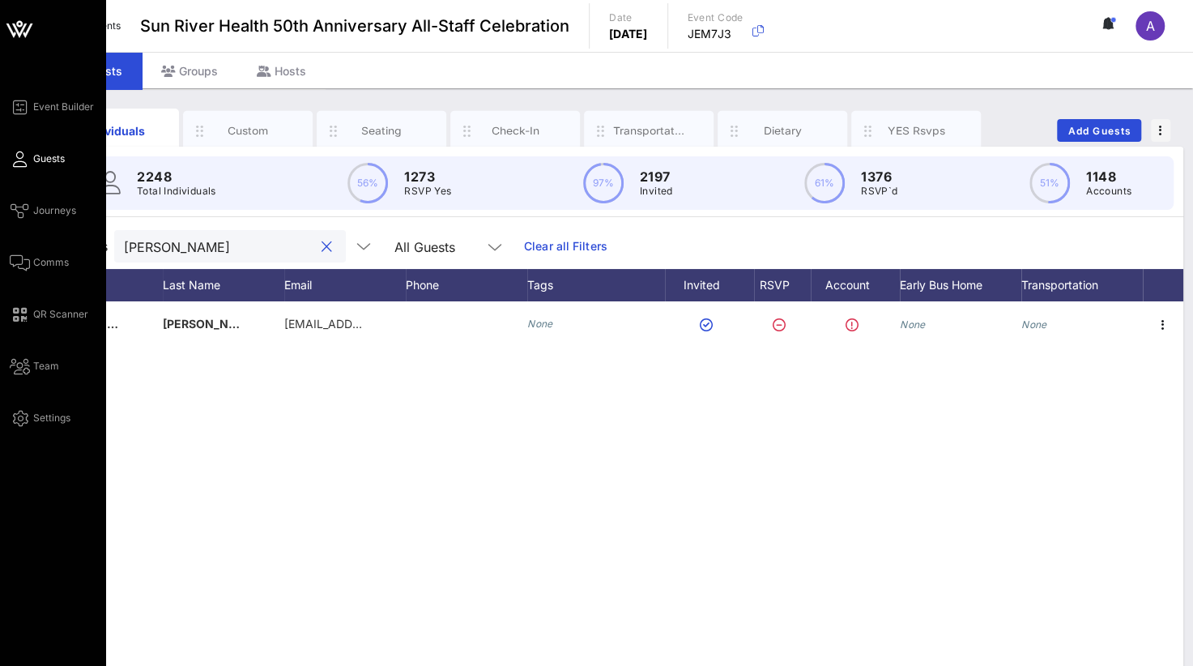
drag, startPoint x: 186, startPoint y: 249, endPoint x: 38, endPoint y: 253, distance: 148.3
click at [39, 253] on div "Individuals Custom Seating Check-In Transportation Dietary YES Rsvps Add Guests…" at bounding box center [616, 445] width 1154 height 715
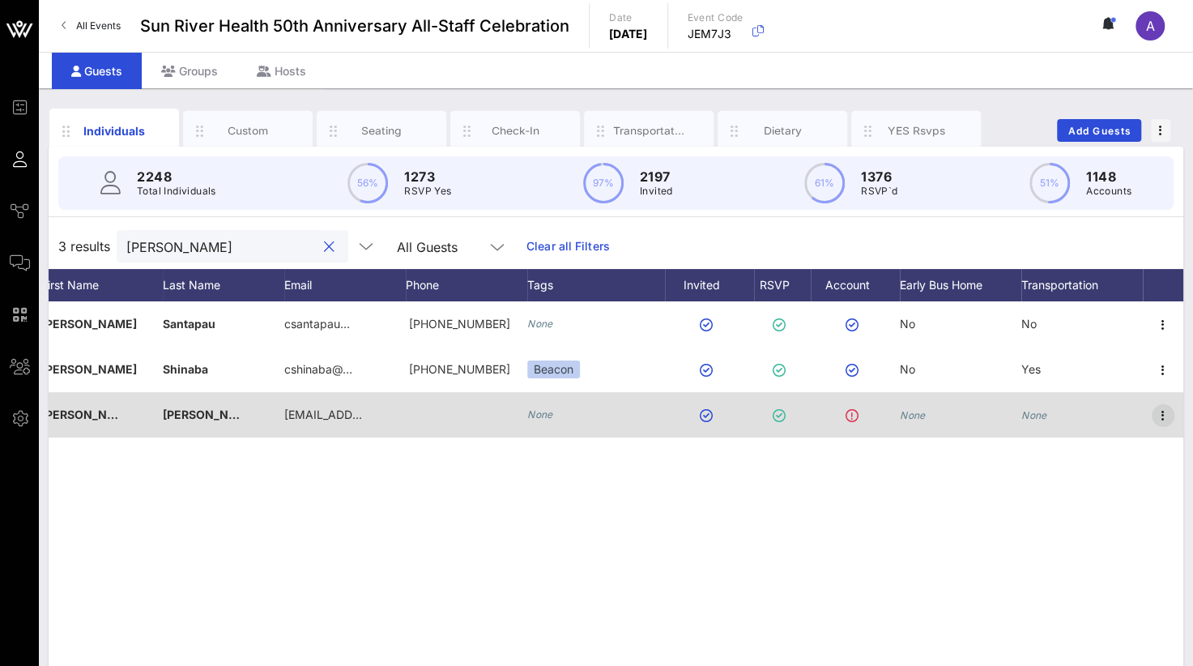
type input "[PERSON_NAME]"
click at [1165, 409] on icon "button" at bounding box center [1162, 415] width 19 height 19
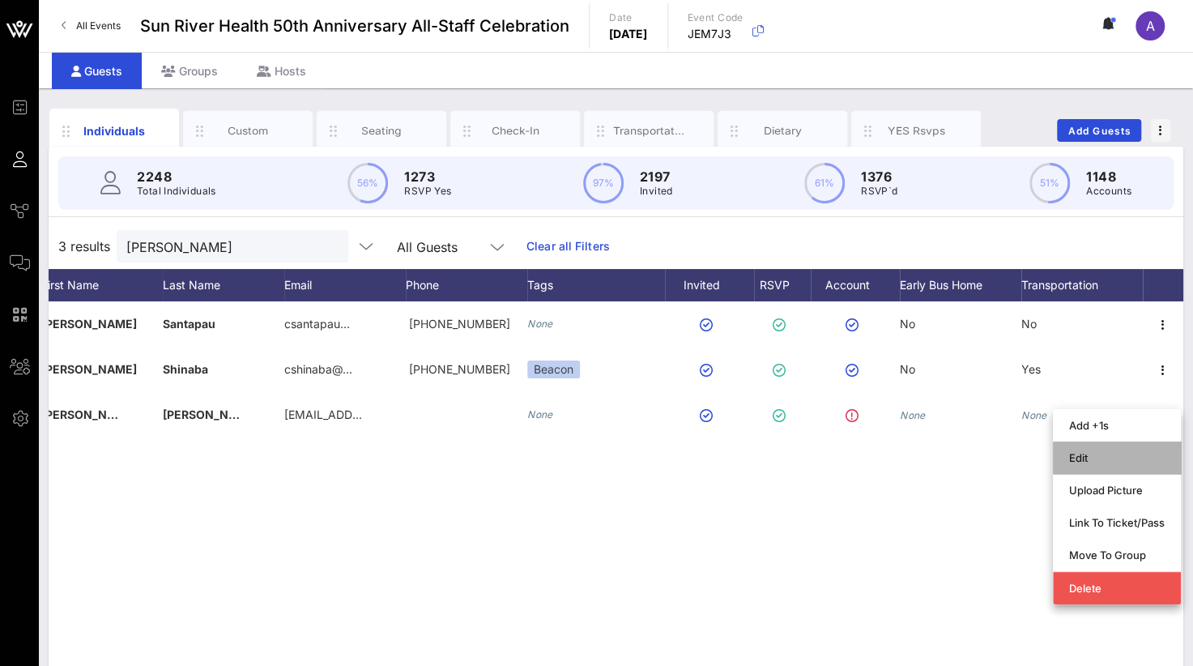
click at [1103, 462] on div "Edit" at bounding box center [1117, 457] width 96 height 13
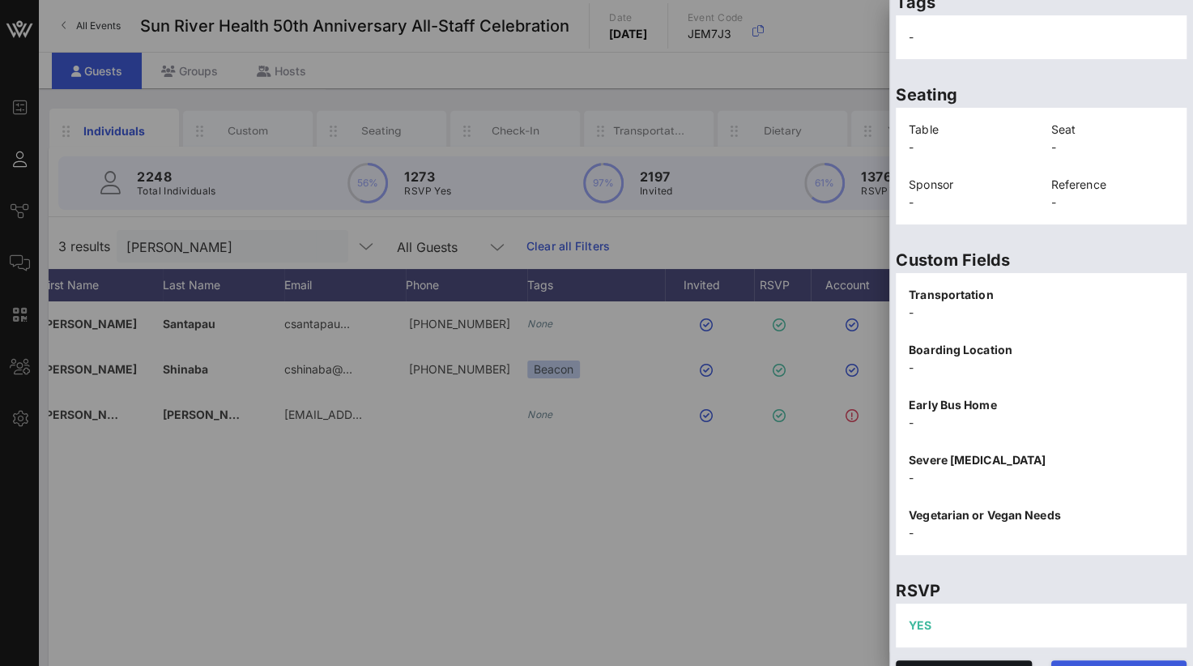
scroll to position [337, 0]
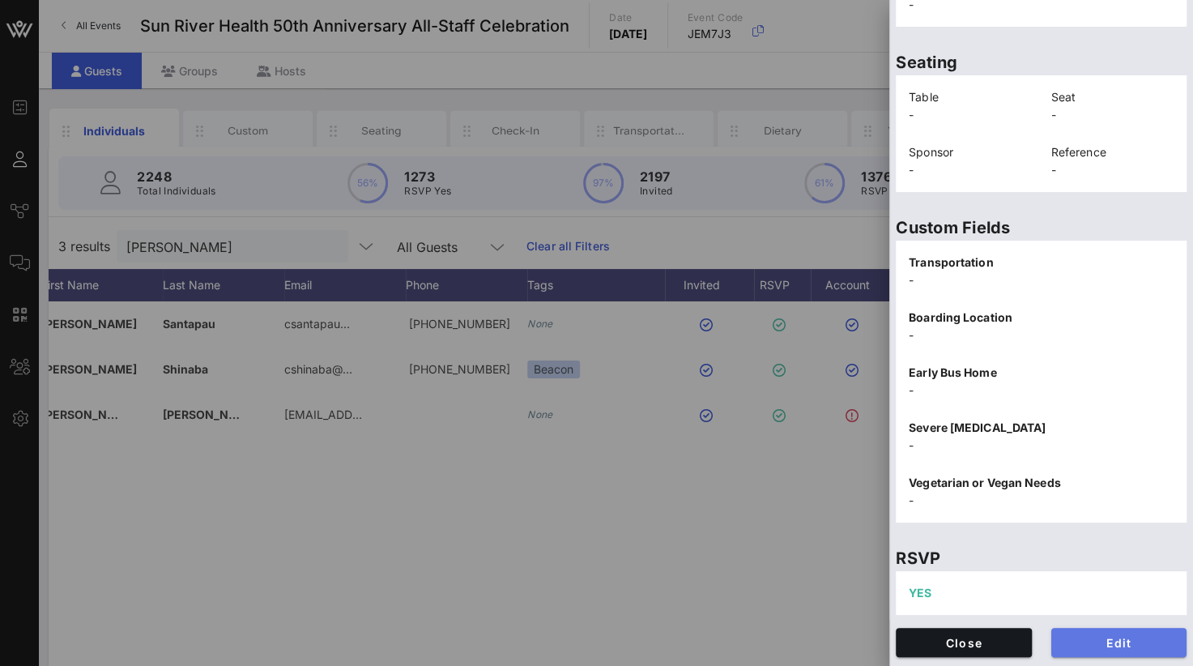
click at [1093, 645] on span "Edit" at bounding box center [1119, 643] width 110 height 14
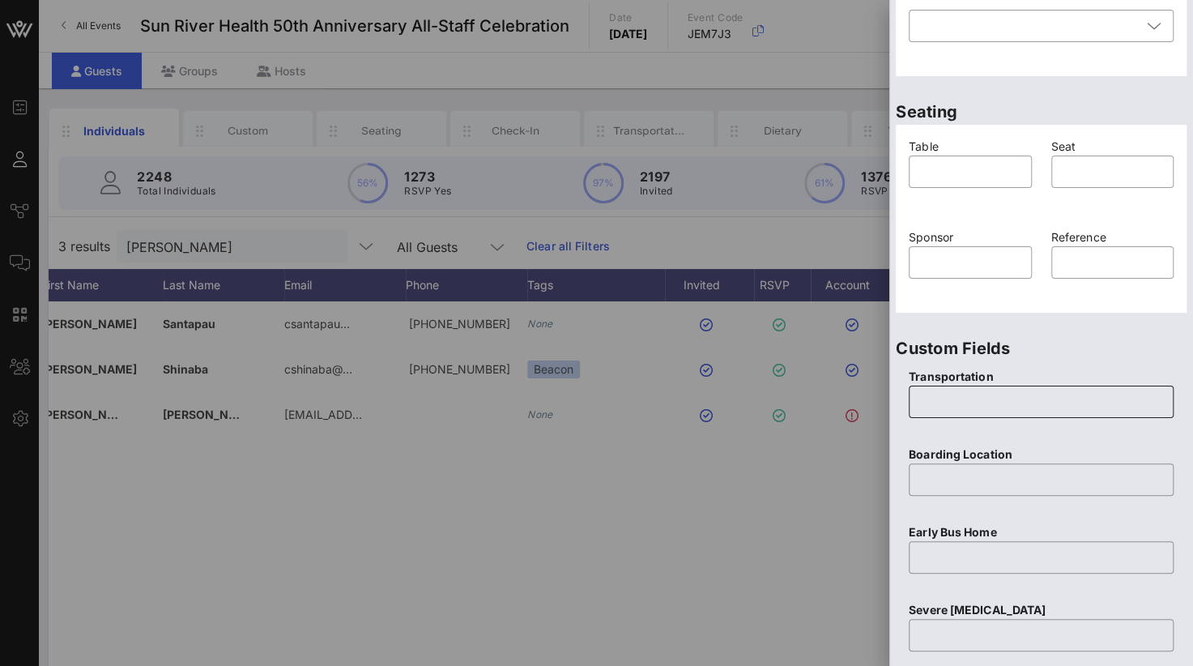
click at [949, 403] on input "text" at bounding box center [1040, 402] width 245 height 26
type input "No"
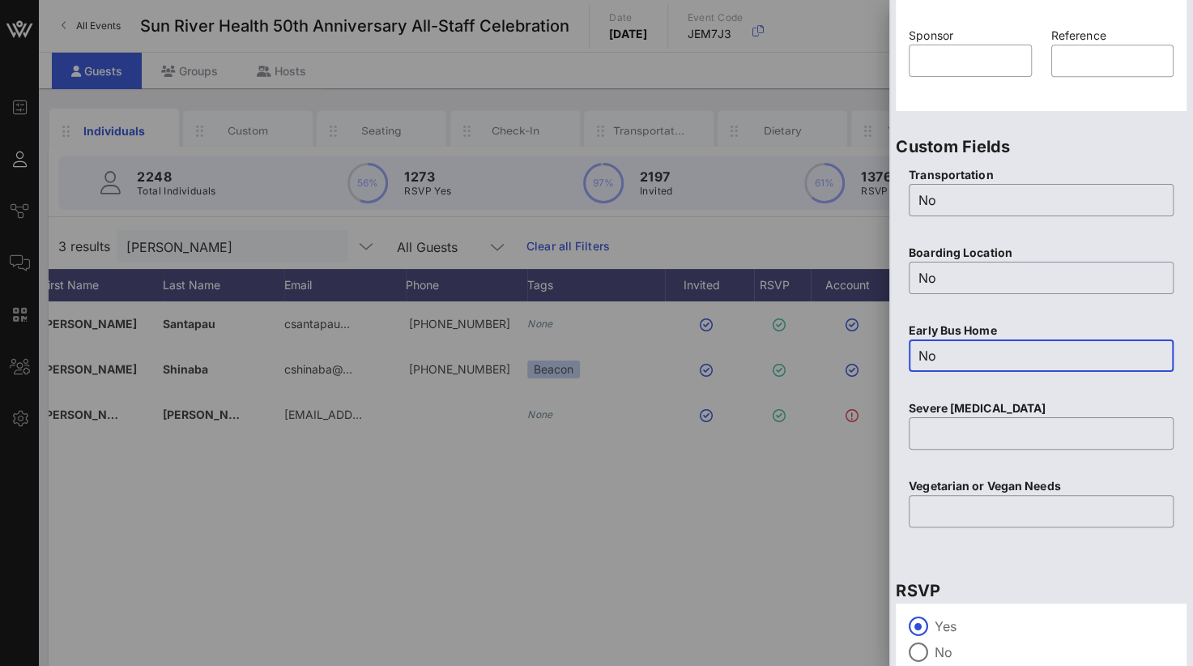
scroll to position [643, 0]
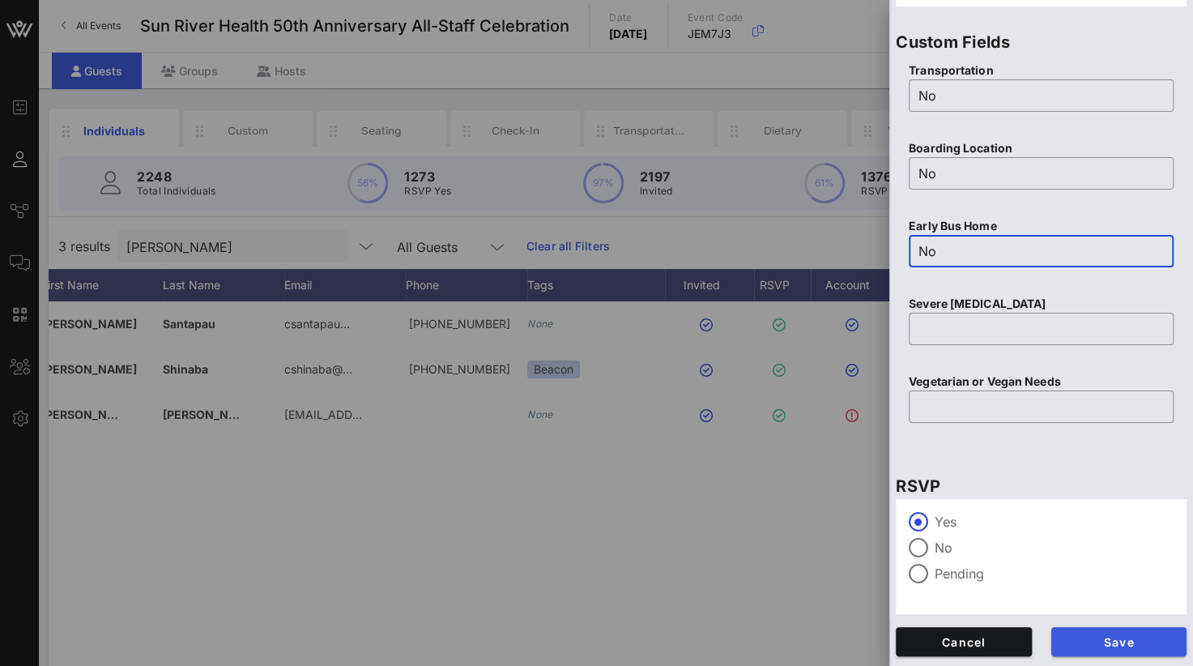
type input "No"
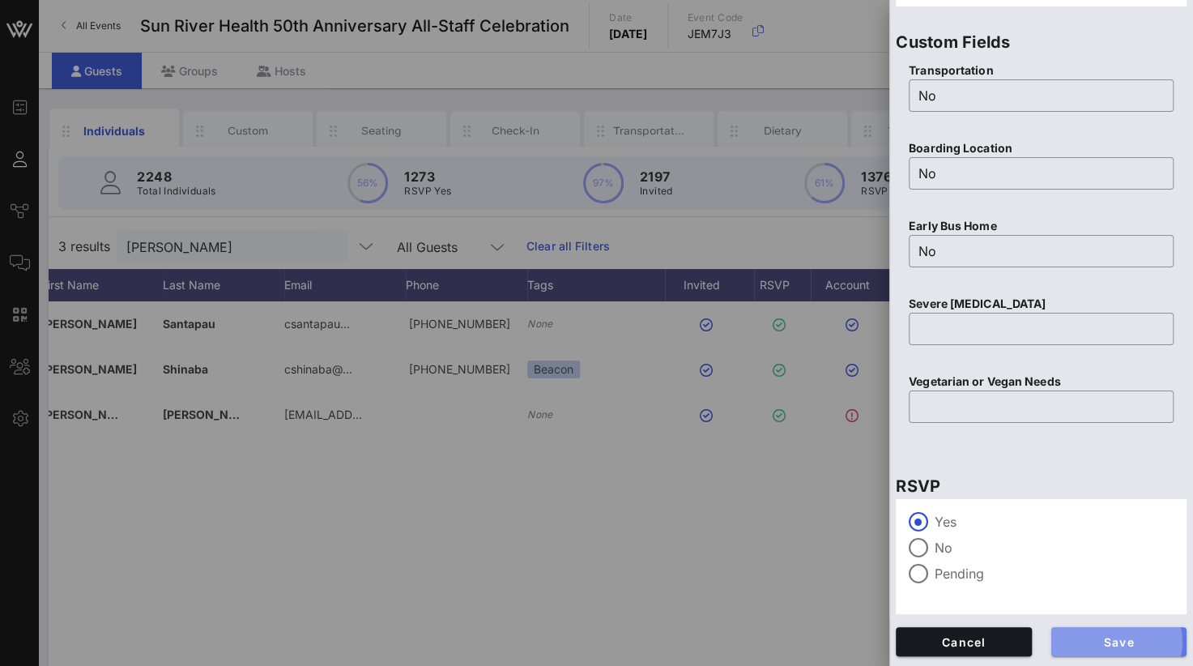
click at [1099, 644] on span "Save" at bounding box center [1119, 642] width 110 height 14
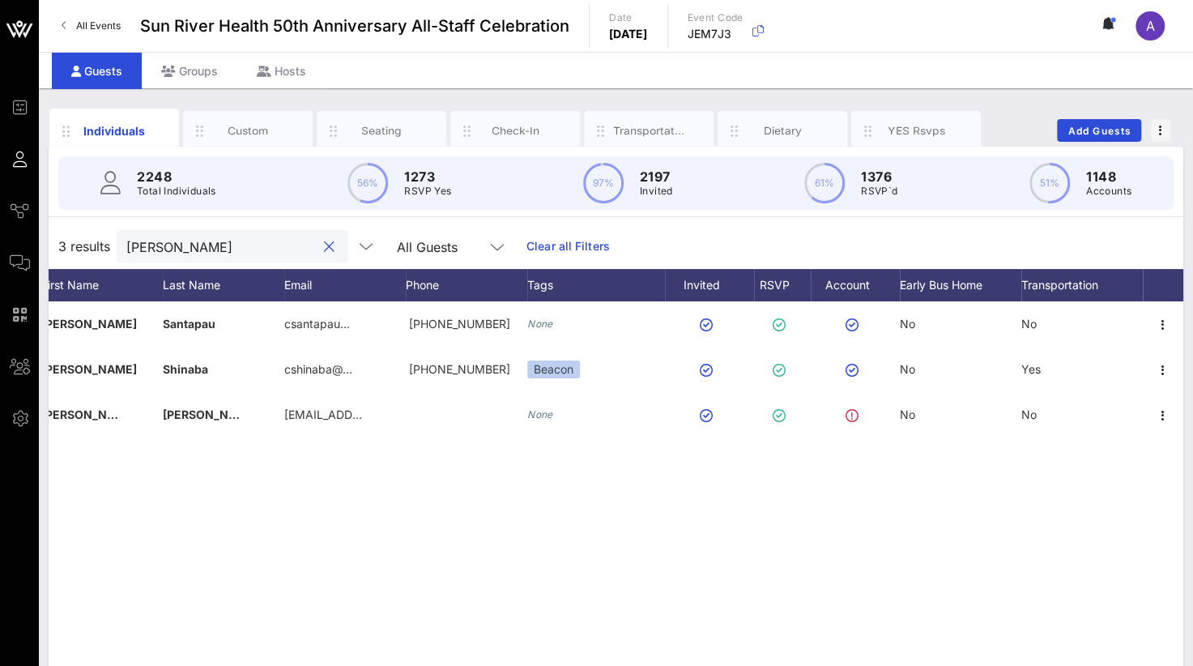
drag, startPoint x: 200, startPoint y: 251, endPoint x: 91, endPoint y: 248, distance: 109.4
click at [91, 248] on div "3 results [PERSON_NAME] s All Guests Clear all Filters" at bounding box center [616, 246] width 1135 height 45
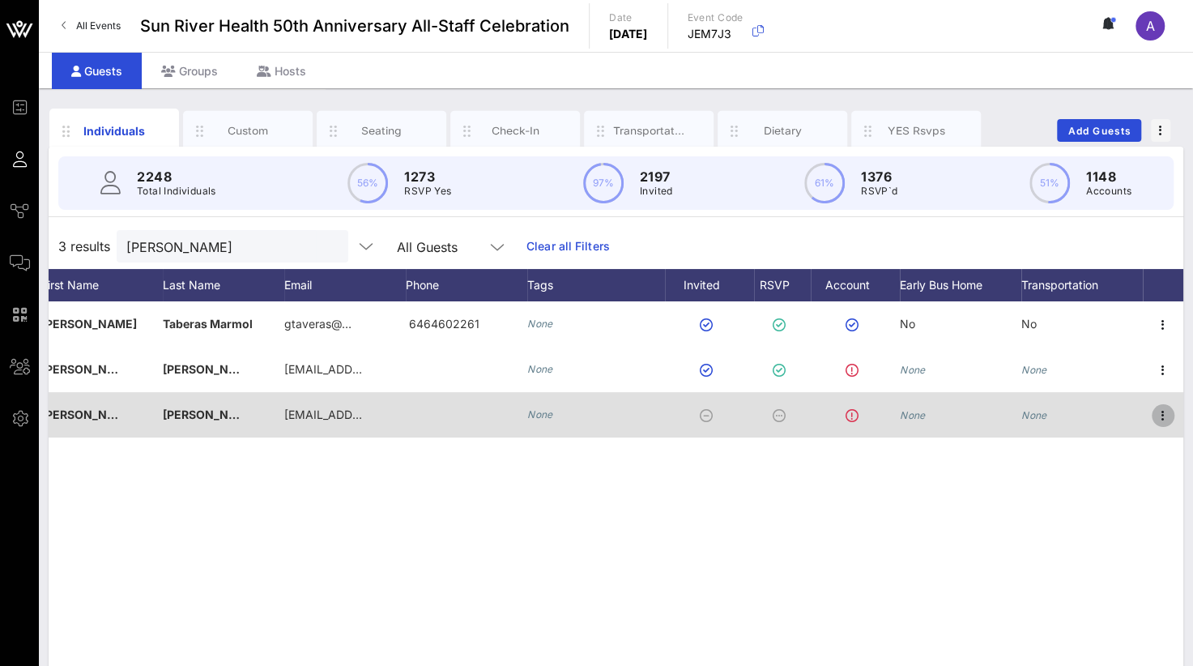
click at [1170, 410] on icon "button" at bounding box center [1162, 415] width 19 height 19
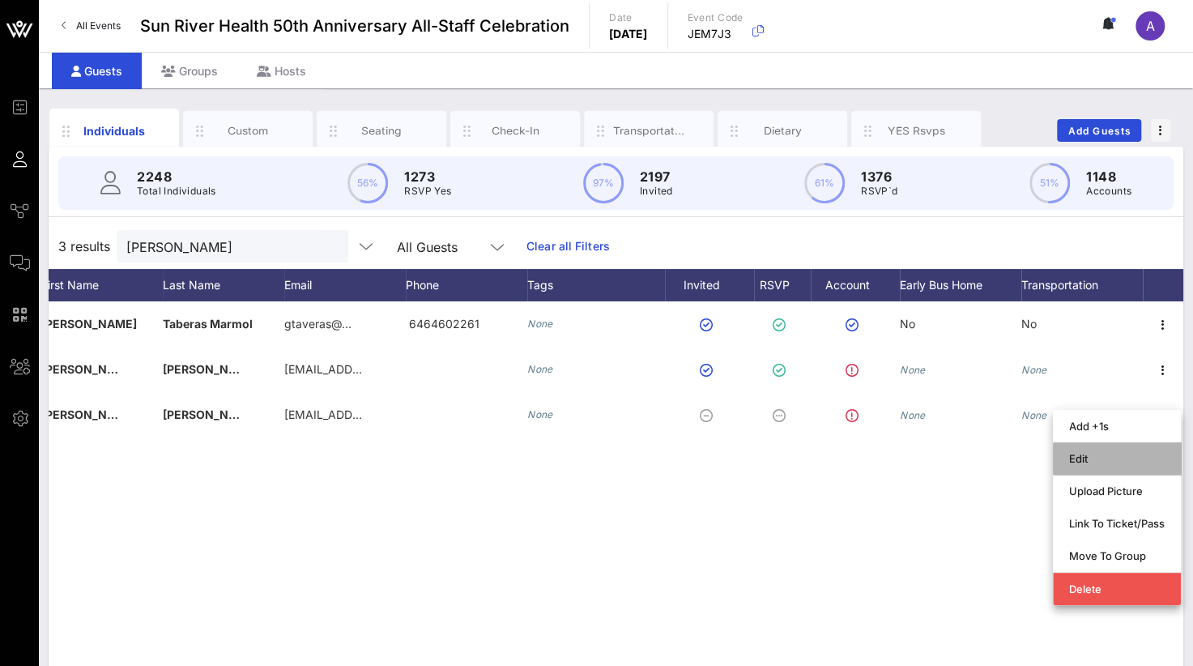
click at [1088, 456] on div "Edit" at bounding box center [1117, 458] width 96 height 13
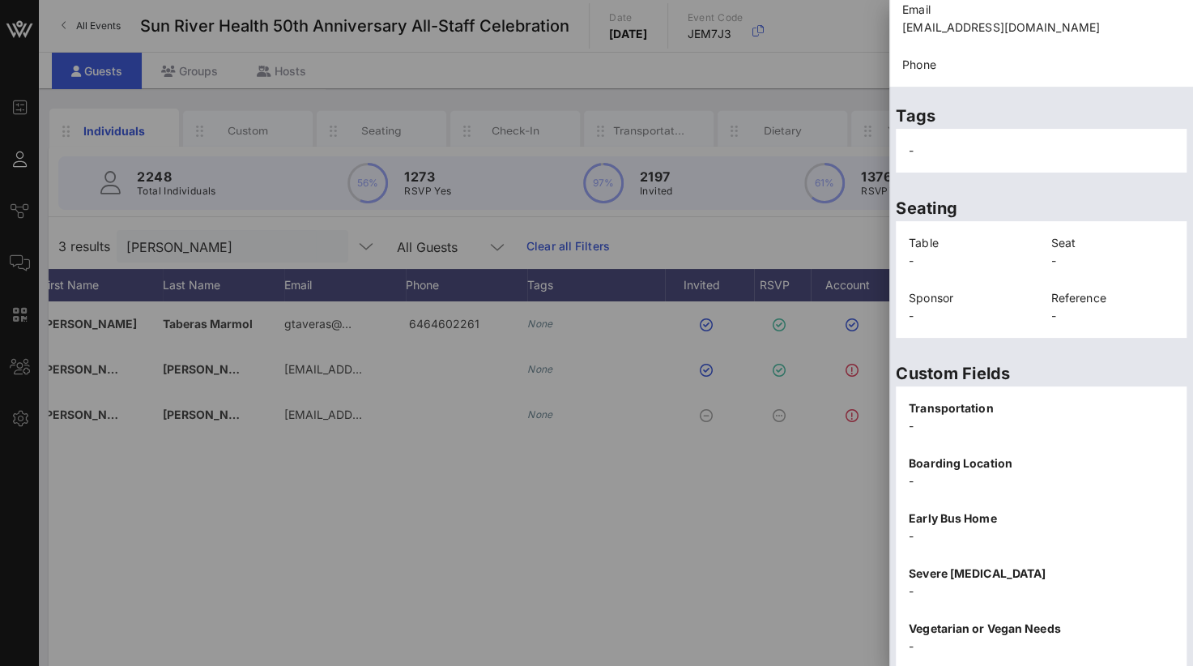
scroll to position [337, 0]
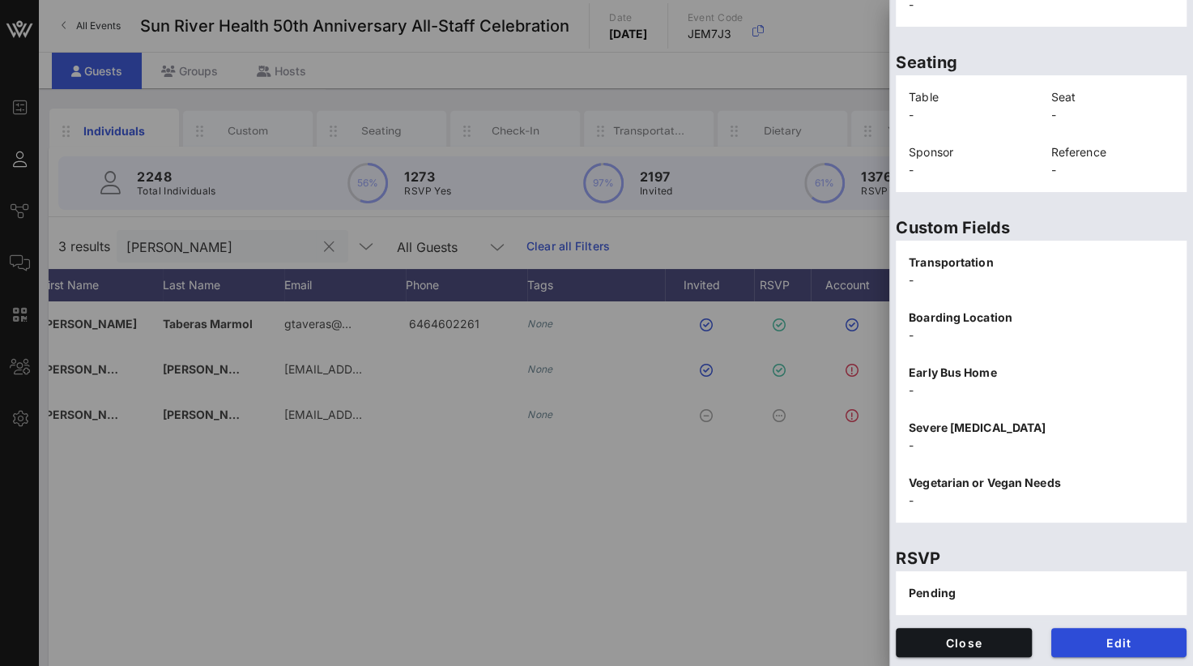
drag, startPoint x: 177, startPoint y: 236, endPoint x: 195, endPoint y: 255, distance: 26.4
click at [180, 236] on div at bounding box center [596, 333] width 1193 height 666
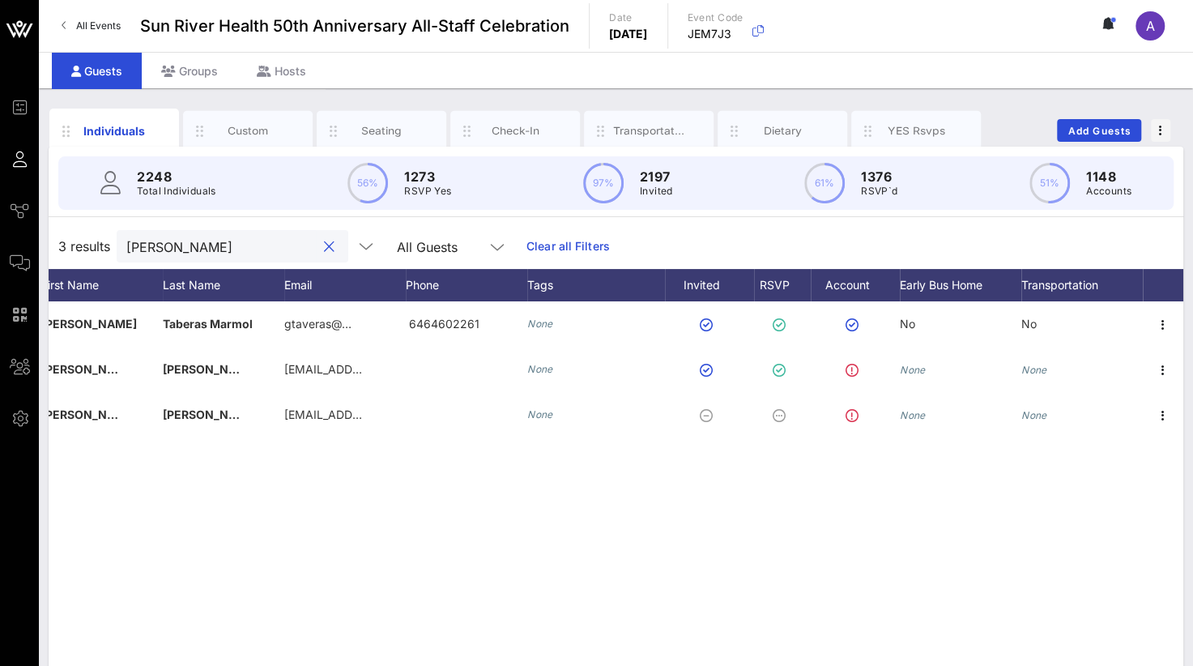
drag, startPoint x: 201, startPoint y: 253, endPoint x: 72, endPoint y: 252, distance: 128.8
click at [72, 252] on div "3 results [PERSON_NAME] All Guests Clear all Filters" at bounding box center [616, 246] width 1135 height 45
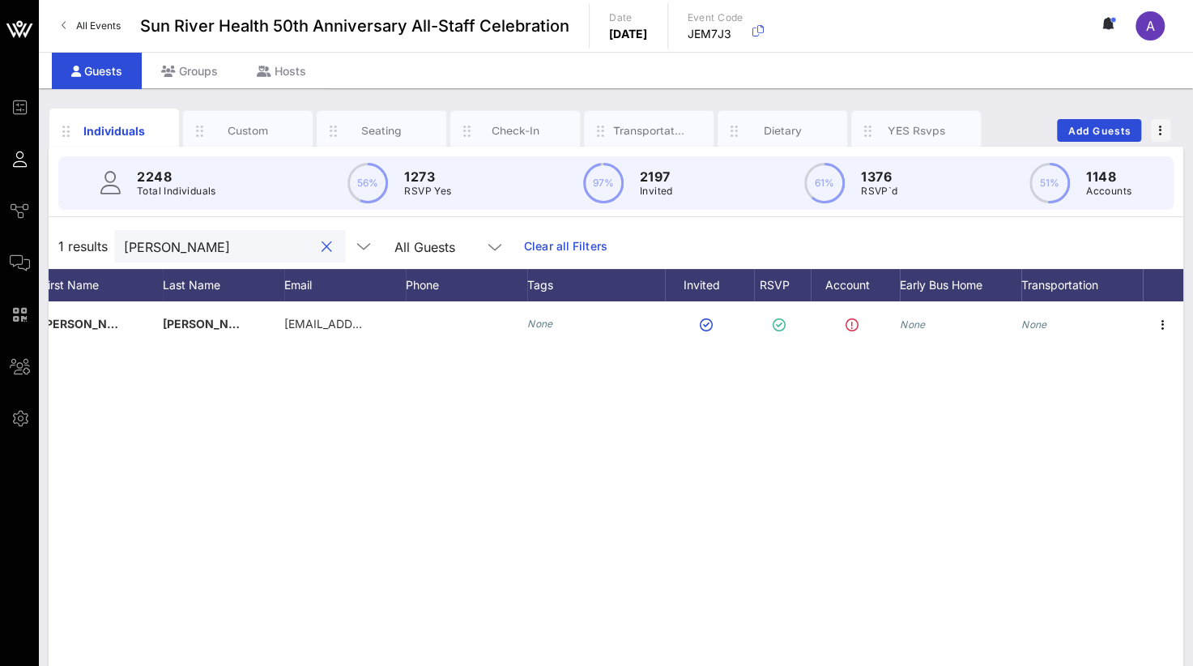
type input "[PERSON_NAME]"
click at [1162, 322] on icon "button" at bounding box center [1162, 324] width 19 height 19
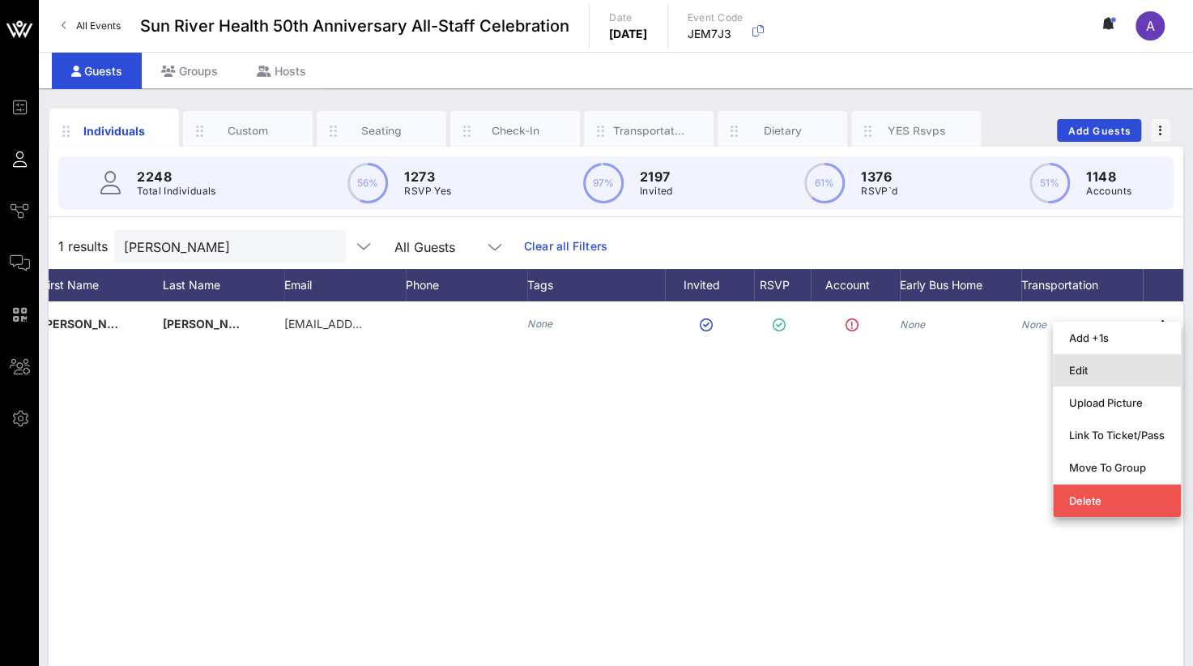
click at [1093, 372] on div "Edit" at bounding box center [1117, 370] width 96 height 13
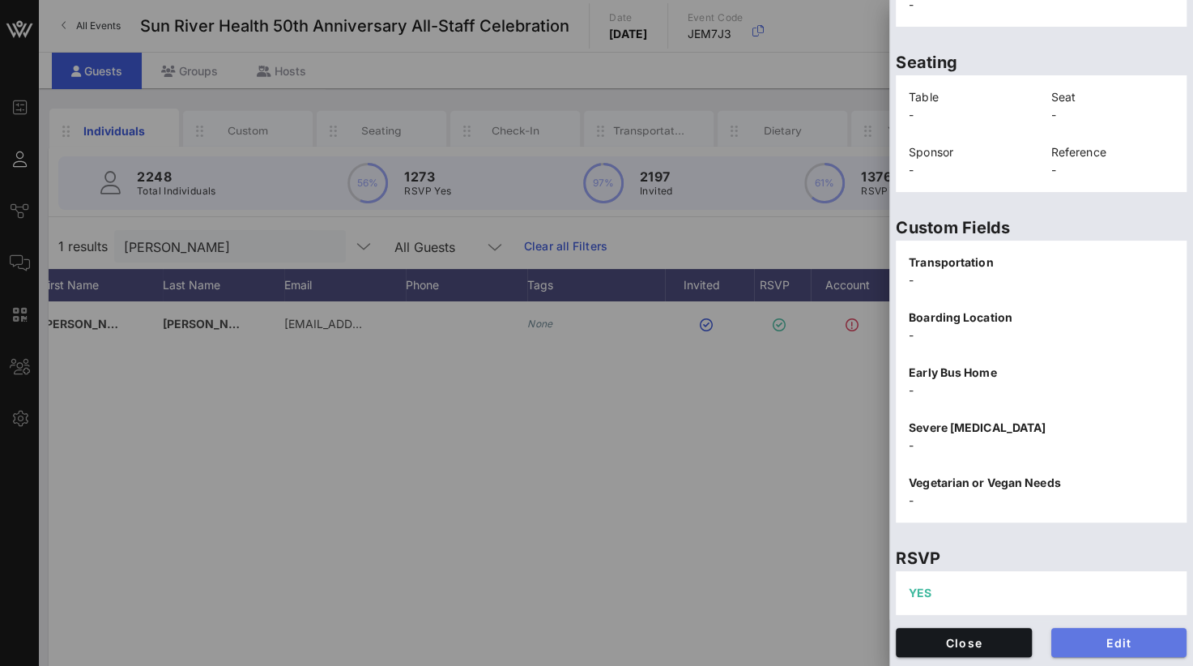
click at [1111, 645] on span "Edit" at bounding box center [1119, 643] width 110 height 14
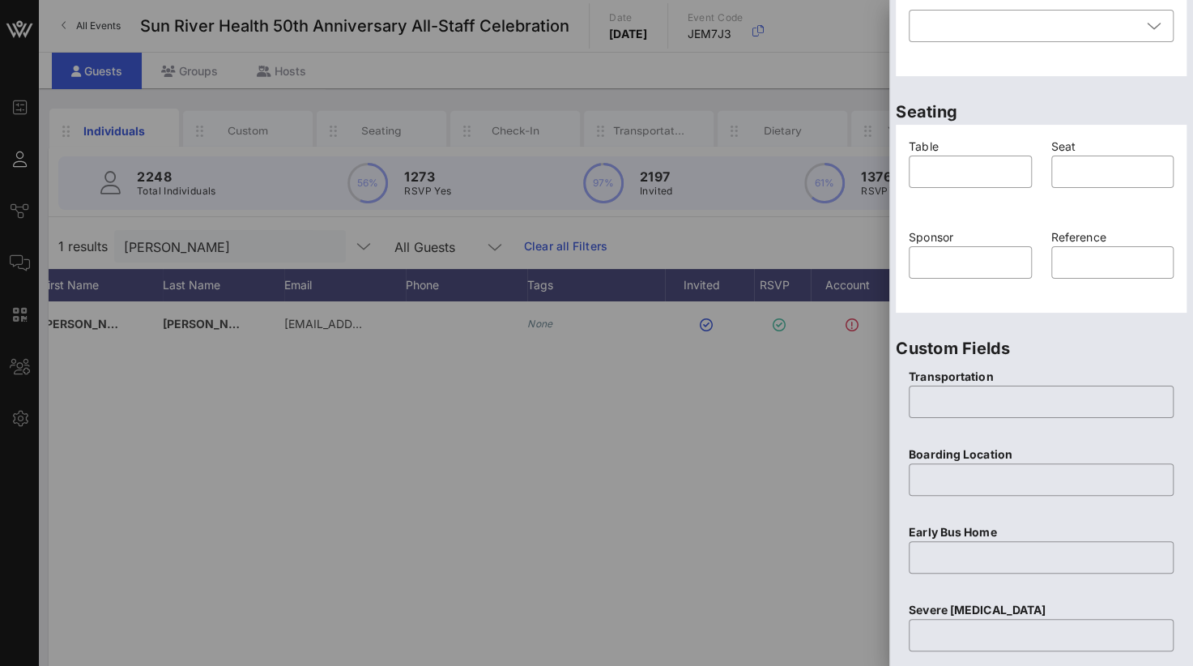
scroll to position [94, 0]
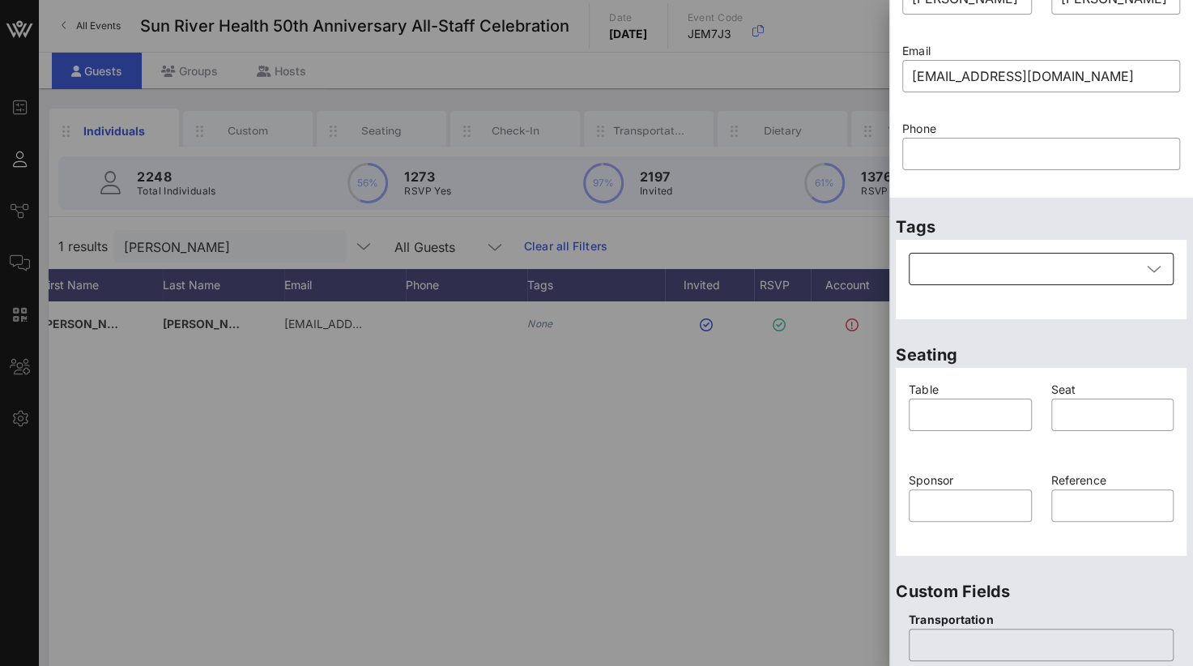
click at [982, 273] on div at bounding box center [1029, 269] width 223 height 32
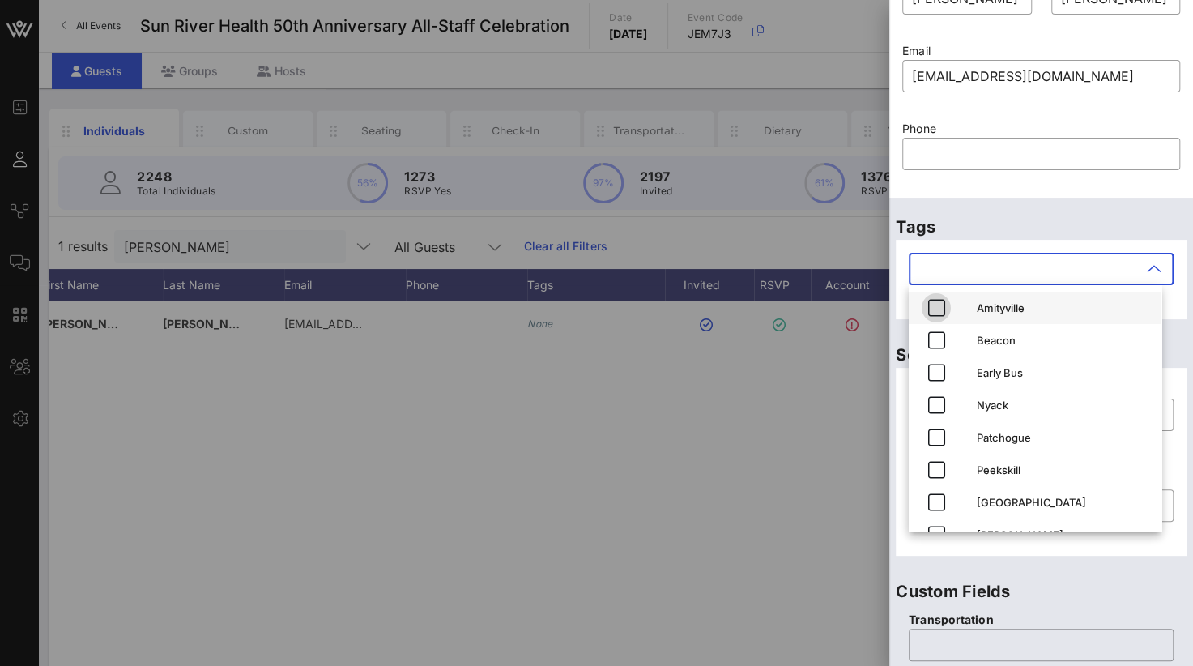
click at [929, 312] on icon "button" at bounding box center [936, 307] width 19 height 19
click at [939, 638] on input "text" at bounding box center [1040, 645] width 245 height 26
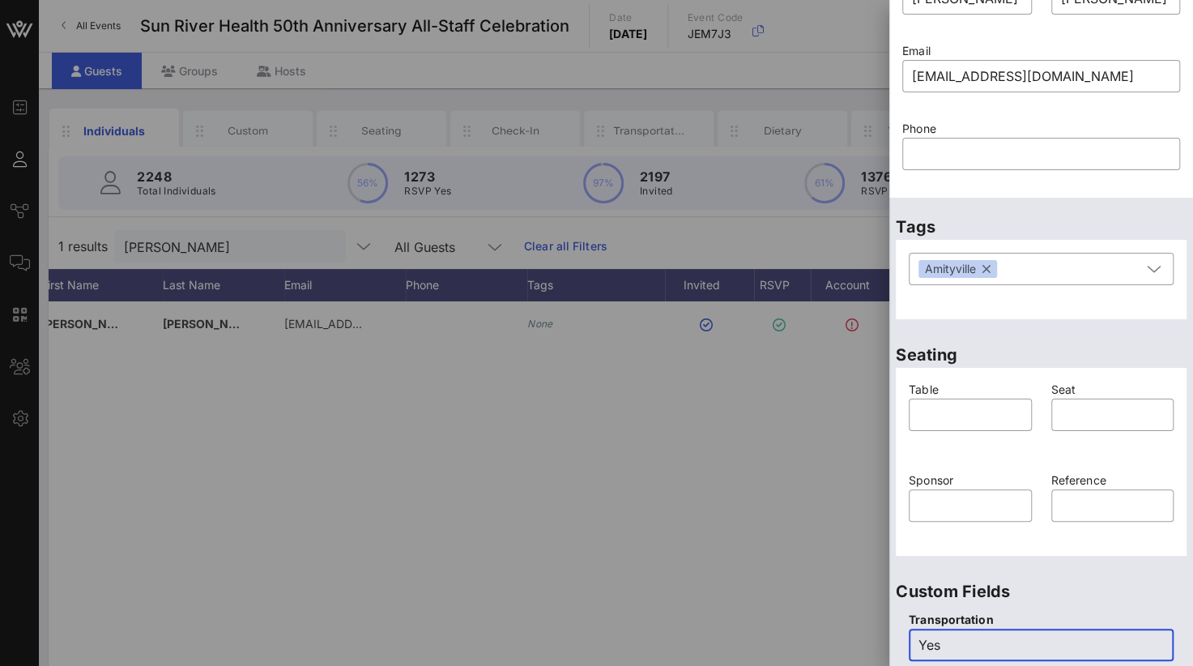
type input "Yes"
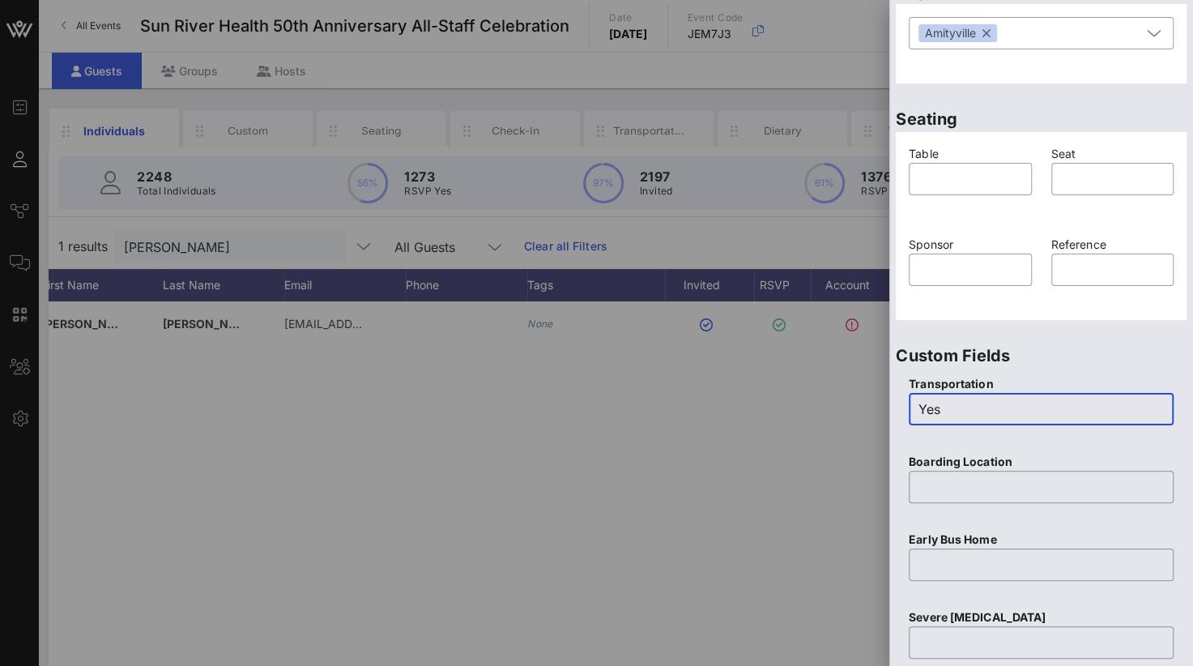
scroll to position [337, 0]
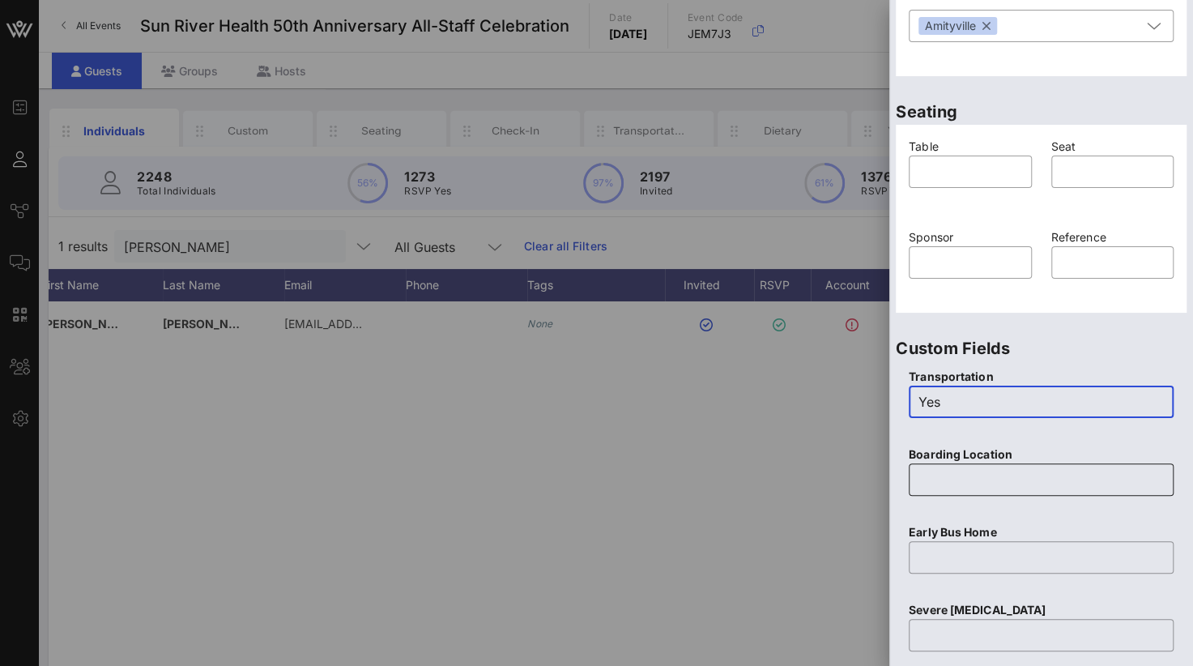
click at [935, 476] on input "text" at bounding box center [1040, 479] width 245 height 26
paste input "Sun River Health [PERSON_NAME] Postal [STREET_ADDRESS]"
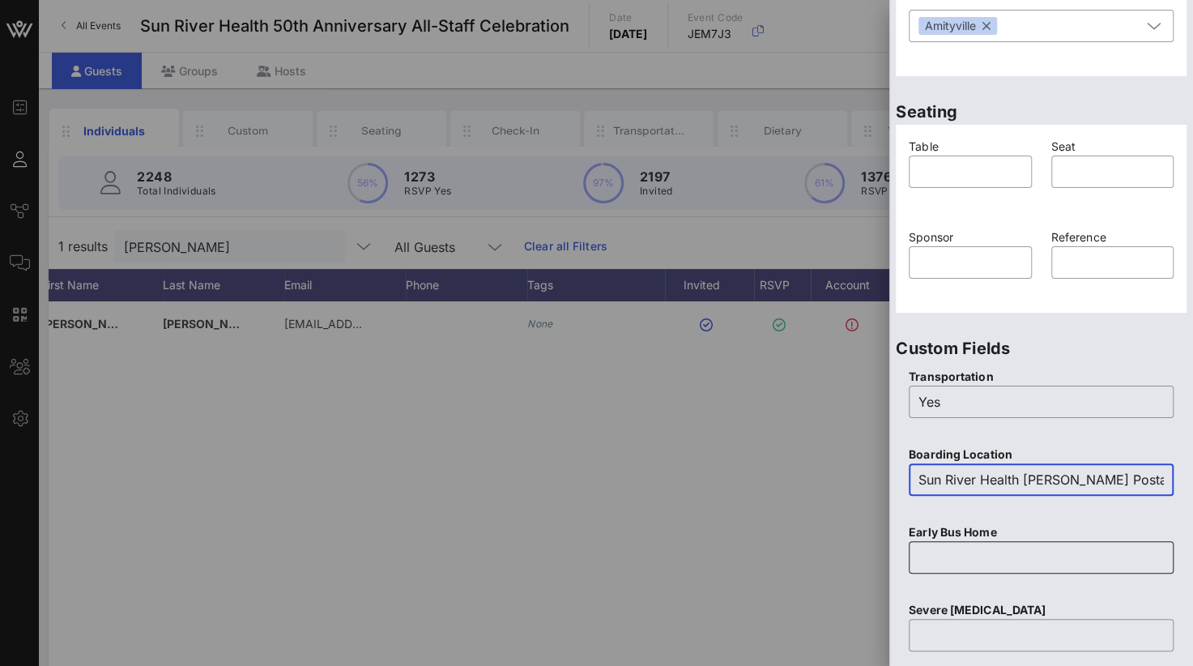
scroll to position [0, 240]
type input "Sun River Health [PERSON_NAME] Postal [STREET_ADDRESS]"
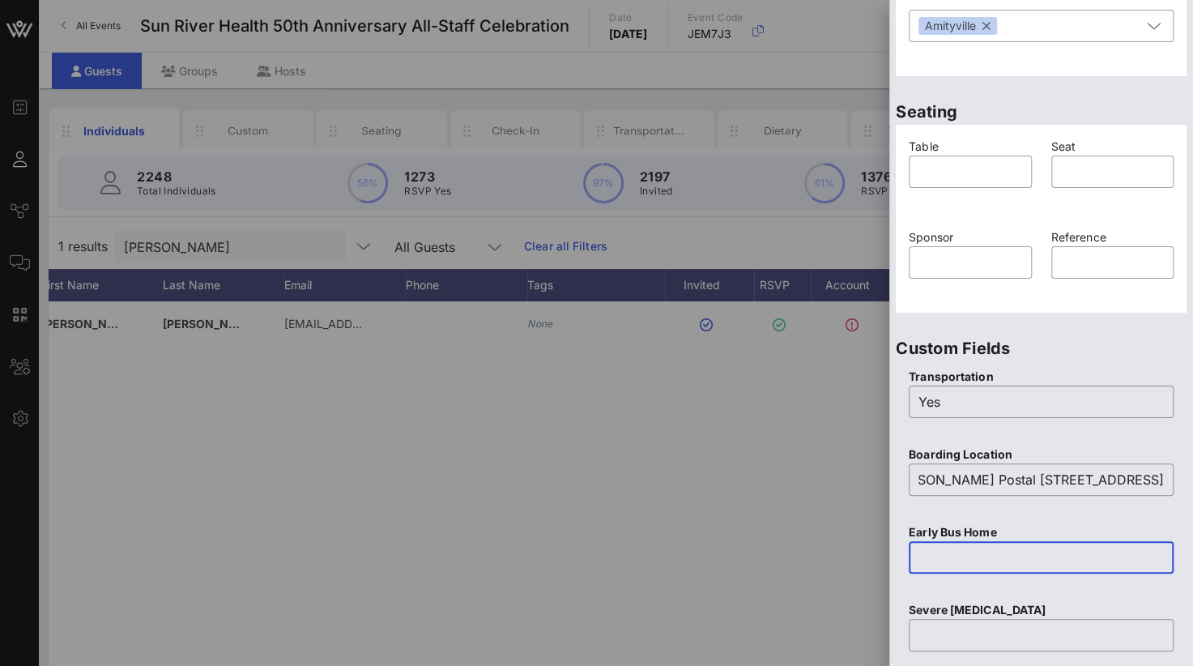
click at [928, 561] on input "text" at bounding box center [1040, 557] width 245 height 26
type input "N"
type input "o"
type input "No"
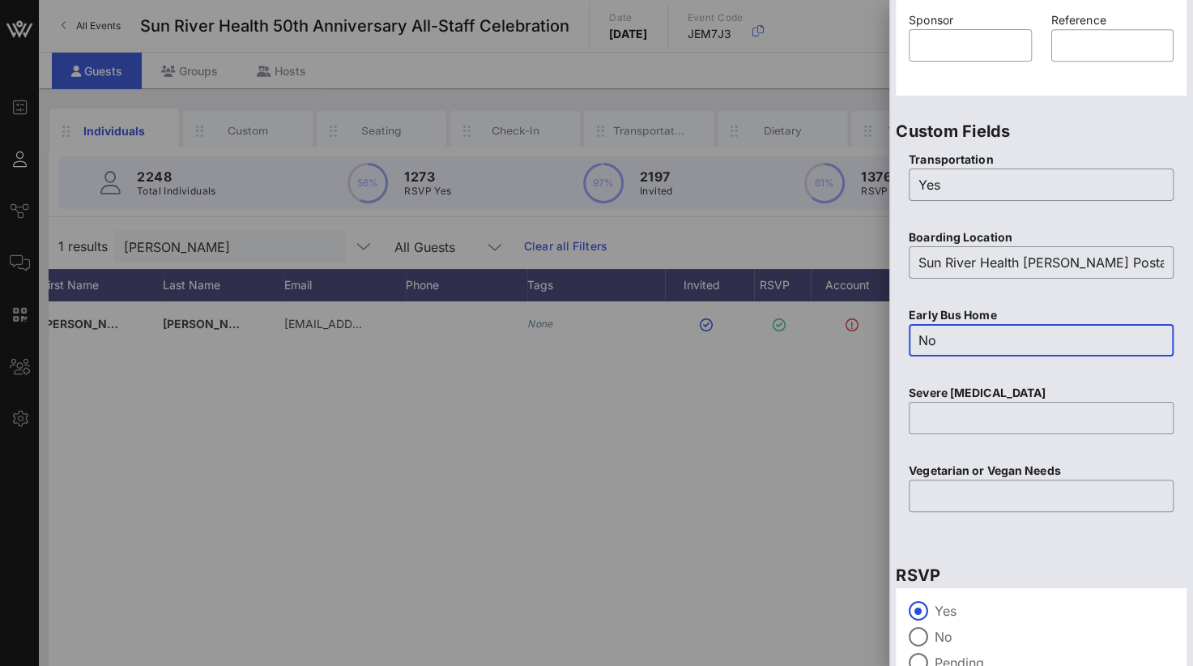
scroll to position [643, 0]
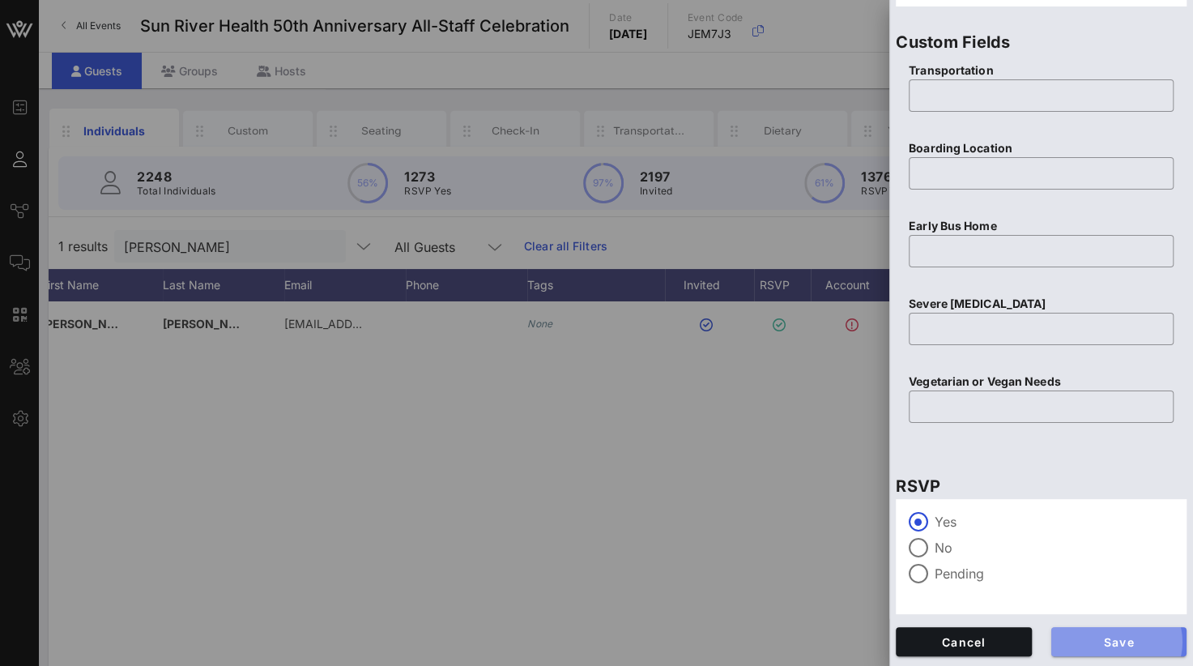
click at [1105, 635] on span "Save" at bounding box center [1119, 642] width 110 height 14
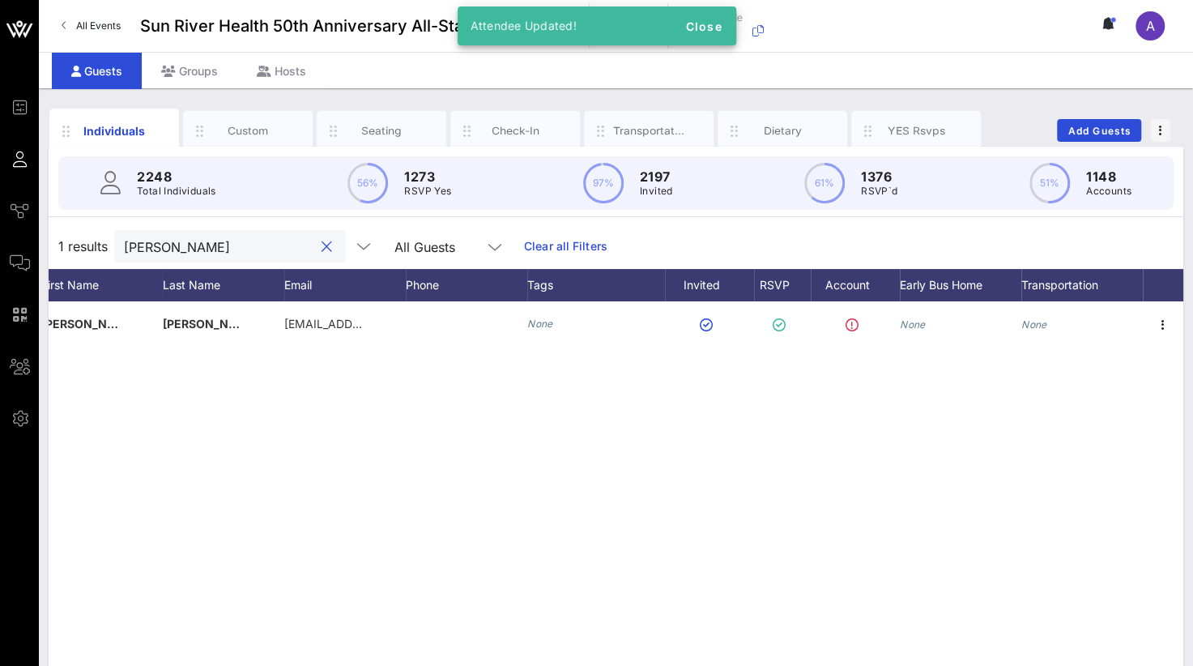
drag, startPoint x: 207, startPoint y: 247, endPoint x: 91, endPoint y: 236, distance: 116.3
click at [91, 236] on div "1 results [PERSON_NAME] All Guests Clear all Filters" at bounding box center [616, 246] width 1135 height 45
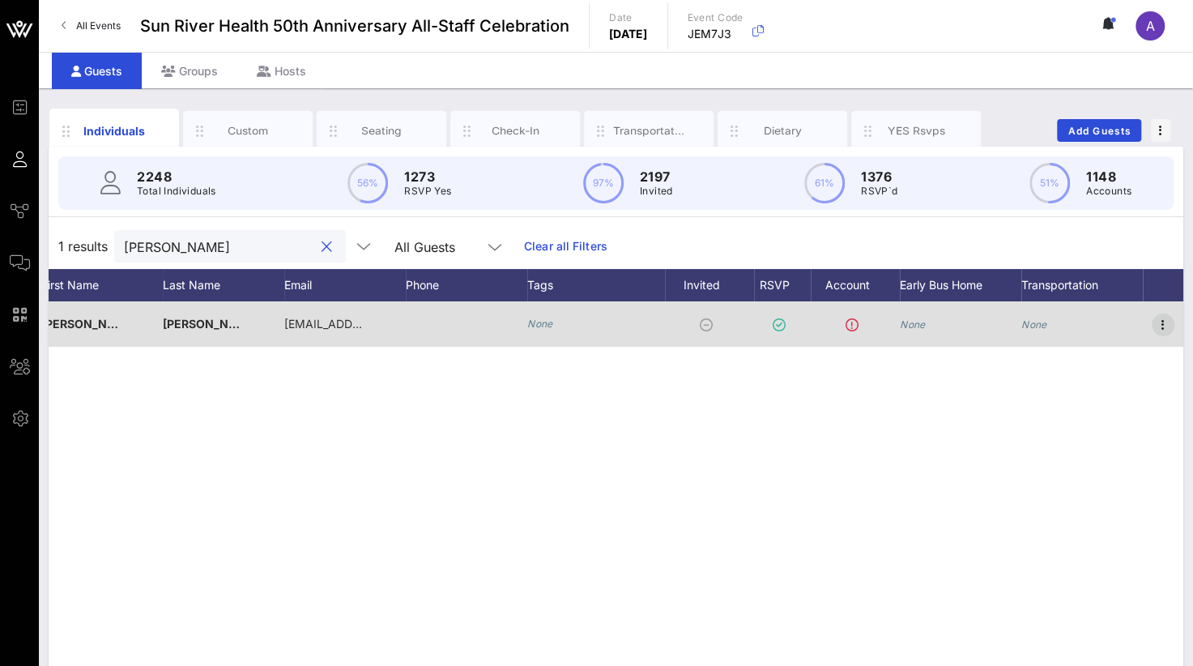
type input "[PERSON_NAME]"
click at [1169, 330] on icon "button" at bounding box center [1162, 324] width 19 height 19
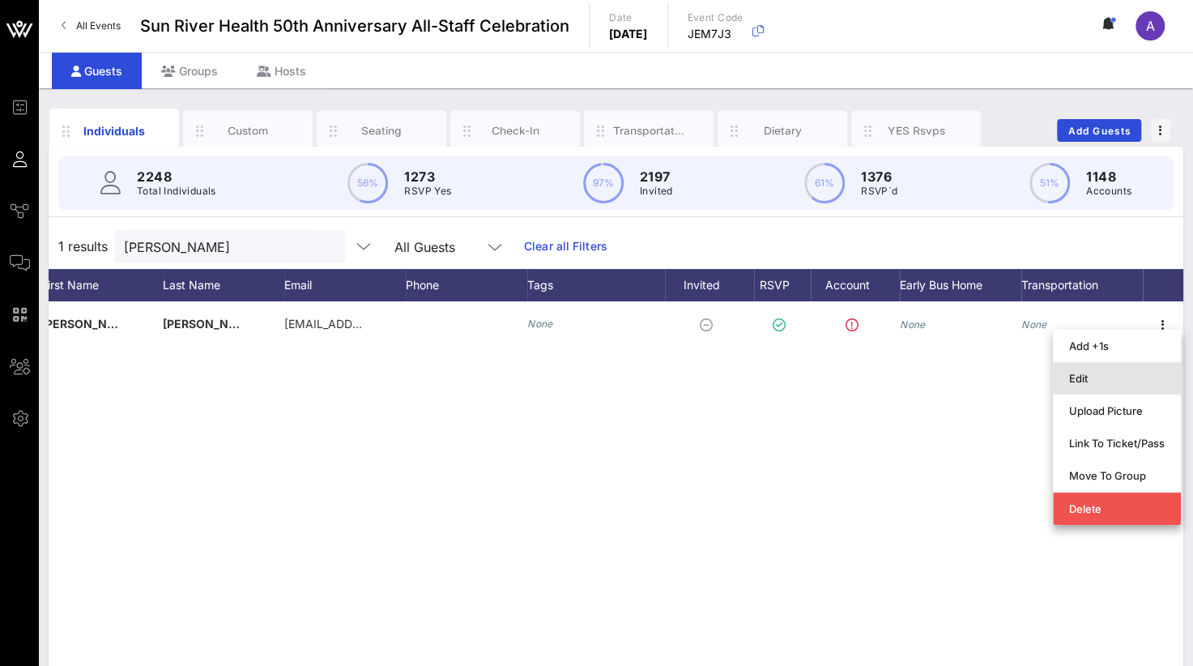
click at [1085, 374] on div "Edit" at bounding box center [1117, 378] width 96 height 13
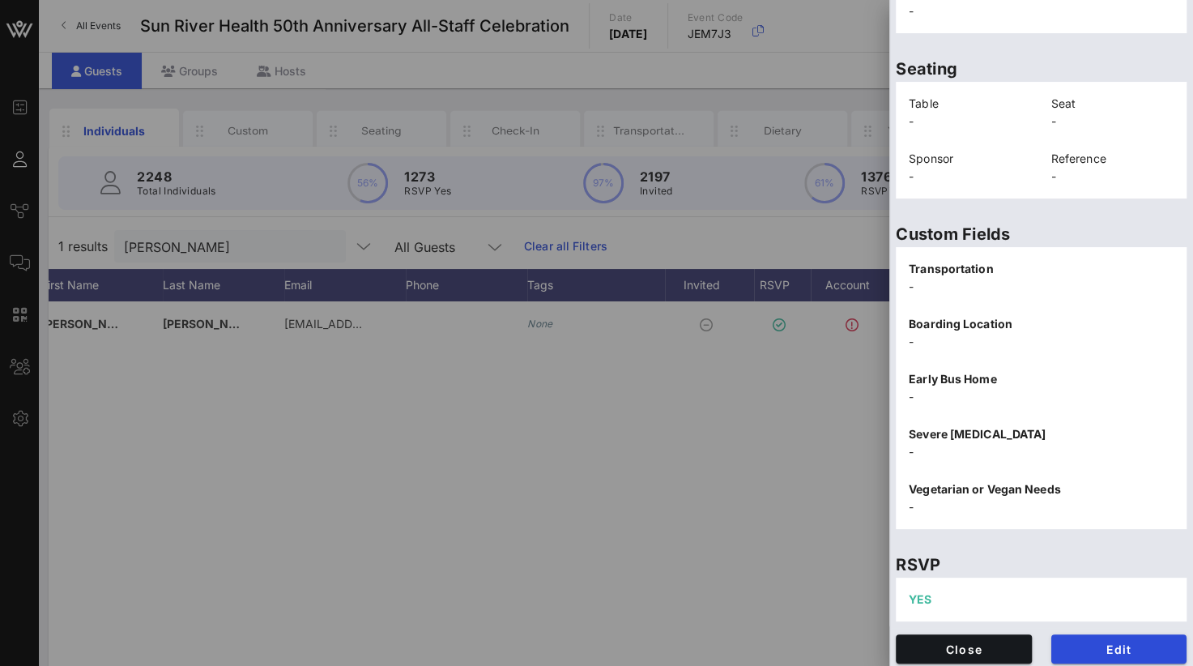
scroll to position [337, 0]
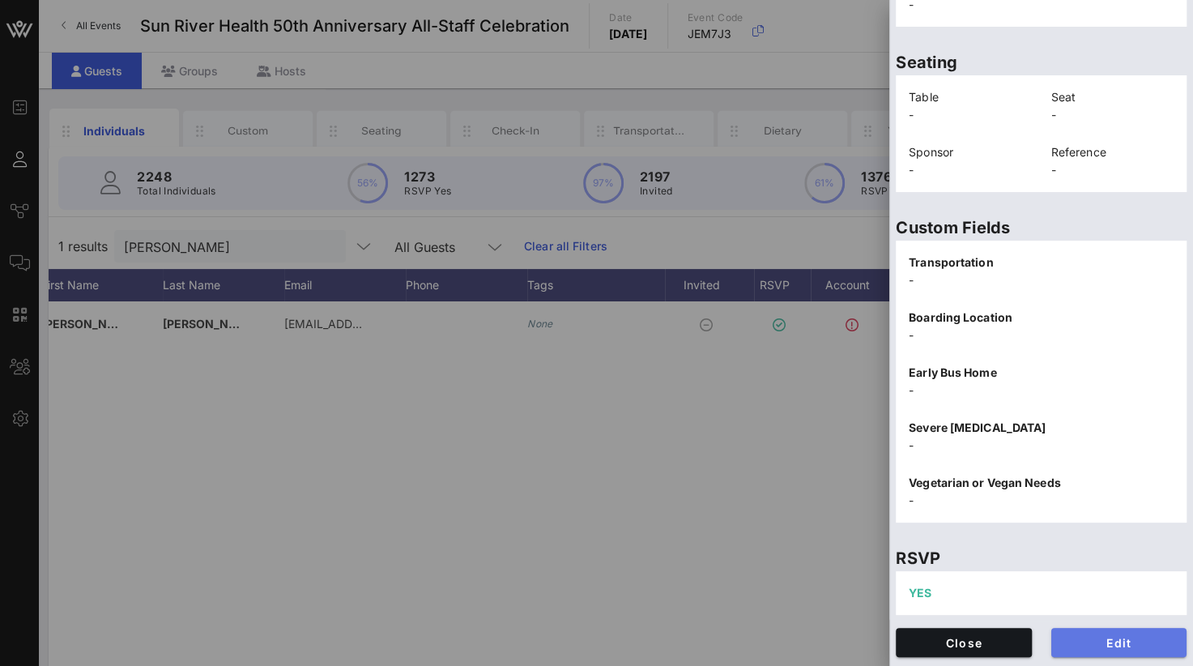
click at [1087, 641] on span "Edit" at bounding box center [1119, 643] width 110 height 14
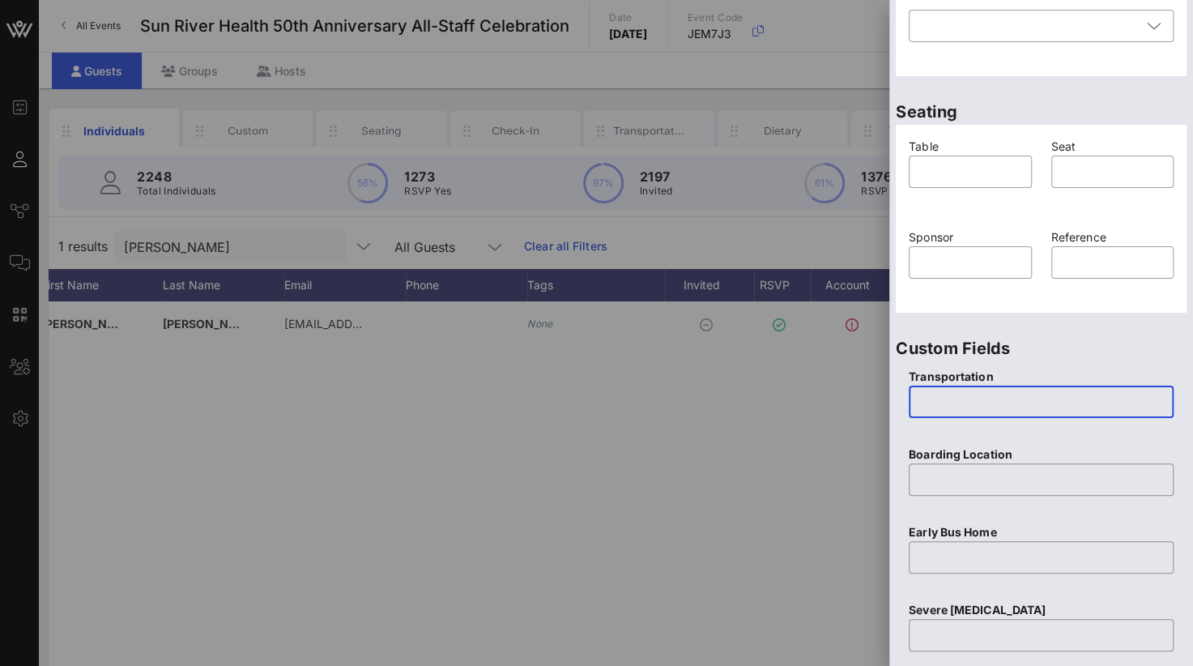
click at [936, 402] on input "text" at bounding box center [1040, 402] width 245 height 26
type input "Yes"
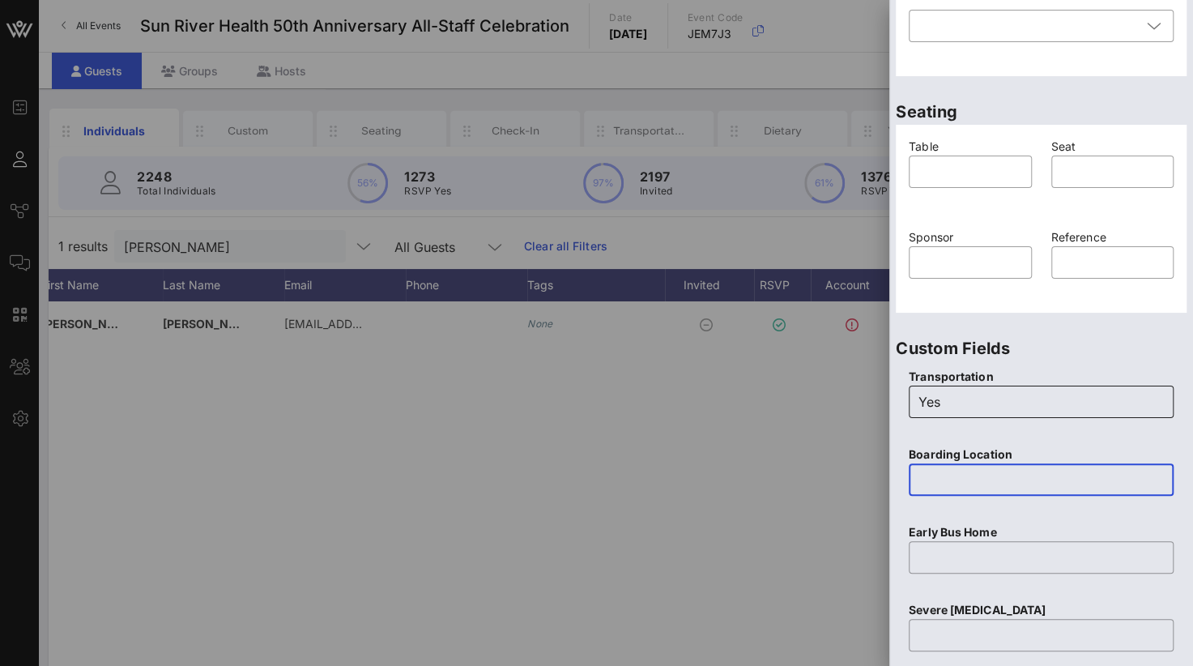
paste input "Sun River Health [PERSON_NAME] Postal [STREET_ADDRESS]"
type input "Sun River Health [PERSON_NAME] Postal [STREET_ADDRESS]"
click at [951, 556] on input "text" at bounding box center [1040, 557] width 245 height 26
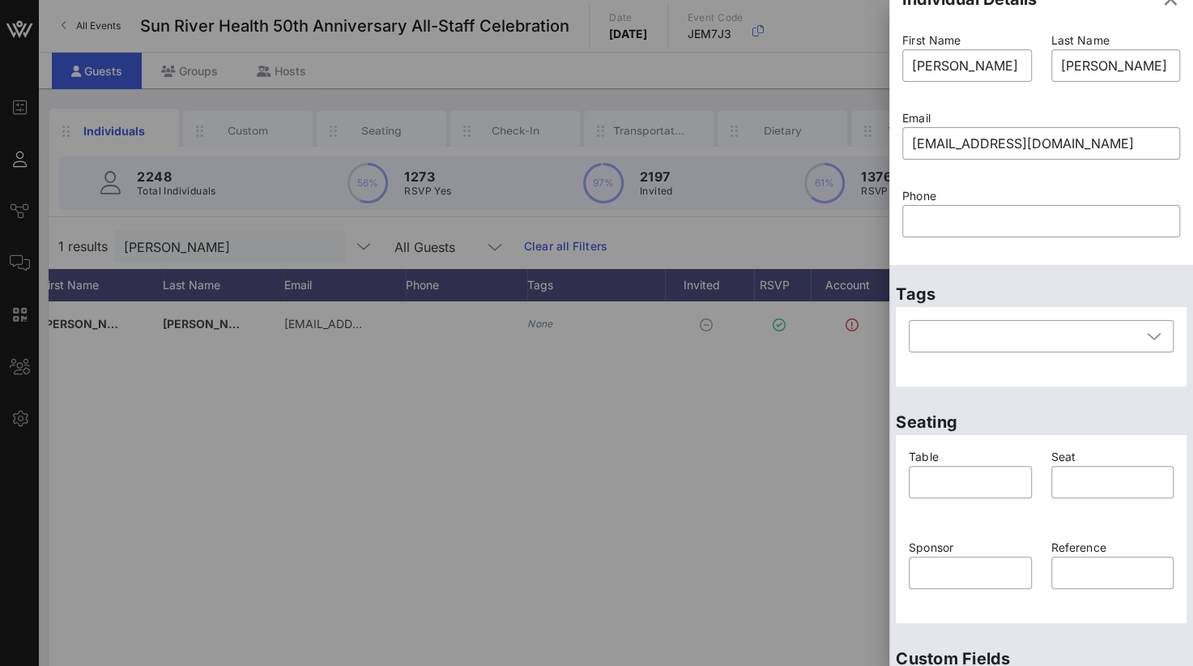
scroll to position [0, 0]
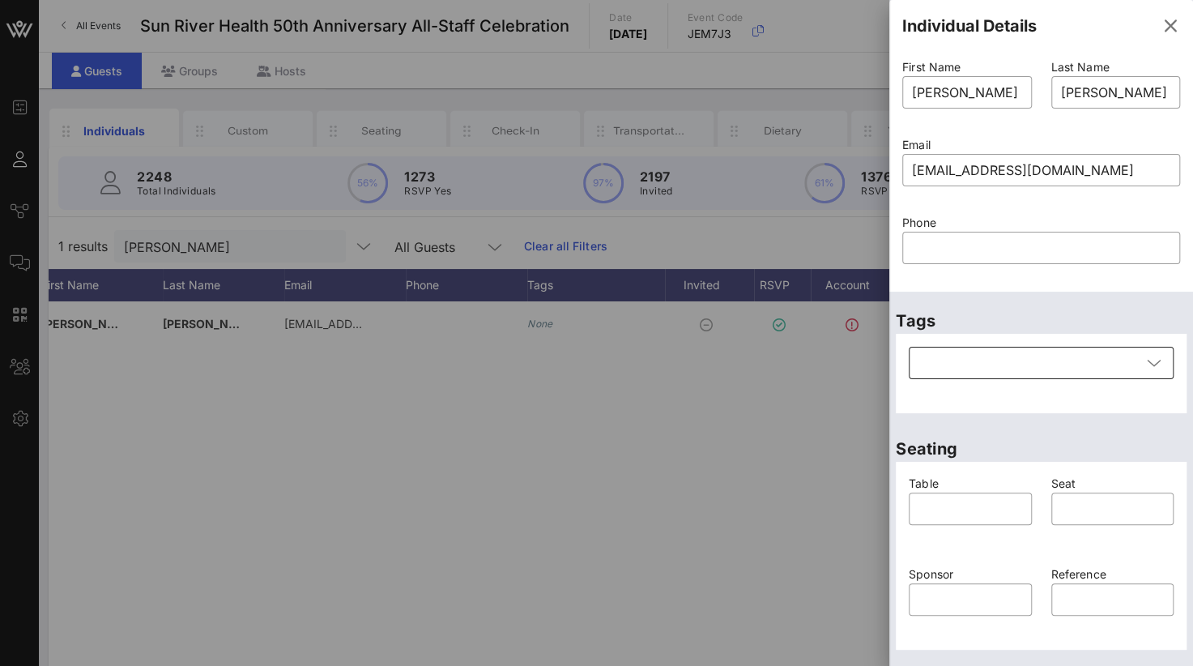
type input "No"
click at [983, 352] on div at bounding box center [1029, 363] width 223 height 32
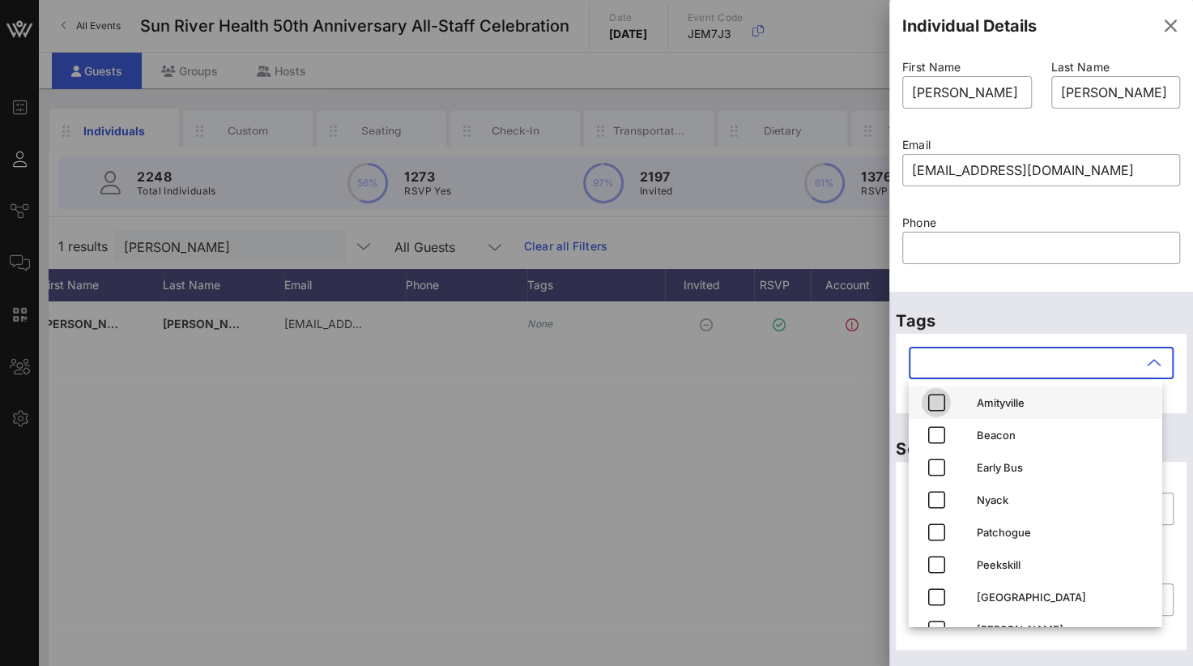
click at [948, 399] on span "button" at bounding box center [936, 402] width 29 height 19
click at [1124, 241] on input "text" at bounding box center [1041, 248] width 258 height 26
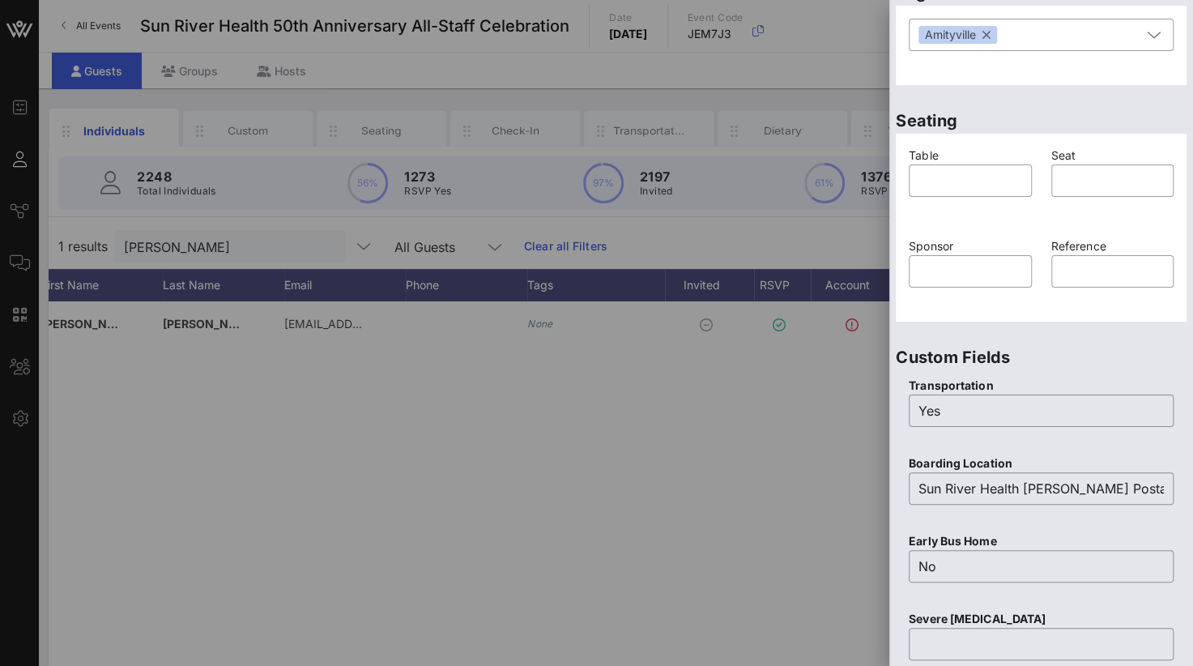
scroll to position [643, 0]
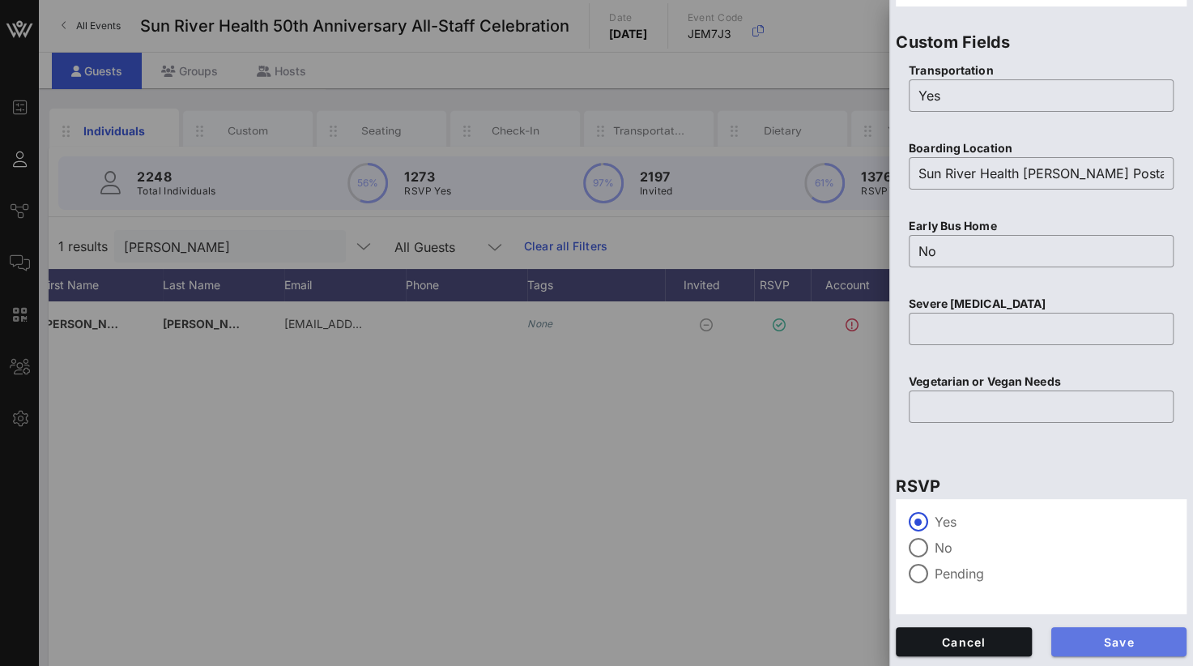
click at [1118, 641] on span "Save" at bounding box center [1119, 642] width 110 height 14
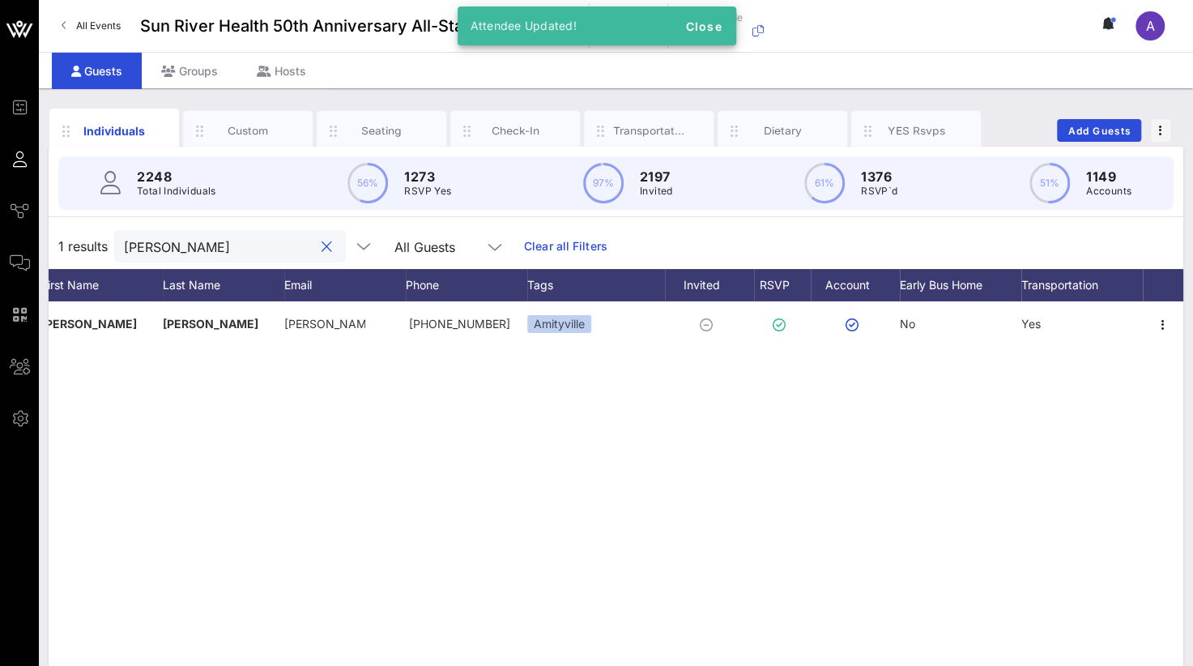
drag, startPoint x: 214, startPoint y: 248, endPoint x: 47, endPoint y: 244, distance: 166.9
click at [47, 244] on div "Individuals Custom Seating Check-In Transportation Dietary YES Rsvps Add Guests…" at bounding box center [616, 445] width 1154 height 715
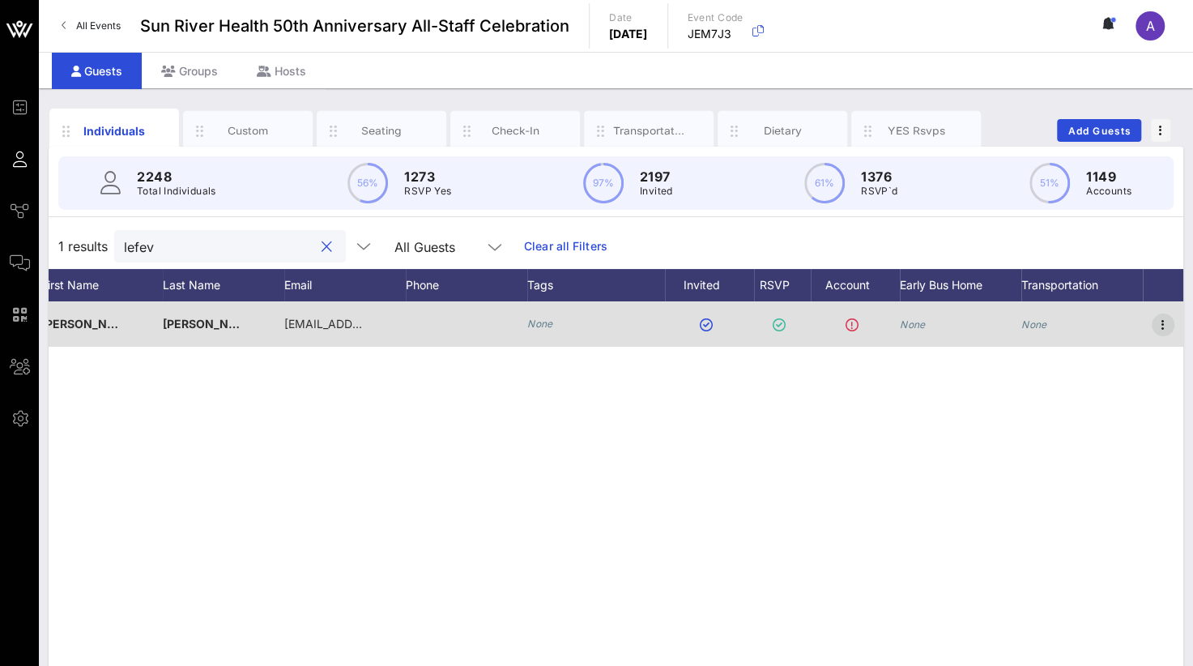
type input "lefev"
click at [1169, 325] on icon "button" at bounding box center [1162, 324] width 19 height 19
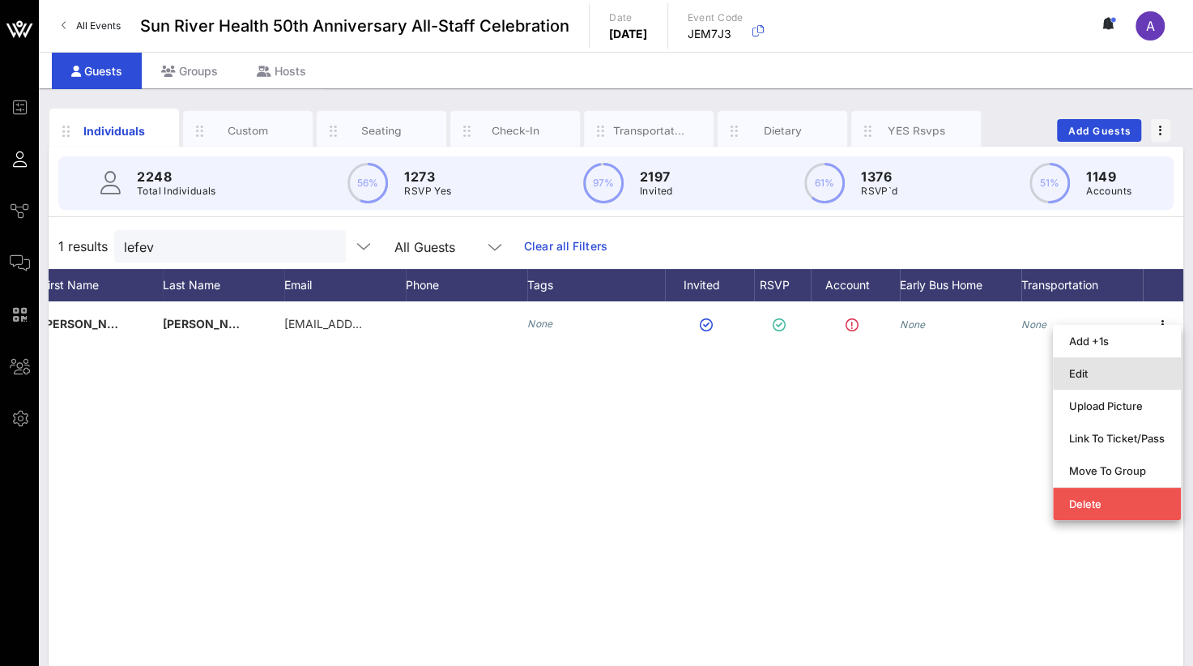
click at [1097, 367] on div "Edit" at bounding box center [1117, 373] width 96 height 13
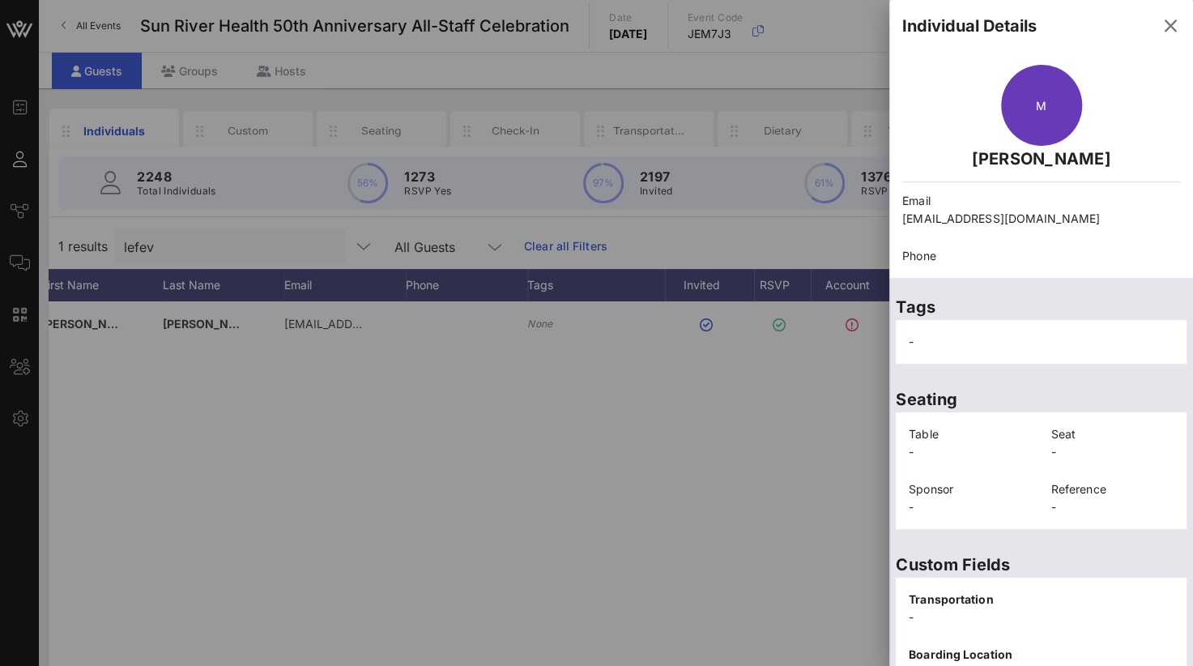
scroll to position [337, 0]
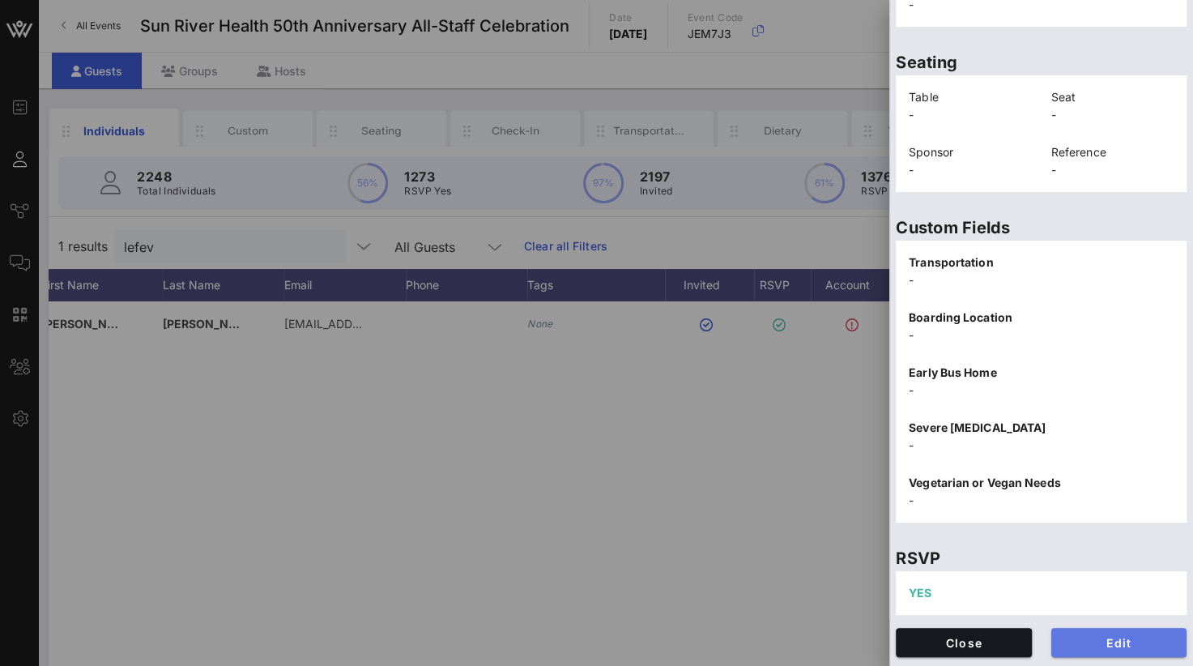
click at [1097, 642] on span "Edit" at bounding box center [1119, 643] width 110 height 14
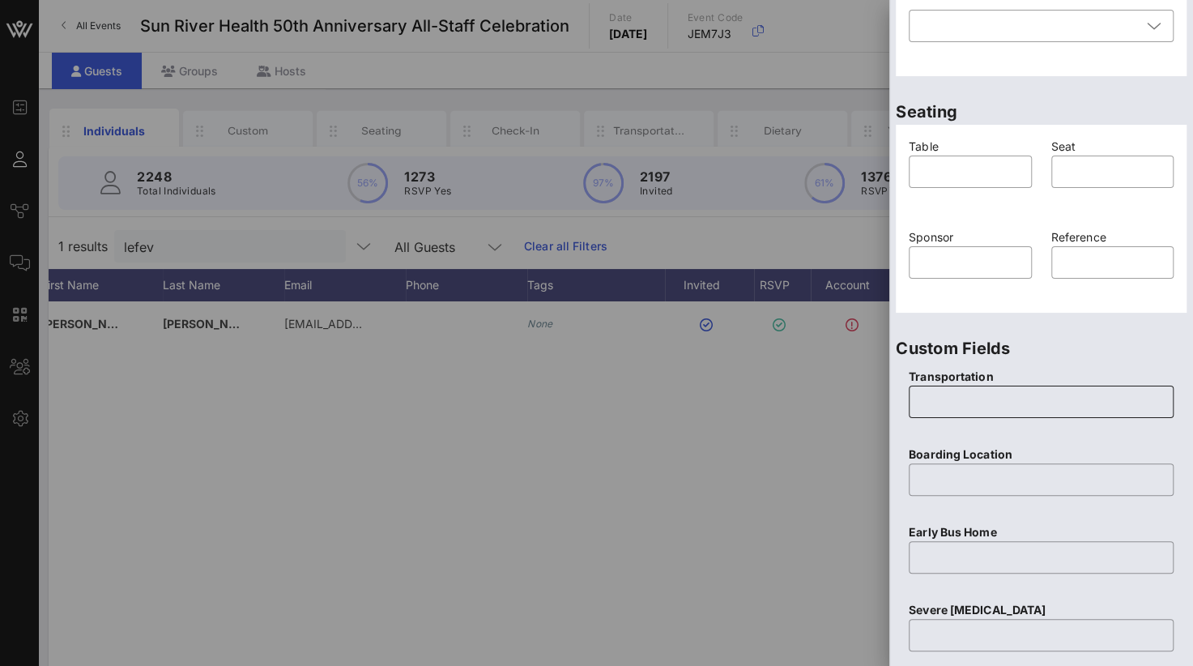
click at [957, 404] on input "text" at bounding box center [1040, 402] width 245 height 26
type input "Yes"
type input "V"
paste input "Sun River Health [PERSON_NAME] Postal [STREET_ADDRESS]"
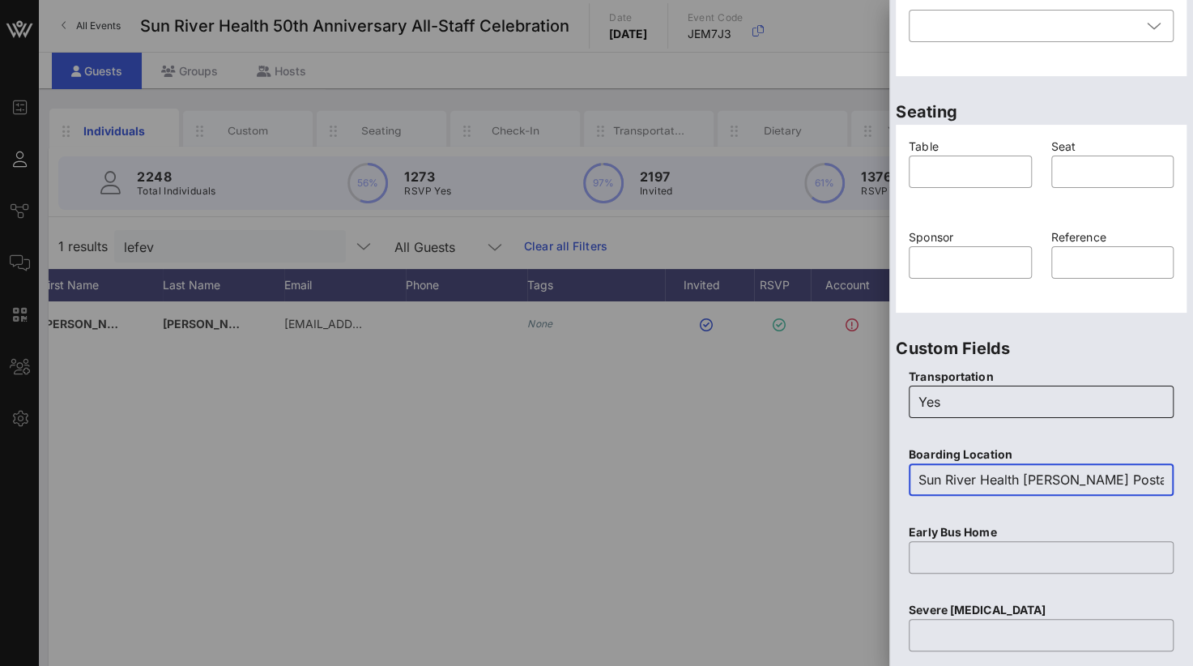
scroll to position [0, 240]
type input "Sun River Health [PERSON_NAME] Postal [STREET_ADDRESS]"
click at [961, 555] on input "text" at bounding box center [1040, 557] width 245 height 26
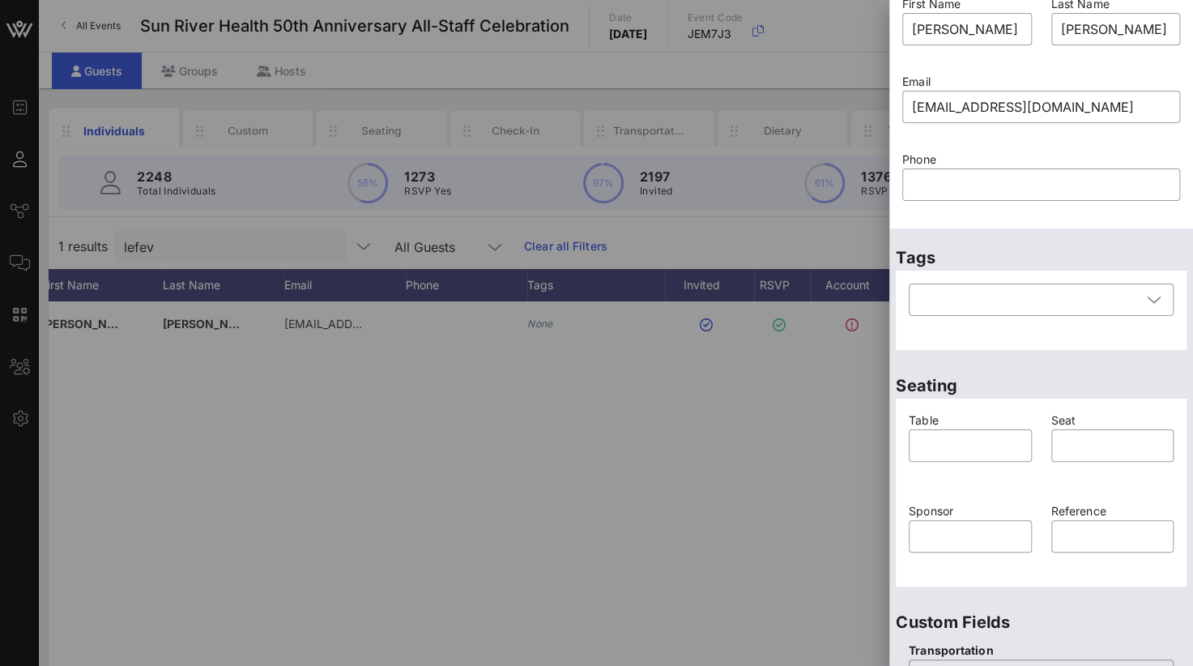
scroll to position [13, 0]
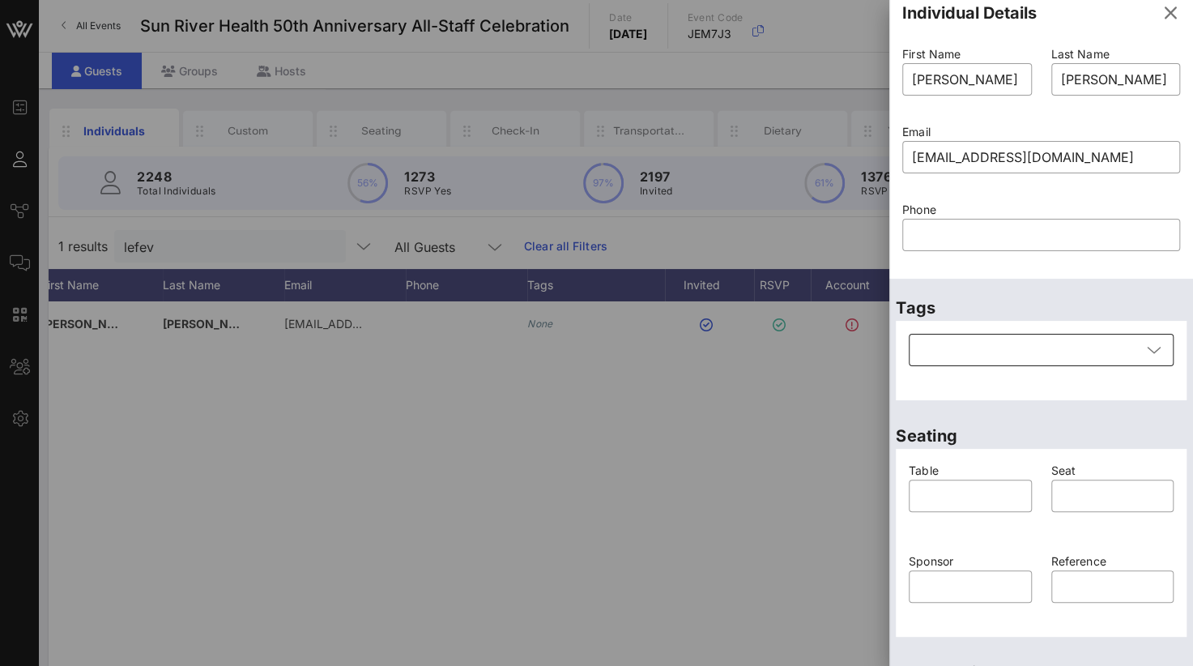
type input "No"
click at [944, 343] on div at bounding box center [1029, 350] width 223 height 32
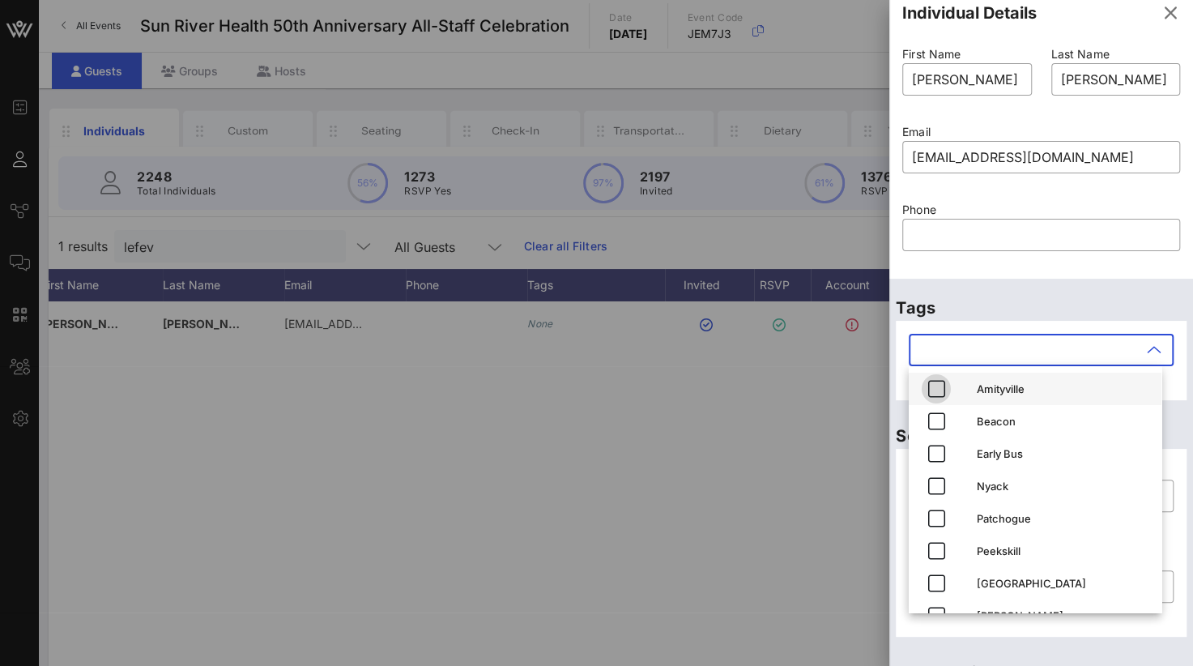
click at [936, 385] on icon "button" at bounding box center [936, 388] width 19 height 19
click at [1040, 271] on div "Phone ​" at bounding box center [1040, 237] width 297 height 78
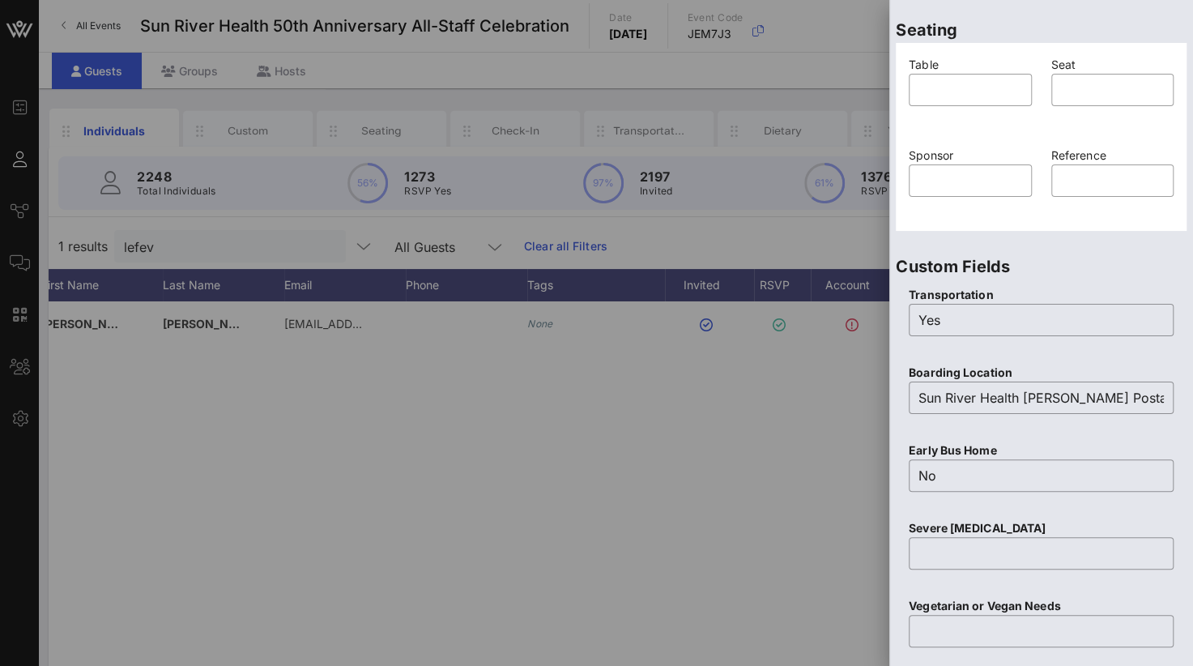
scroll to position [643, 0]
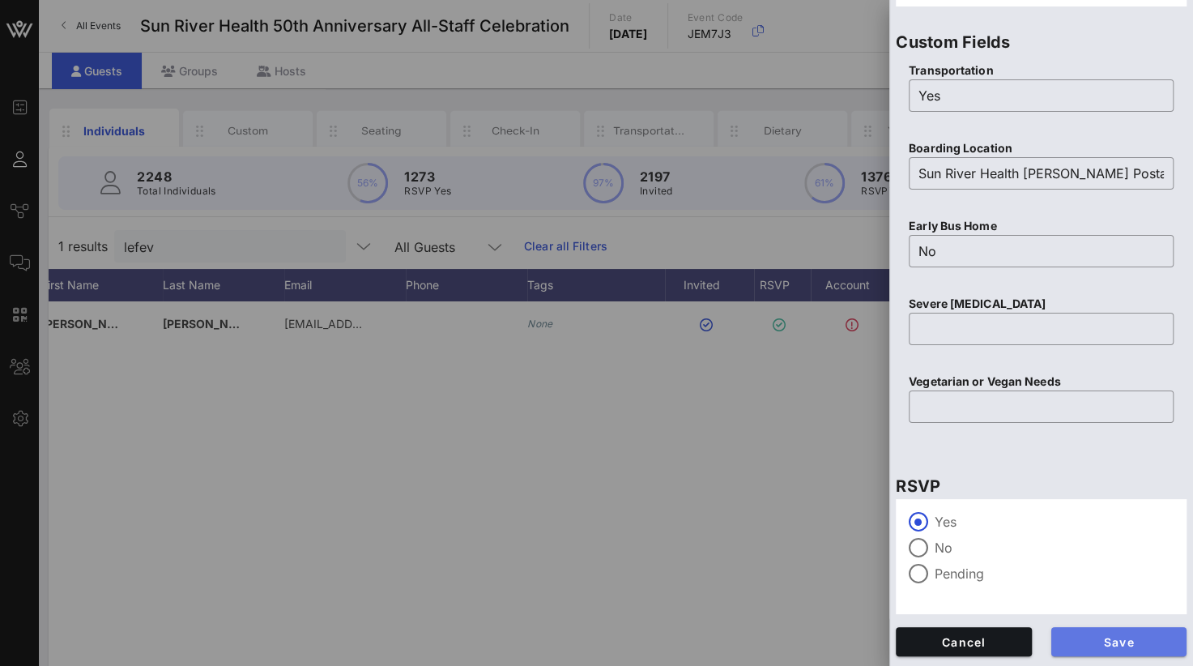
click at [1114, 641] on span "Save" at bounding box center [1119, 642] width 110 height 14
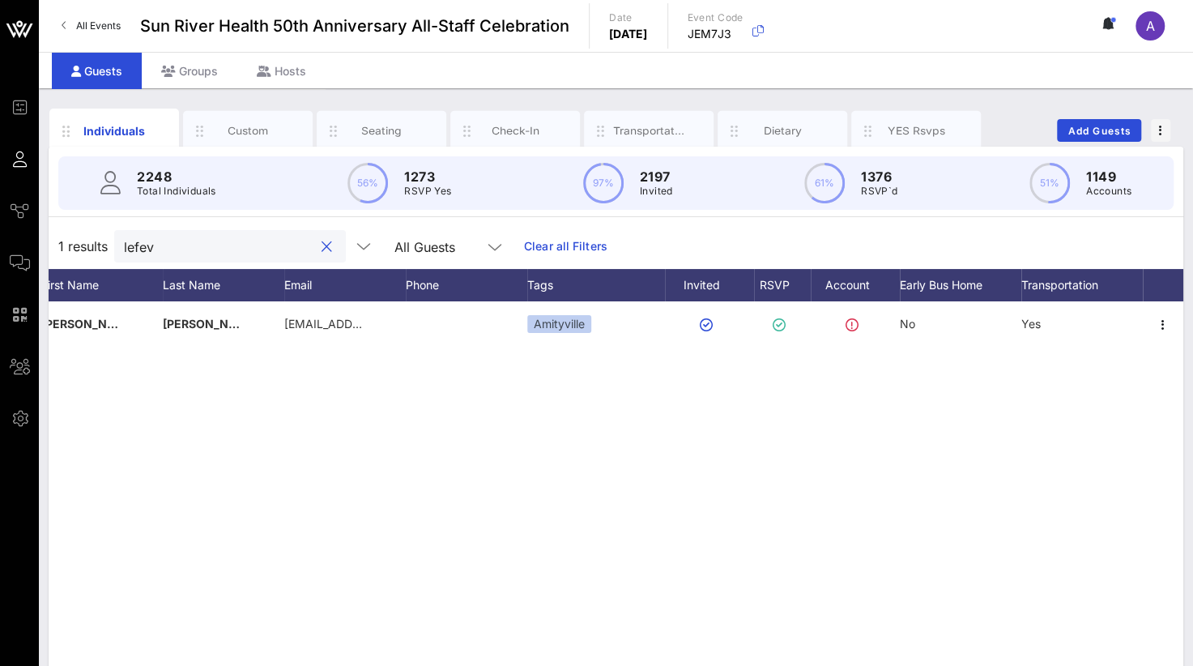
drag, startPoint x: 206, startPoint y: 249, endPoint x: 79, endPoint y: 242, distance: 127.3
click at [79, 242] on div "1 results lefev All Guests Clear all Filters" at bounding box center [616, 246] width 1135 height 45
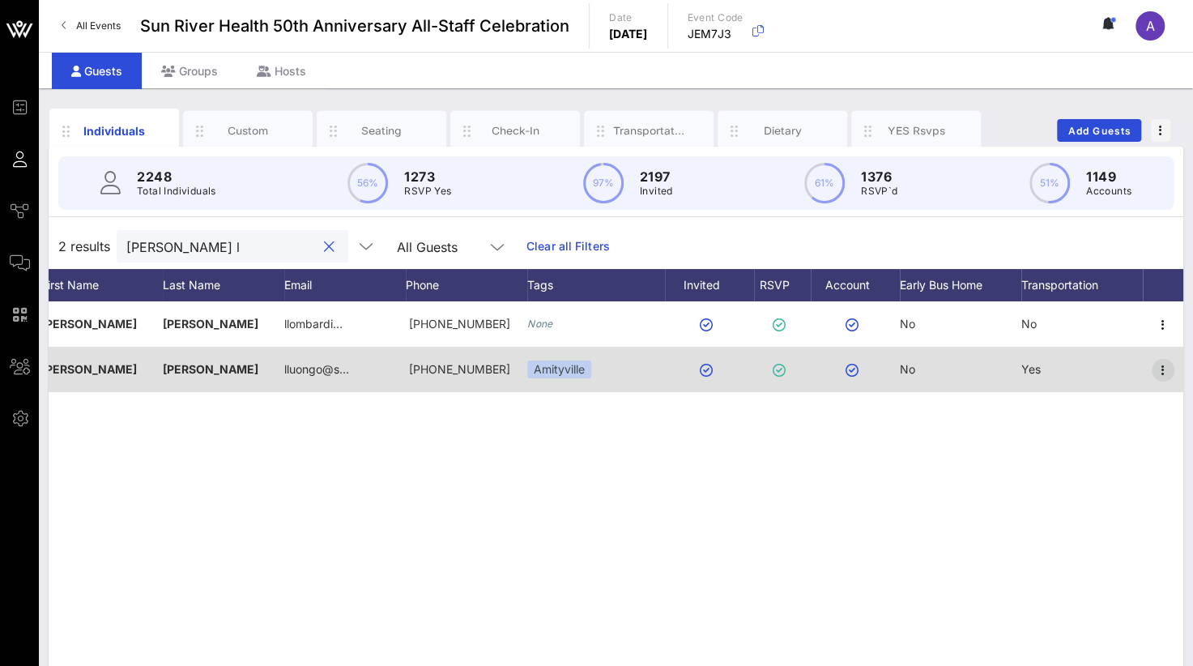
type input "[PERSON_NAME] l"
click at [1163, 367] on icon "button" at bounding box center [1162, 369] width 19 height 19
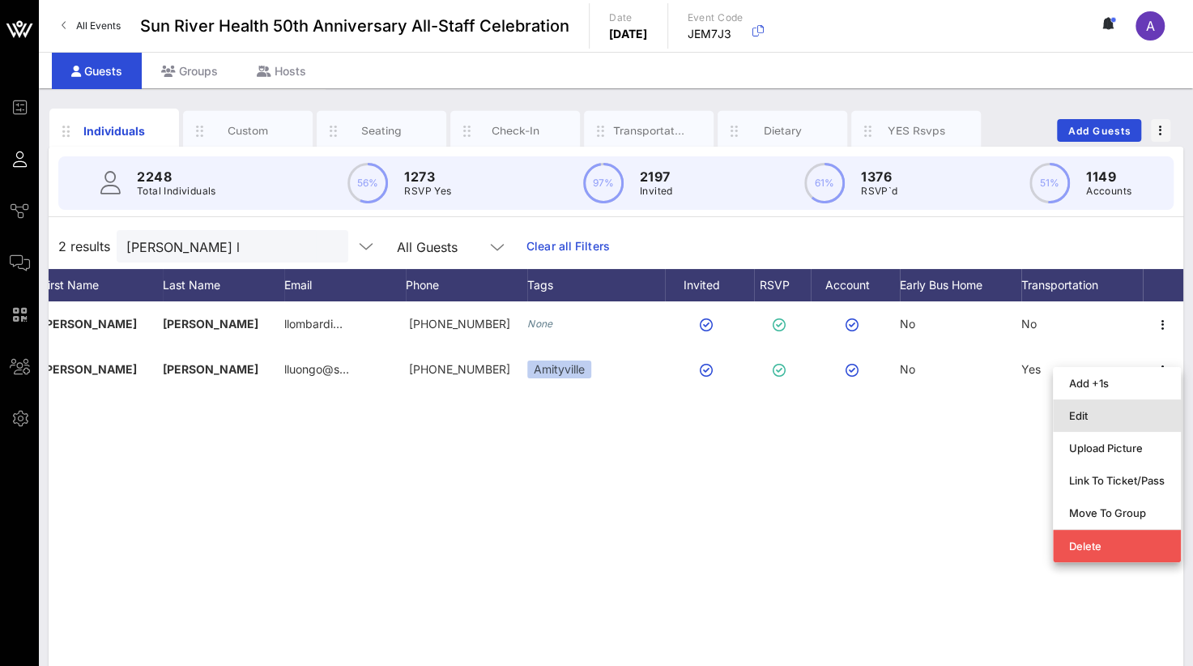
click at [1072, 412] on div "Edit" at bounding box center [1117, 415] width 96 height 13
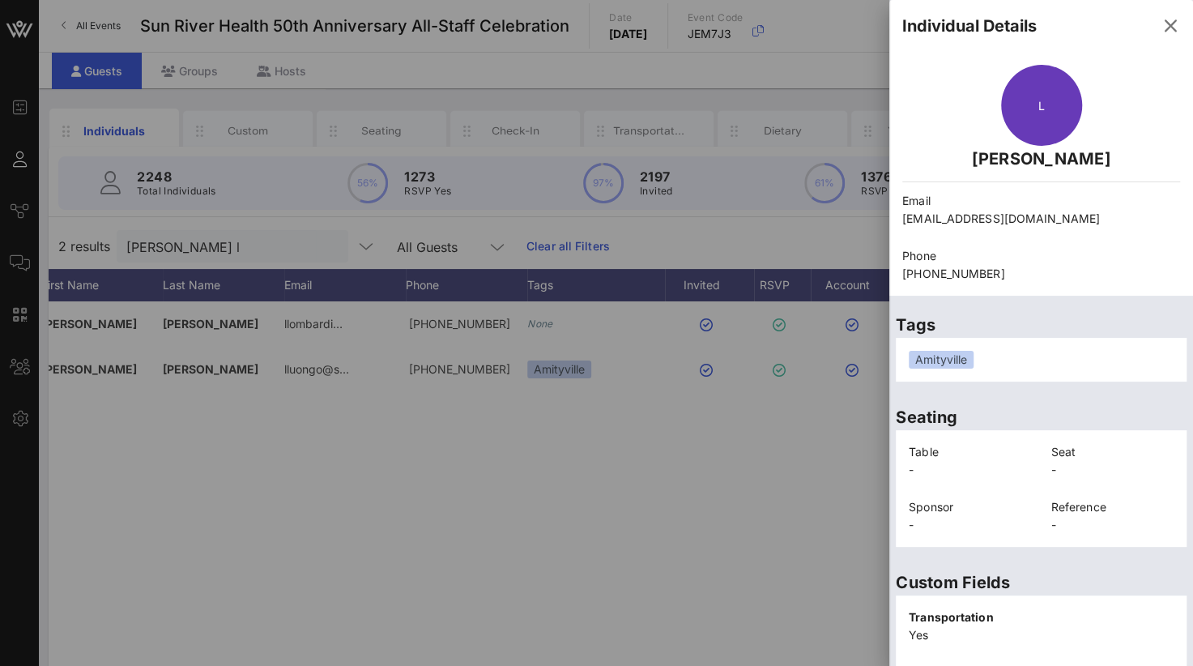
scroll to position [373, 0]
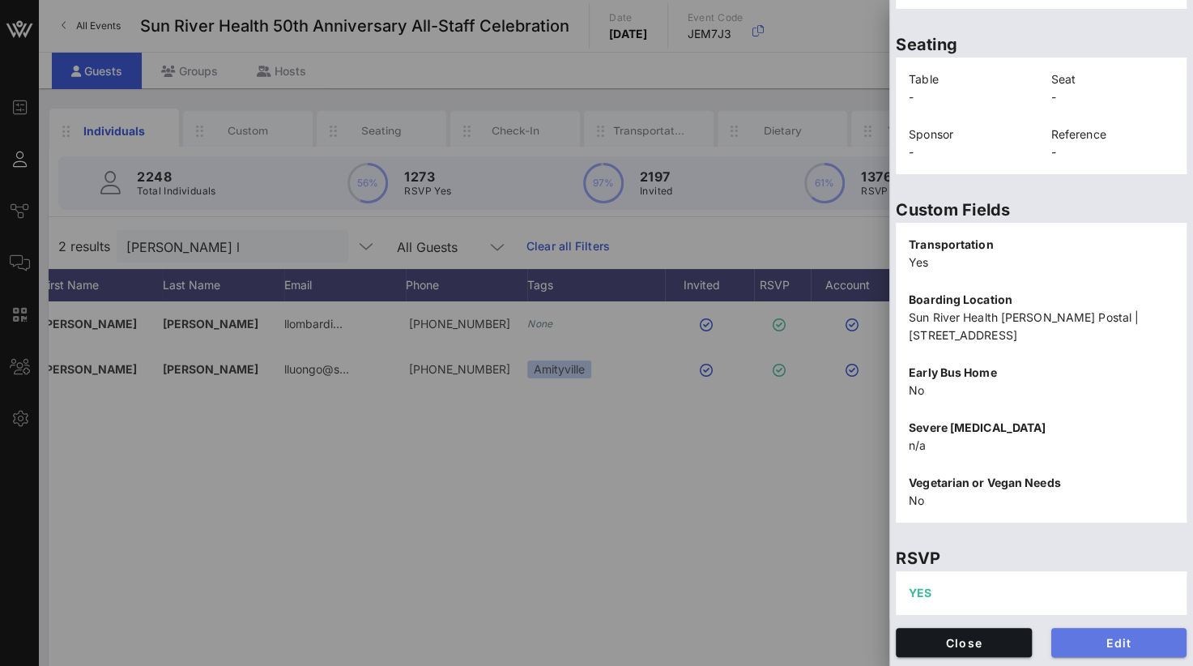
click at [1093, 654] on button "Edit" at bounding box center [1119, 642] width 136 height 29
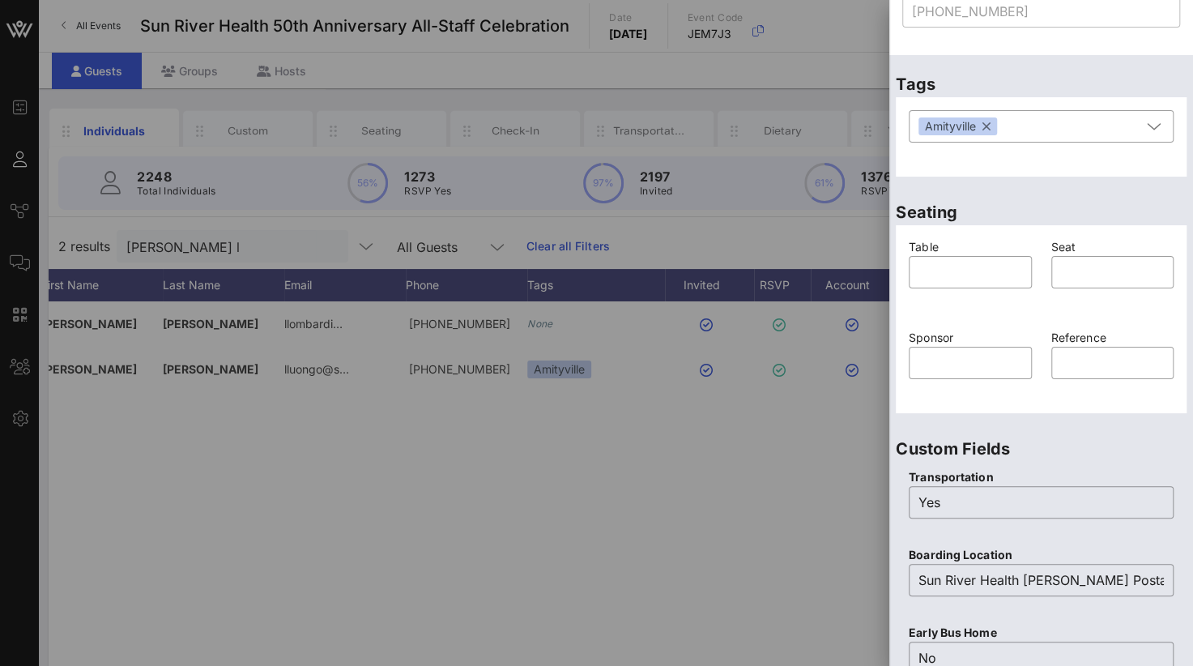
scroll to position [130, 0]
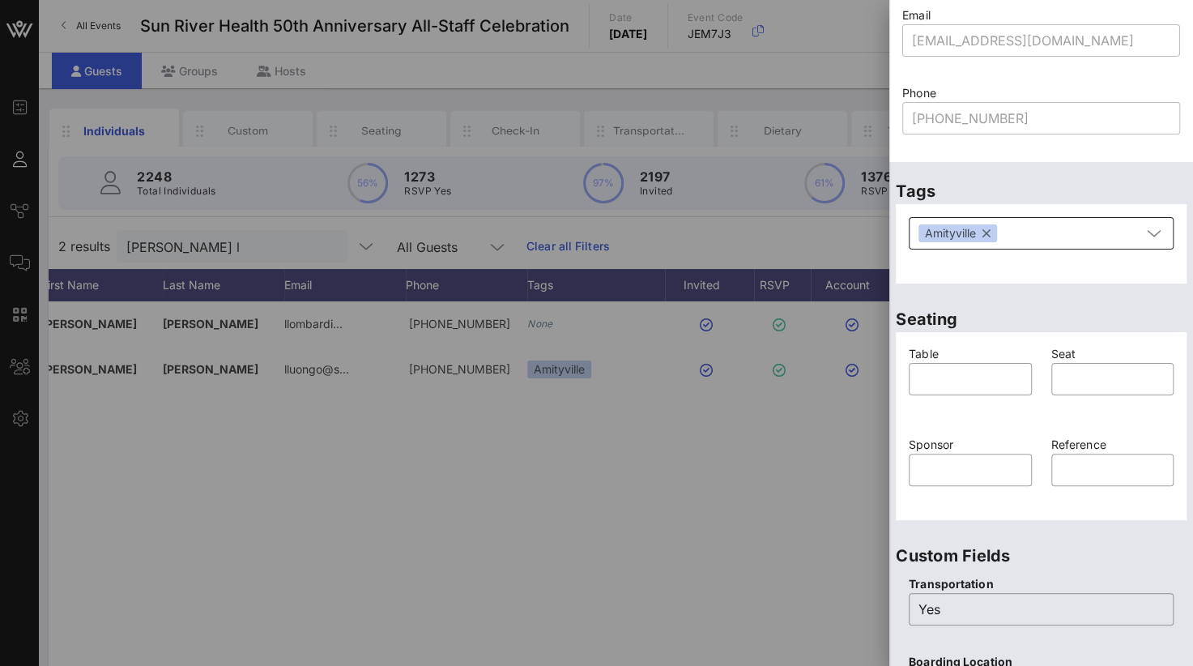
click at [991, 233] on div "Amityville" at bounding box center [957, 233] width 79 height 18
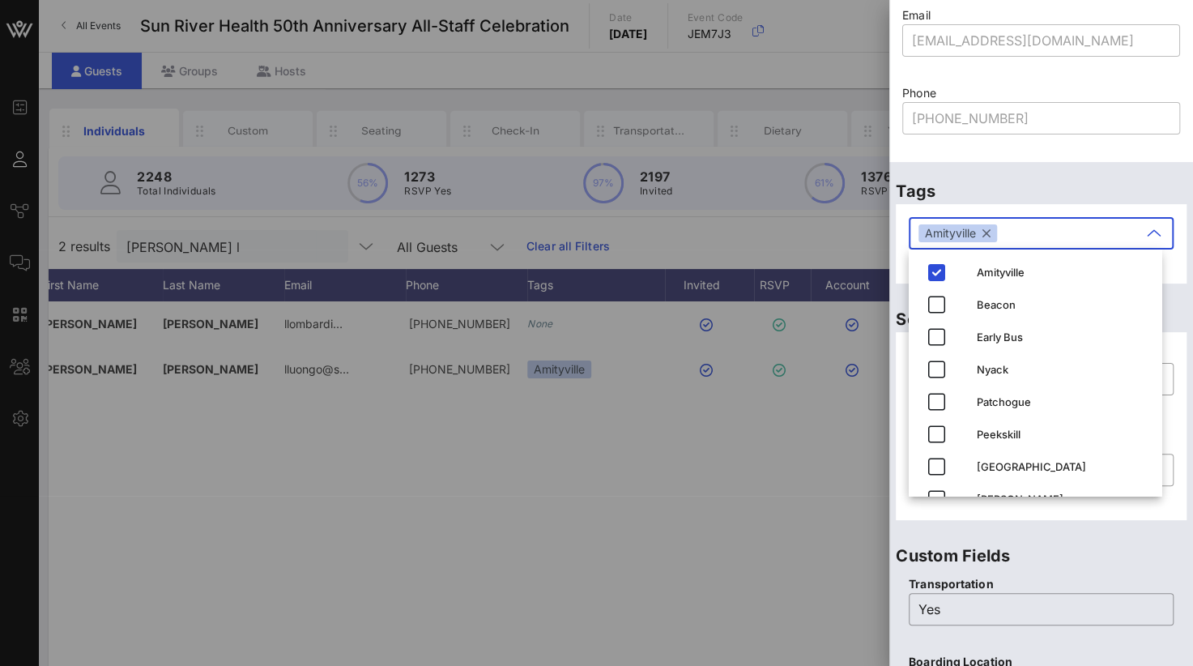
click at [987, 235] on button "button" at bounding box center [986, 233] width 8 height 18
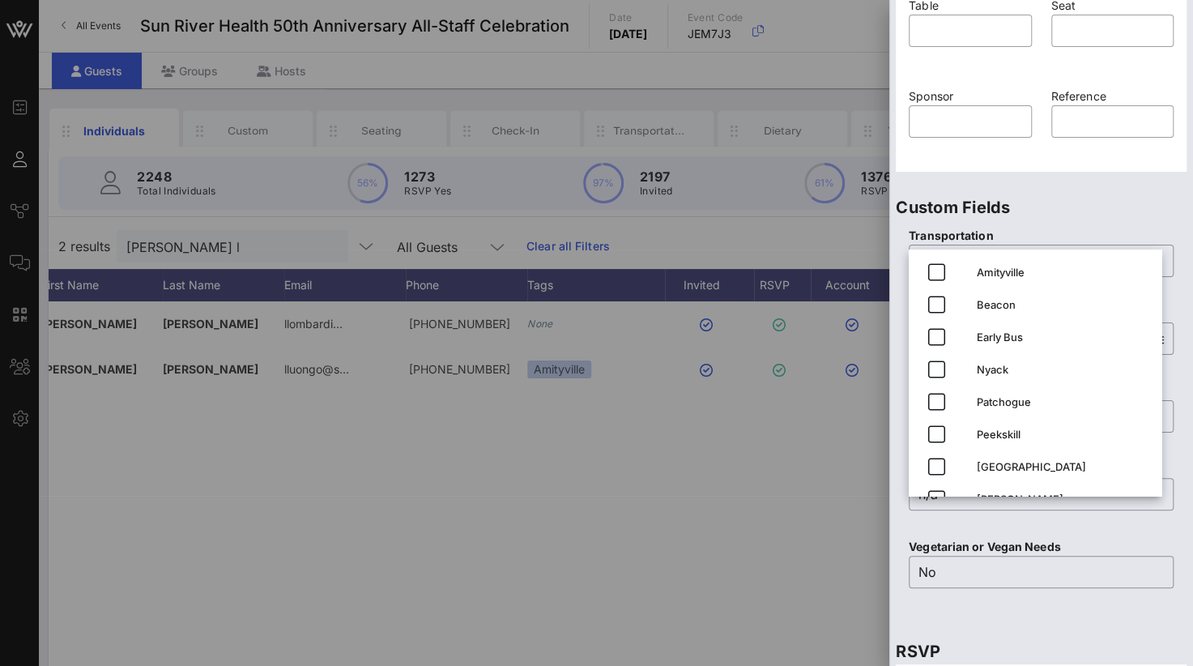
scroll to position [535, 0]
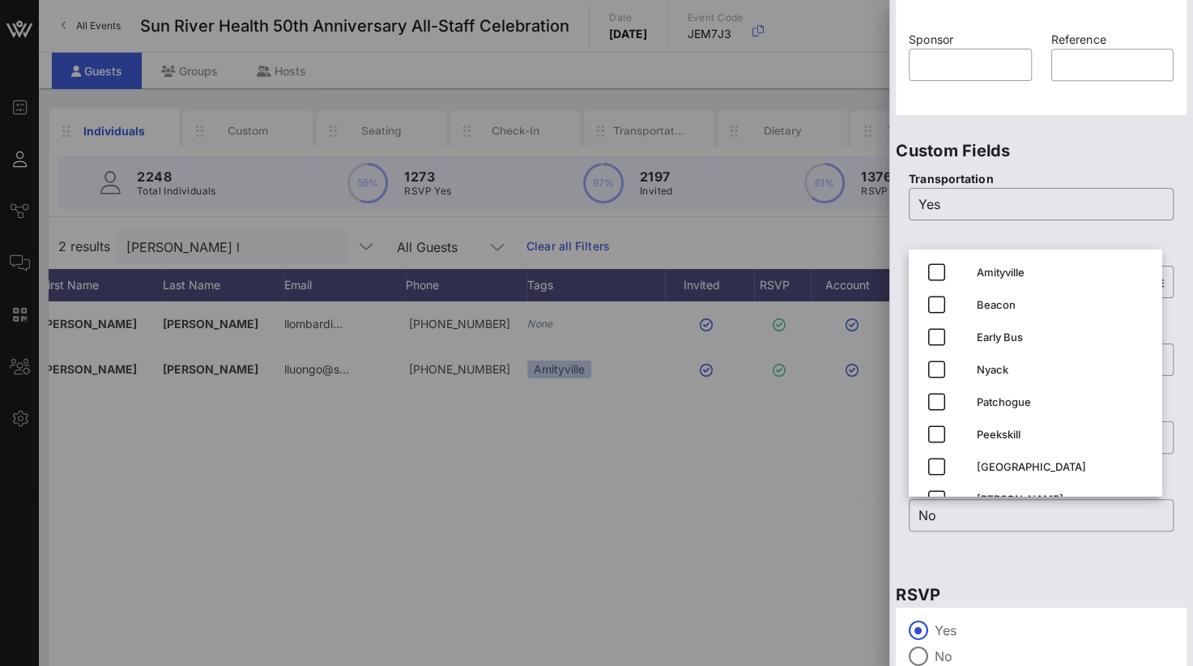
click at [1090, 164] on div "Transportation ​ Yes Boarding Location ​ Sun River Health [PERSON_NAME] Postal …" at bounding box center [1041, 361] width 291 height 395
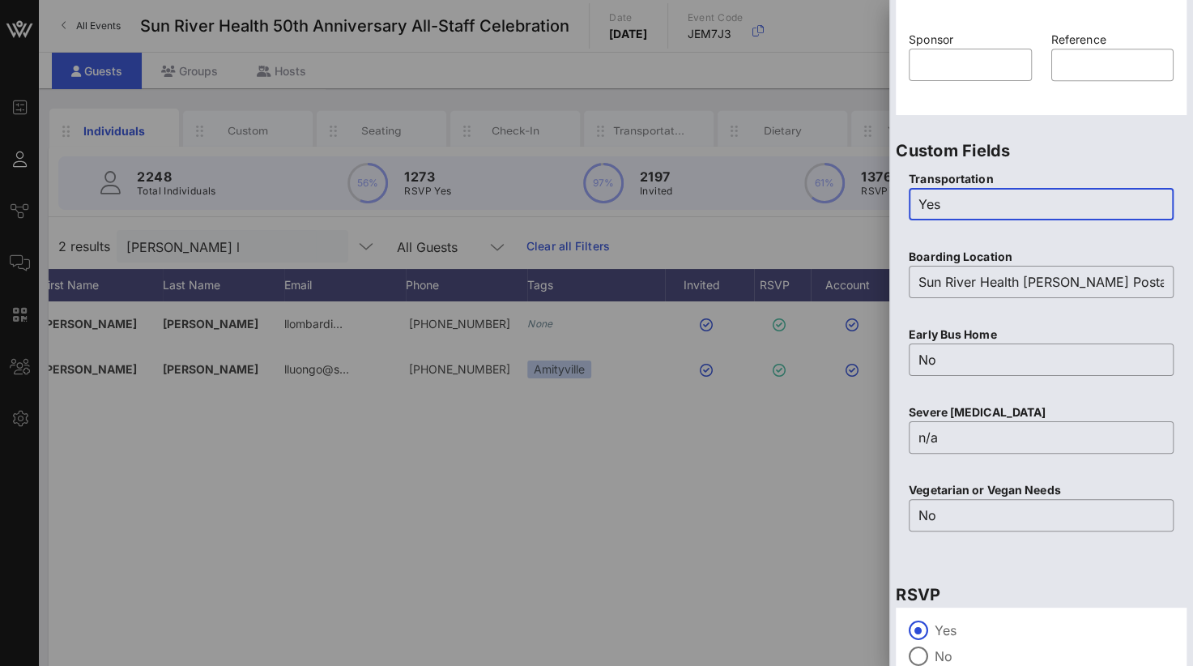
drag, startPoint x: 880, startPoint y: 210, endPoint x: 868, endPoint y: 210, distance: 11.3
click at [868, 210] on div "Event Builder Guests Journeys Comms QR Scanner Team Settings Sun River Health 5…" at bounding box center [596, 401] width 1193 height 803
type input "No"
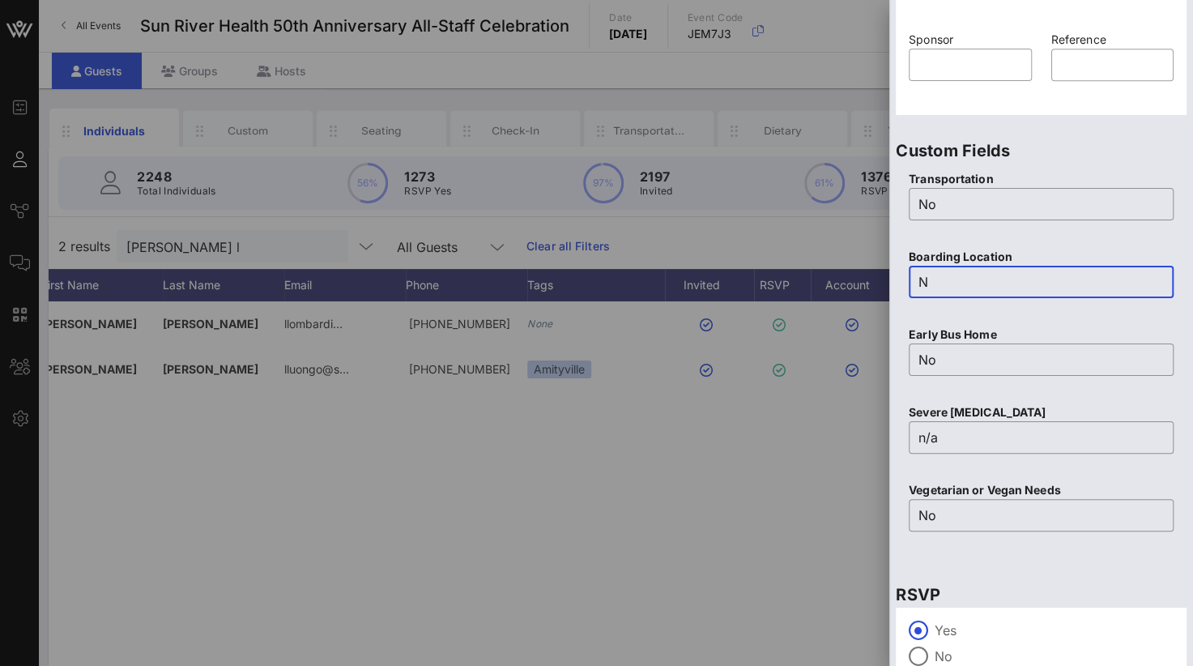
scroll to position [0, 0]
type input "No"
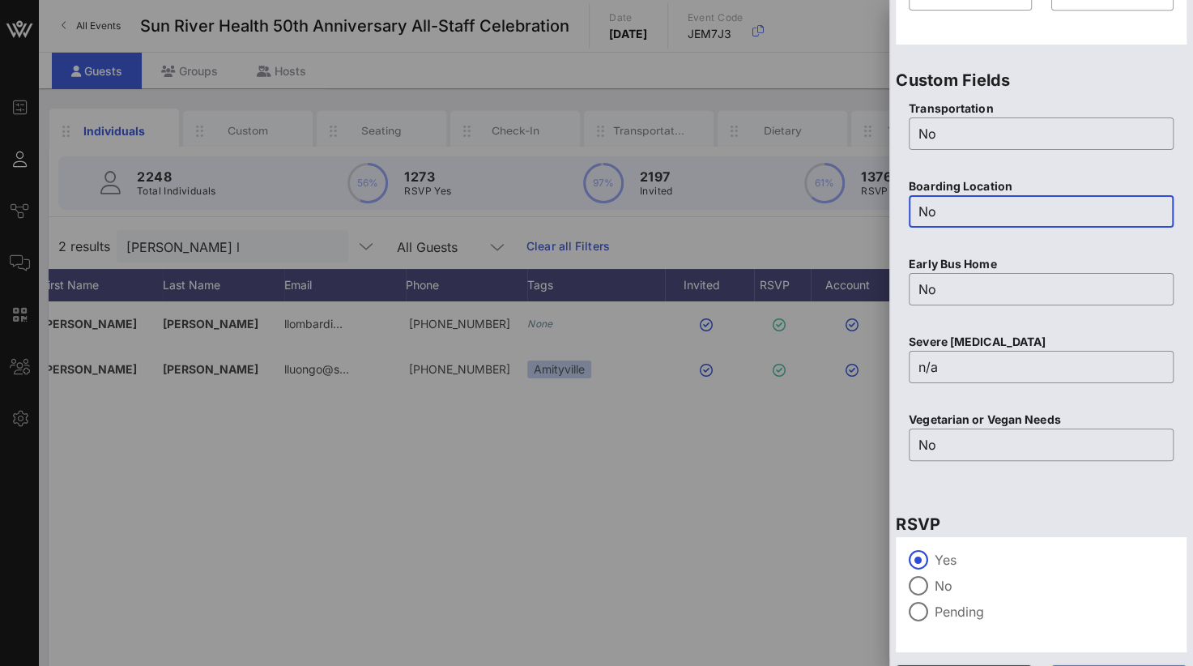
scroll to position [643, 0]
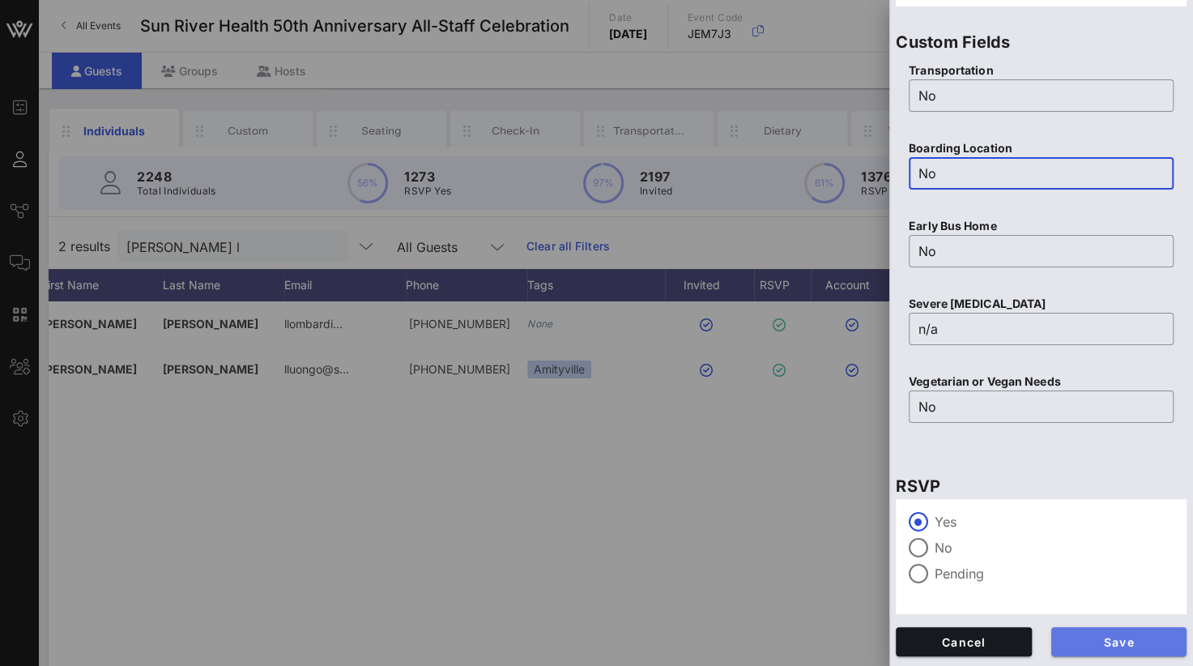
click at [1118, 642] on span "Save" at bounding box center [1119, 642] width 110 height 14
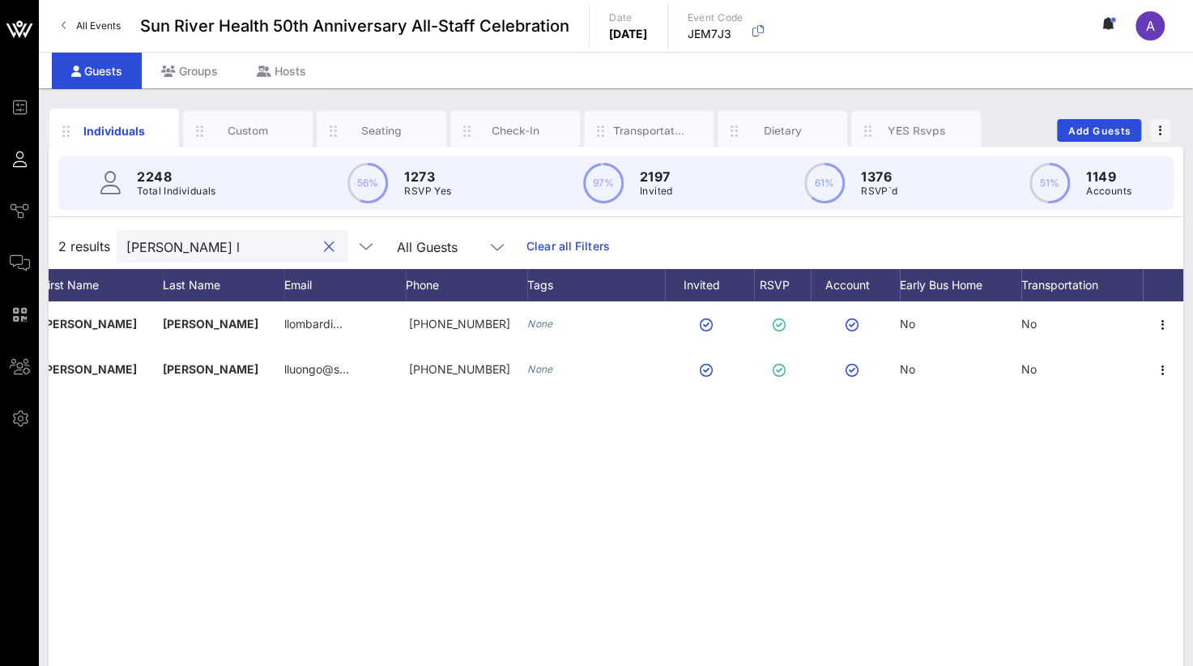
drag, startPoint x: 180, startPoint y: 244, endPoint x: 47, endPoint y: 250, distance: 133.0
click at [47, 250] on div "Individuals Custom Seating Check-In Transportation Dietary YES Rsvps Add Guests…" at bounding box center [616, 445] width 1154 height 715
click at [671, 513] on div "m [PERSON_NAME][GEOGRAPHIC_DATA] mcueva@su… 5162799896 None None None M [PERSON…" at bounding box center [616, 544] width 1135 height 486
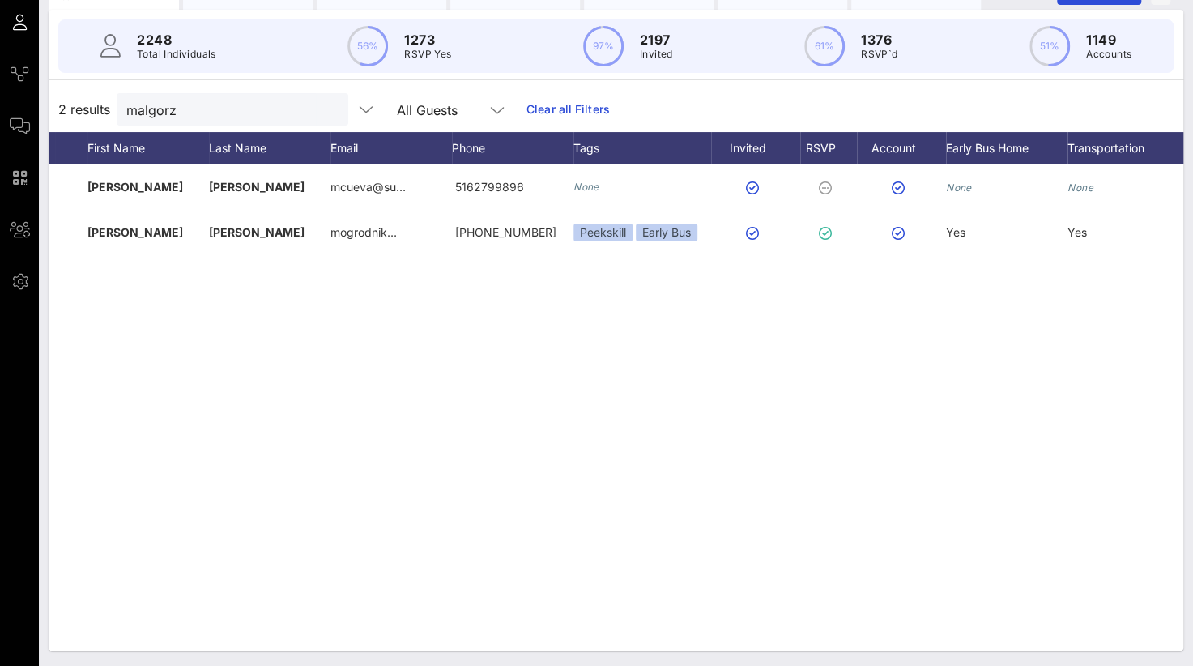
scroll to position [0, 83]
drag, startPoint x: 173, startPoint y: 114, endPoint x: 66, endPoint y: 116, distance: 106.9
click at [64, 117] on div "2 results malgorz All Guests Clear all Filters" at bounding box center [616, 109] width 1135 height 45
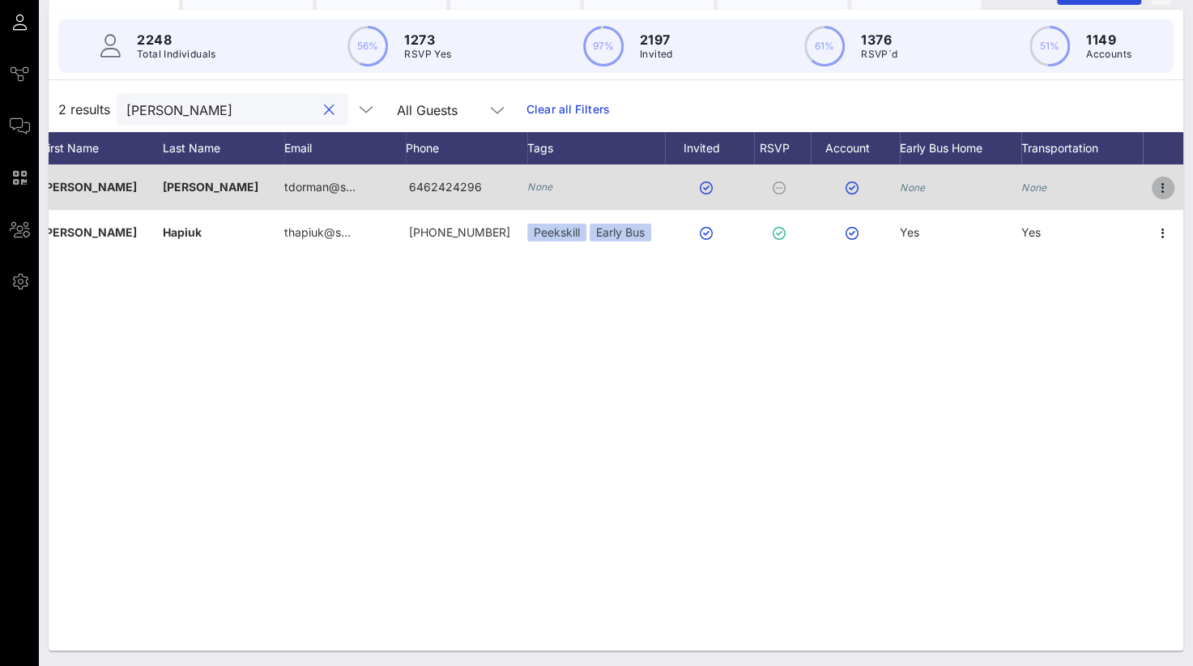
click at [1161, 185] on icon "button" at bounding box center [1162, 187] width 19 height 19
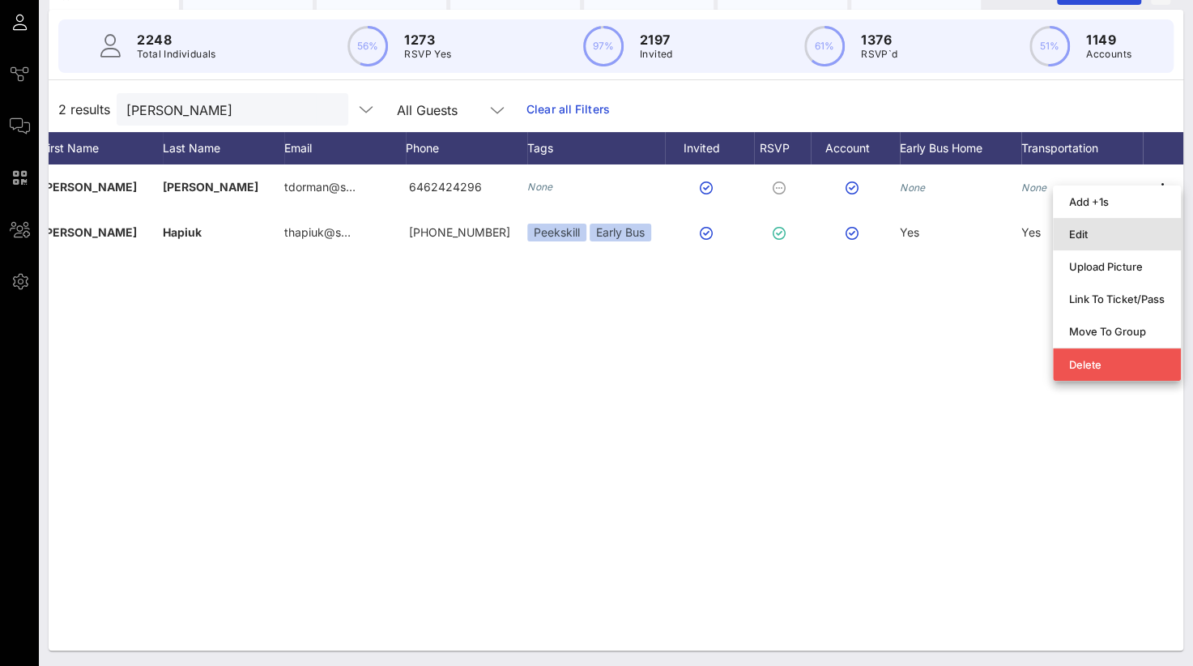
click at [1090, 234] on div "Edit" at bounding box center [1117, 234] width 96 height 13
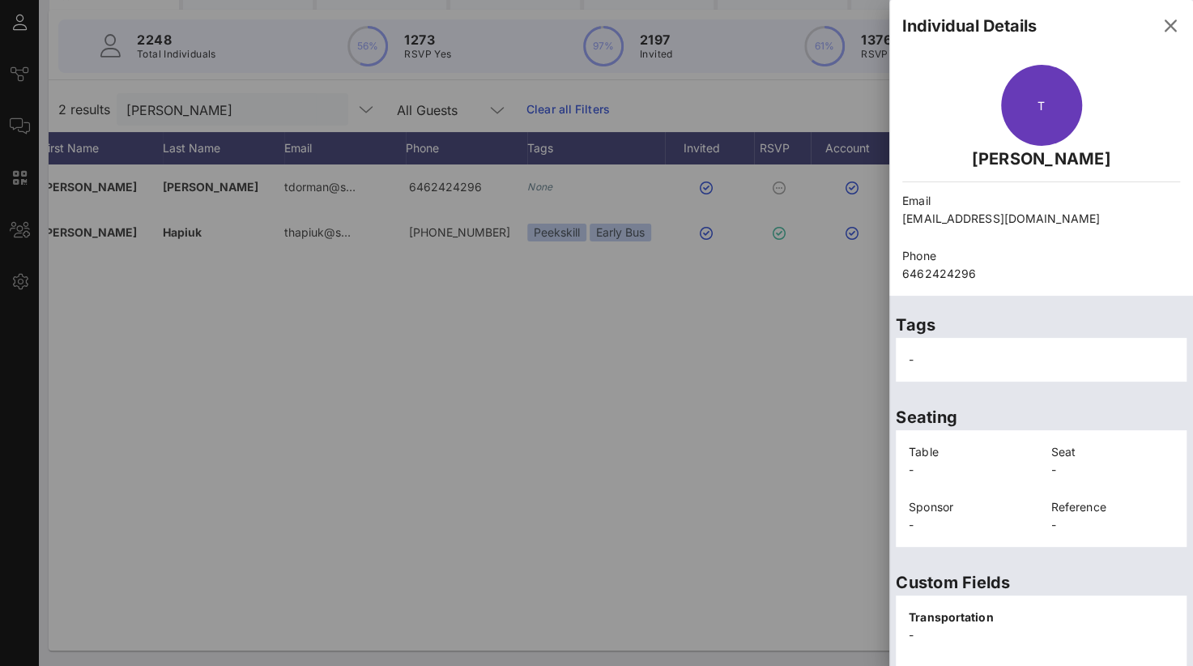
scroll to position [355, 0]
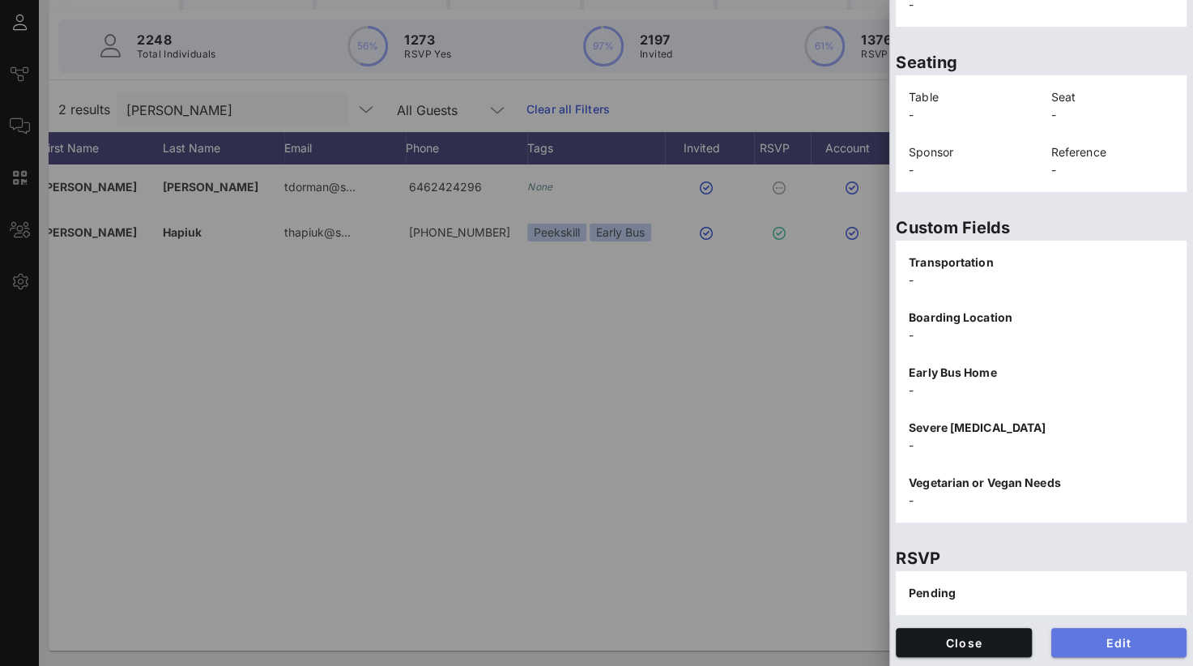
click at [1111, 641] on span "Edit" at bounding box center [1119, 643] width 110 height 14
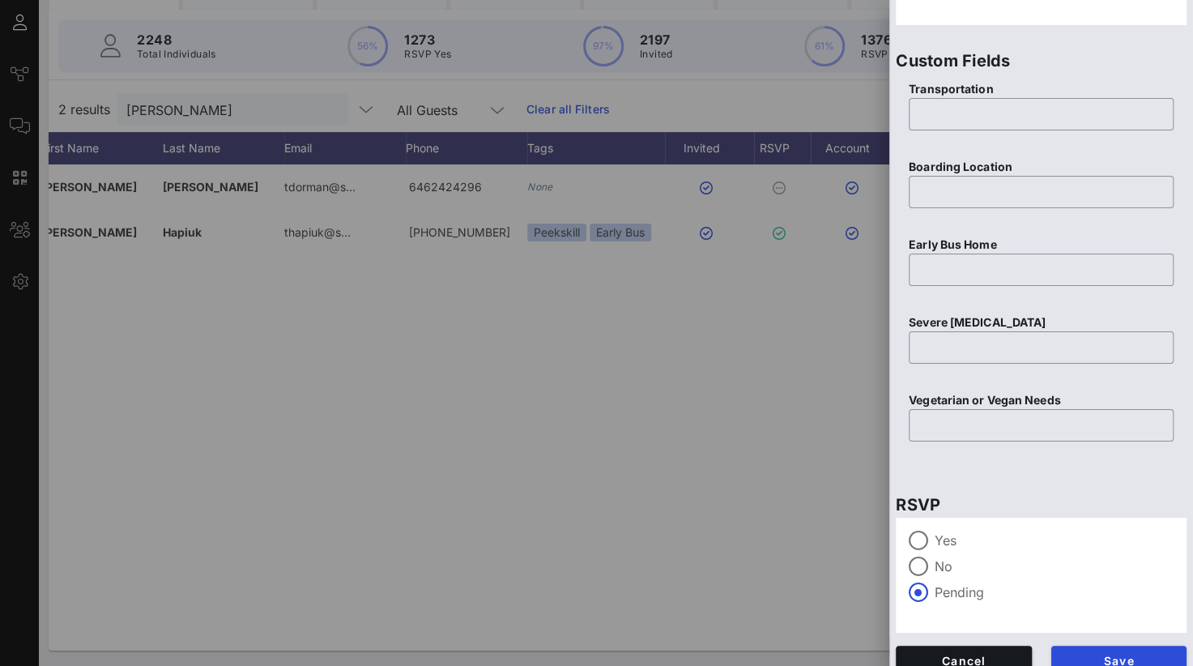
scroll to position [643, 0]
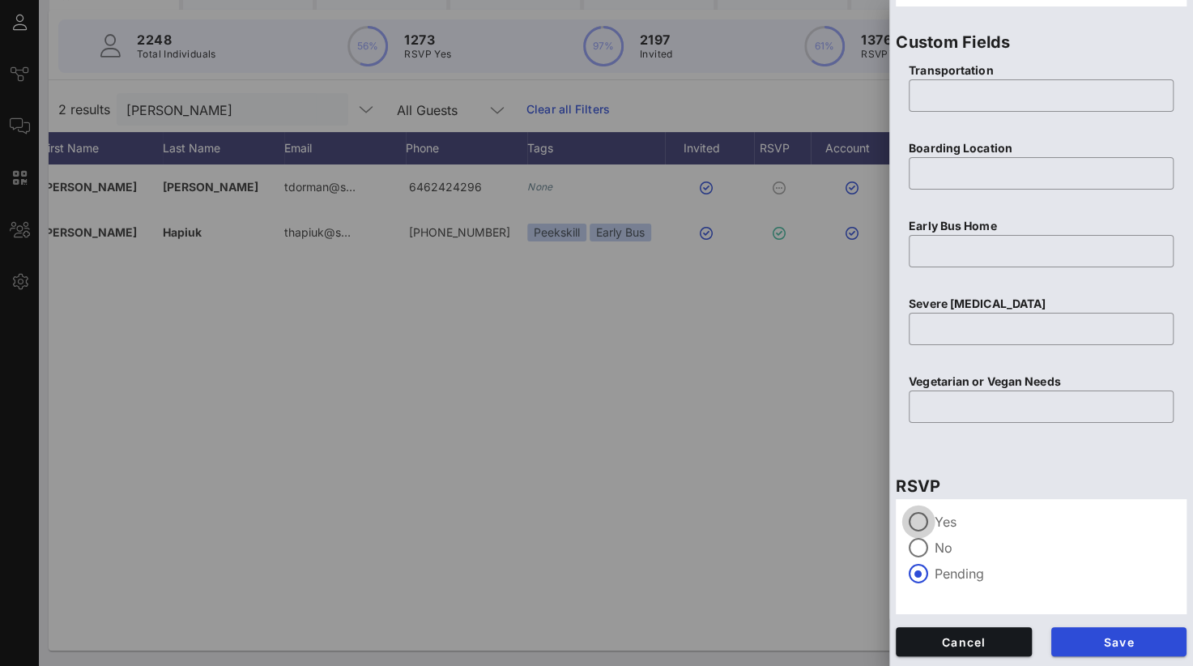
click at [925, 519] on div at bounding box center [919, 522] width 28 height 28
click at [1076, 648] on button "Save" at bounding box center [1119, 641] width 136 height 29
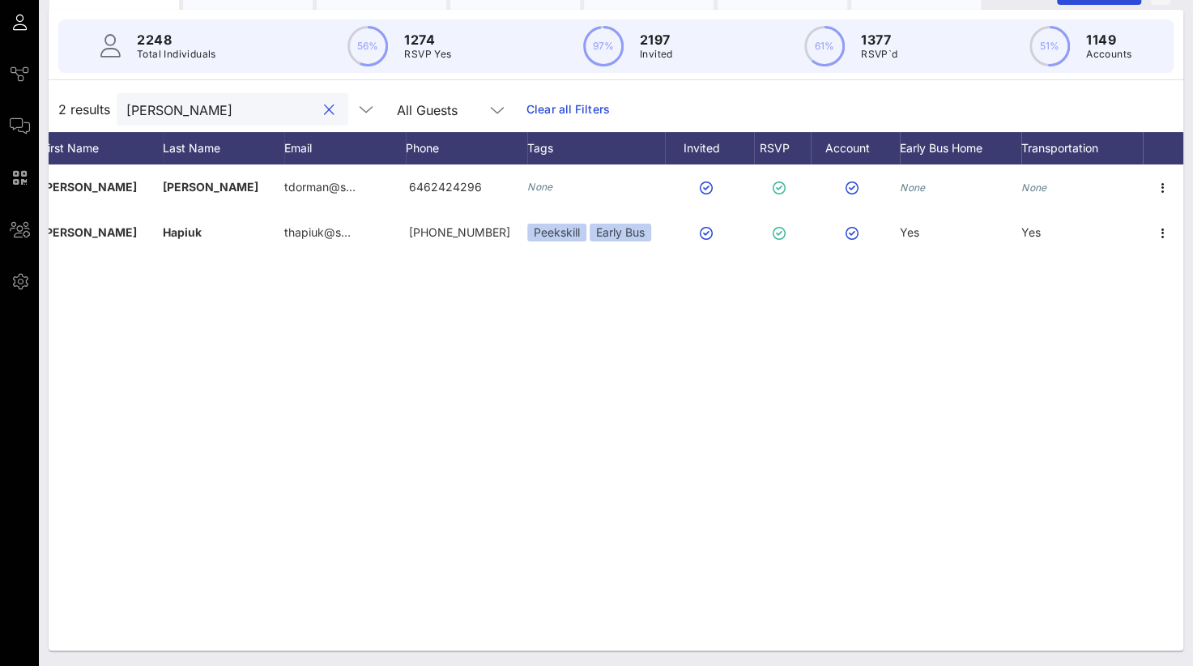
drag, startPoint x: 198, startPoint y: 108, endPoint x: 102, endPoint y: 113, distance: 95.7
click at [102, 113] on div "2 results [PERSON_NAME] All Guests Clear all Filters" at bounding box center [616, 109] width 1135 height 45
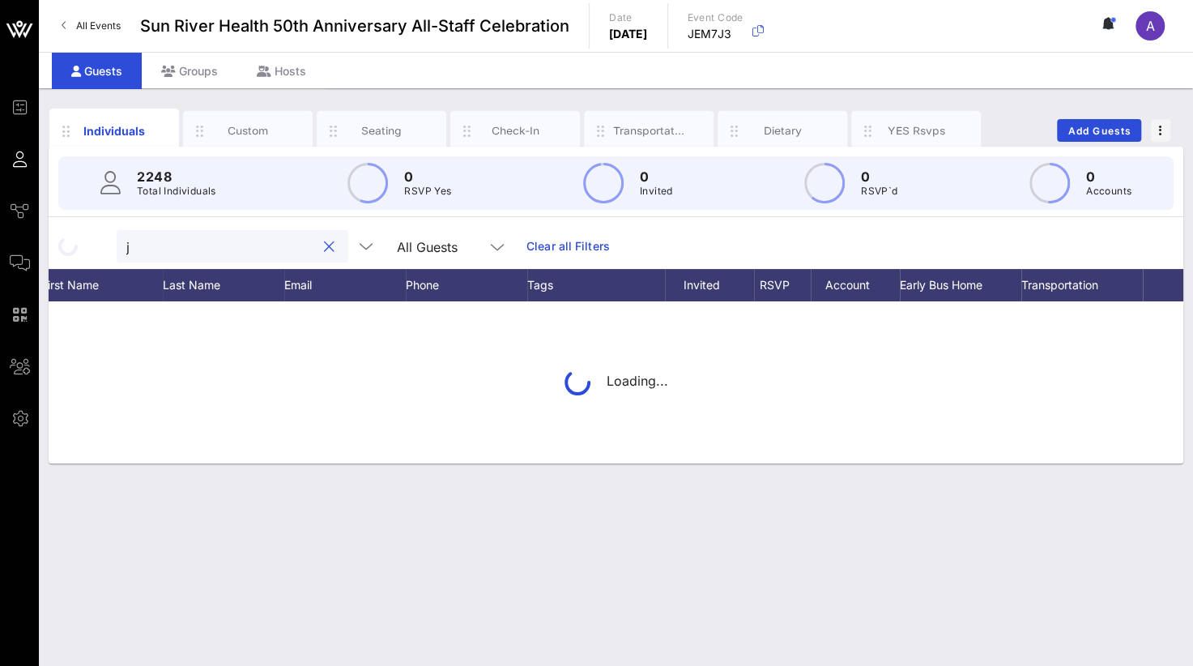
scroll to position [0, 0]
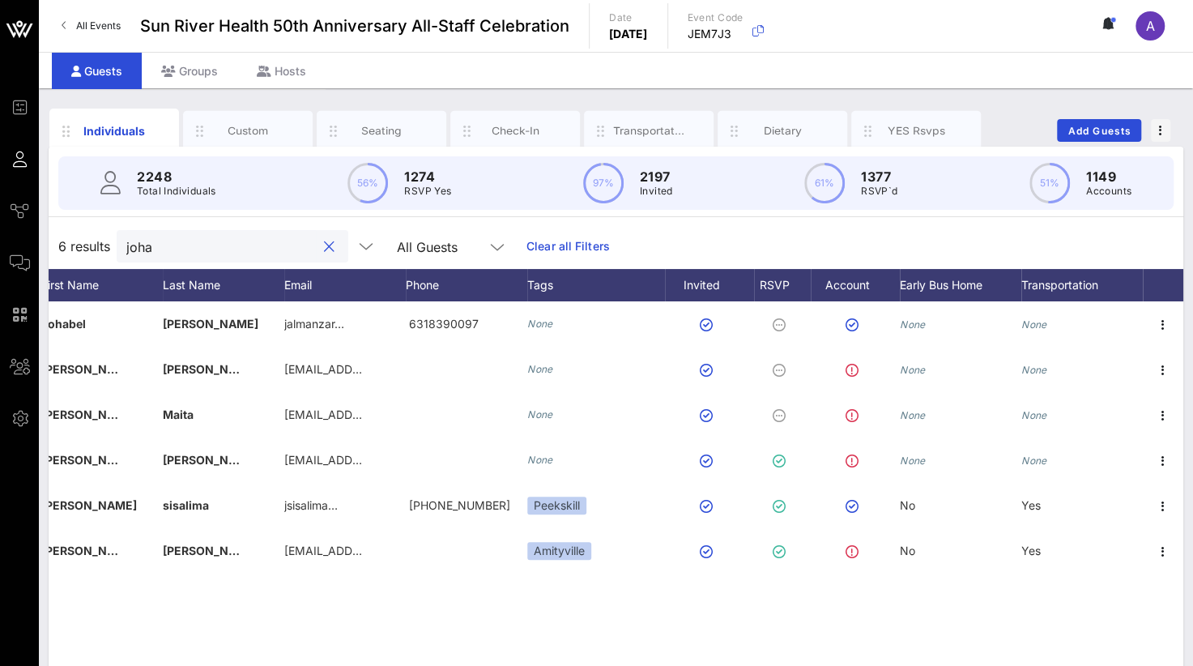
drag, startPoint x: 186, startPoint y: 244, endPoint x: 90, endPoint y: 245, distance: 96.4
click at [90, 245] on div "6 results joha All Guests Clear all Filters" at bounding box center [616, 246] width 1135 height 45
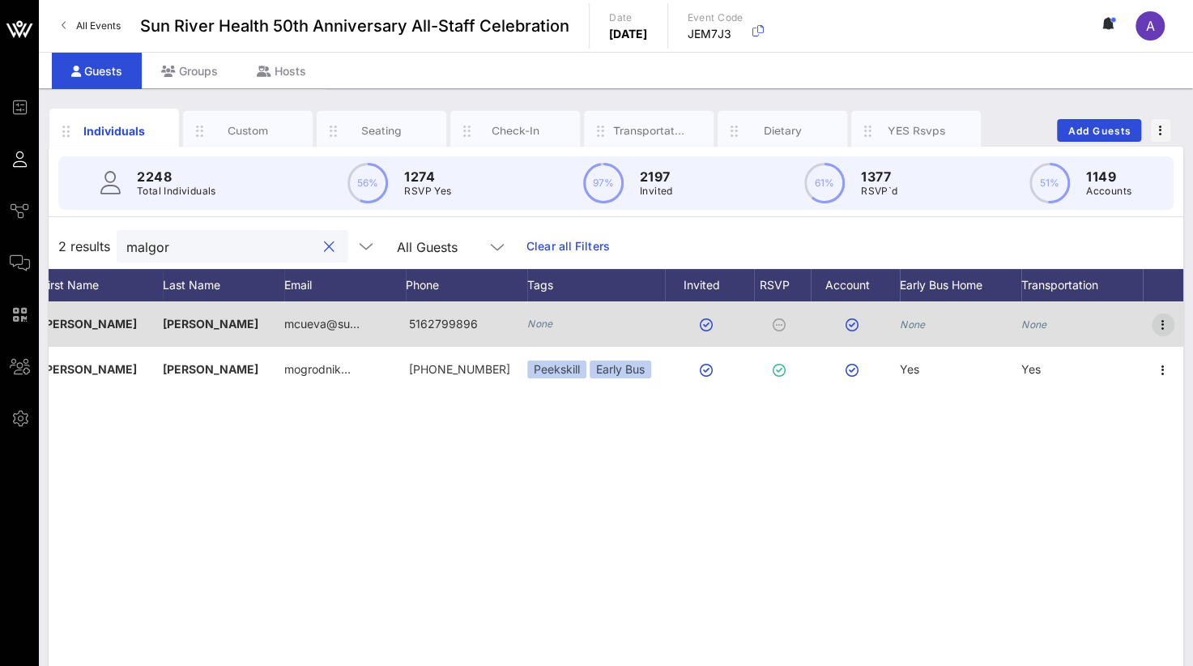
type input "malgor"
click at [1166, 320] on icon "button" at bounding box center [1162, 324] width 19 height 19
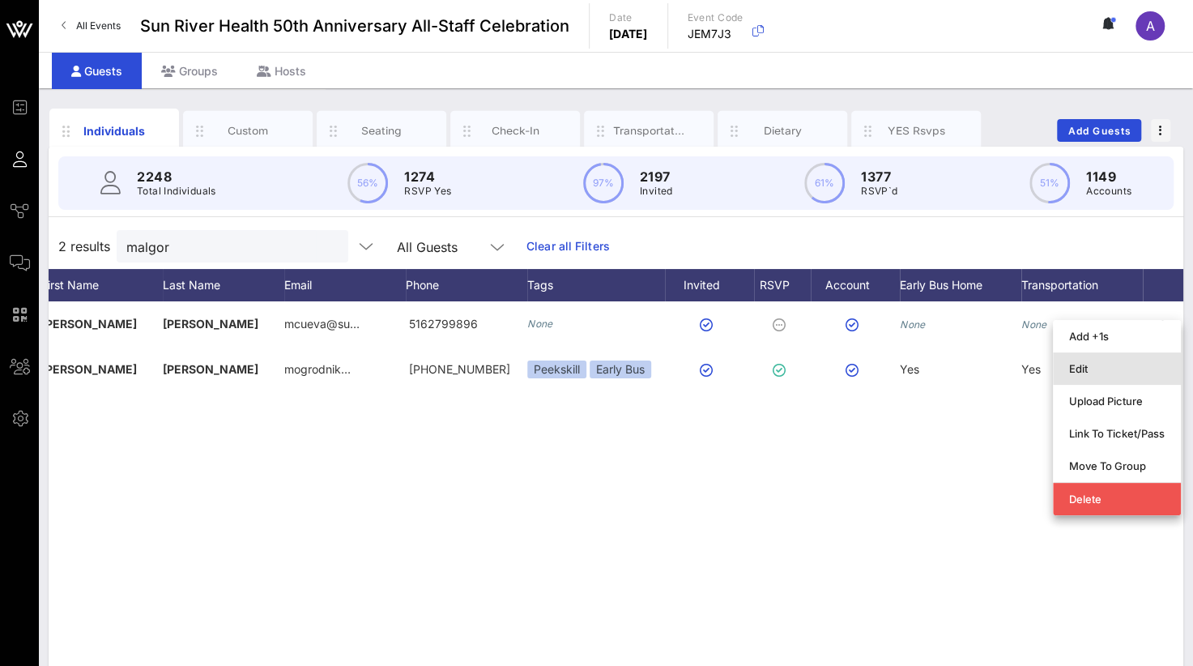
click at [1104, 372] on div "Edit" at bounding box center [1117, 368] width 96 height 13
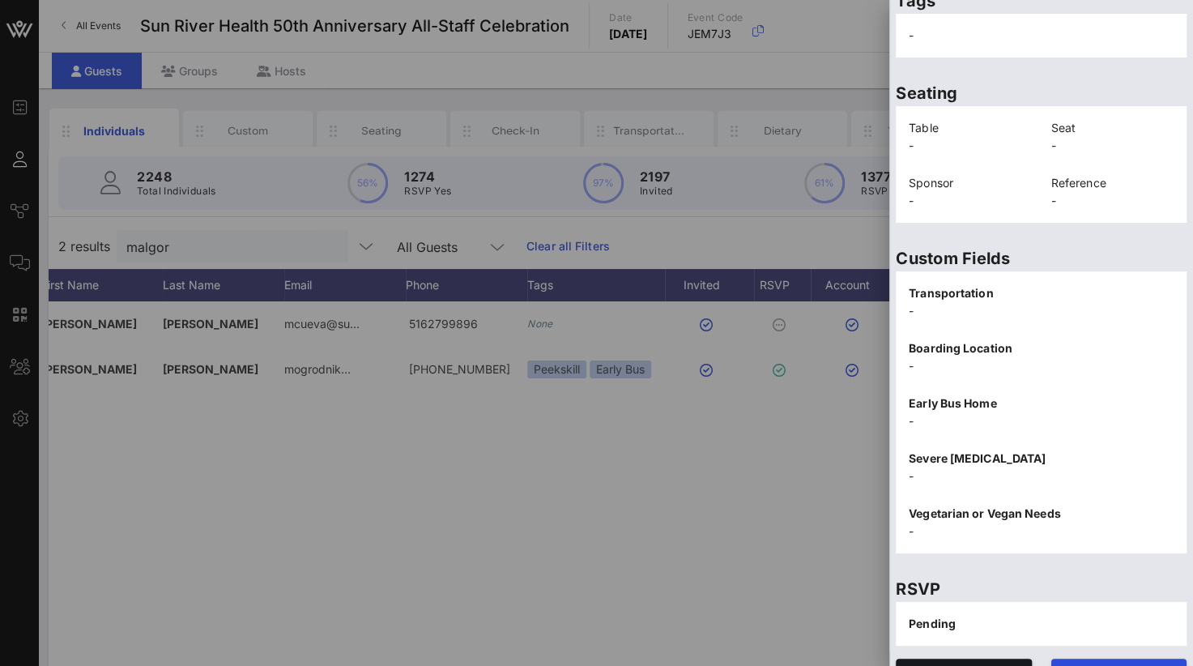
scroll to position [355, 0]
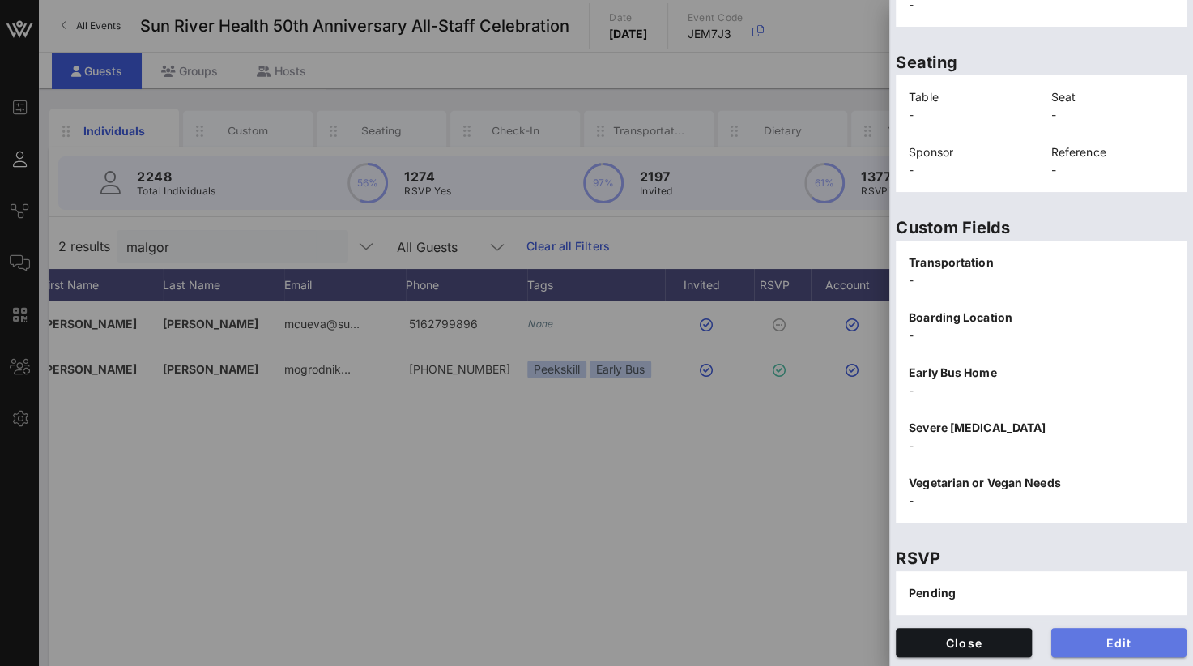
click at [1066, 645] on span "Edit" at bounding box center [1119, 643] width 110 height 14
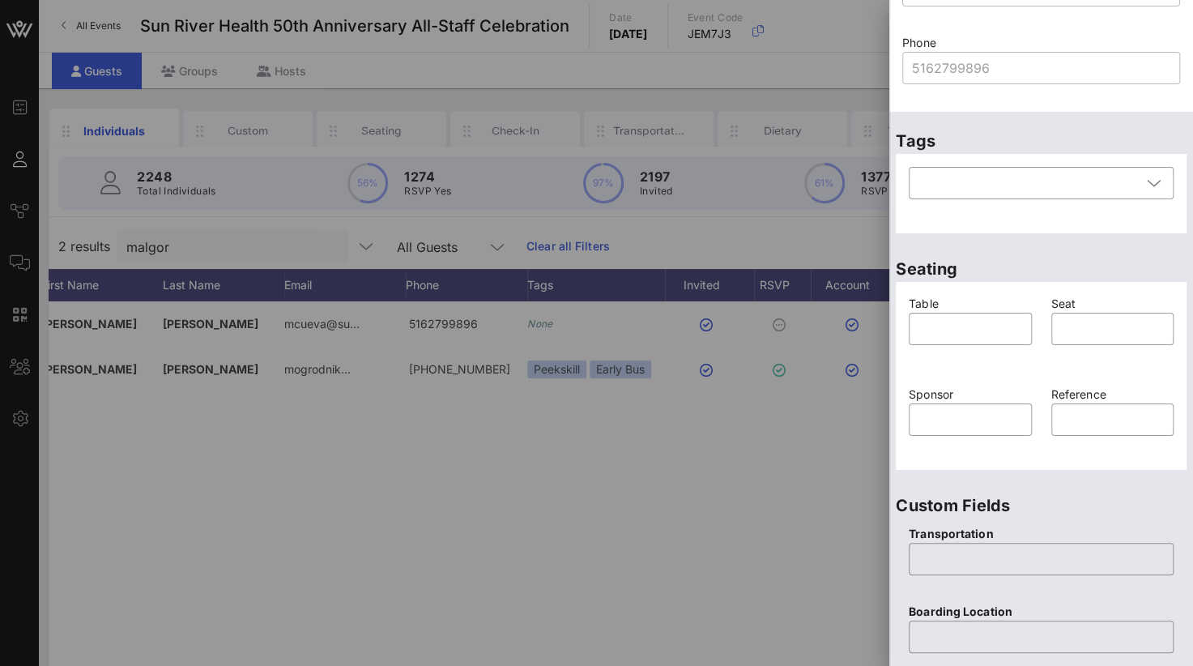
scroll to position [112, 0]
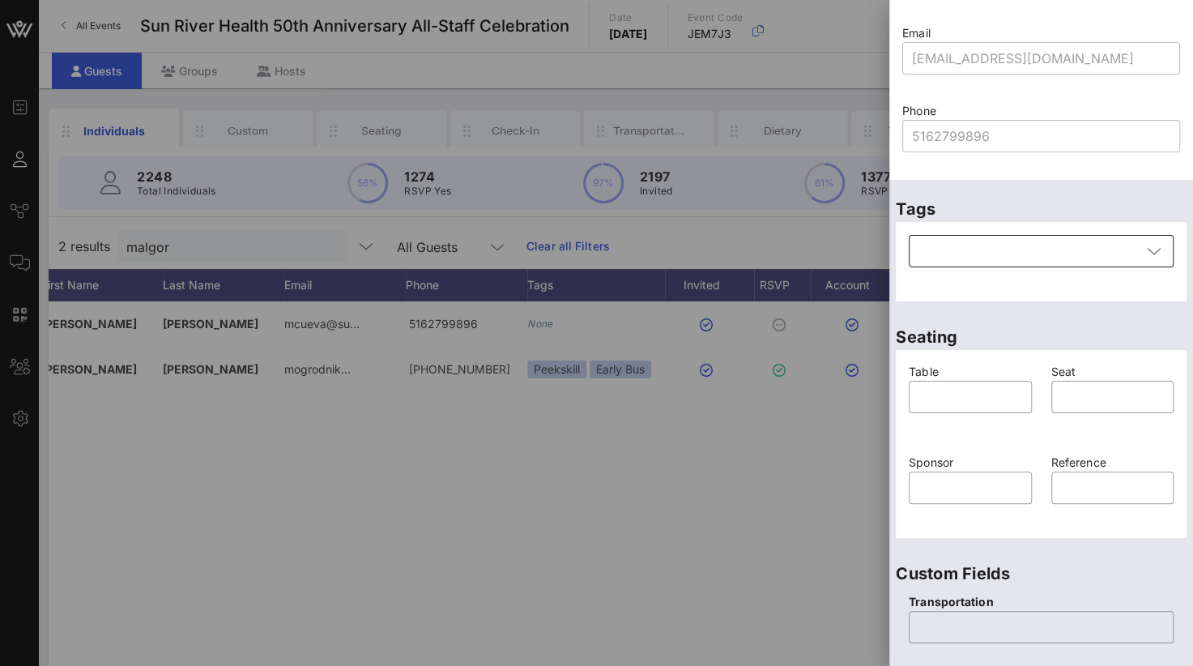
click at [935, 248] on div at bounding box center [1029, 251] width 223 height 32
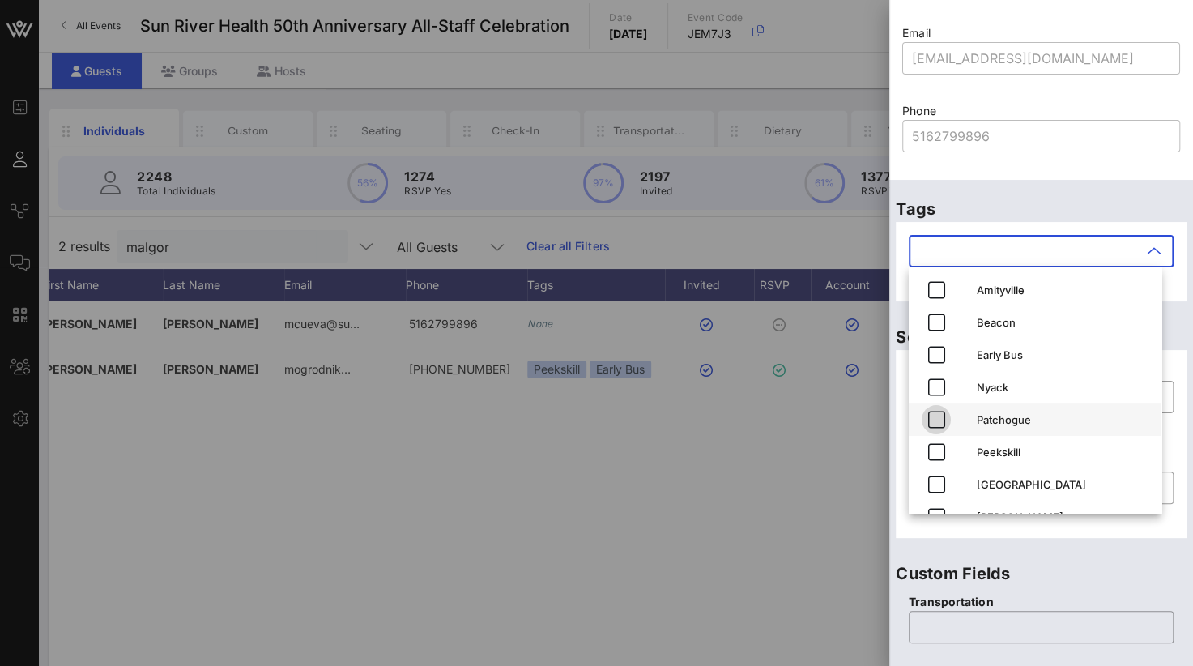
click at [935, 423] on icon "button" at bounding box center [936, 419] width 19 height 19
click at [1100, 164] on div at bounding box center [1041, 160] width 258 height 11
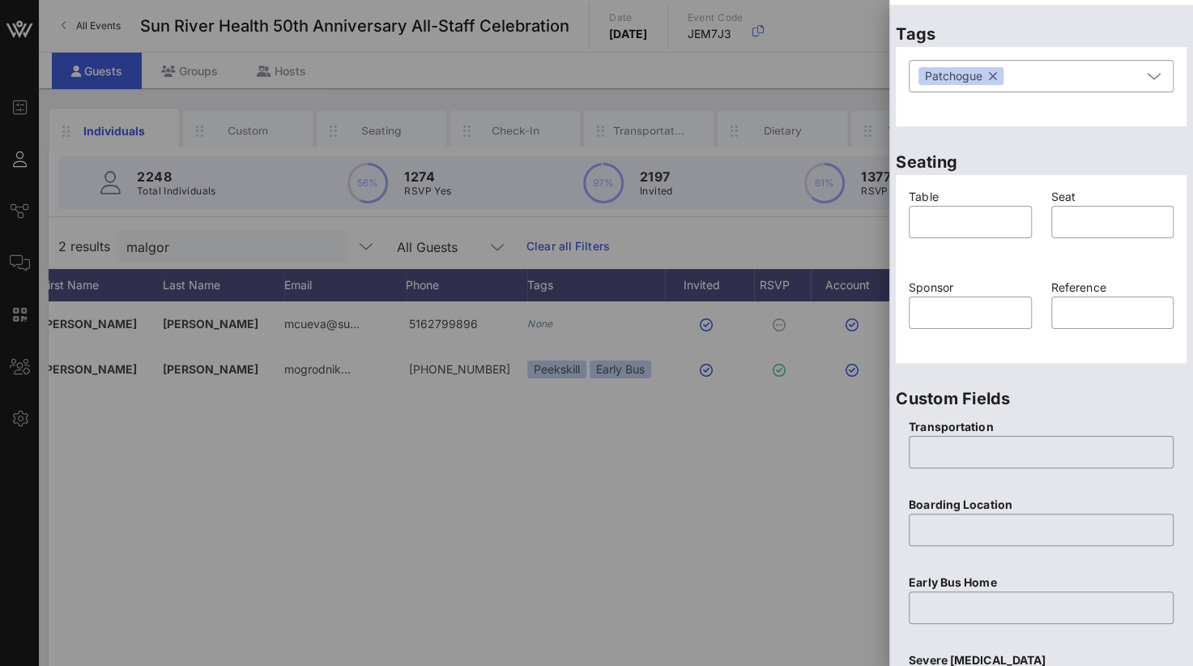
scroll to position [355, 0]
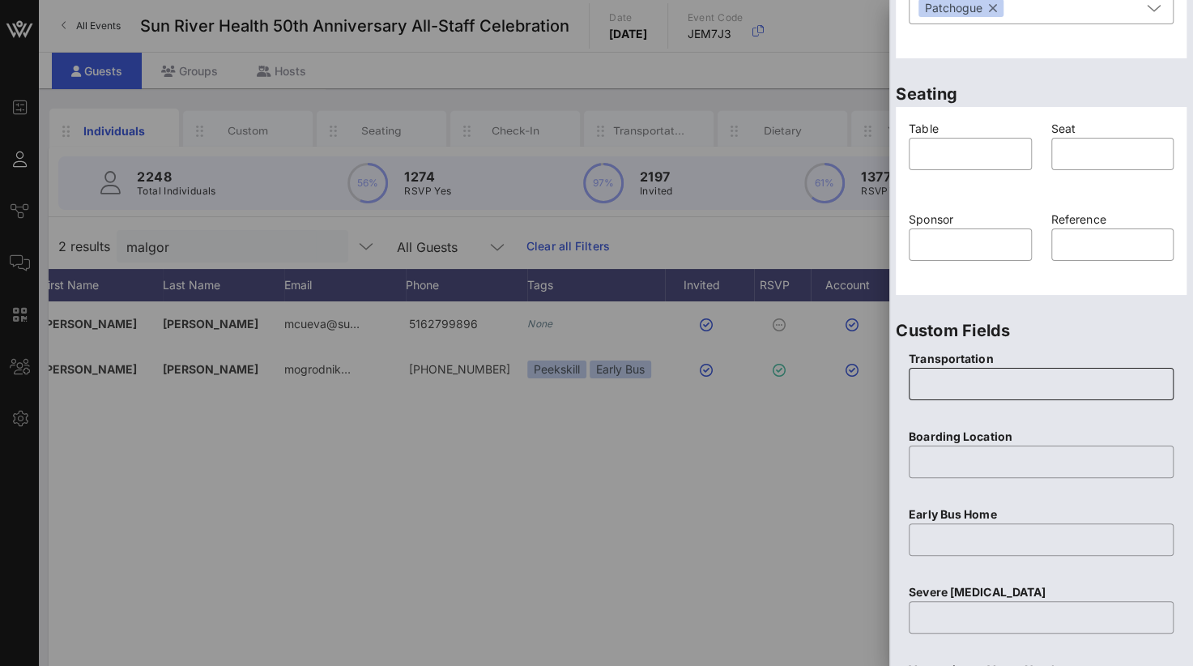
click at [951, 388] on input "text" at bounding box center [1040, 384] width 245 height 26
type input "Yes"
click at [939, 460] on input "text" at bounding box center [1040, 462] width 245 height 26
click at [936, 461] on input "text" at bounding box center [1040, 462] width 245 height 26
paste input "Sun River Health Patchogue [STREET_ADDRESS]"
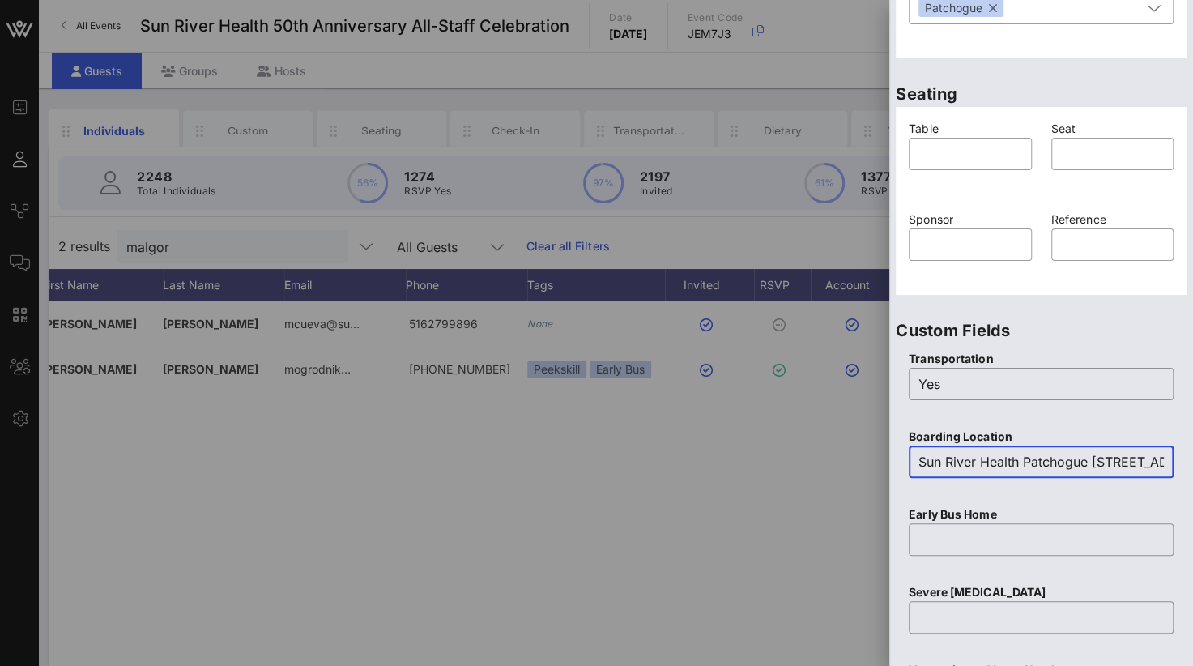
scroll to position [0, 229]
type input "Sun River Health Patchogue [STREET_ADDRESS]"
click at [918, 531] on input "text" at bounding box center [1040, 539] width 245 height 26
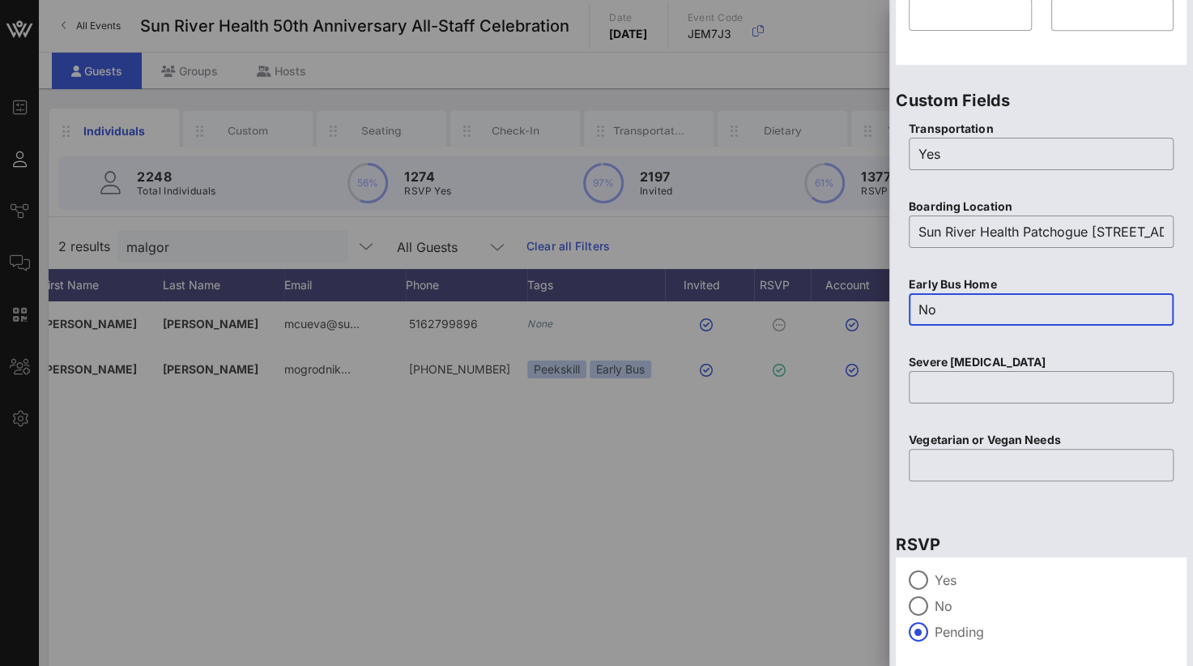
scroll to position [598, 0]
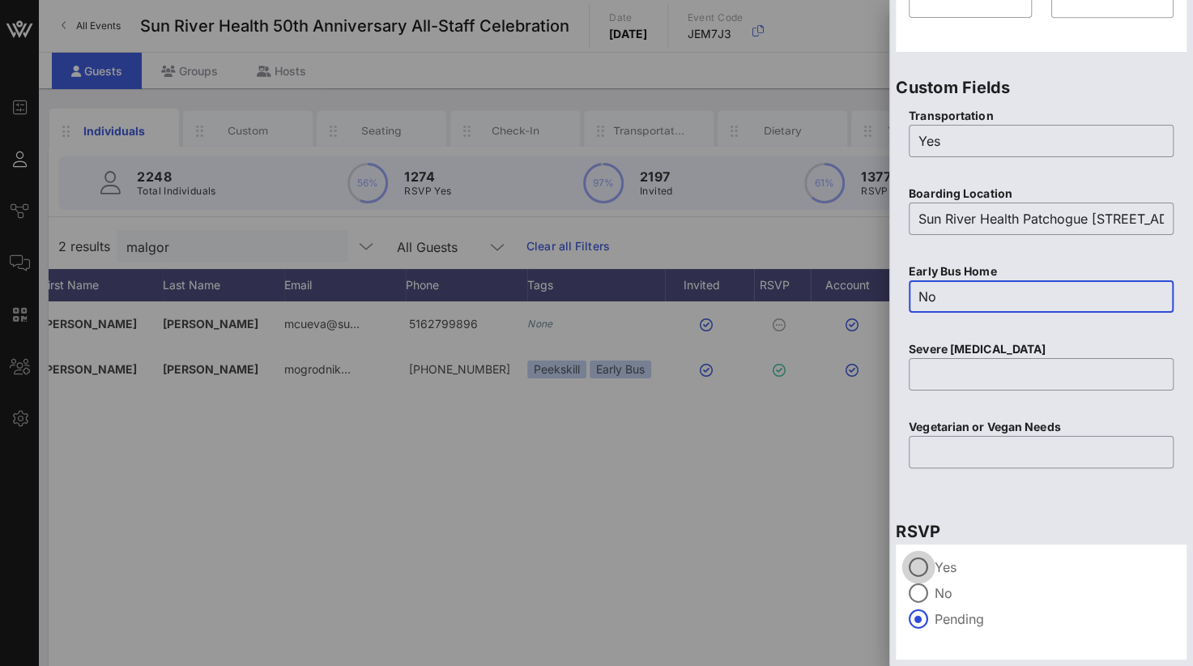
type input "No"
click at [924, 560] on div at bounding box center [919, 567] width 28 height 28
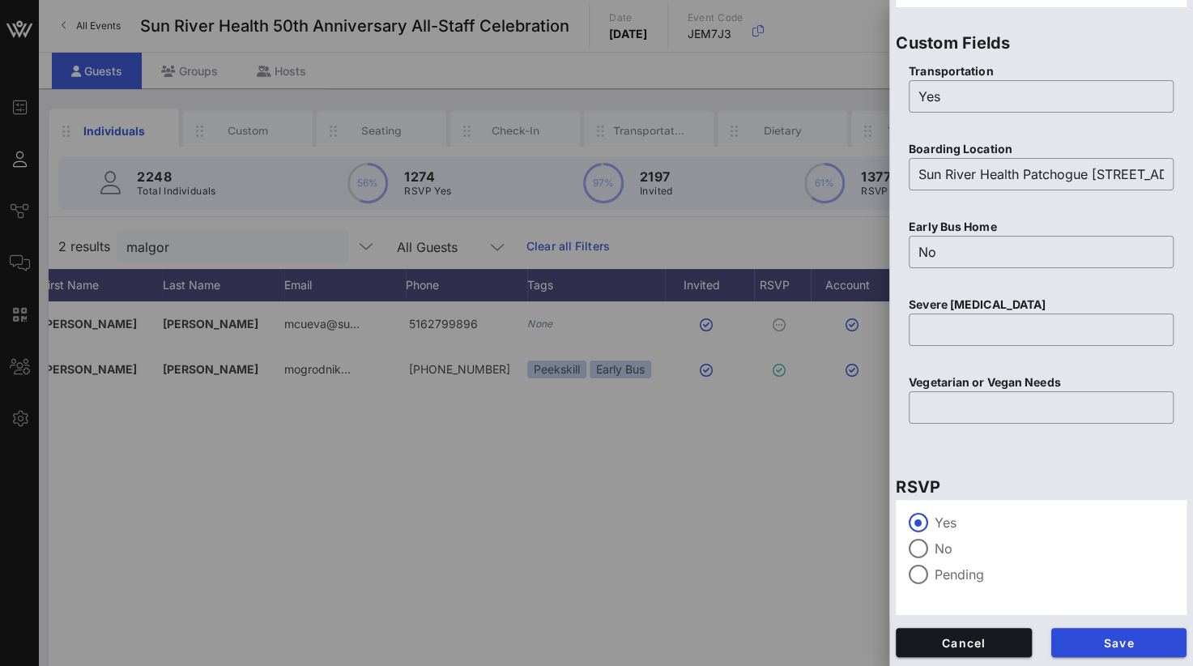
scroll to position [643, 0]
click at [1123, 642] on span "Save" at bounding box center [1119, 642] width 110 height 14
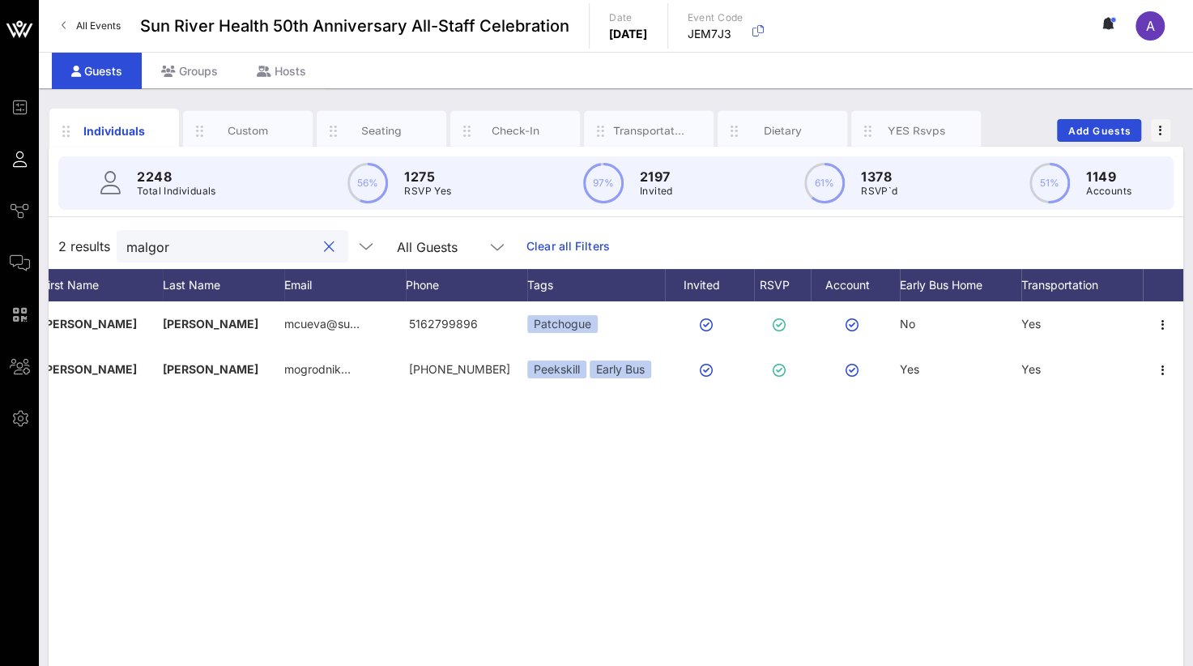
drag, startPoint x: 185, startPoint y: 249, endPoint x: 84, endPoint y: 251, distance: 100.5
click at [84, 251] on div "2 results malgor All Guests Clear all Filters" at bounding box center [616, 246] width 1135 height 45
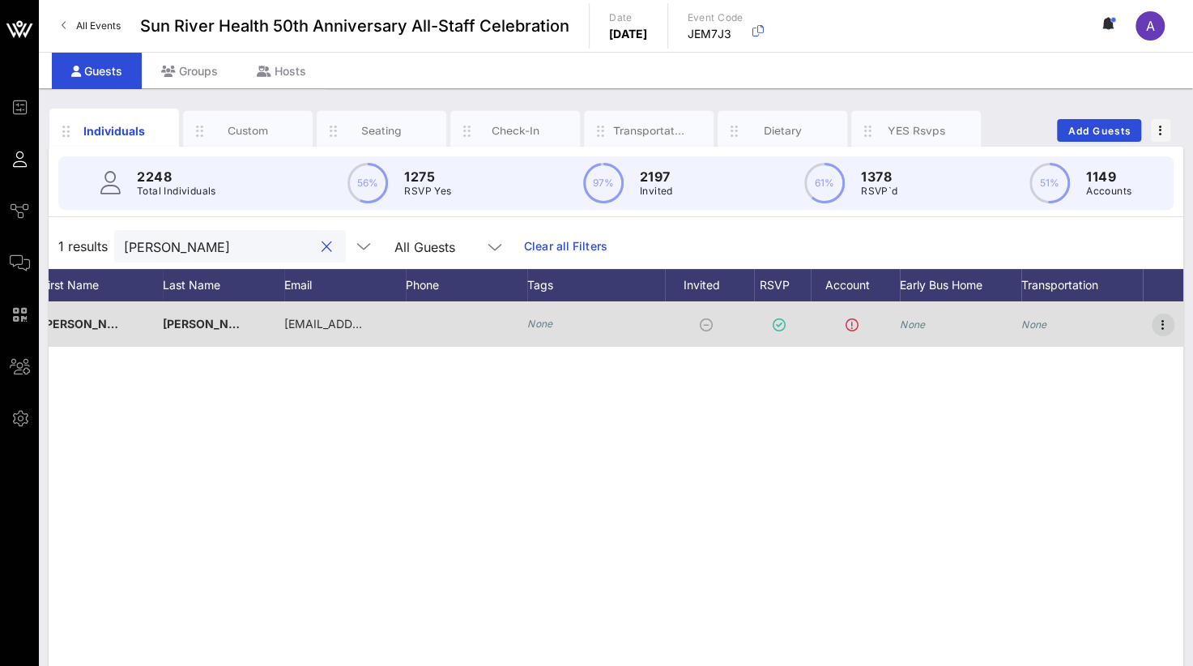
type input "[PERSON_NAME]"
click at [1162, 322] on icon "button" at bounding box center [1162, 324] width 19 height 19
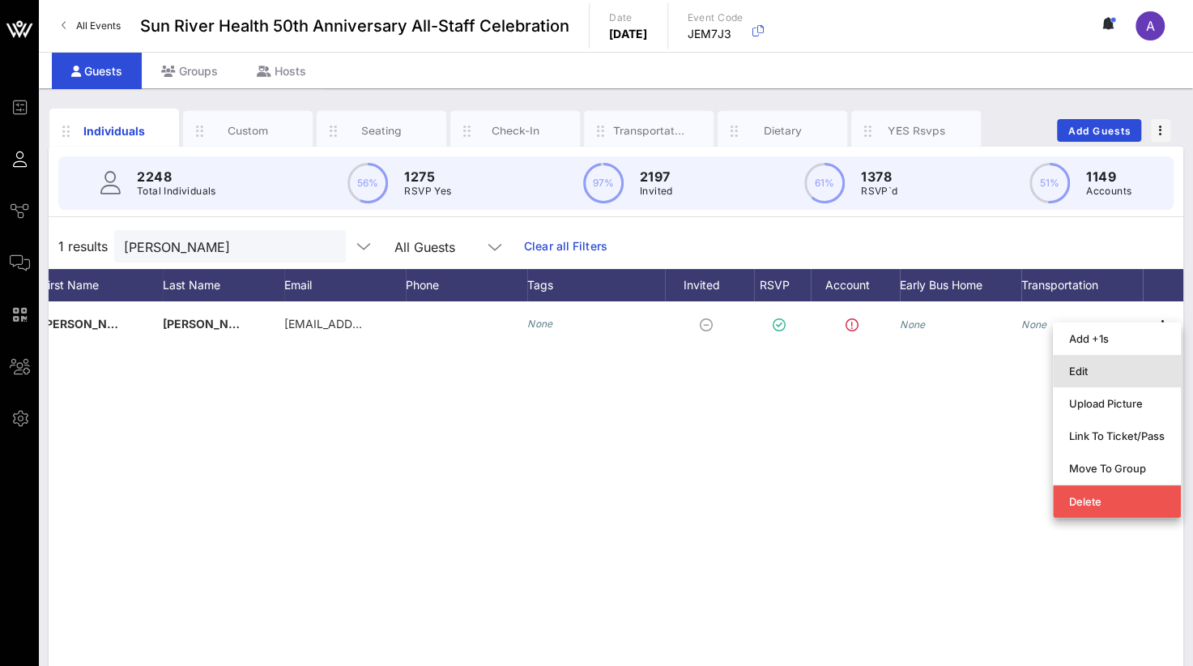
click at [1097, 375] on div "Edit" at bounding box center [1117, 370] width 96 height 13
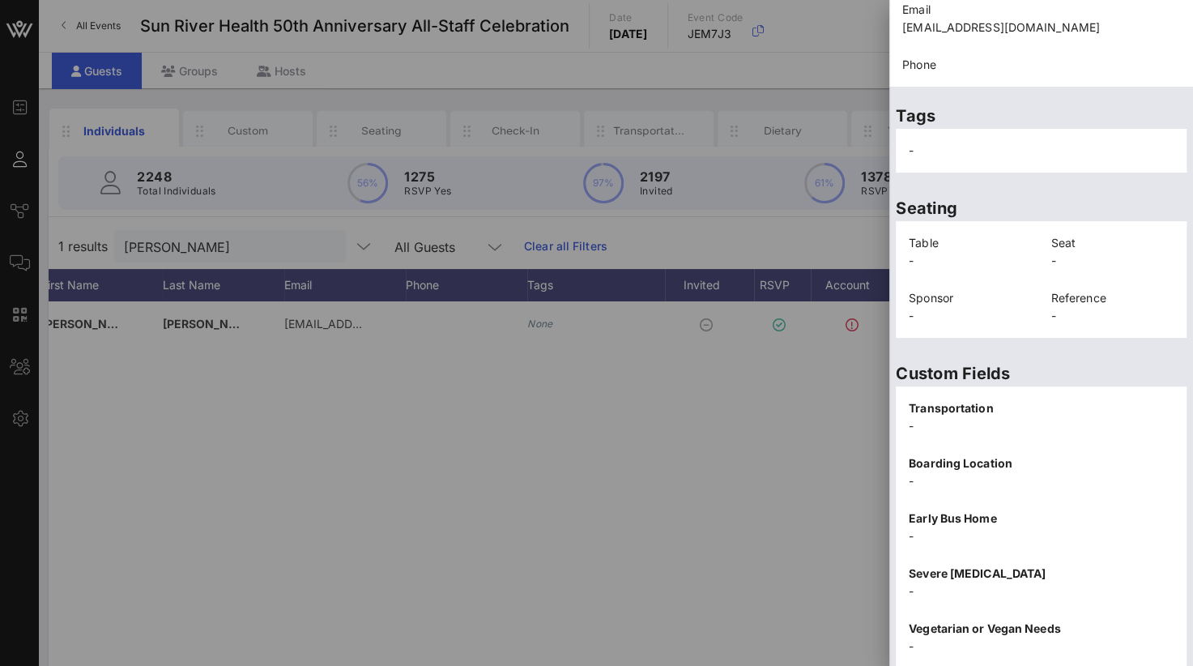
scroll to position [337, 0]
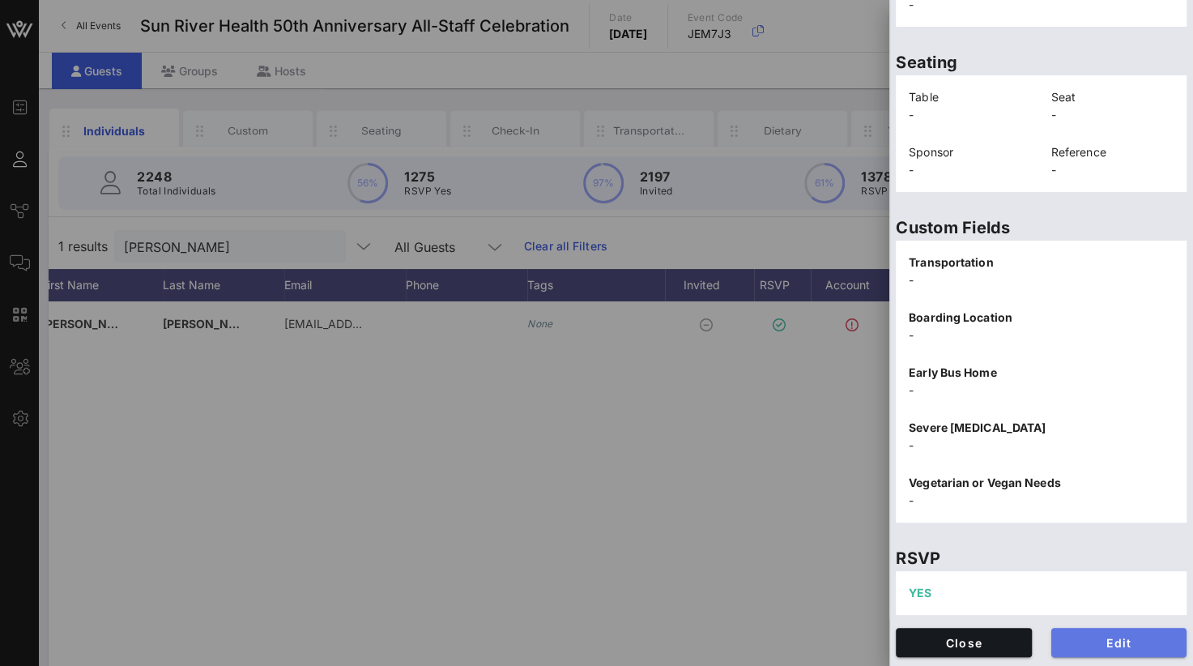
click at [1101, 638] on span "Edit" at bounding box center [1119, 643] width 110 height 14
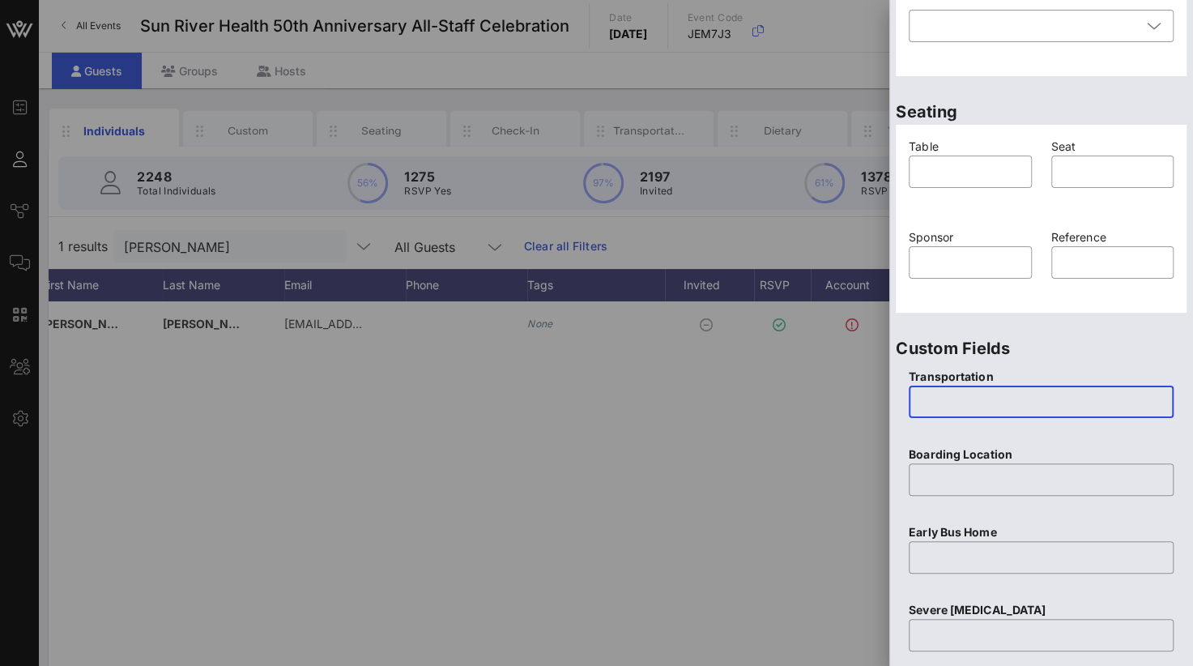
click at [948, 390] on input "text" at bounding box center [1040, 402] width 245 height 26
type input "No"
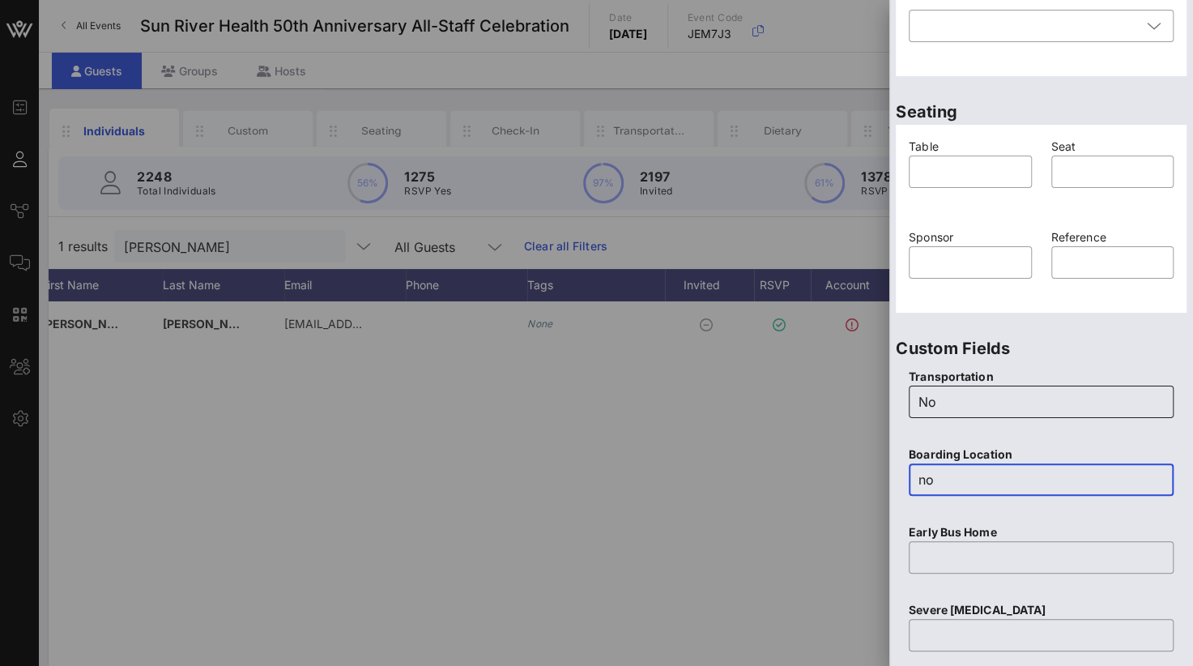
type input "n"
type input "No"
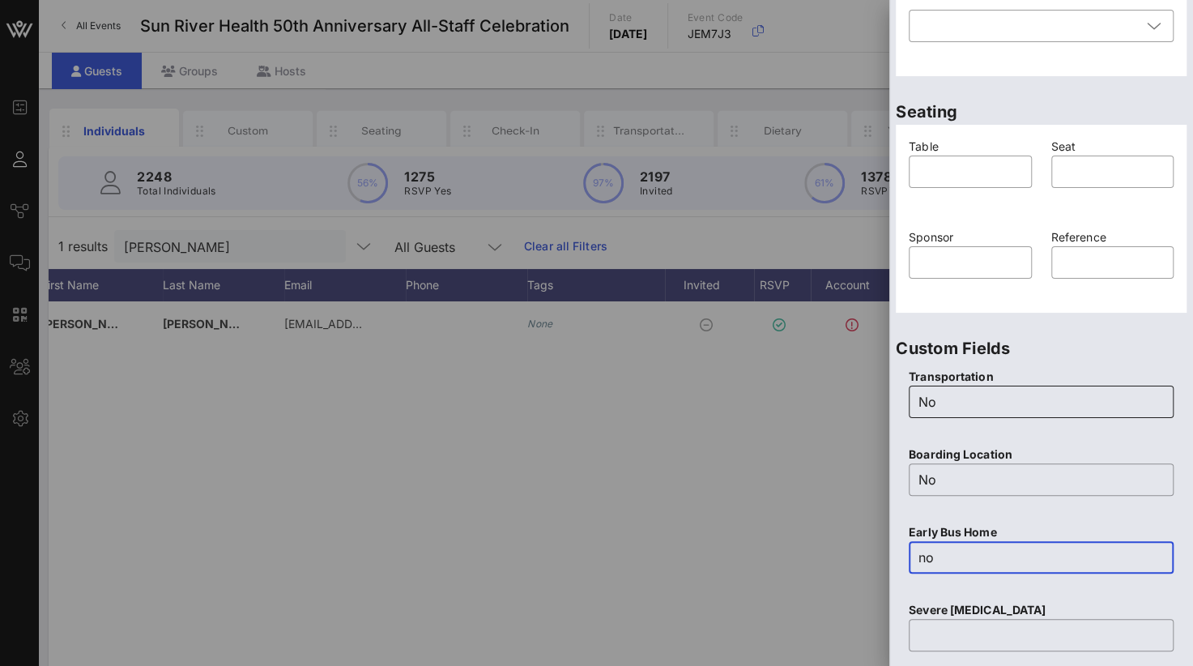
type input "n"
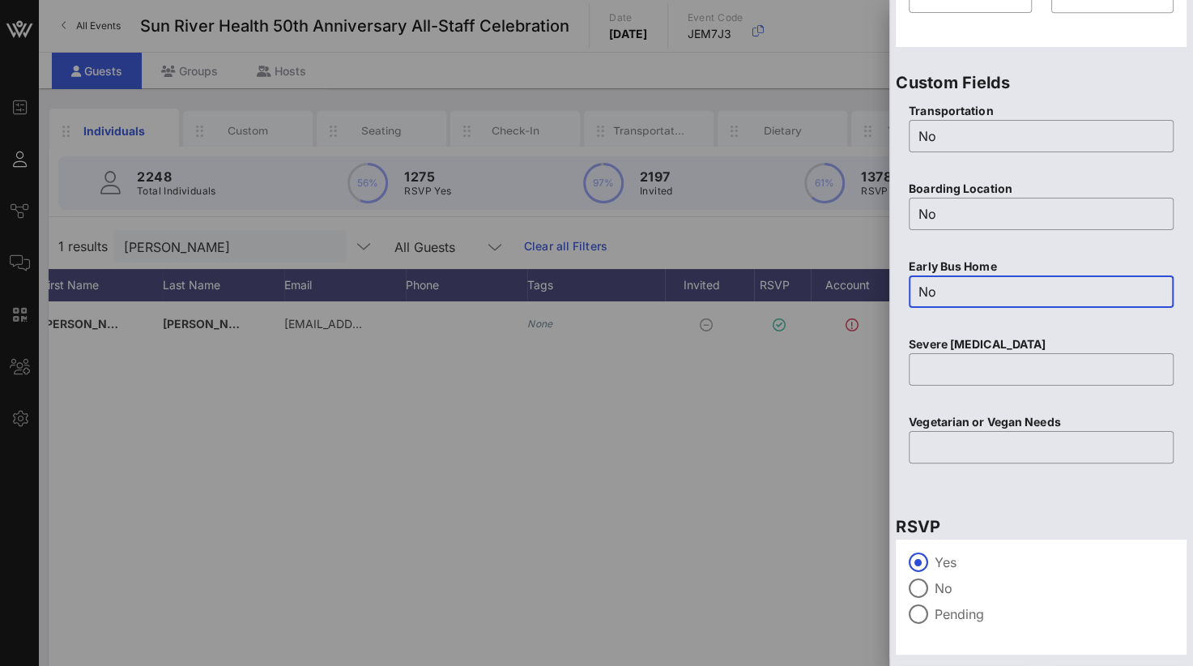
scroll to position [643, 0]
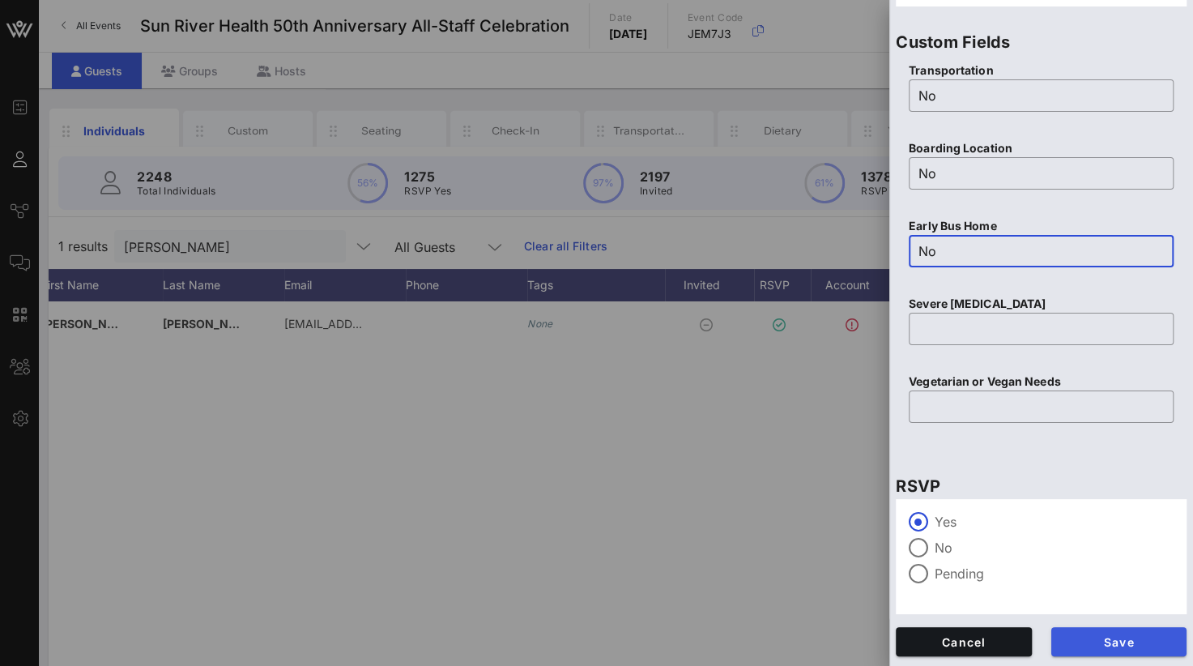
type input "No"
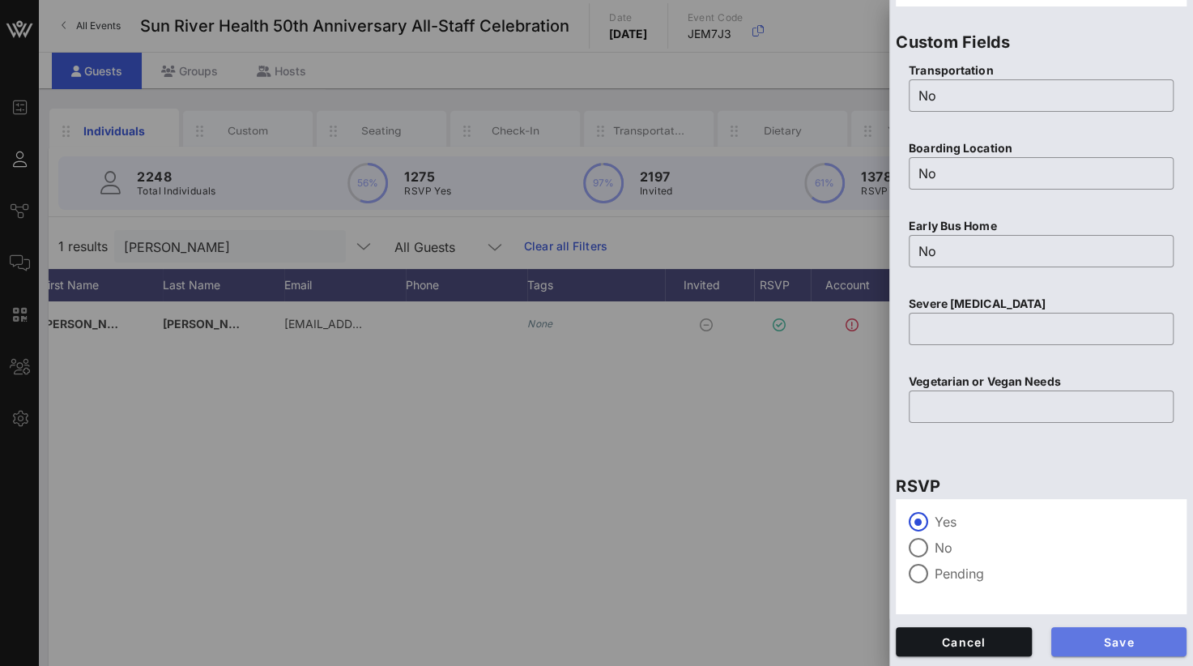
click at [1090, 629] on button "Save" at bounding box center [1119, 641] width 136 height 29
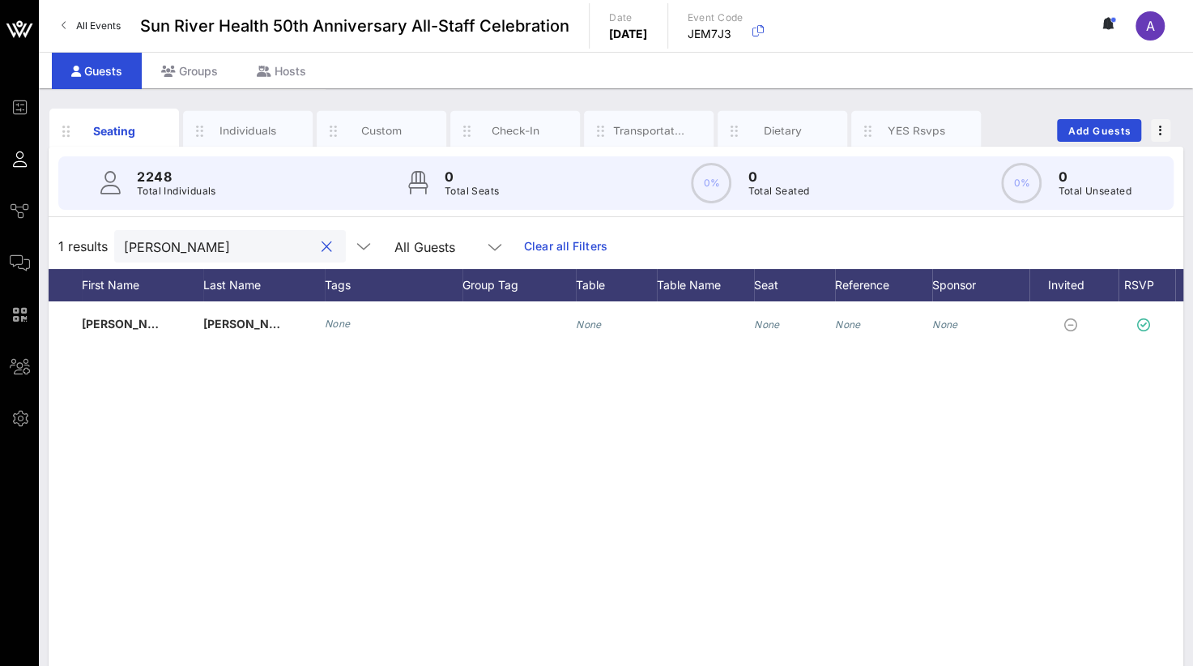
drag, startPoint x: 207, startPoint y: 242, endPoint x: 76, endPoint y: 244, distance: 131.2
click at [76, 244] on div "1 results [PERSON_NAME] cas All Guests Clear all Filters" at bounding box center [616, 246] width 1135 height 45
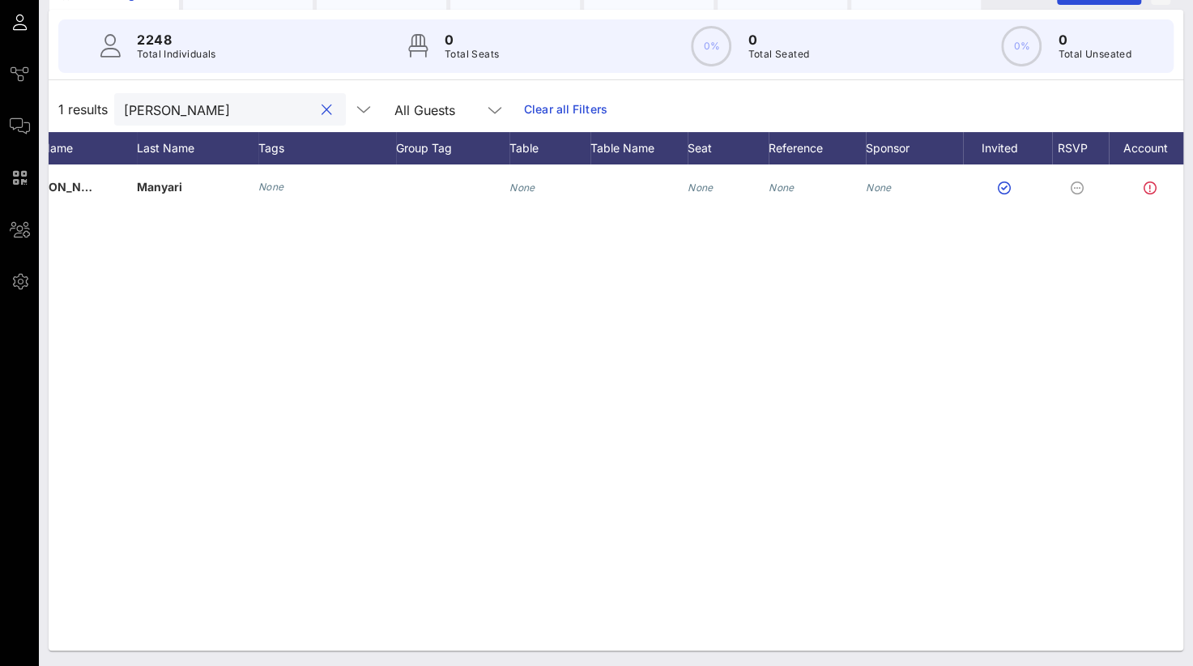
scroll to position [0, 249]
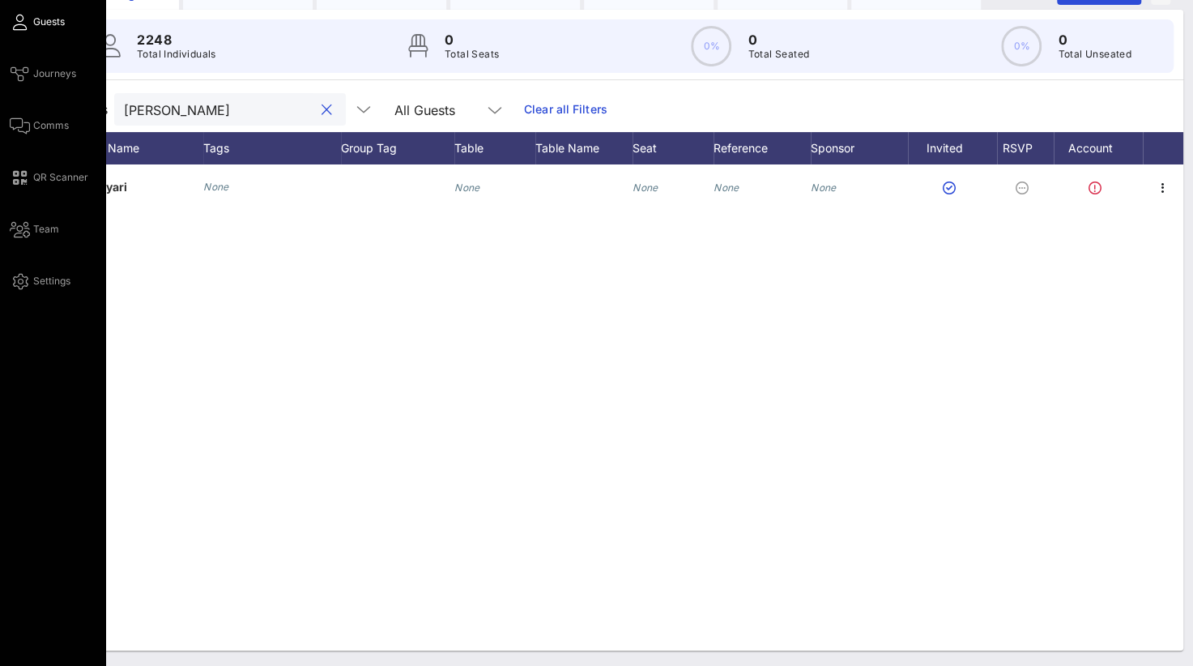
drag, startPoint x: 201, startPoint y: 106, endPoint x: 20, endPoint y: 99, distance: 180.8
click at [20, 98] on div "Event Builder Guests Journeys Comms QR Scanner Team Settings Sun River Health 5…" at bounding box center [596, 264] width 1193 height 803
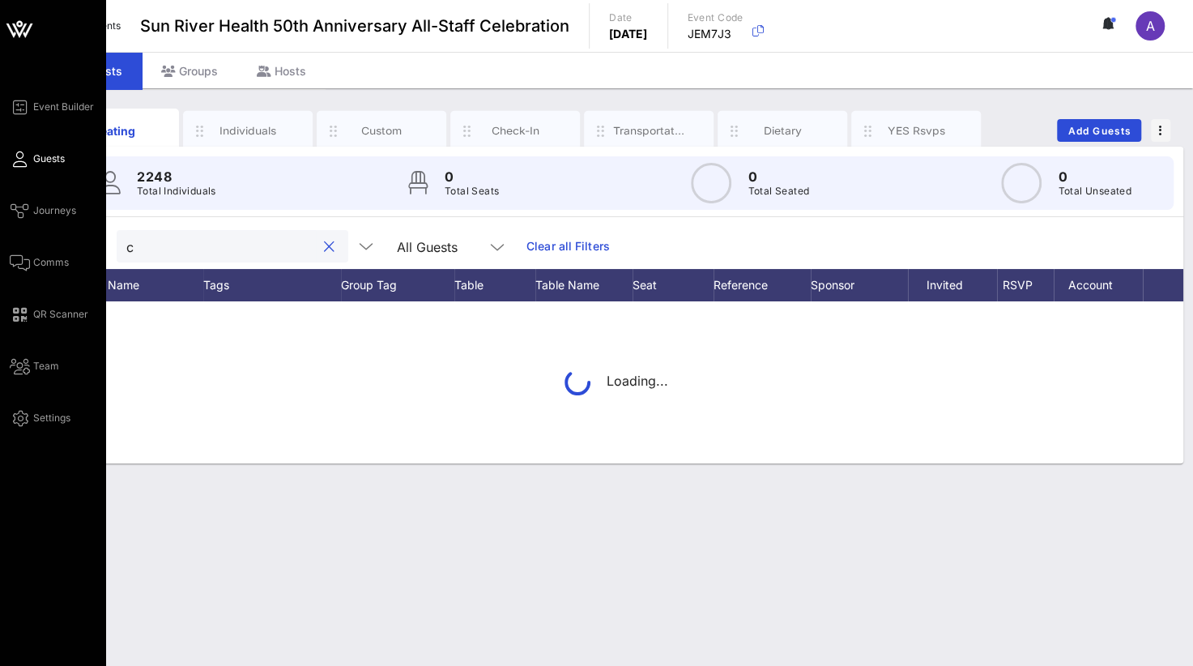
scroll to position [0, 0]
type input "c"
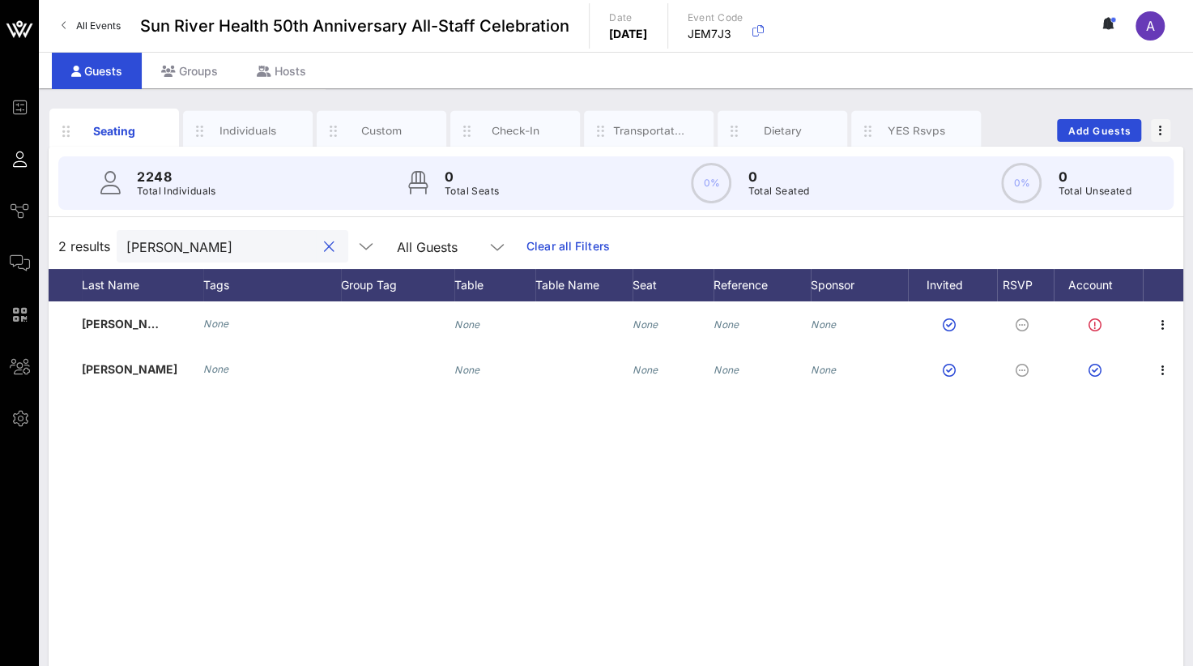
type input "[PERSON_NAME]"
drag, startPoint x: 329, startPoint y: 512, endPoint x: 360, endPoint y: 510, distance: 30.8
click at [330, 512] on div "S [PERSON_NAME] [PERSON_NAME] None None None None None C [PERSON_NAME] None Non…" at bounding box center [616, 544] width 1135 height 486
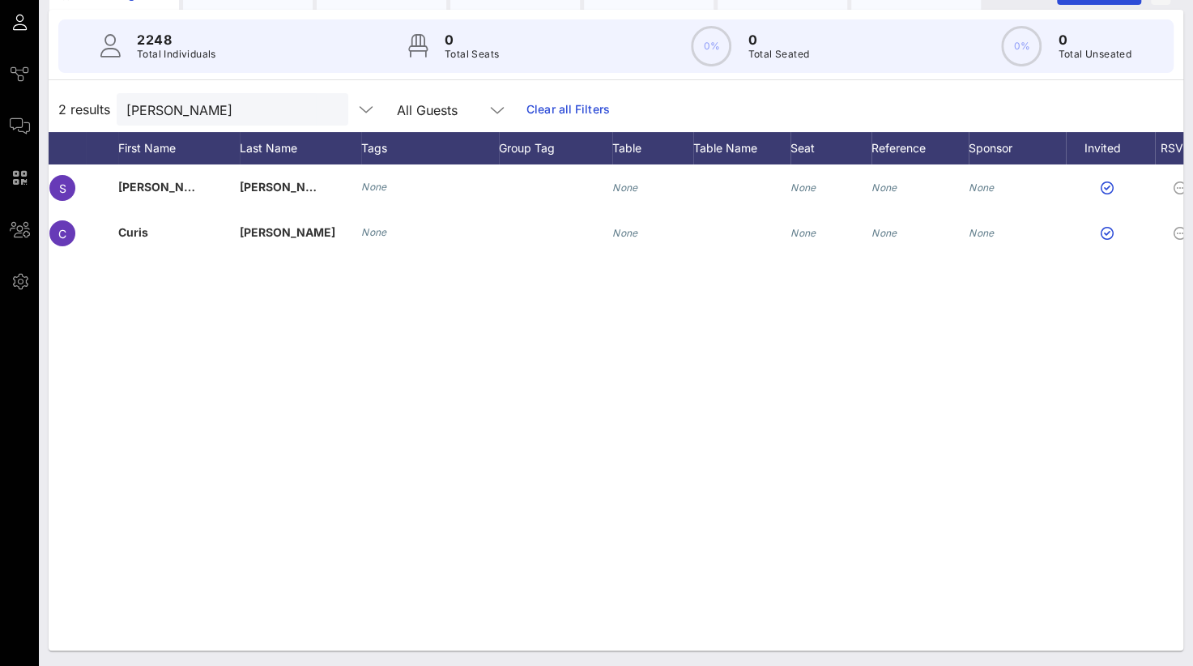
scroll to position [0, 51]
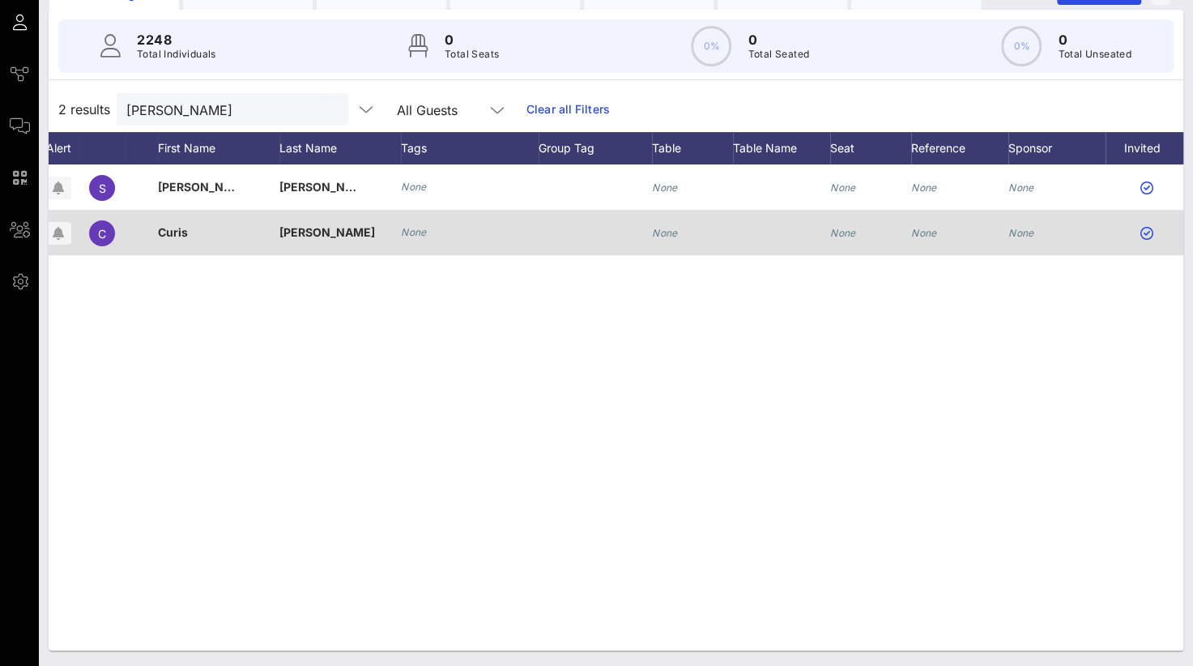
click at [174, 229] on span "Curis" at bounding box center [173, 232] width 30 height 14
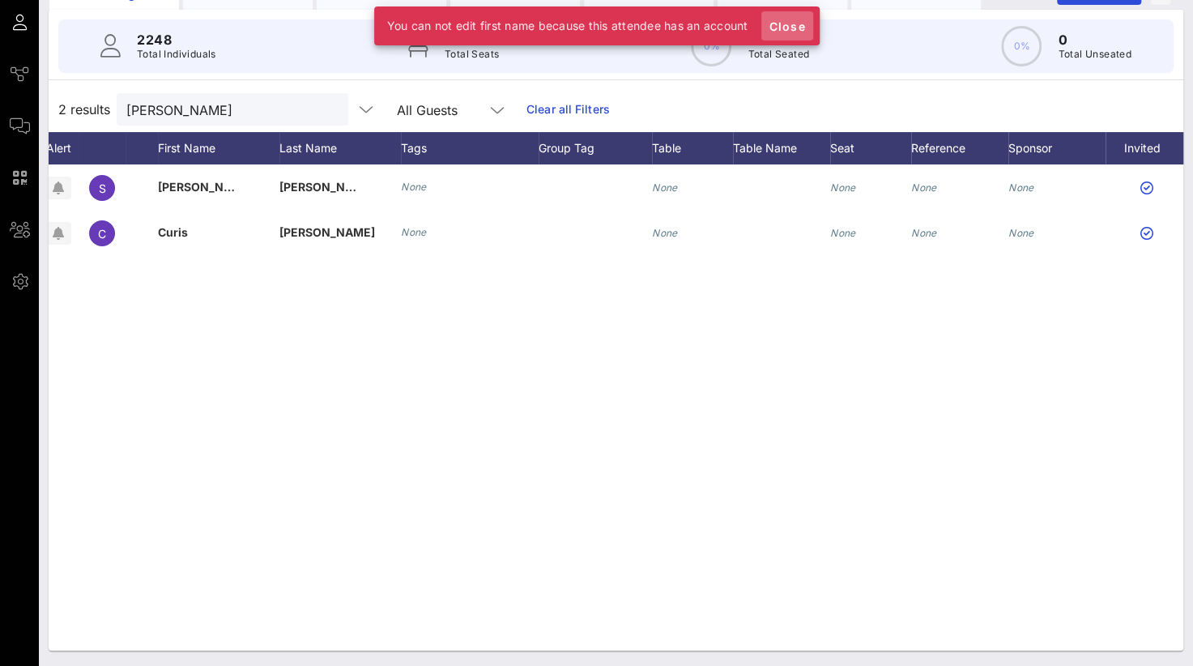
click at [789, 25] on span "Close" at bounding box center [787, 26] width 39 height 14
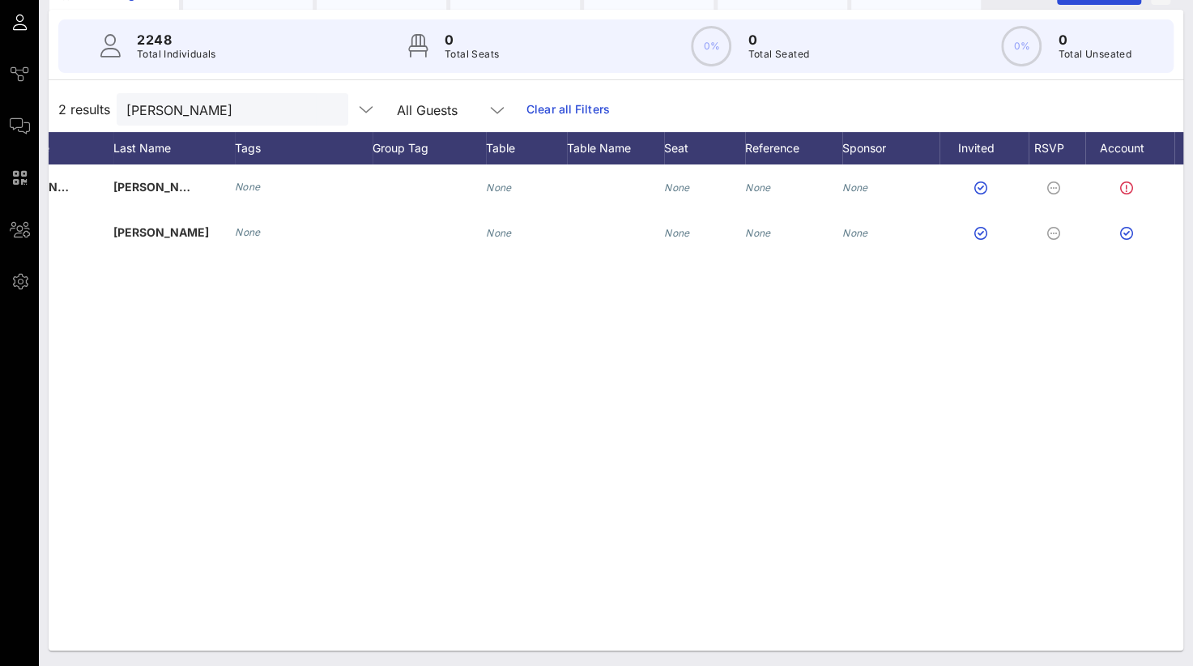
scroll to position [0, 249]
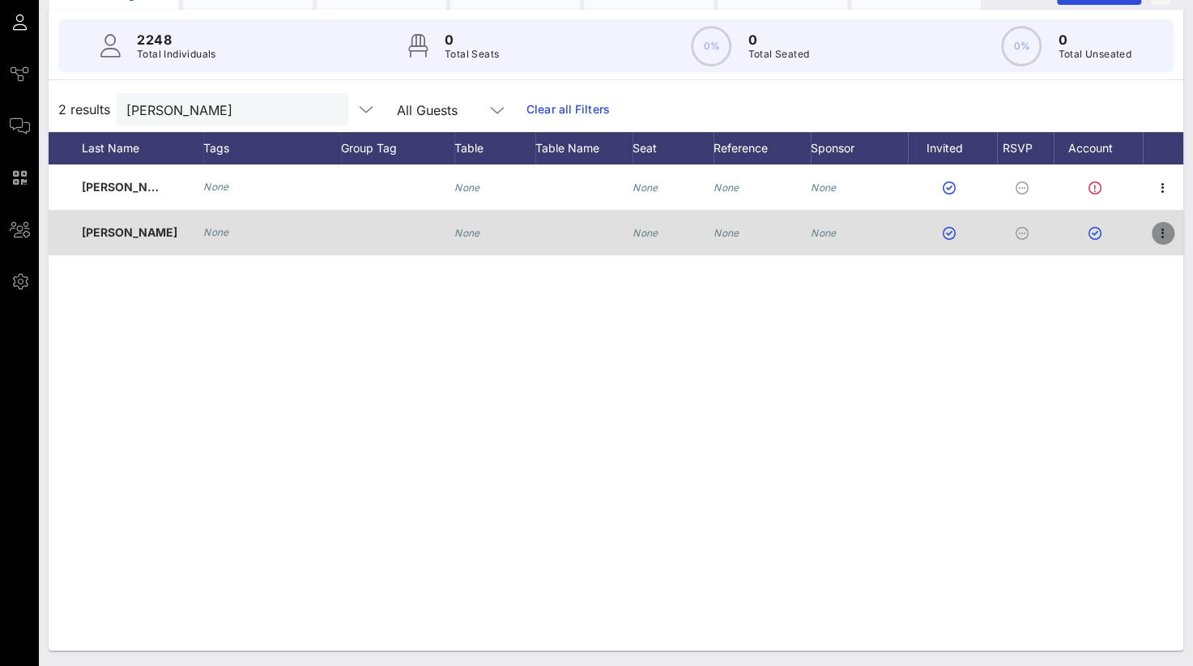
click at [1160, 232] on icon "button" at bounding box center [1162, 233] width 19 height 19
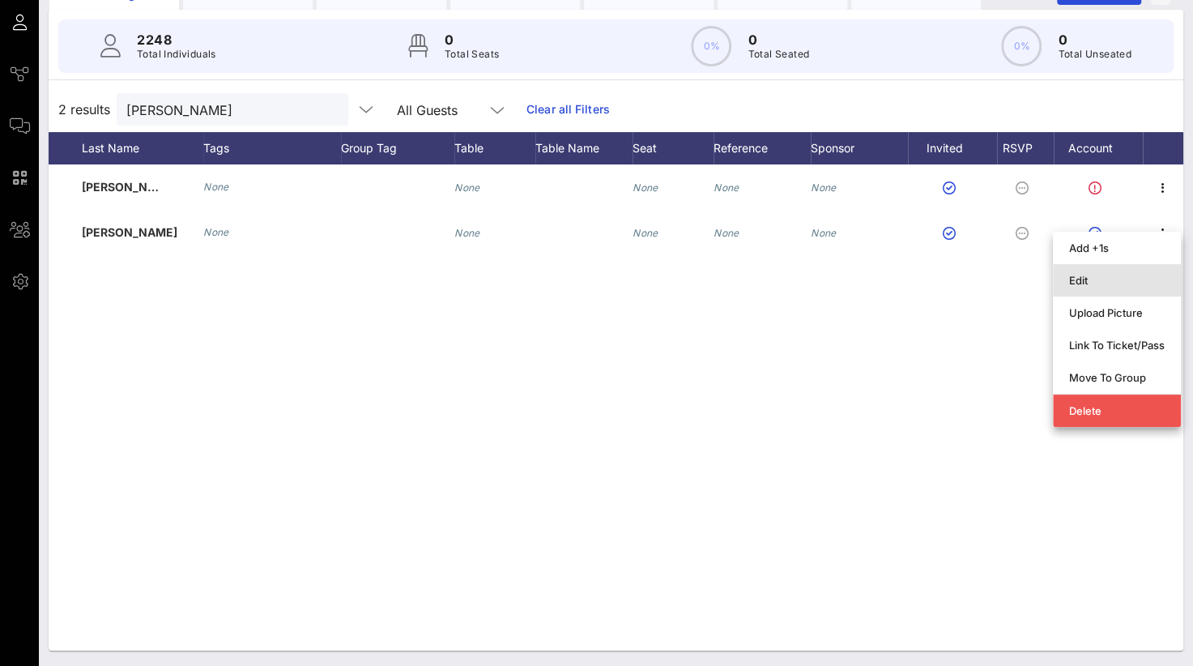
click at [1108, 276] on div "Edit" at bounding box center [1117, 280] width 96 height 13
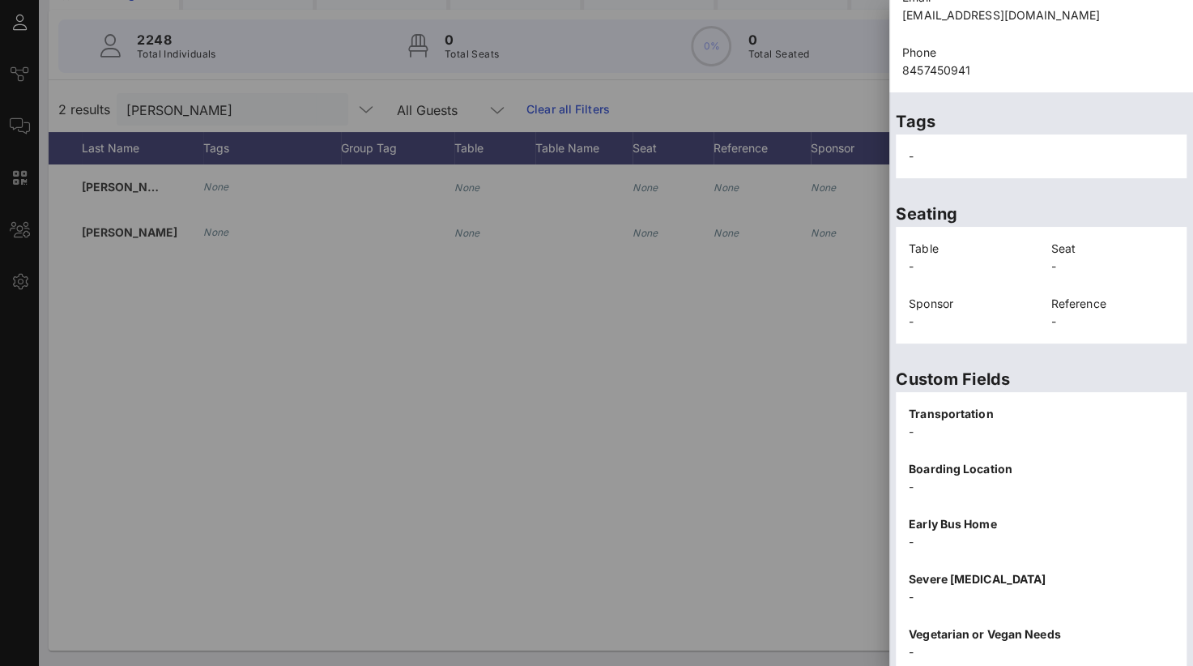
scroll to position [355, 0]
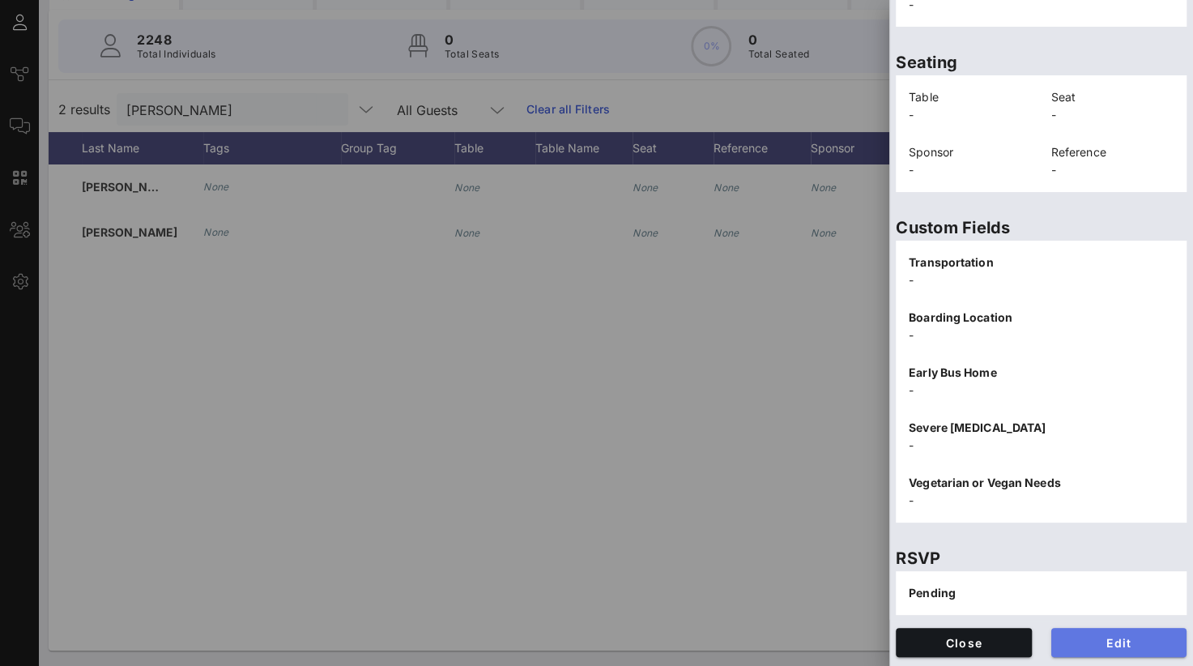
click at [1082, 652] on button "Edit" at bounding box center [1119, 642] width 136 height 29
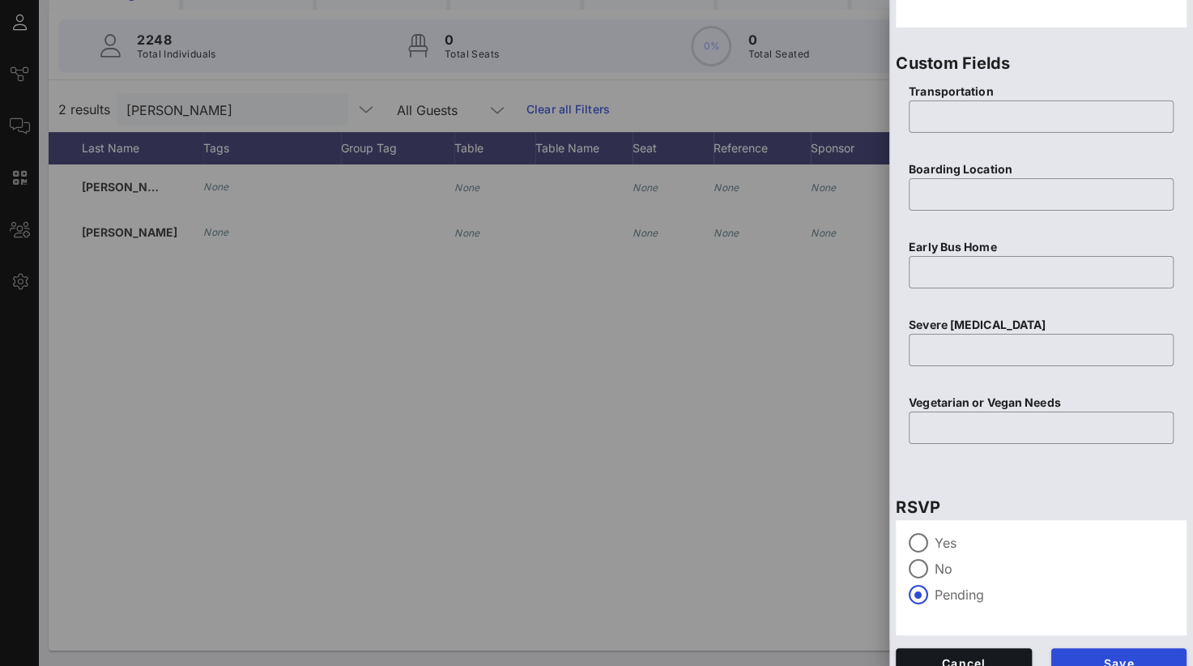
scroll to position [643, 0]
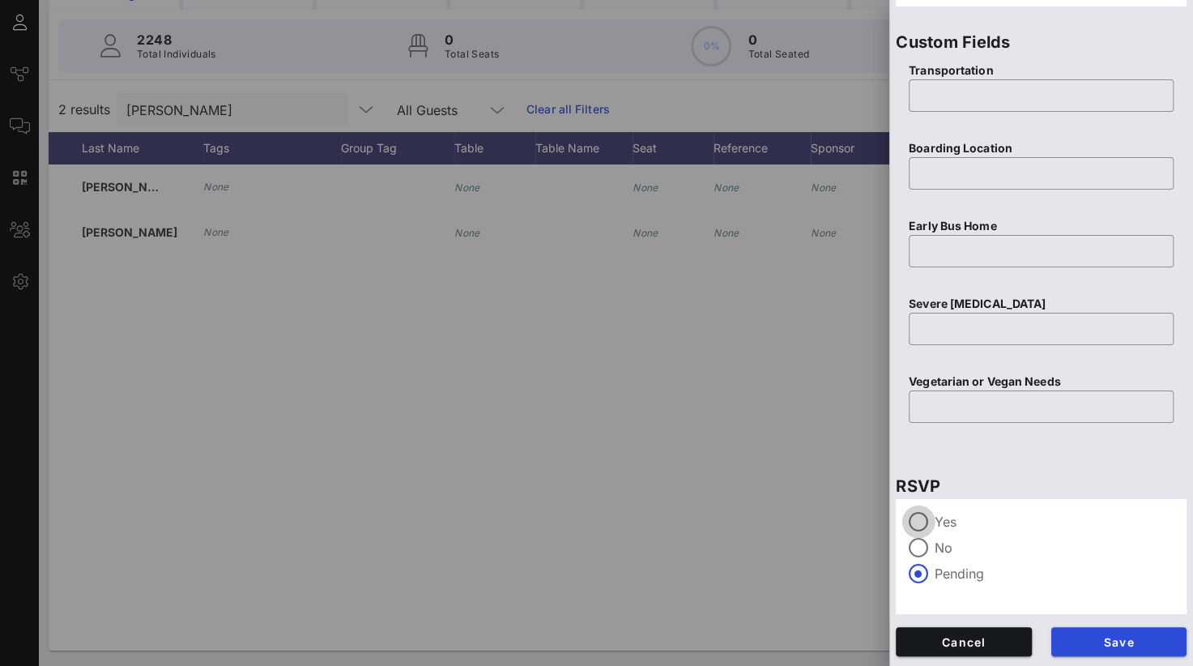
click at [930, 518] on div at bounding box center [919, 522] width 28 height 28
click at [1082, 641] on span "Save" at bounding box center [1119, 642] width 110 height 14
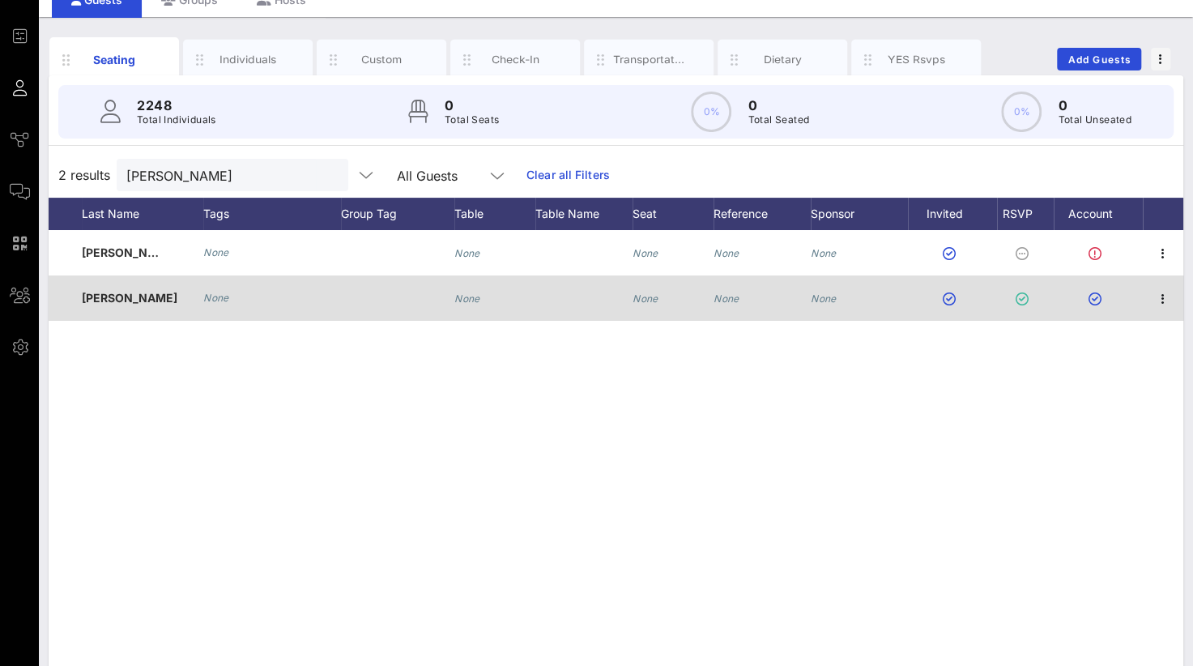
scroll to position [0, 0]
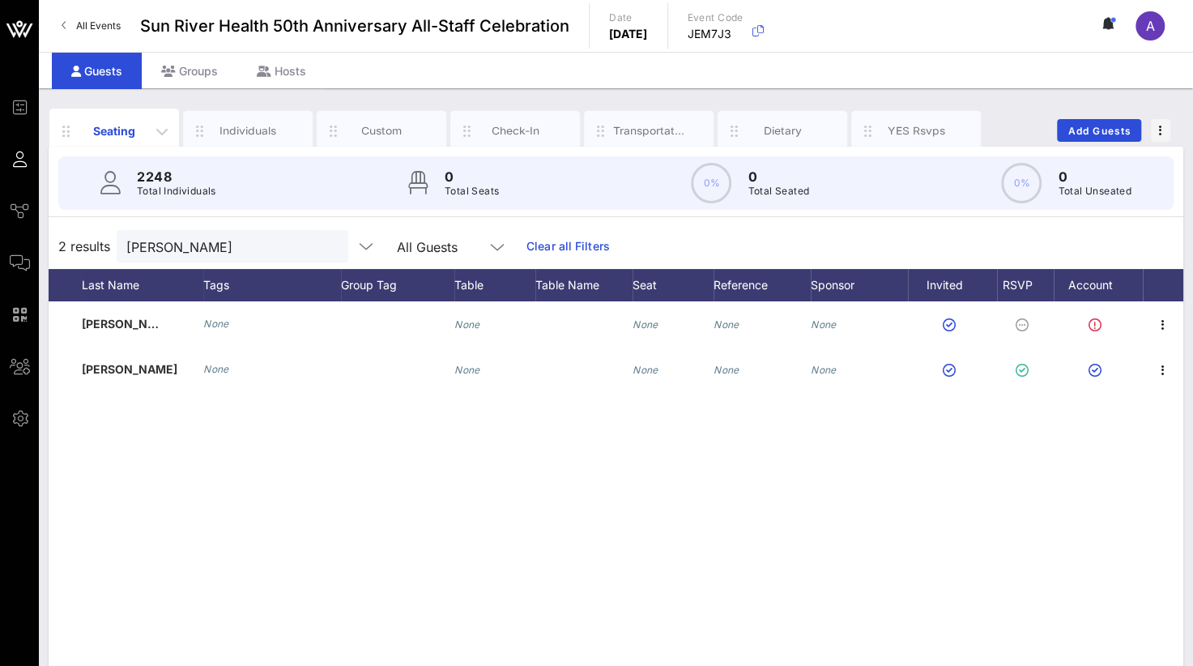
click at [100, 114] on div "Seating" at bounding box center [114, 131] width 130 height 45
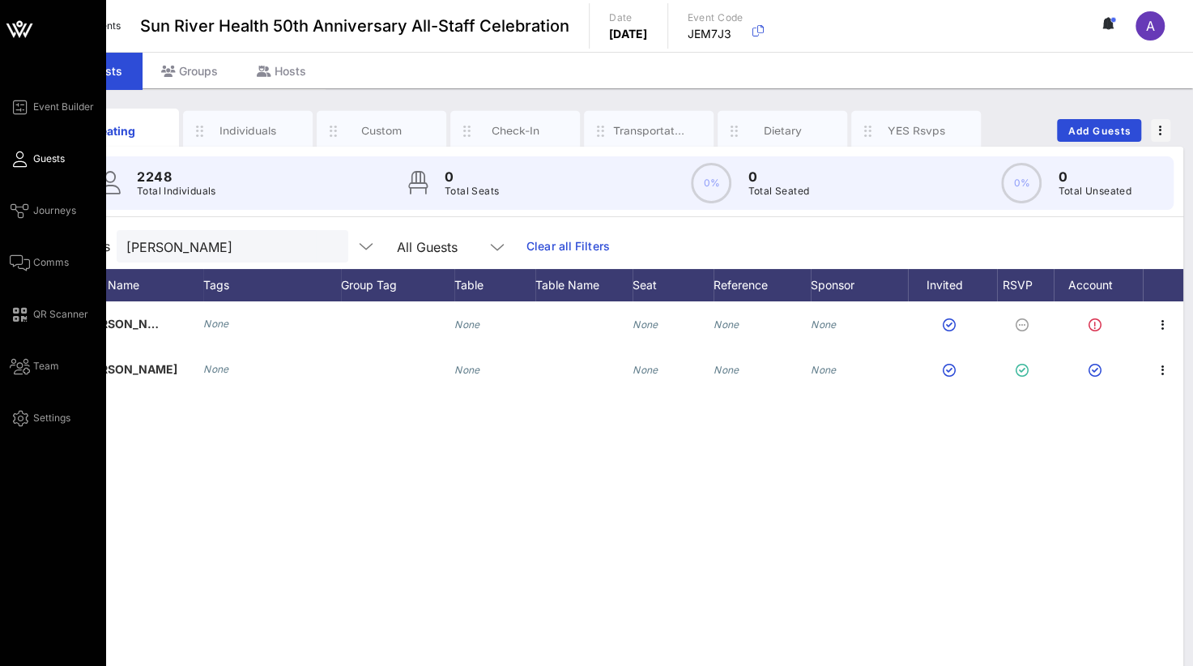
click at [10, 156] on link "Guests" at bounding box center [37, 158] width 55 height 19
click at [29, 153] on link "Guests" at bounding box center [37, 158] width 55 height 19
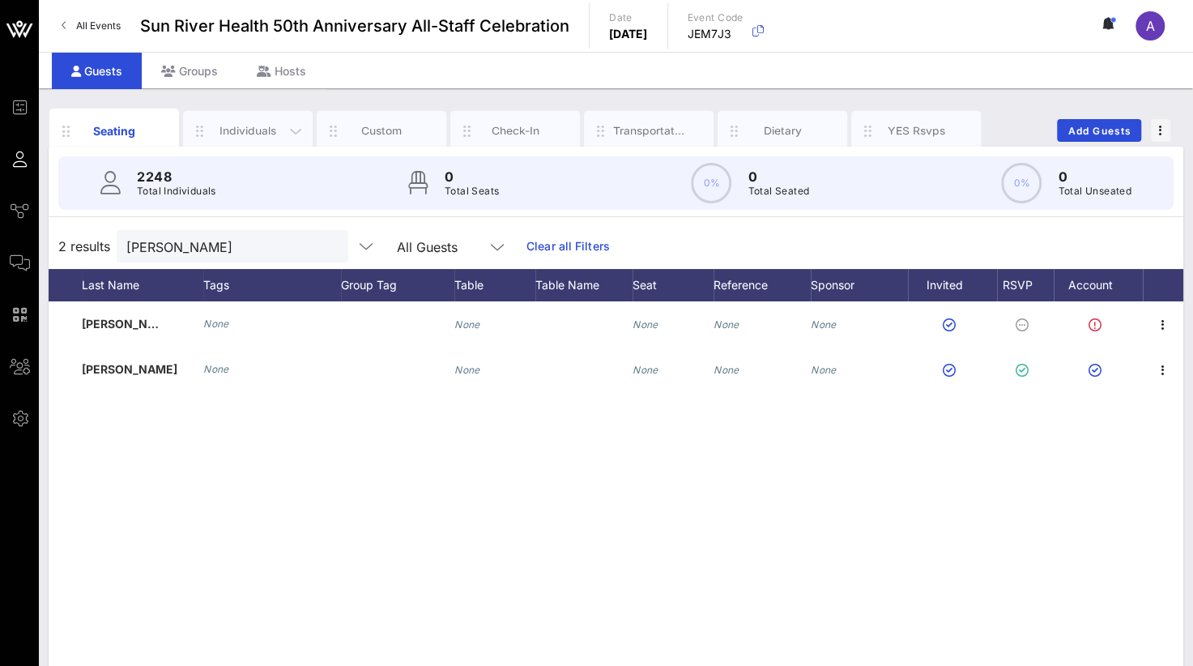
click at [250, 138] on div "Individuals" at bounding box center [248, 130] width 130 height 40
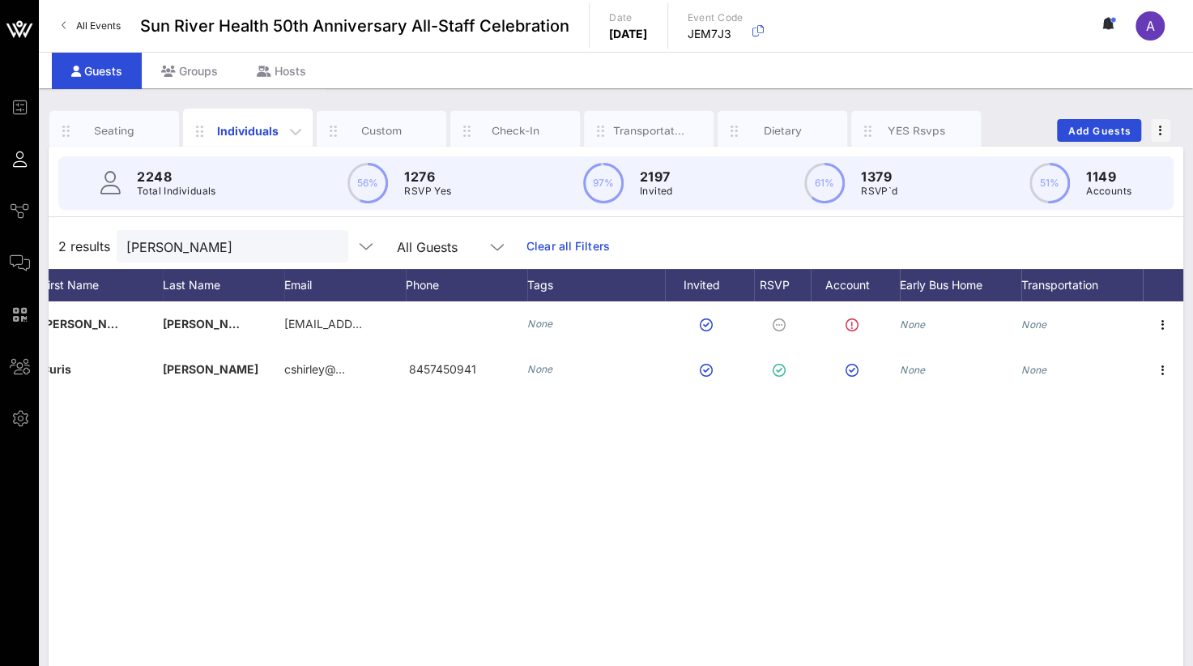
scroll to position [0, 127]
click at [109, 127] on div "Seating" at bounding box center [115, 130] width 72 height 15
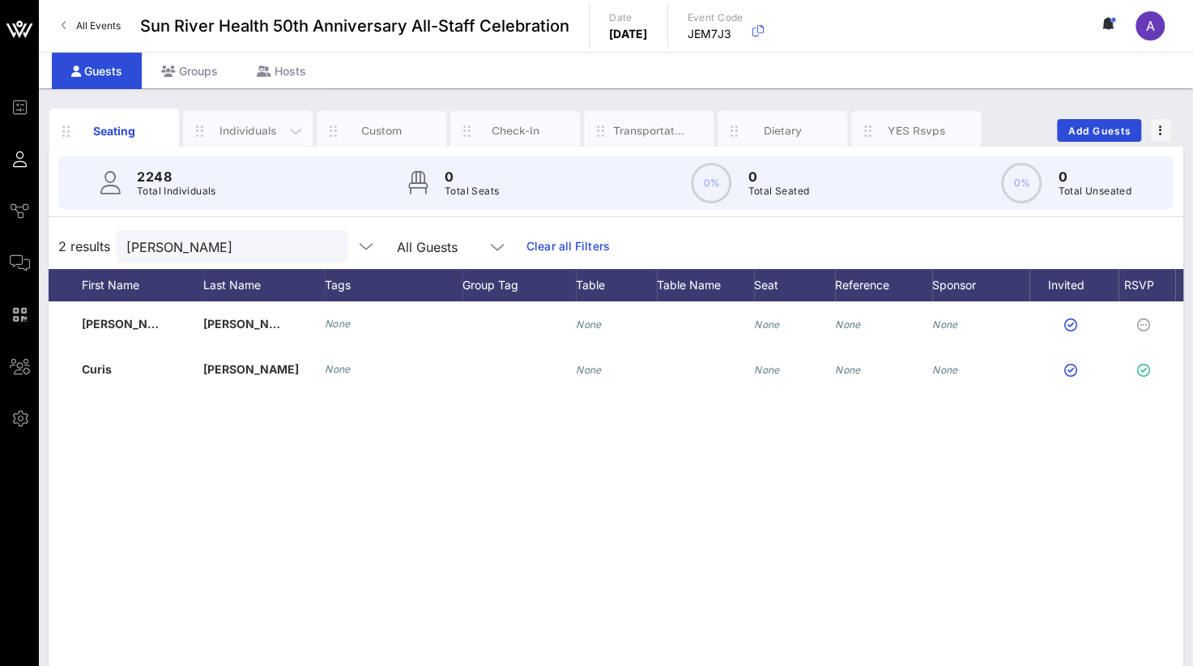
click at [232, 127] on div "Individuals" at bounding box center [248, 130] width 72 height 15
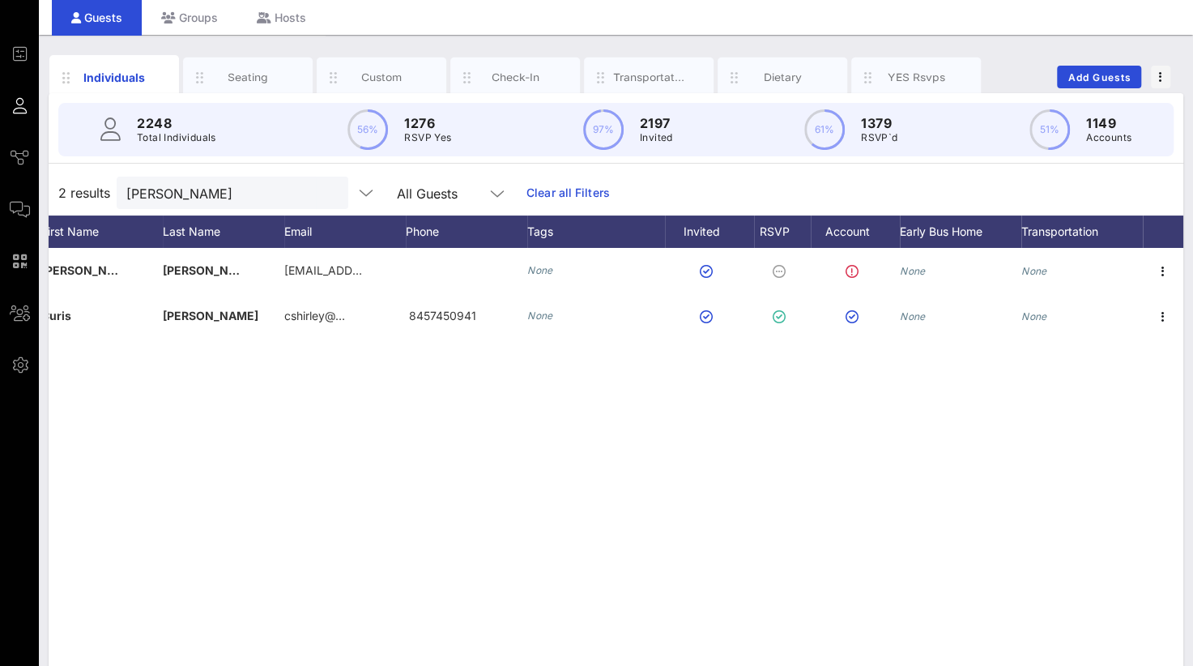
scroll to position [0, 0]
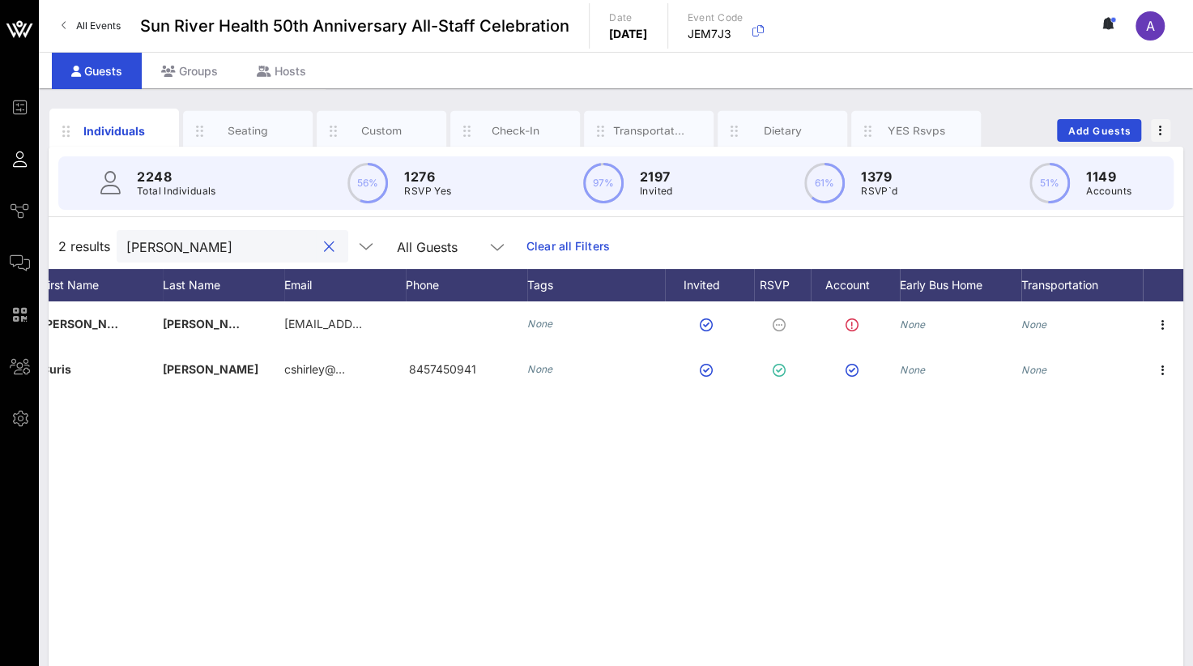
drag, startPoint x: 207, startPoint y: 254, endPoint x: 101, endPoint y: 254, distance: 105.3
click at [101, 254] on div "2 results [PERSON_NAME] All Guests Clear all Filters" at bounding box center [616, 246] width 1135 height 45
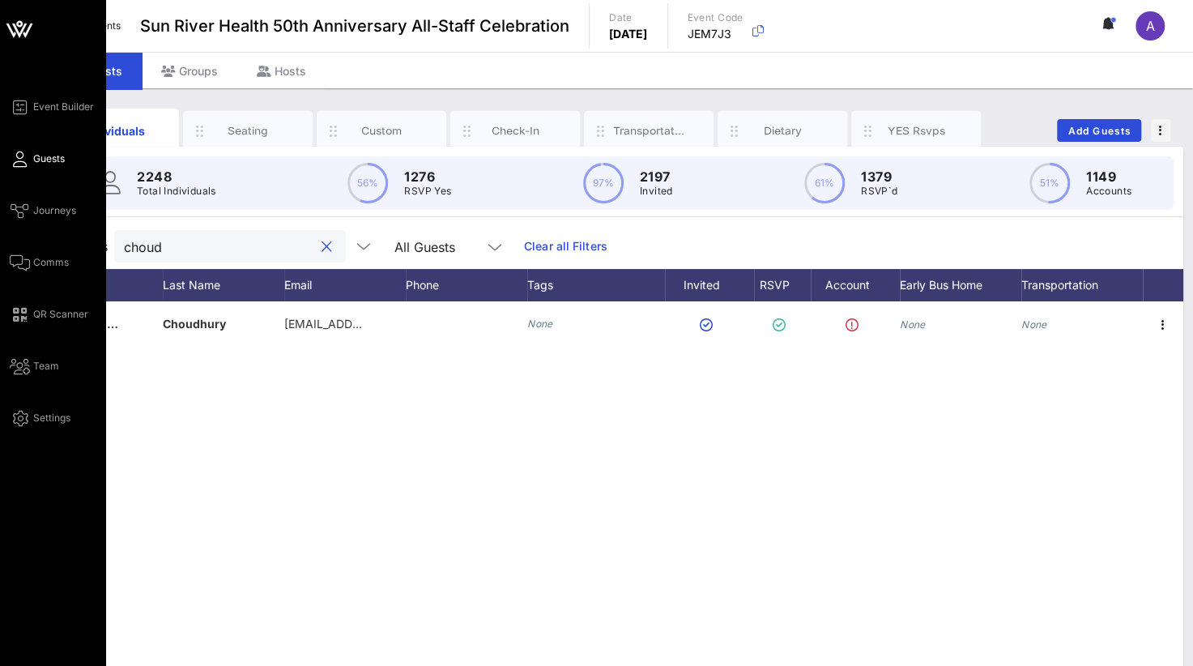
drag, startPoint x: 215, startPoint y: 237, endPoint x: 6, endPoint y: 244, distance: 208.2
click at [6, 244] on div "Event Builder Guests Journeys Comms QR Scanner Team Settings Sun River Health 5…" at bounding box center [596, 401] width 1193 height 803
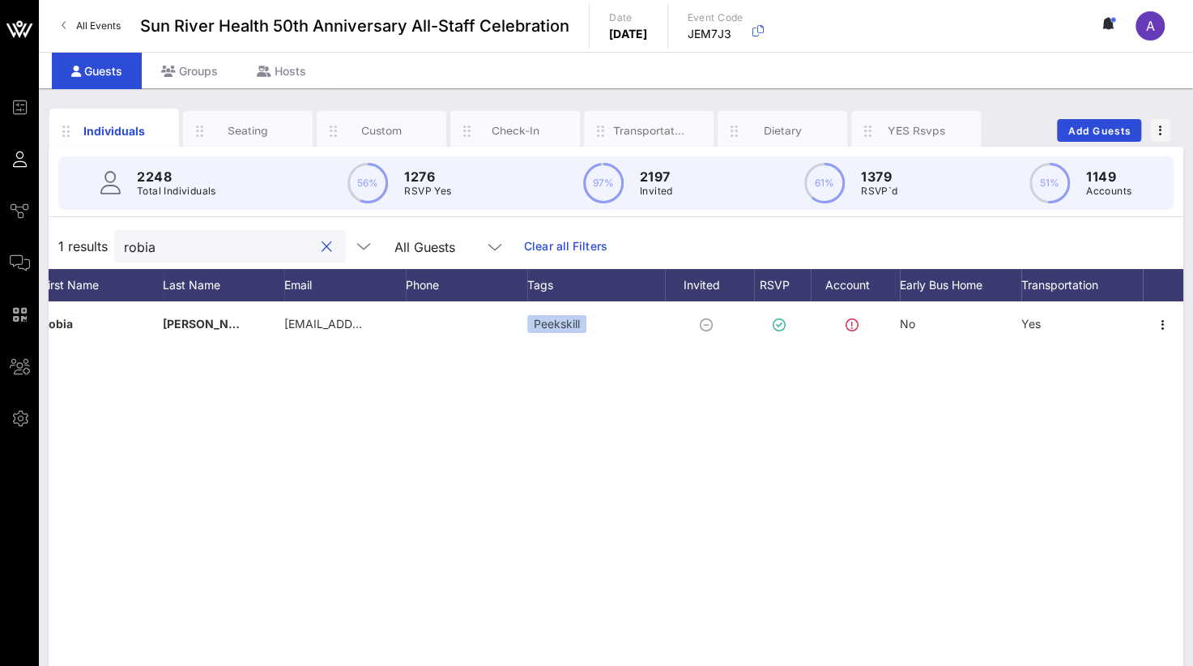
type input "robia"
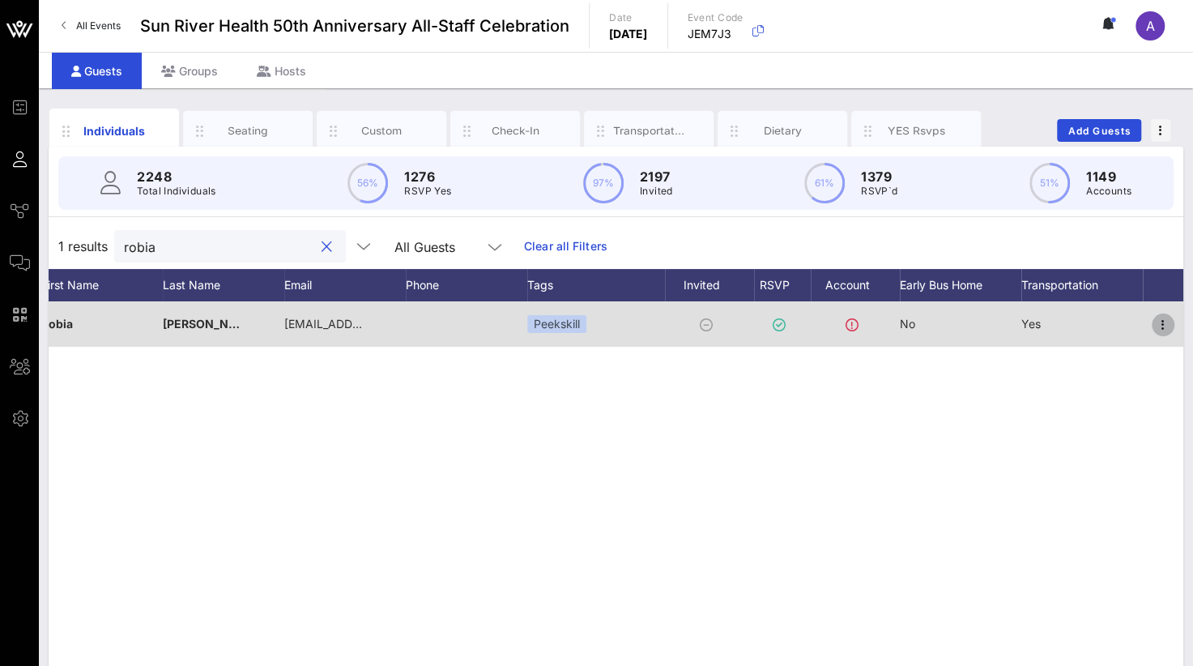
click at [1171, 324] on icon "button" at bounding box center [1162, 324] width 19 height 19
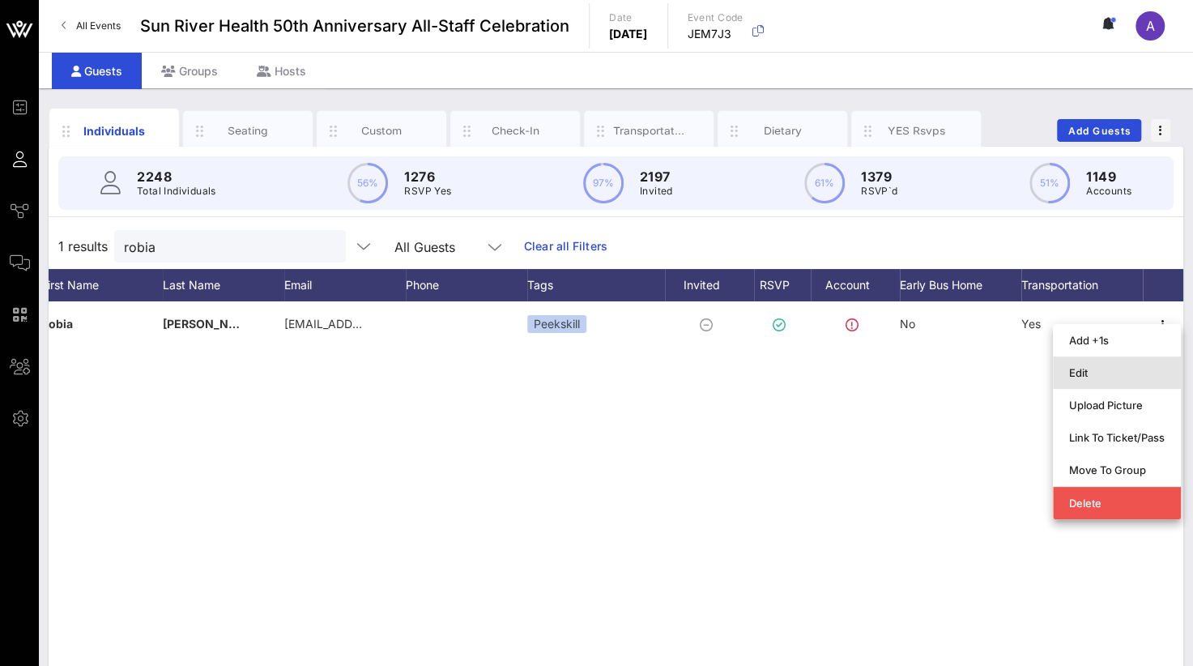
click at [1082, 372] on div "Edit" at bounding box center [1117, 372] width 96 height 13
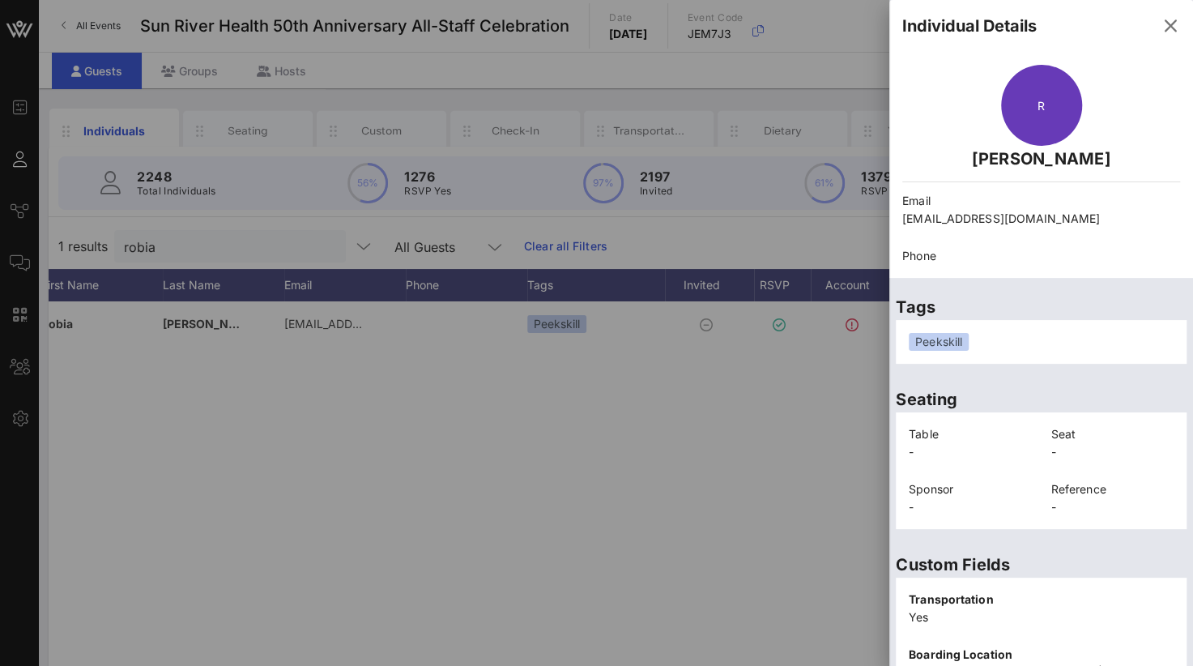
scroll to position [355, 0]
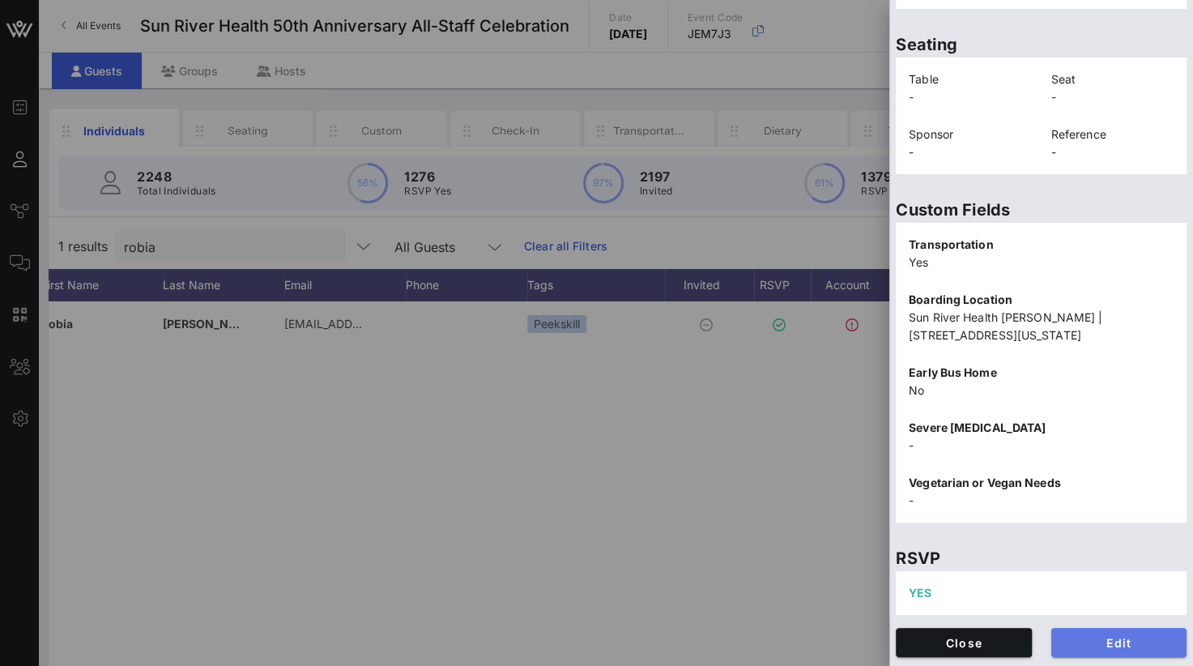
click at [1135, 633] on button "Edit" at bounding box center [1119, 642] width 136 height 29
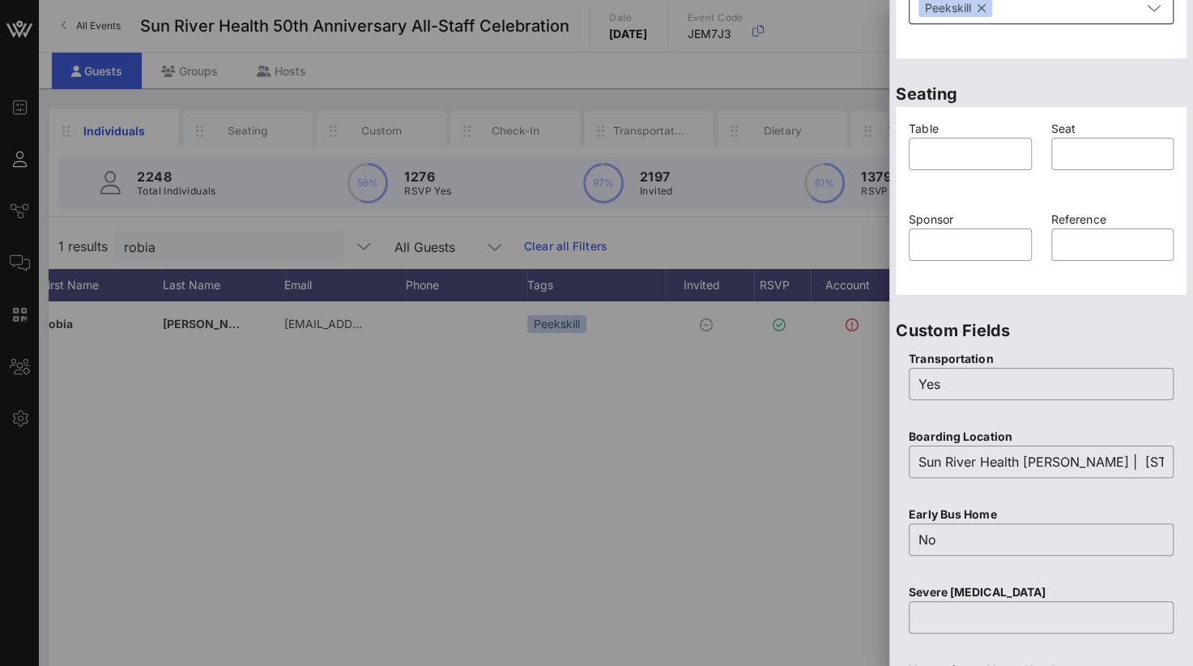
click at [982, 8] on button "button" at bounding box center [982, 8] width 8 height 18
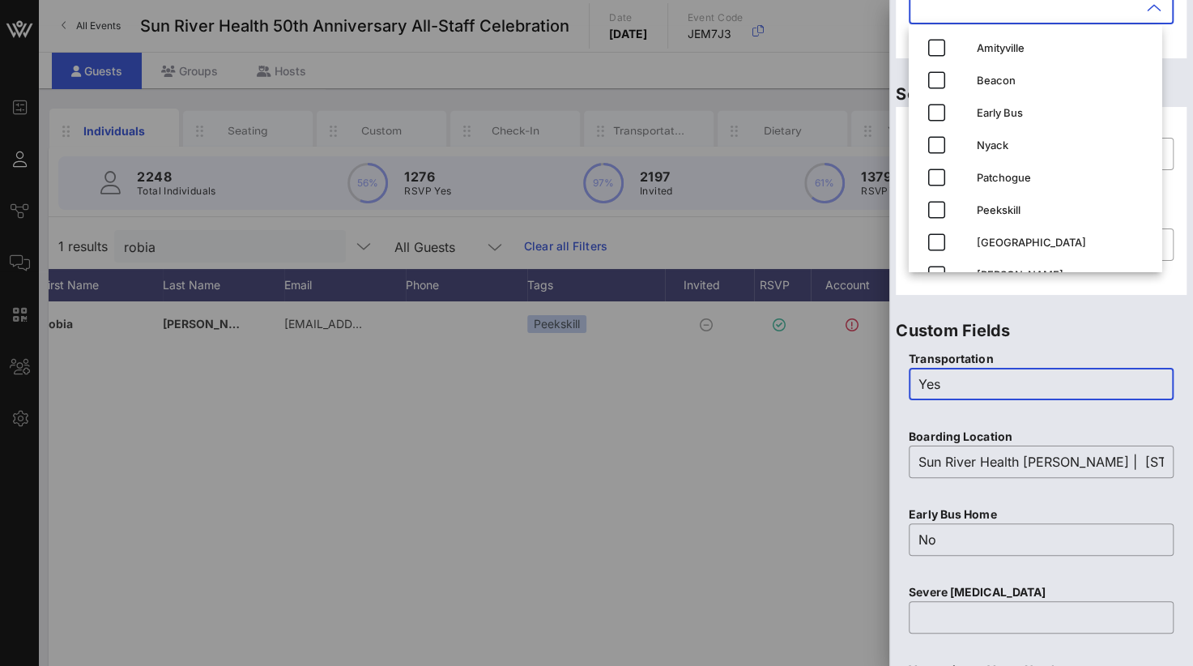
drag, startPoint x: 972, startPoint y: 383, endPoint x: 869, endPoint y: 385, distance: 102.9
click at [869, 385] on div "Event Builder Guests Journeys Comms QR Scanner Team Settings Sun River Health 5…" at bounding box center [596, 401] width 1193 height 803
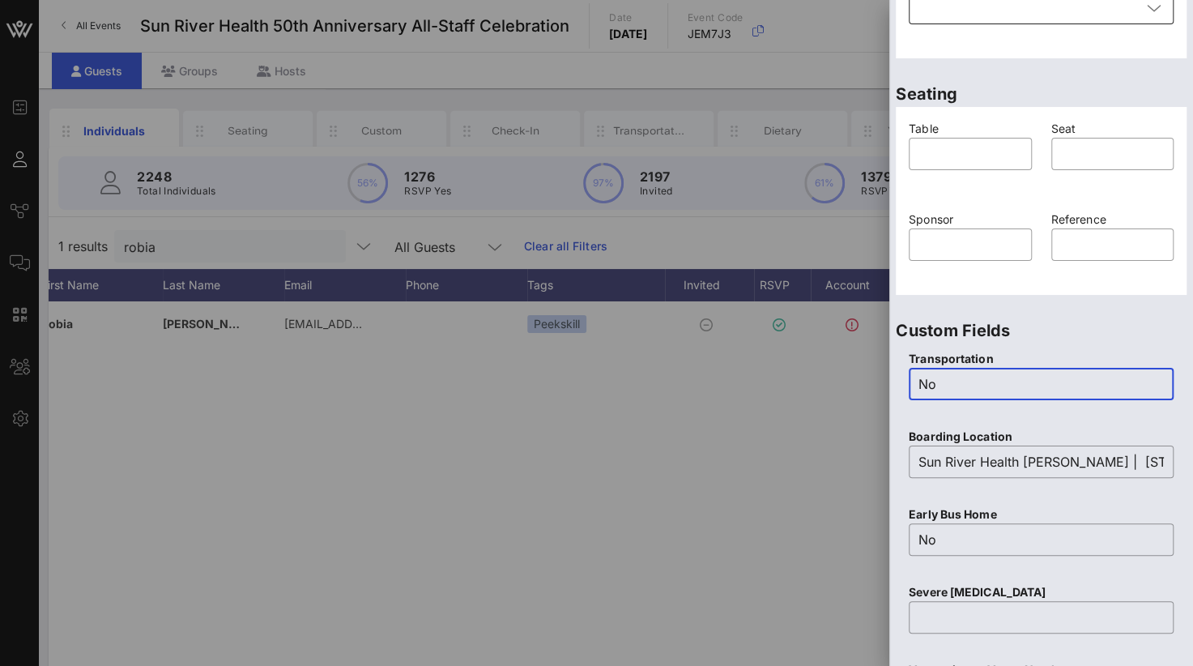
type input "No"
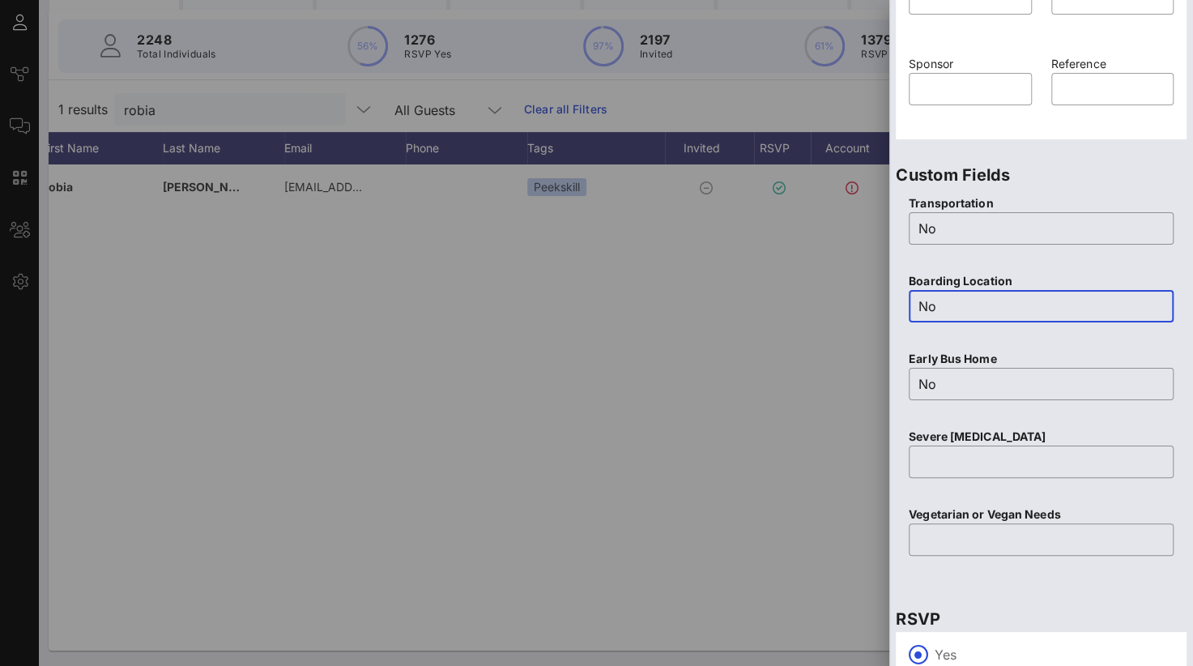
scroll to position [643, 0]
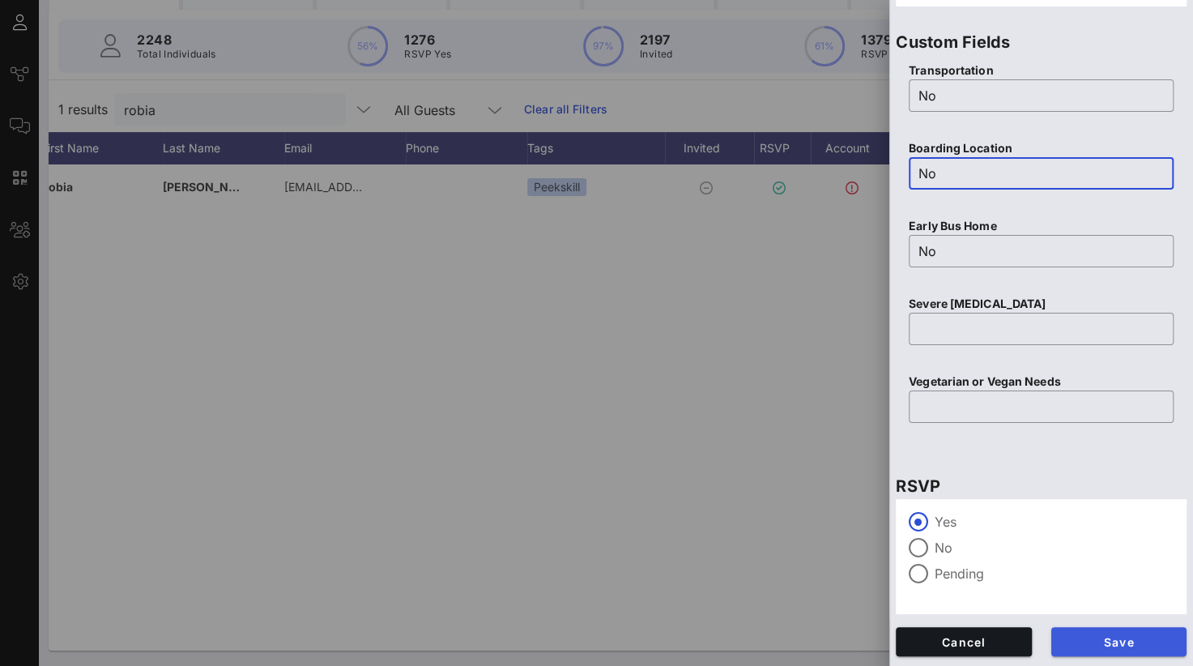
type input "No"
click at [1113, 645] on span "Save" at bounding box center [1119, 642] width 110 height 14
